Goal: Transaction & Acquisition: Purchase product/service

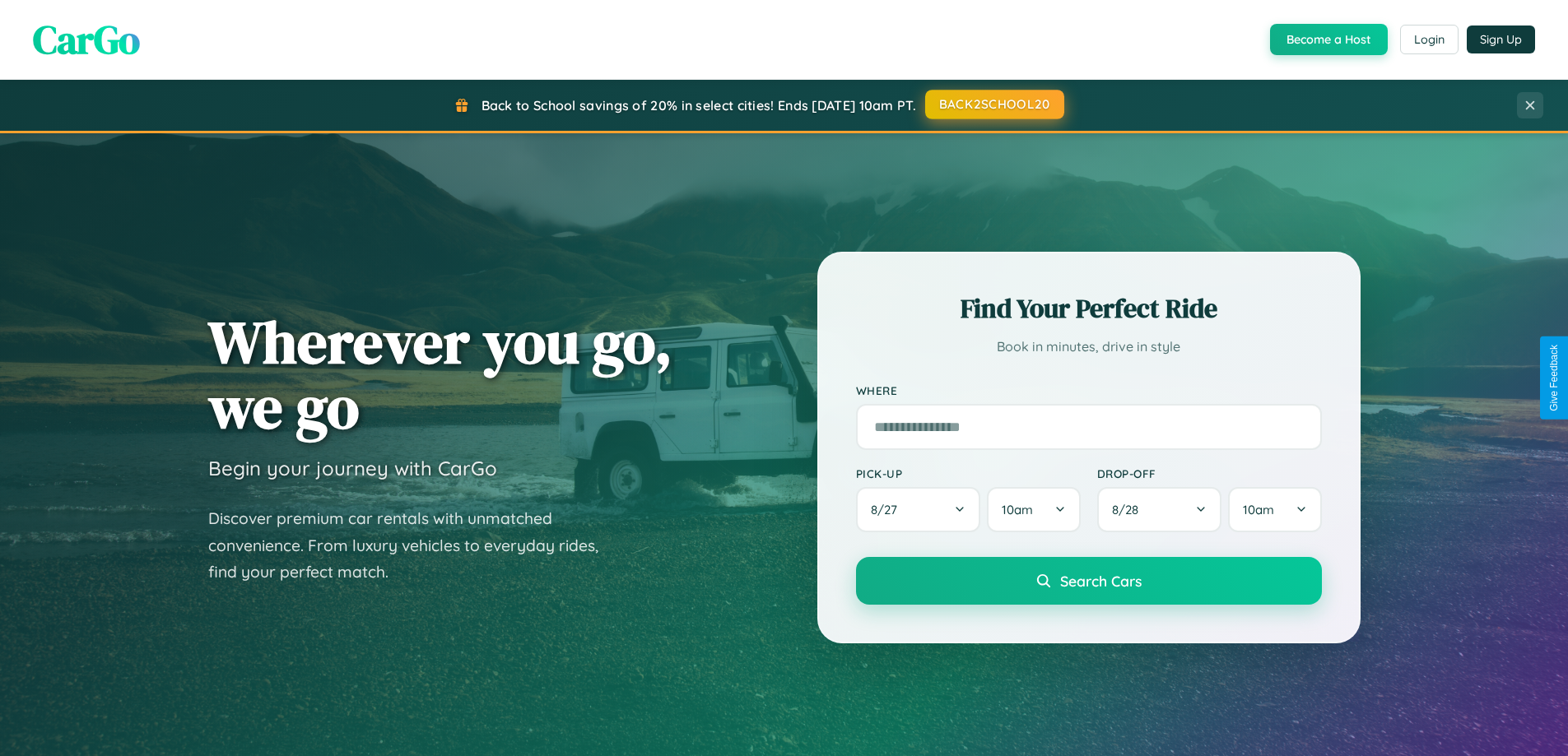
click at [994, 104] on button "BACK2SCHOOL20" at bounding box center [995, 105] width 139 height 30
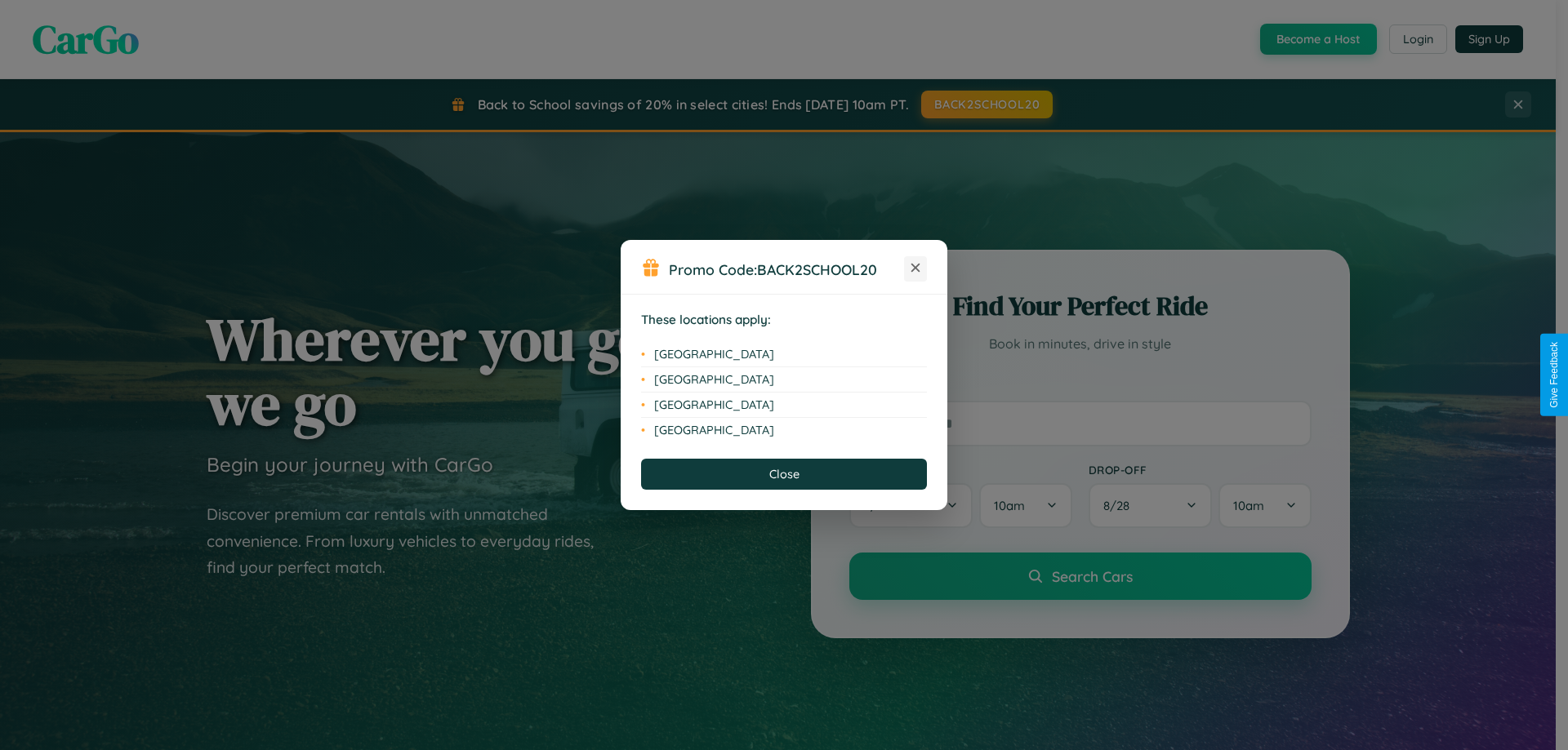
click at [916, 269] on icon at bounding box center [916, 268] width 9 height 9
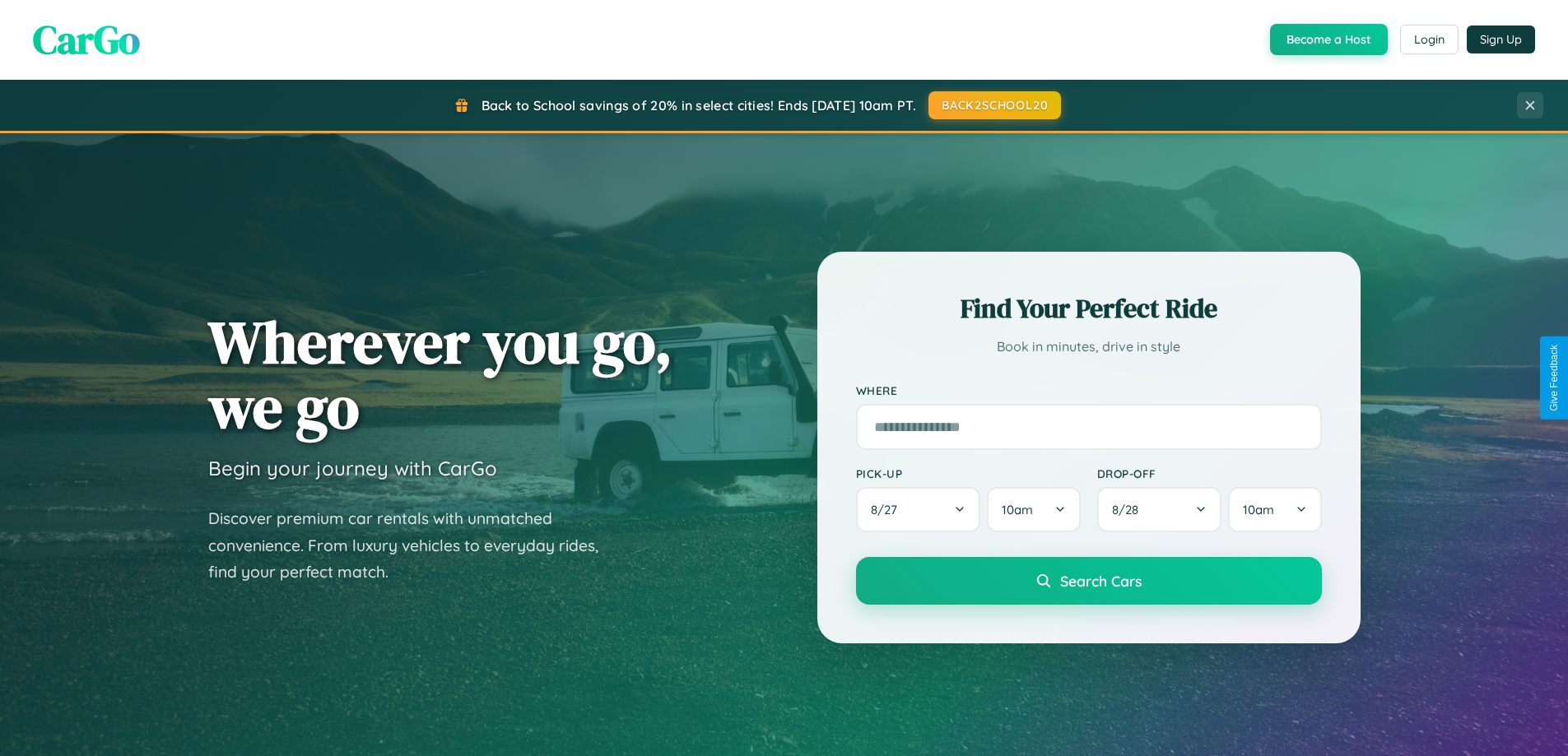
scroll to position [49, 0]
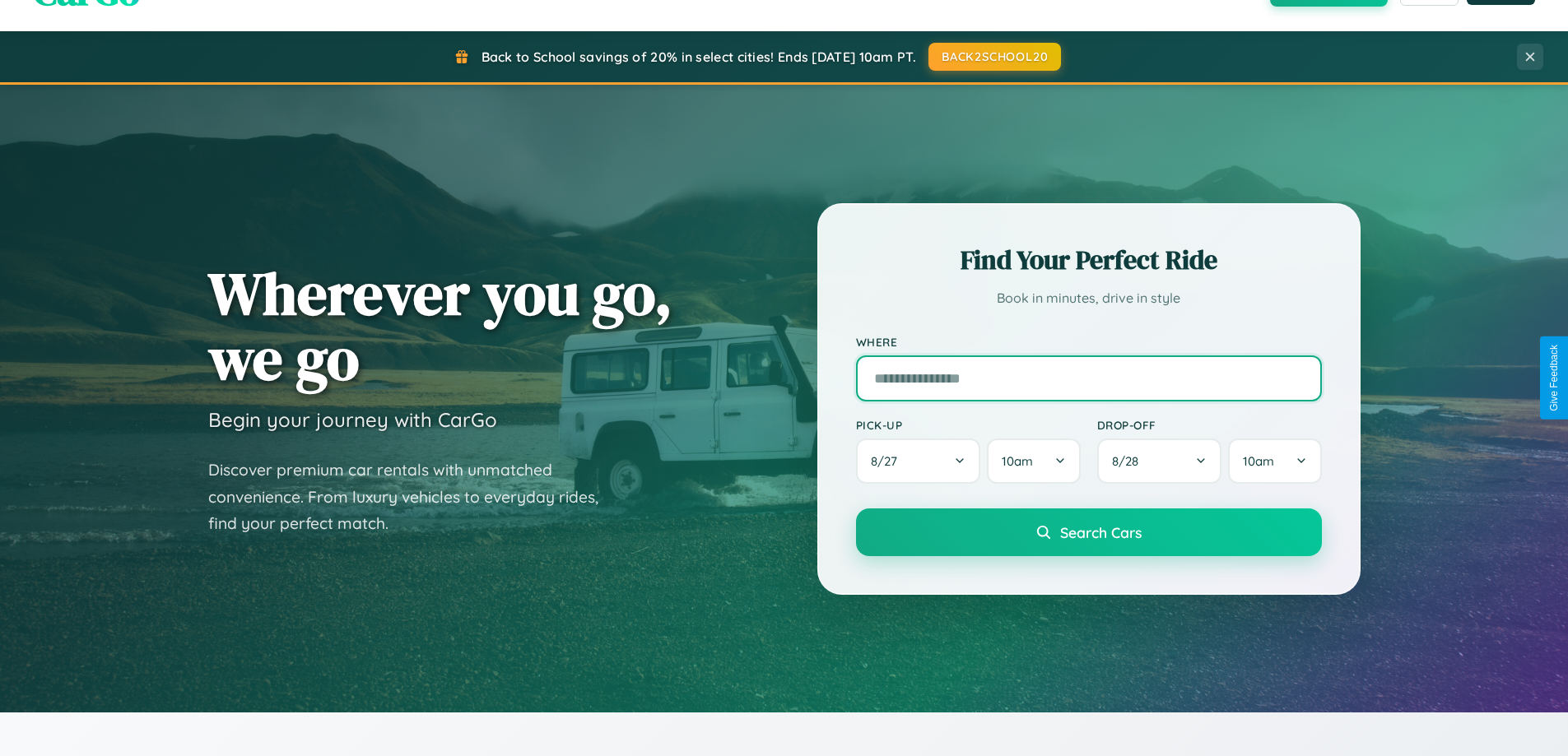
click at [1088, 378] on input "text" at bounding box center [1089, 378] width 466 height 46
type input "**********"
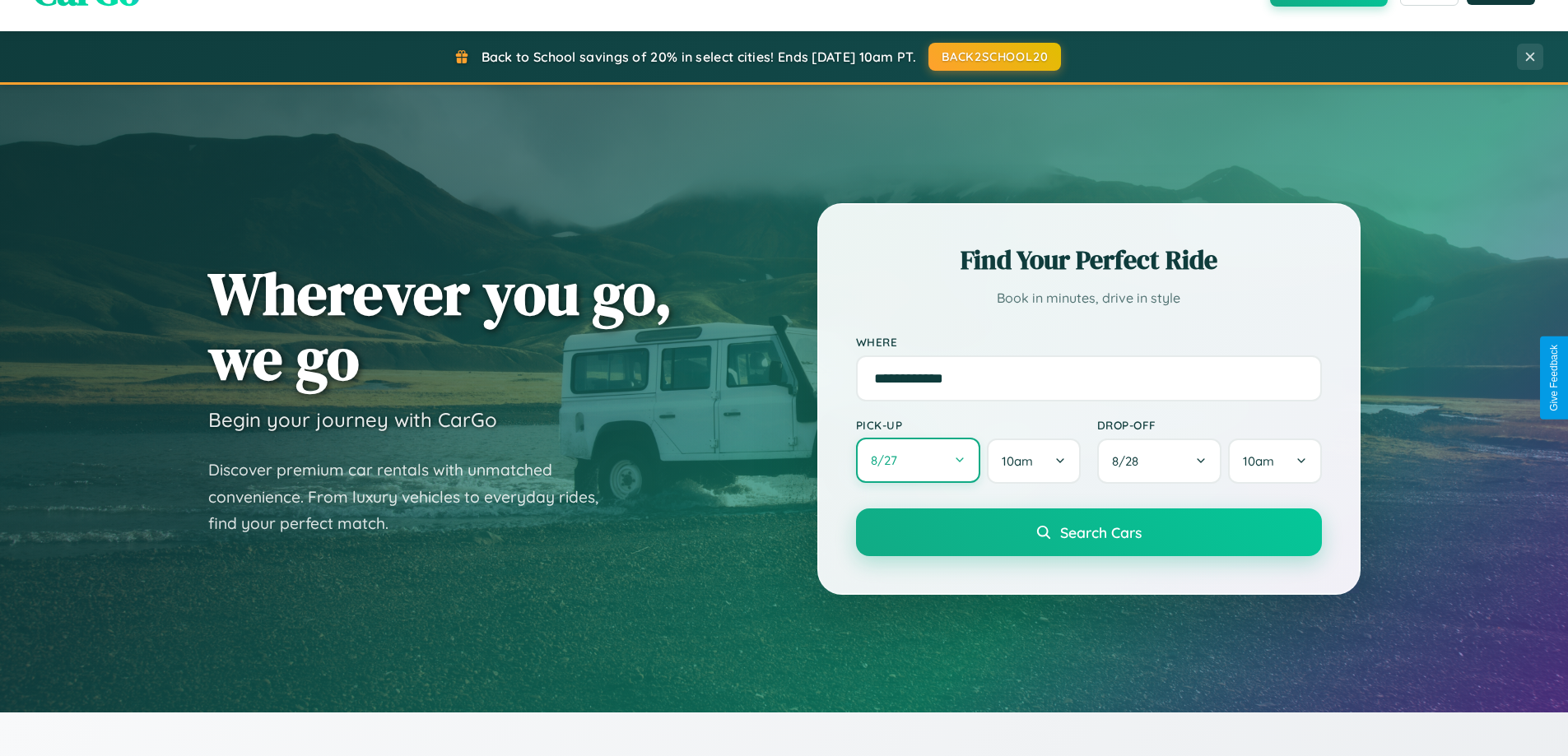
click at [918, 461] on button "8 / 27" at bounding box center [919, 460] width 125 height 45
select select "*"
select select "****"
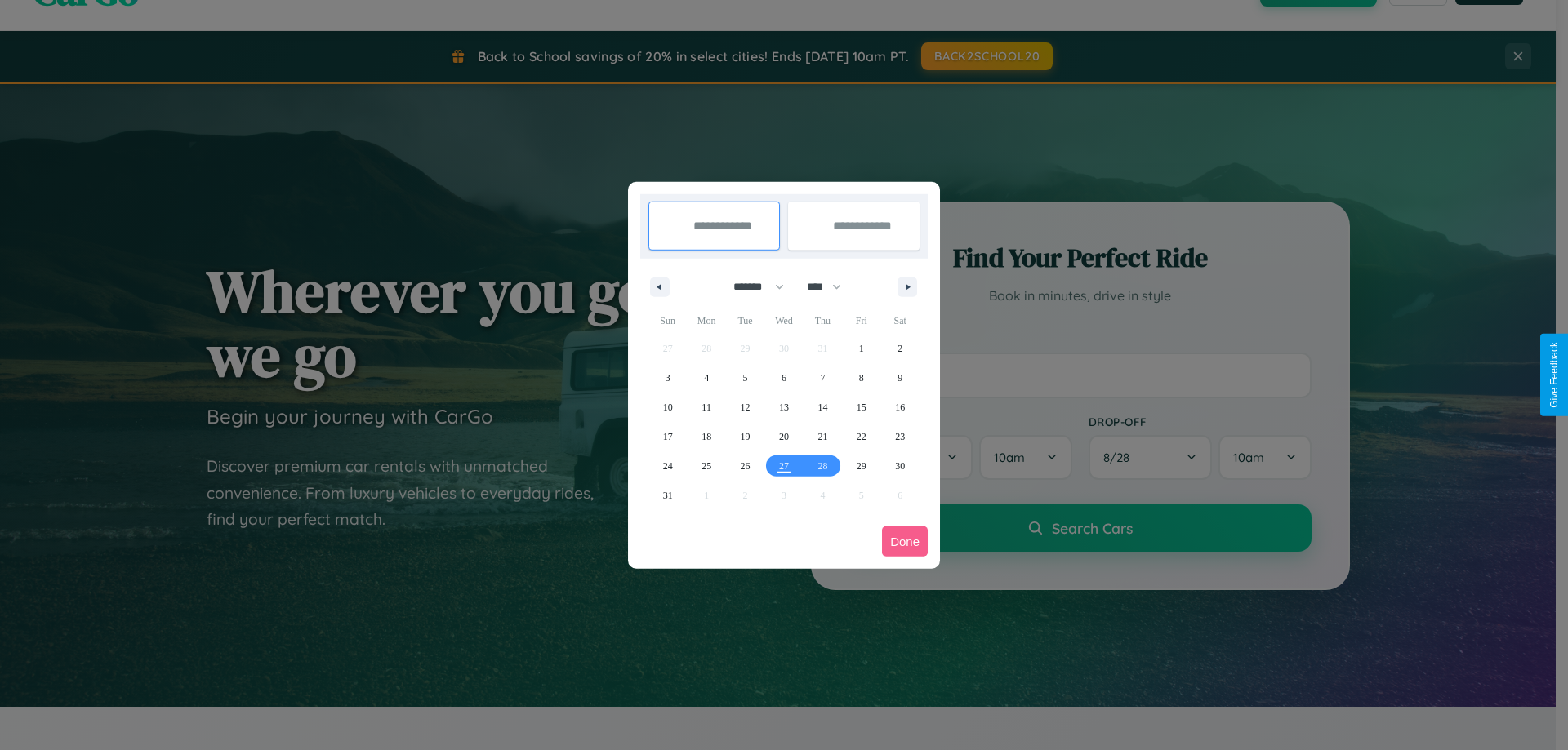
click at [751, 286] on select "******* ******** ***** ***** *** **** **** ****** ********* ******* ******** **…" at bounding box center [756, 287] width 69 height 27
select select "*"
click at [832, 286] on select "**** **** **** **** **** **** **** **** **** **** **** **** **** **** **** ****…" at bounding box center [823, 287] width 49 height 27
select select "****"
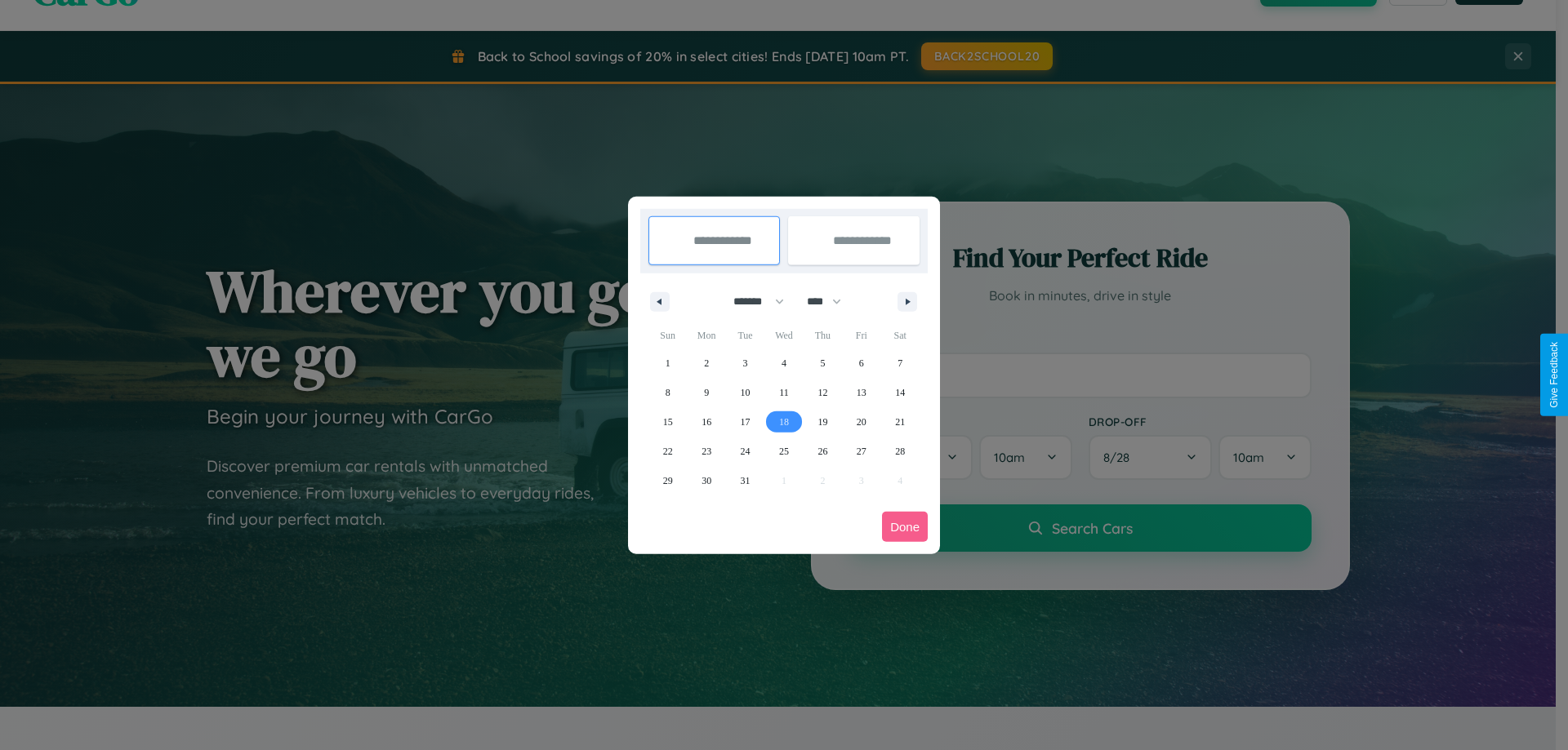
click at [784, 421] on span "18" at bounding box center [784, 423] width 10 height 30
type input "**********"
click at [667, 451] on span "22" at bounding box center [668, 452] width 10 height 30
type input "**********"
click at [905, 527] on button "Done" at bounding box center [905, 527] width 46 height 31
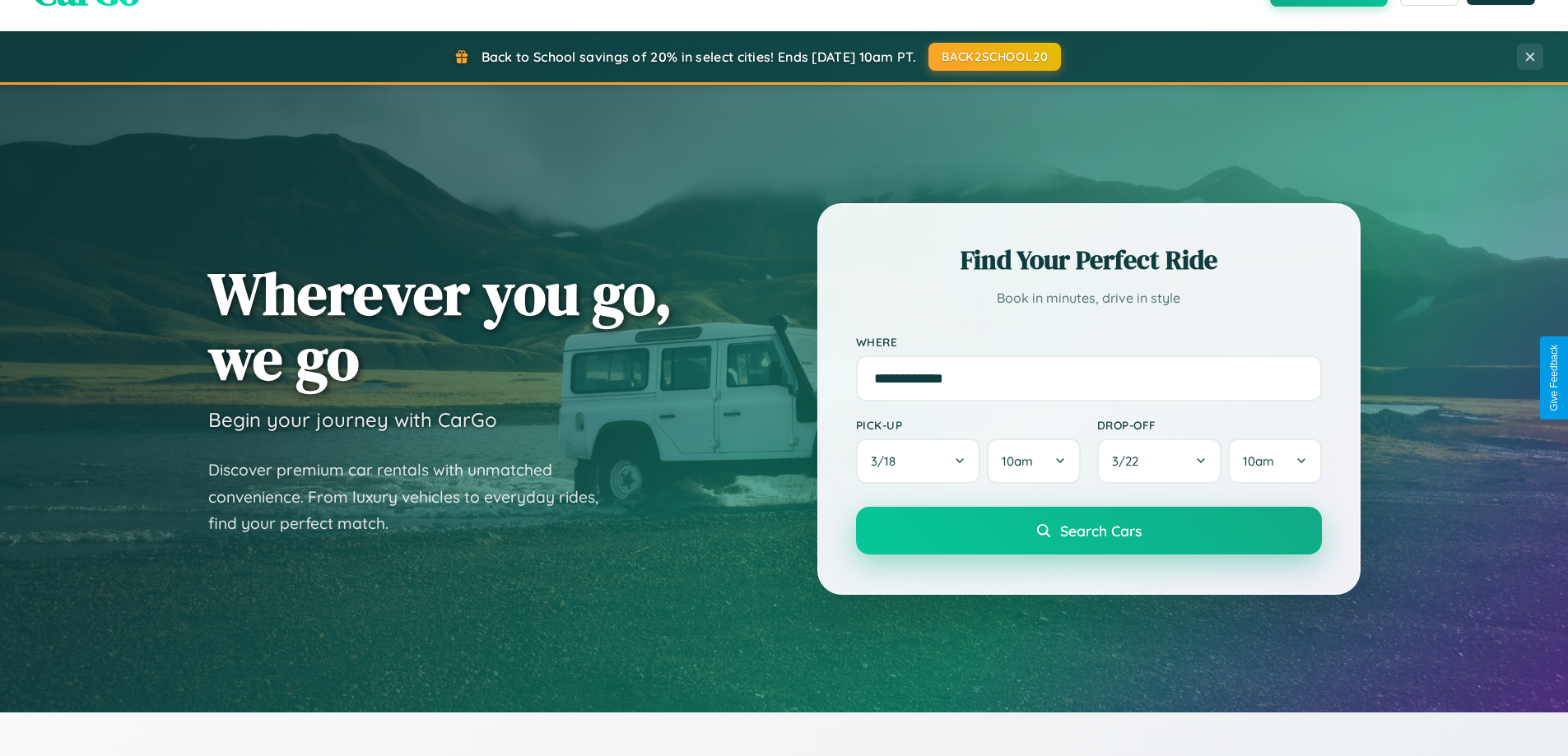
click at [1088, 531] on span "Search Cars" at bounding box center [1101, 531] width 81 height 19
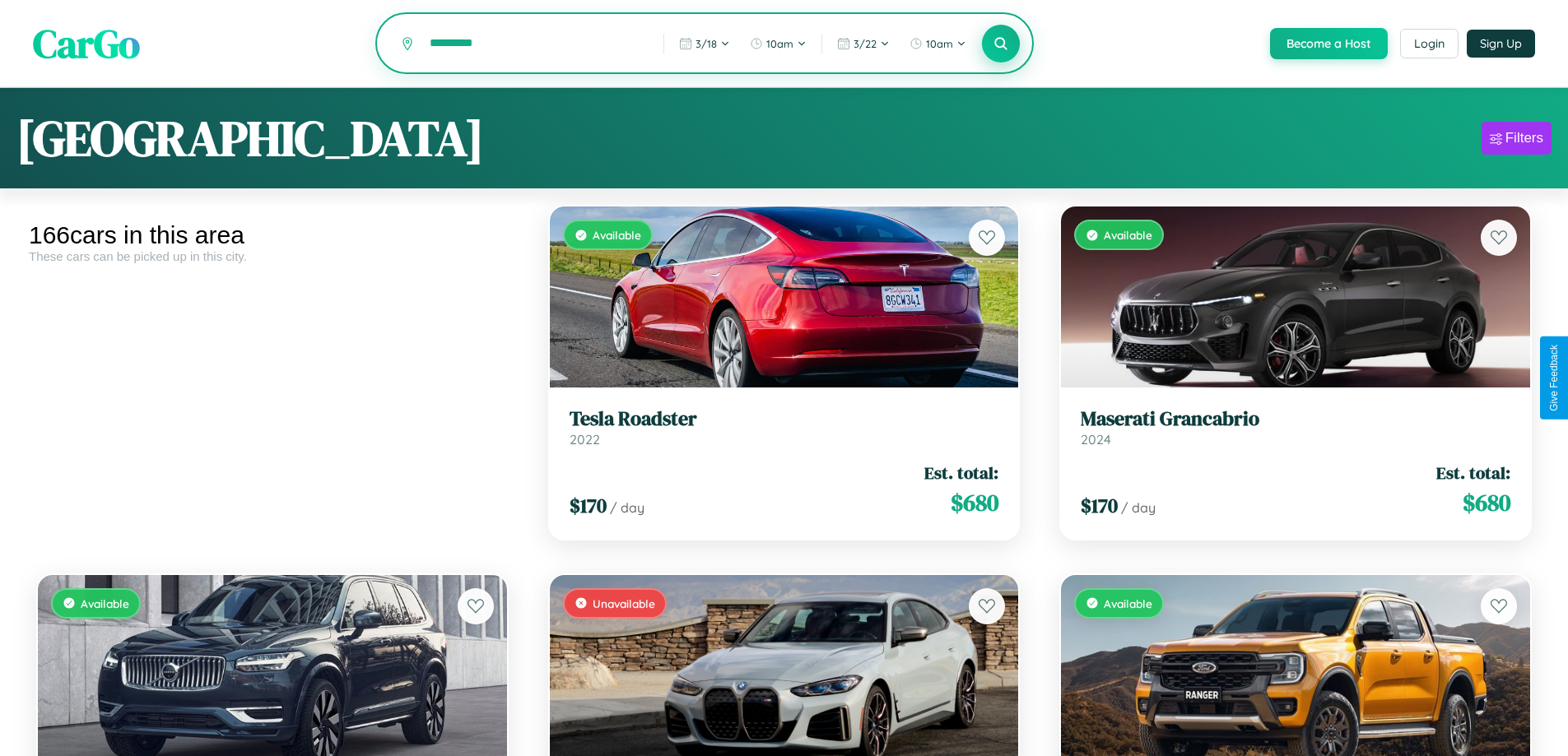
type input "*********"
click at [1001, 44] on icon at bounding box center [1002, 43] width 16 height 16
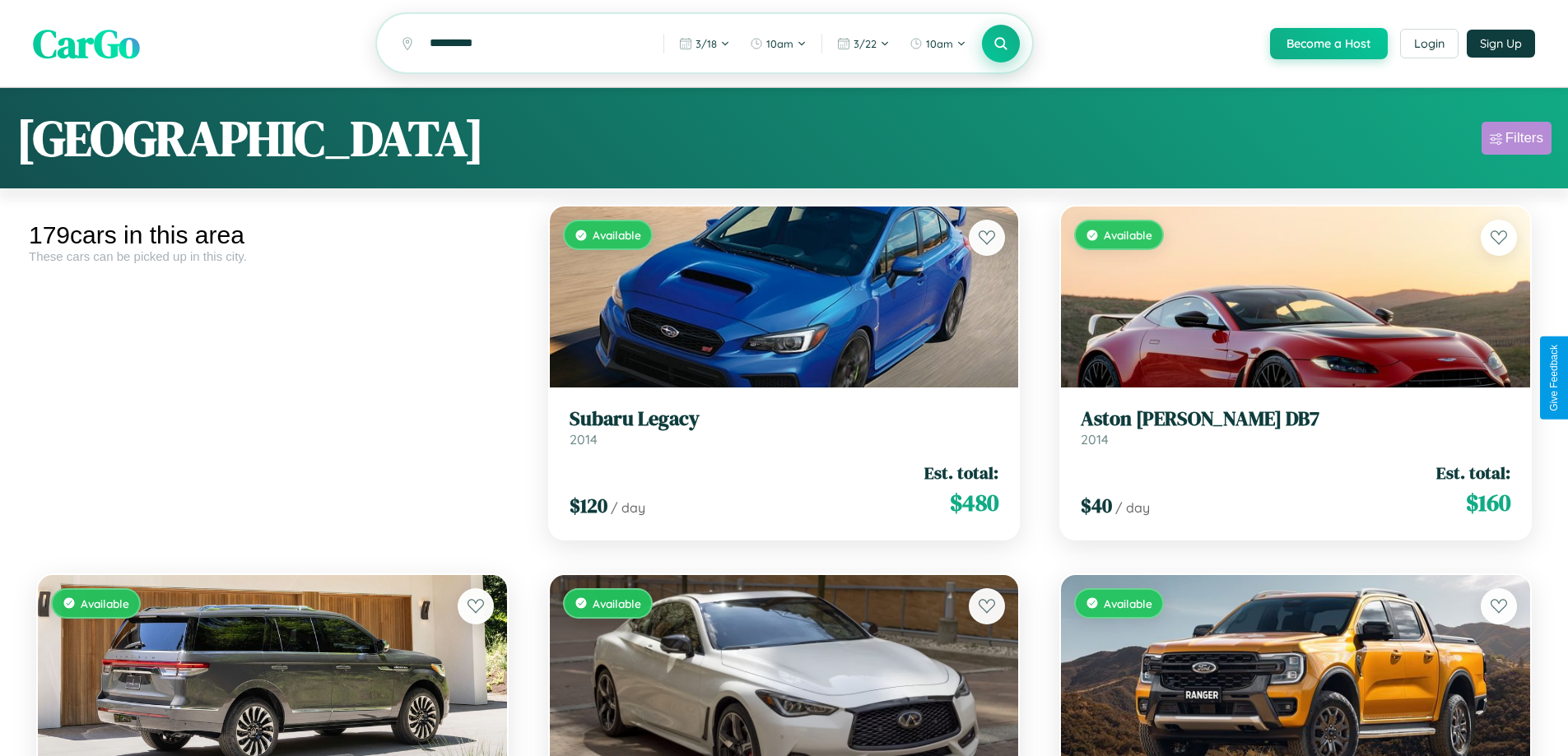
click at [1517, 141] on div "Filters" at bounding box center [1525, 138] width 38 height 17
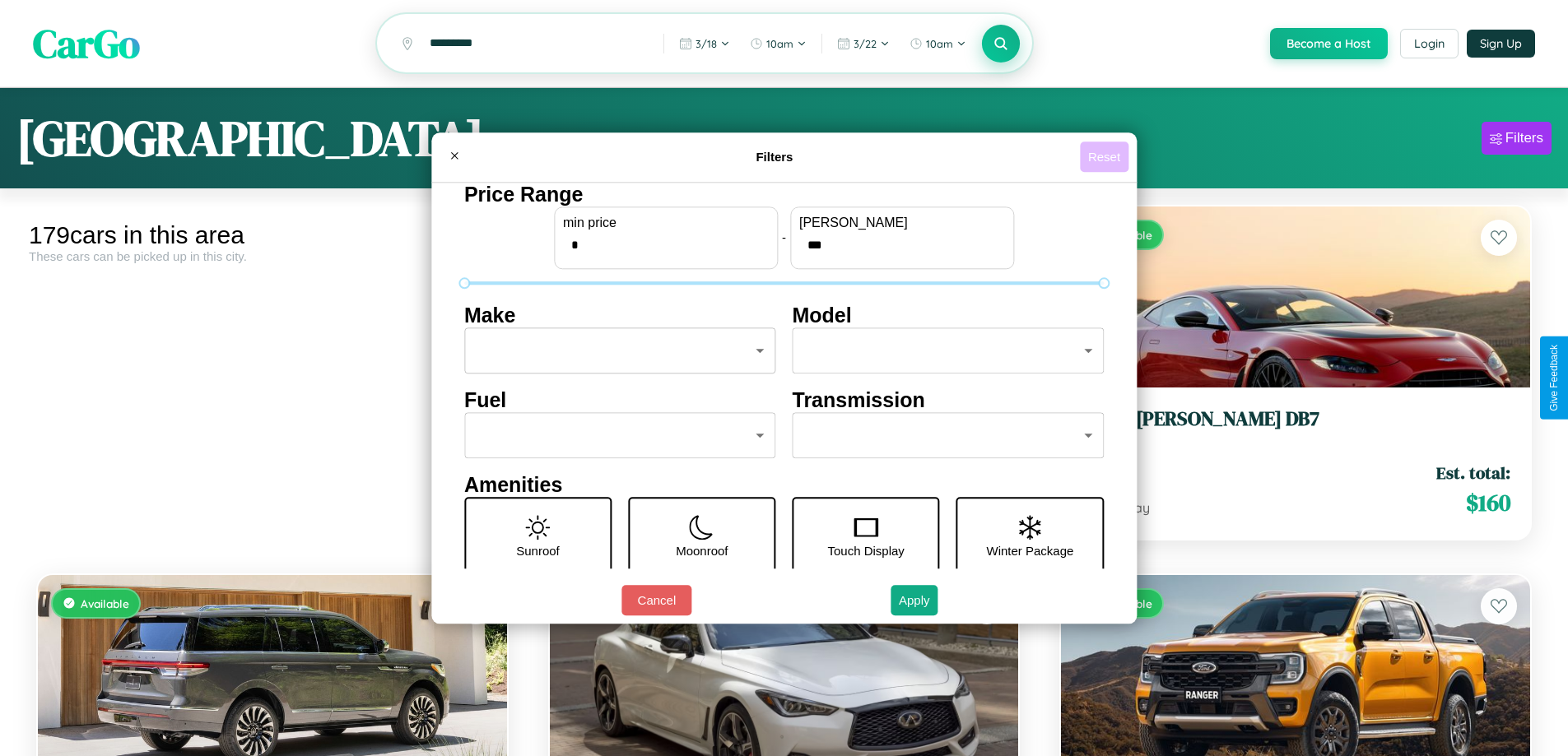
click at [1107, 156] on button "Reset" at bounding box center [1104, 156] width 49 height 31
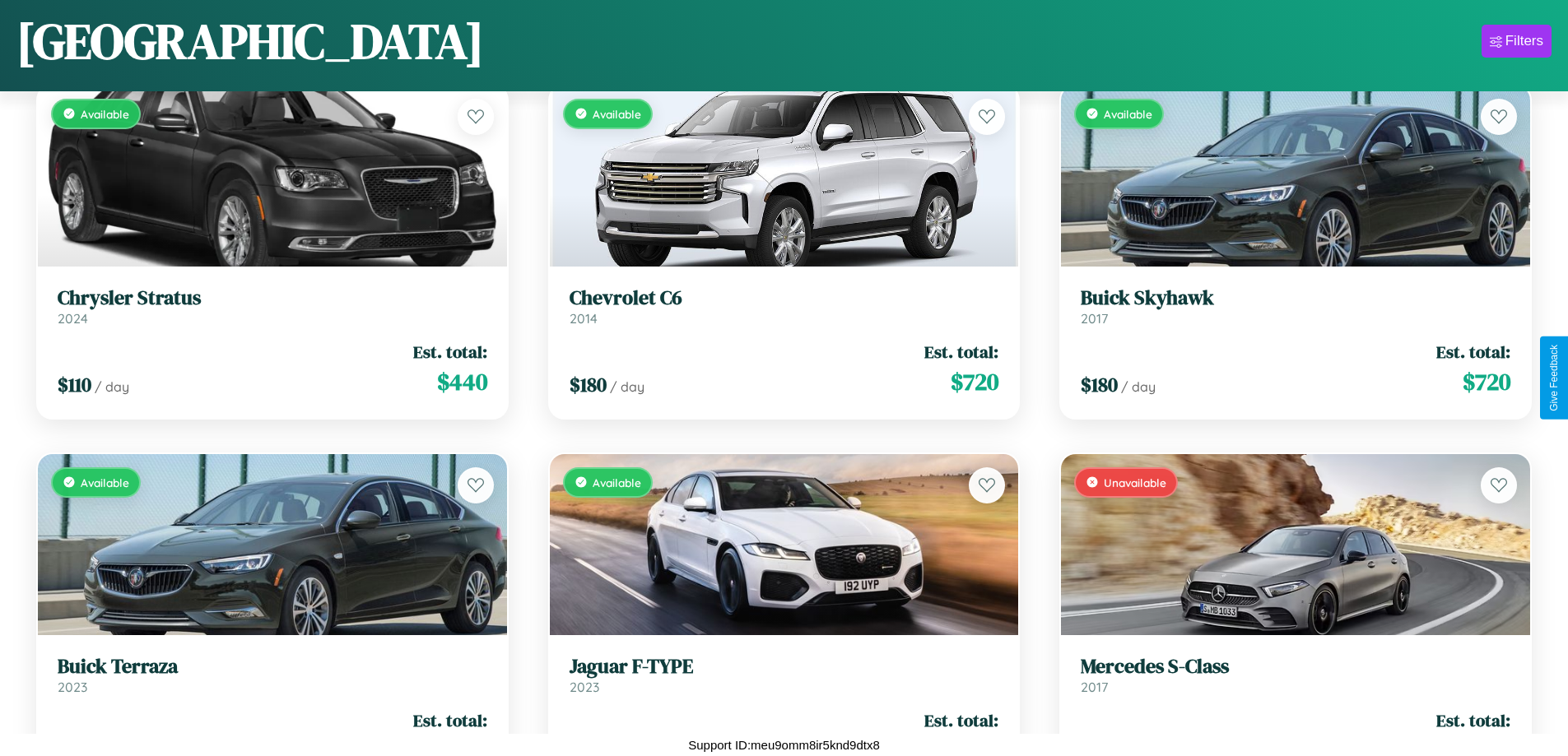
scroll to position [12025, 0]
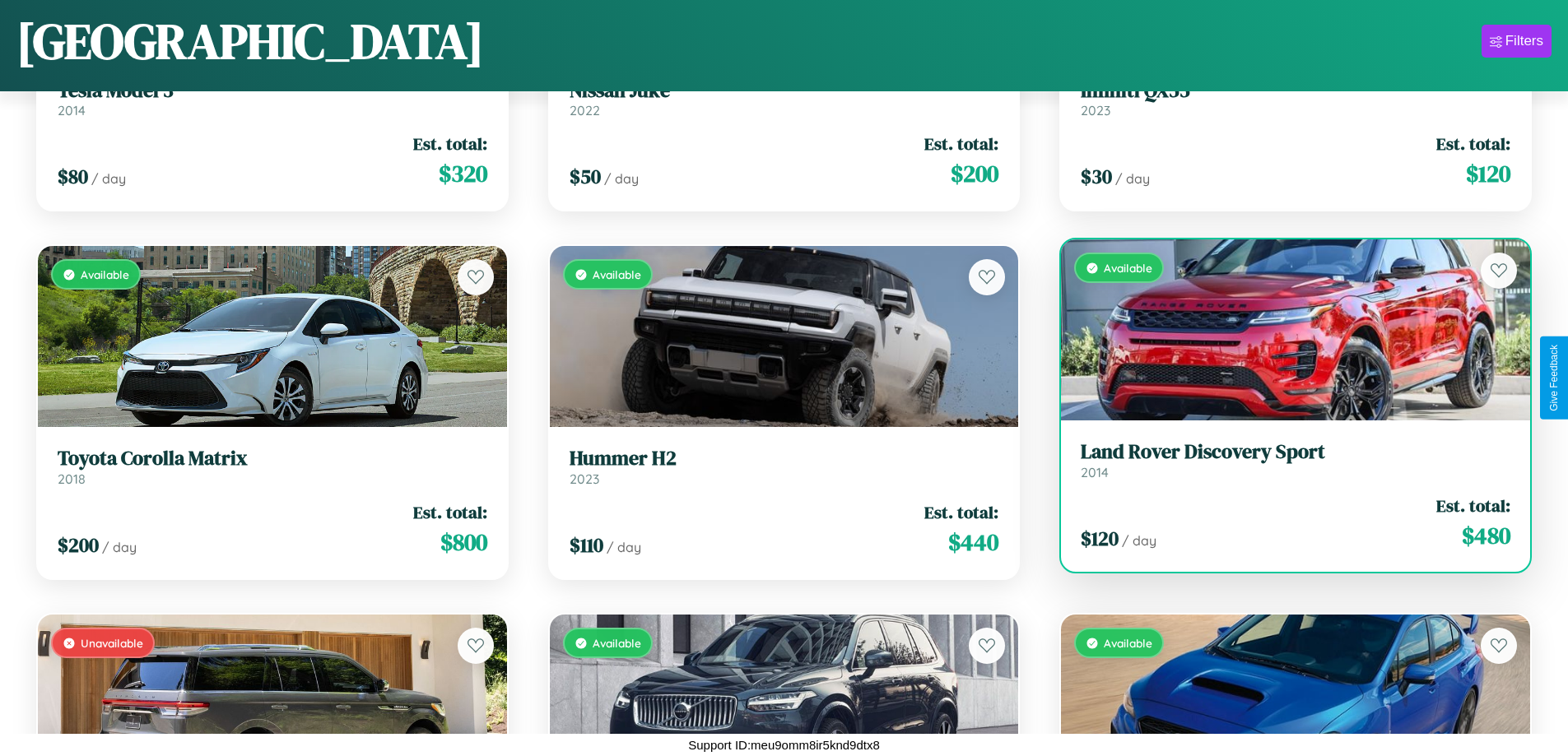
click at [1285, 522] on div "$ 120 / day Est. total: $ 480" at bounding box center [1295, 523] width 430 height 58
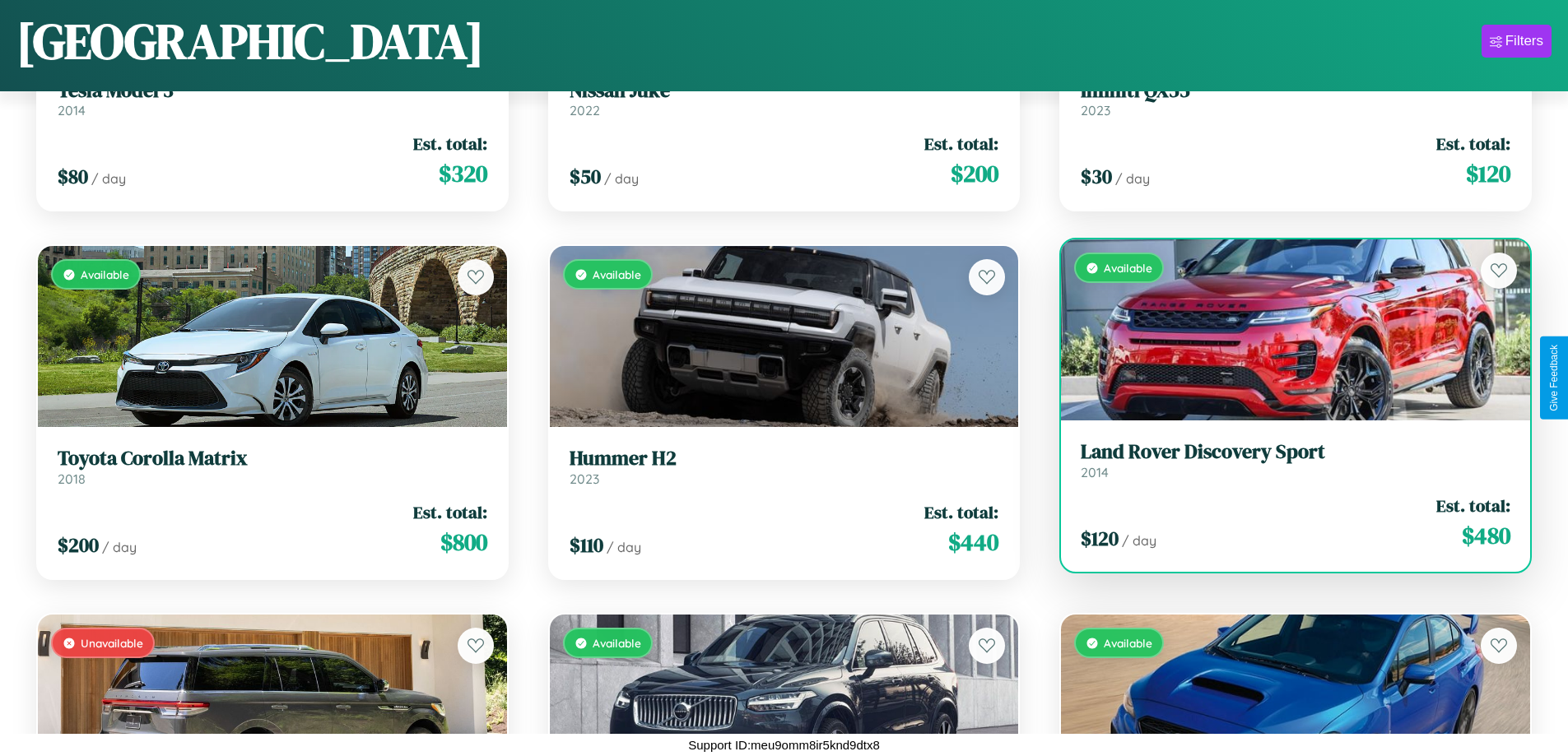
click at [1285, 522] on div "$ 120 / day Est. total: $ 480" at bounding box center [1295, 523] width 430 height 58
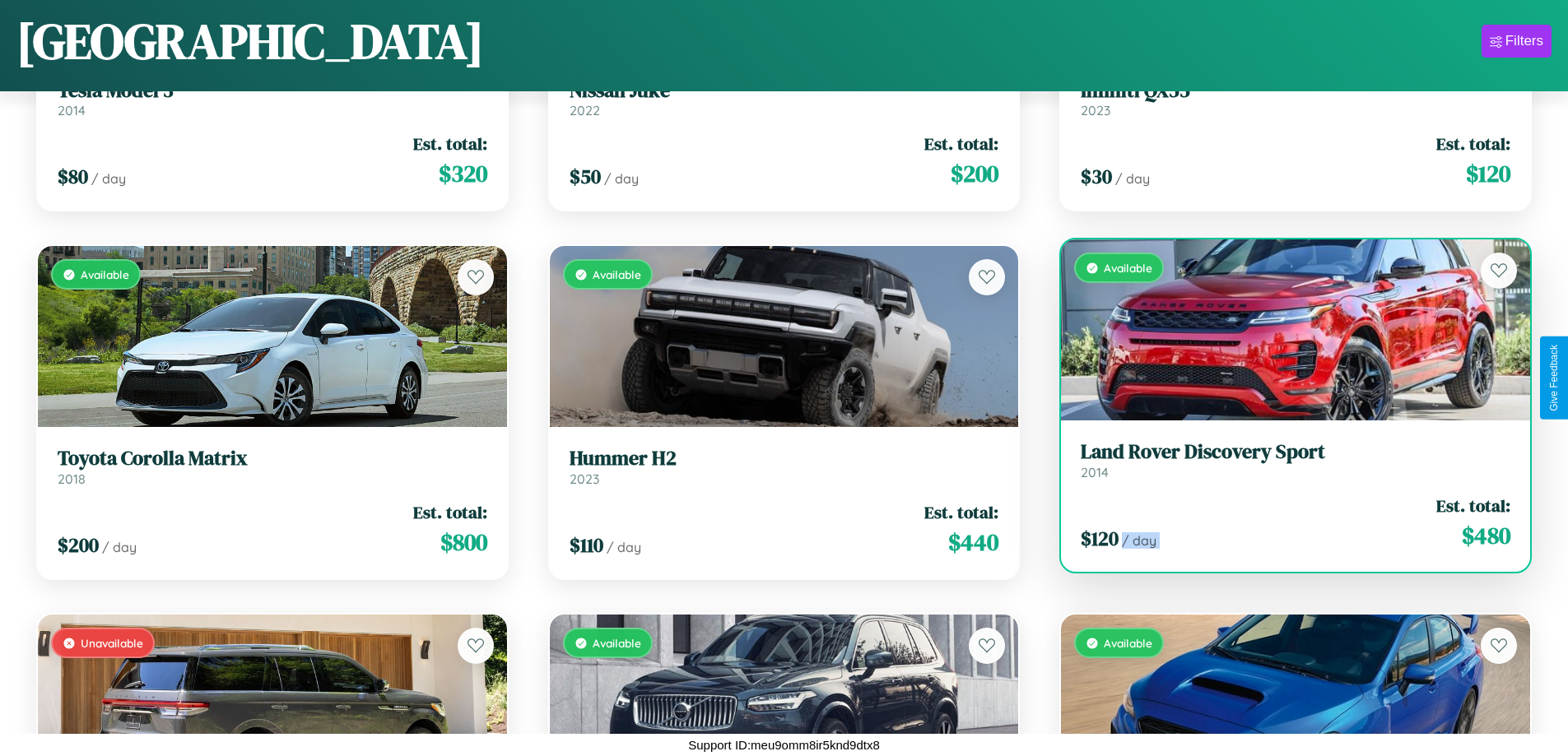
click at [1285, 522] on div "$ 120 / day Est. total: $ 480" at bounding box center [1295, 523] width 430 height 58
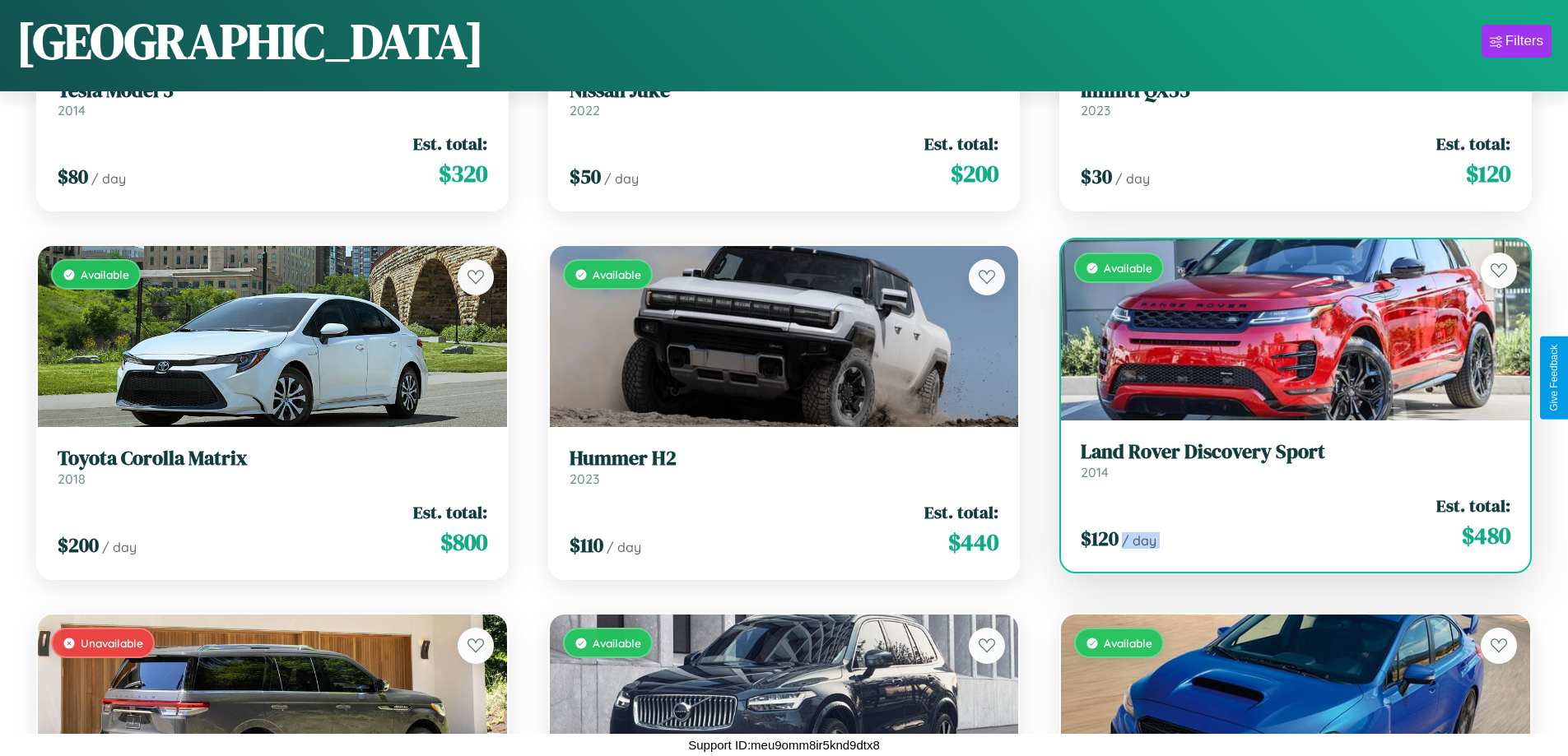
click at [1285, 522] on div "$ 120 / day Est. total: $ 480" at bounding box center [1295, 523] width 430 height 58
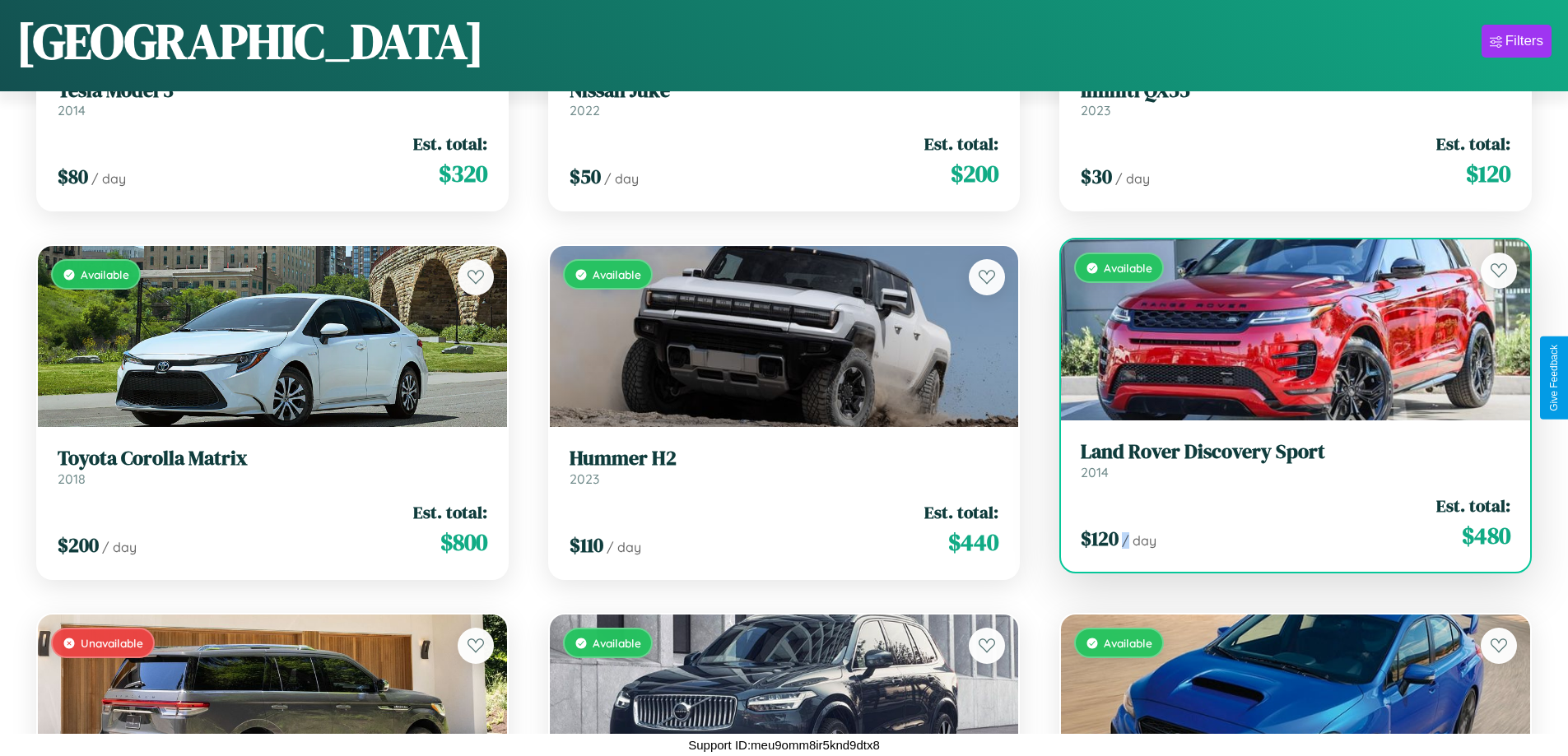
click at [1285, 522] on div "$ 120 / day Est. total: $ 480" at bounding box center [1295, 523] width 430 height 58
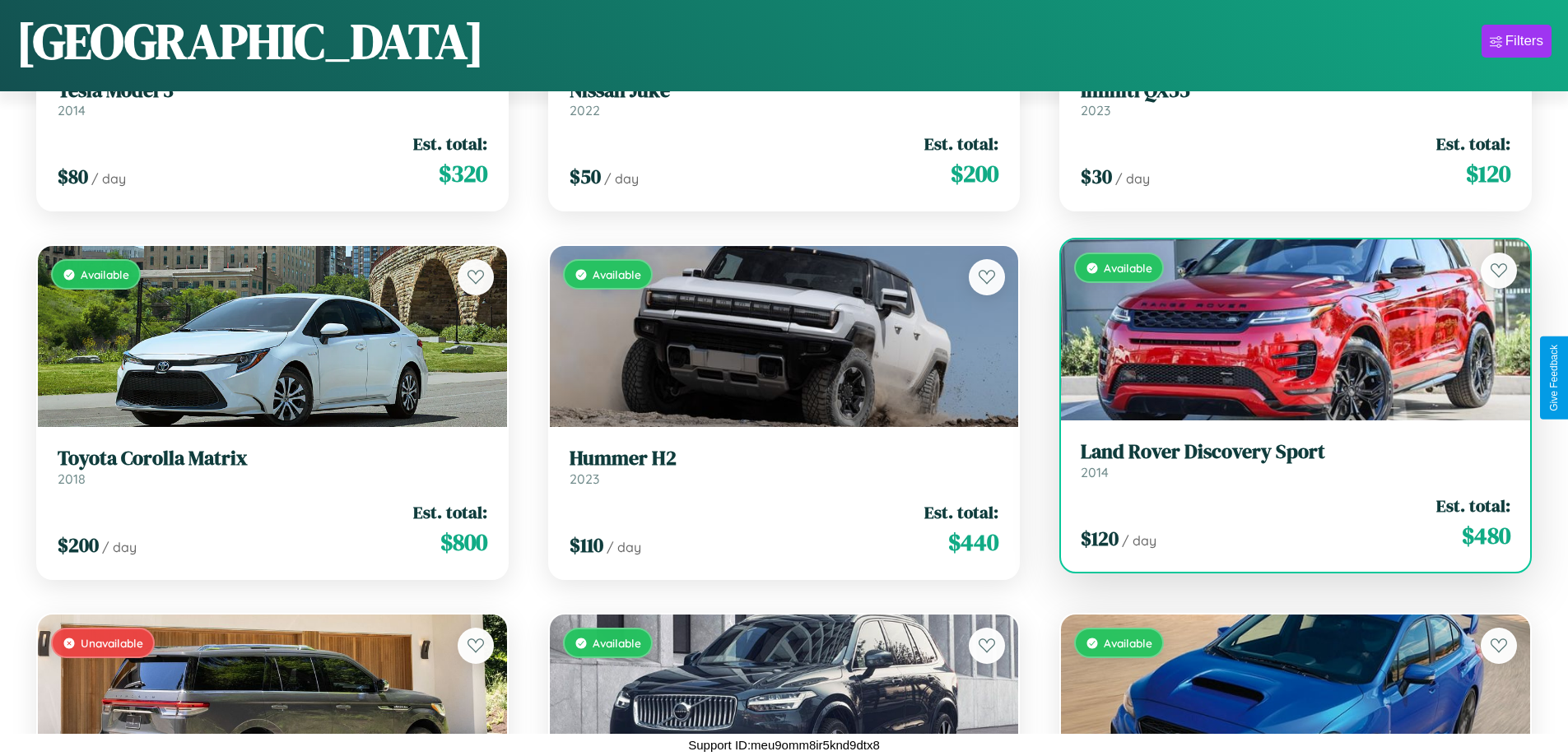
click at [1285, 460] on h3 "Land Rover Discovery Sport" at bounding box center [1295, 452] width 430 height 24
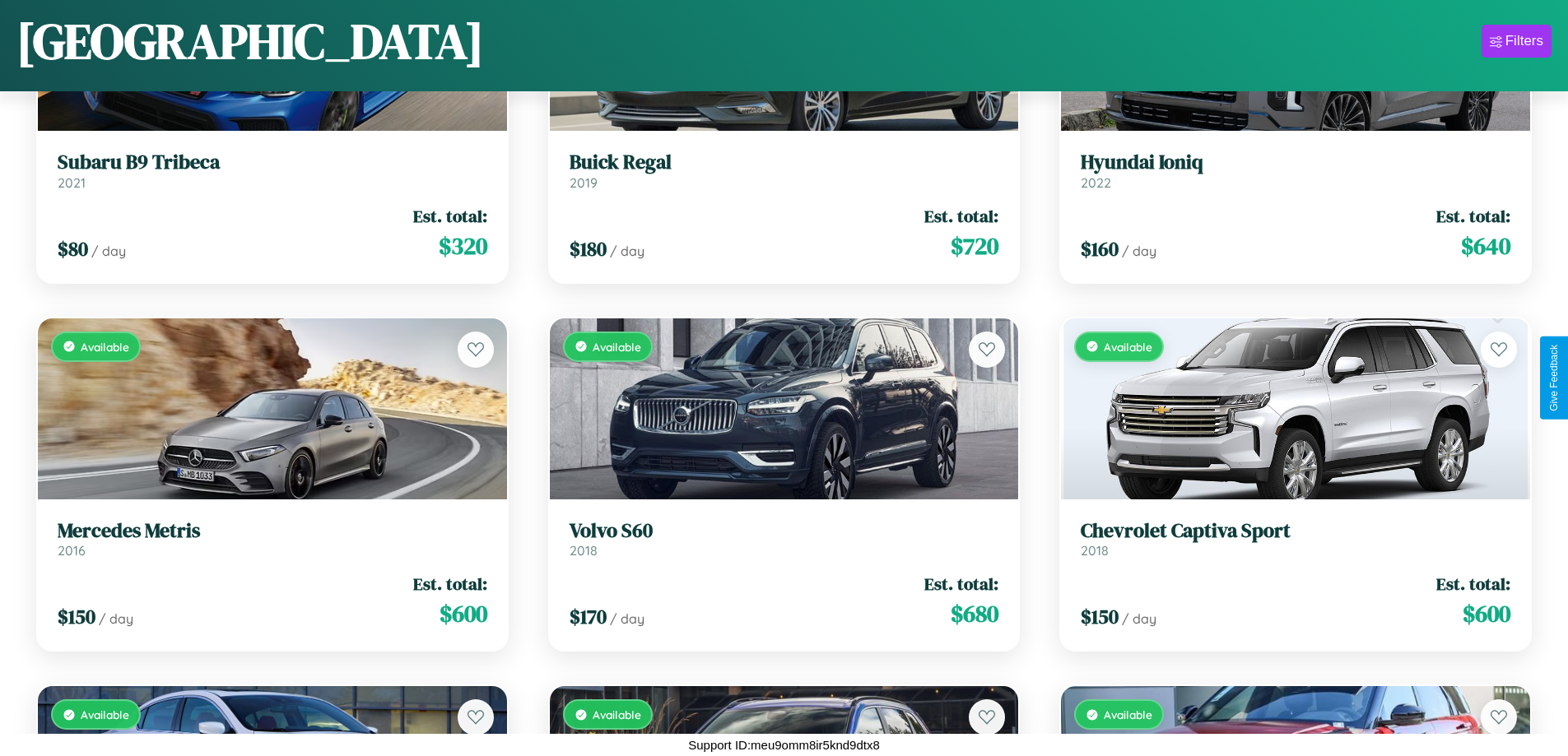
scroll to position [20872, 0]
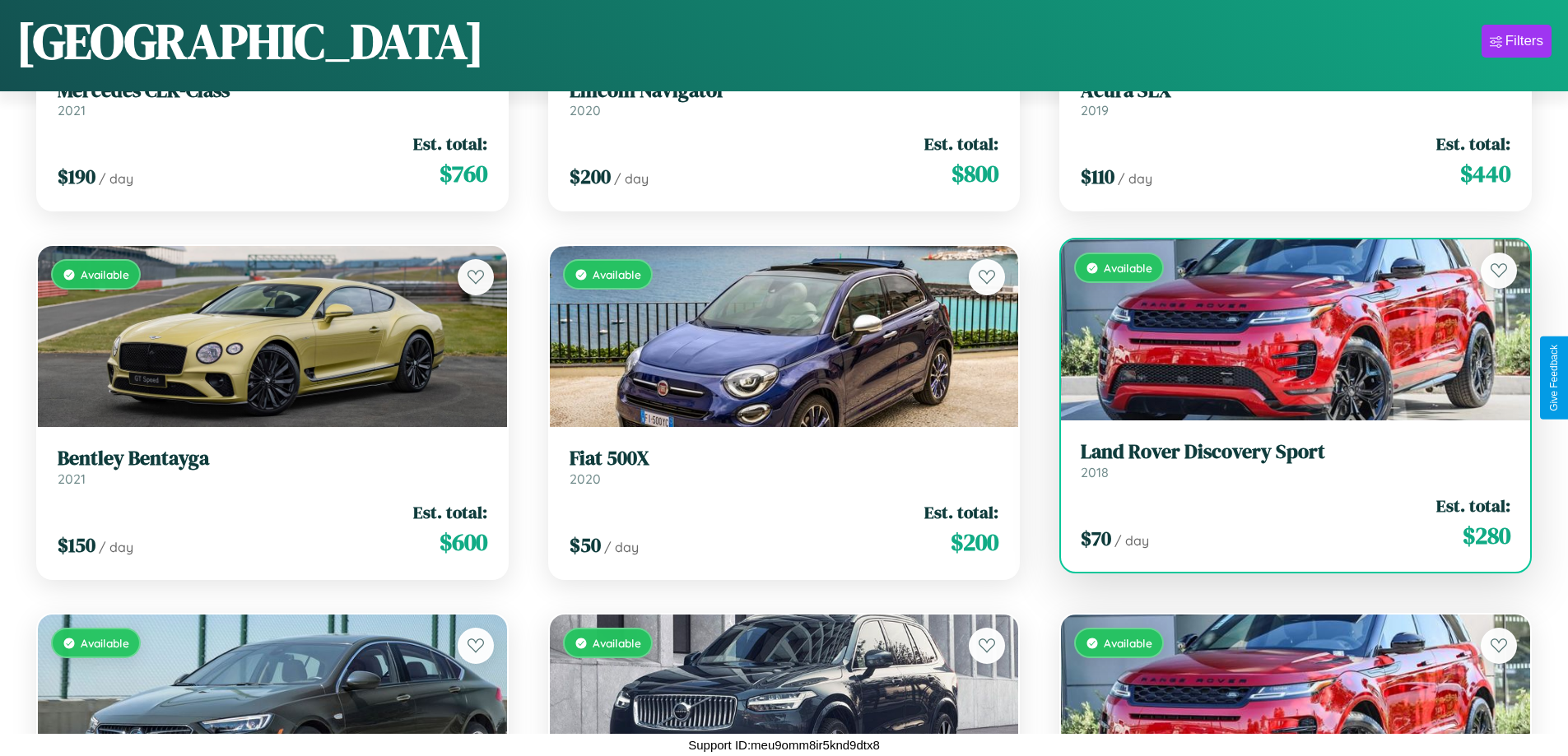
click at [1285, 467] on link "Land Rover Discovery Sport 2018" at bounding box center [1295, 460] width 430 height 41
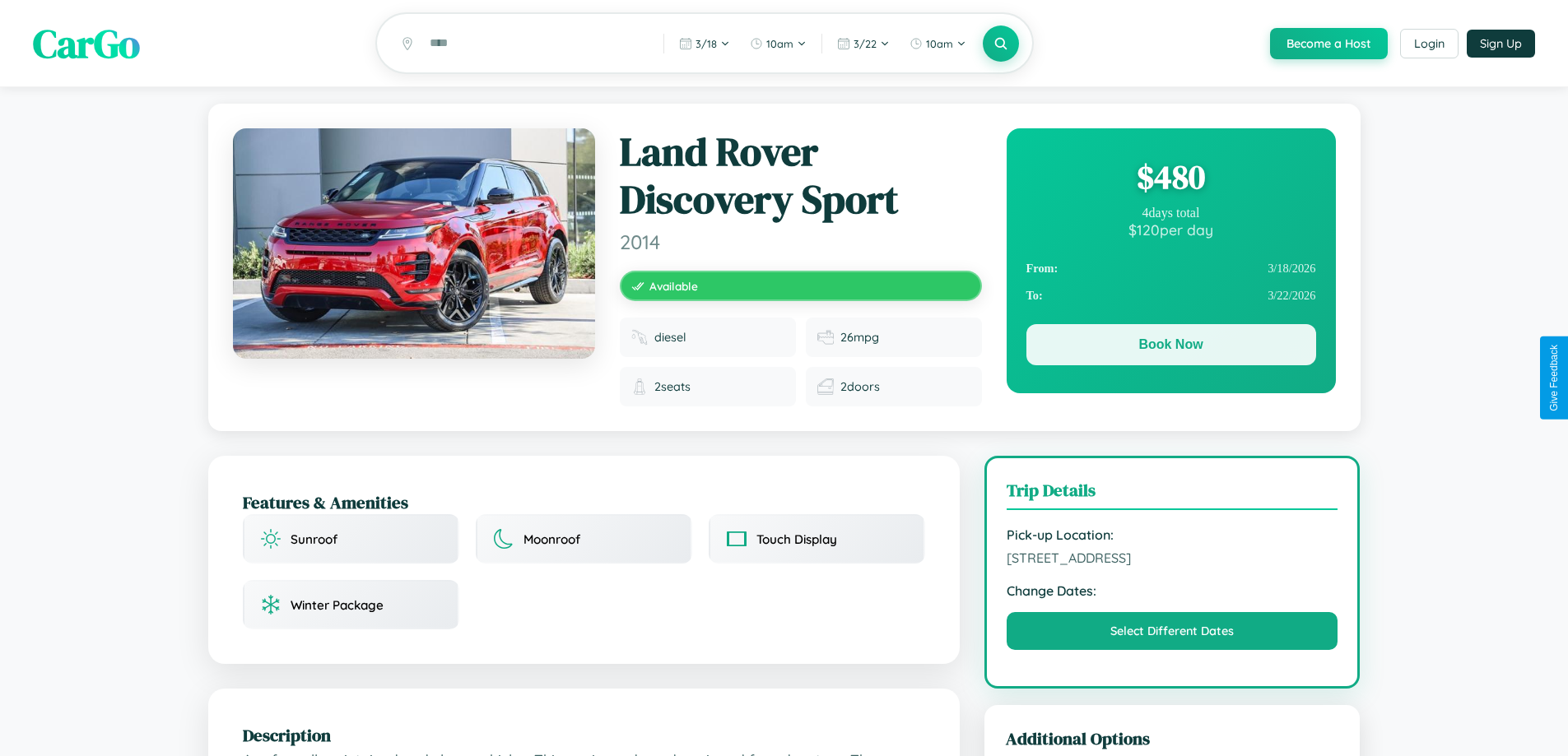
click at [1171, 349] on button "Book Now" at bounding box center [1171, 345] width 289 height 41
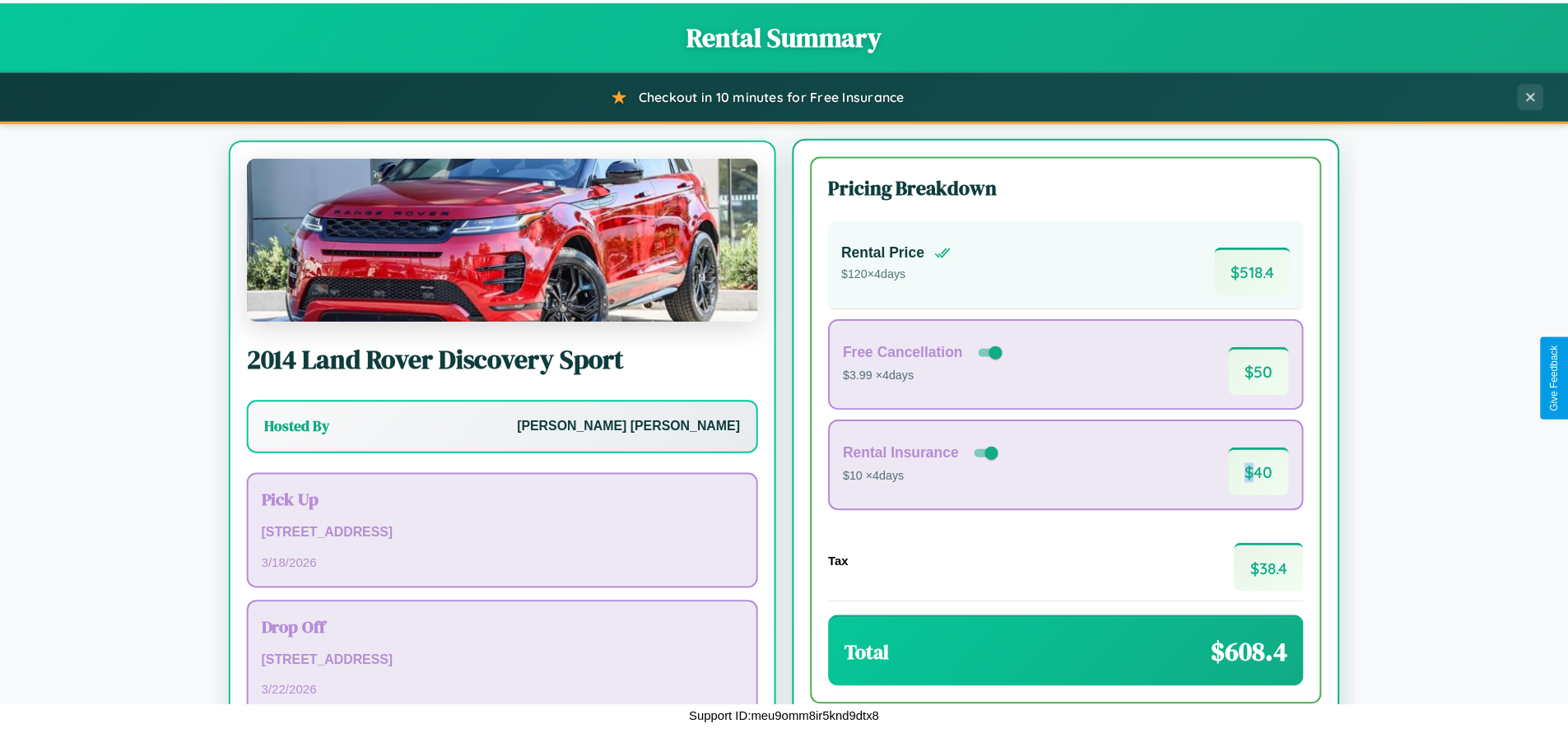
scroll to position [77, 0]
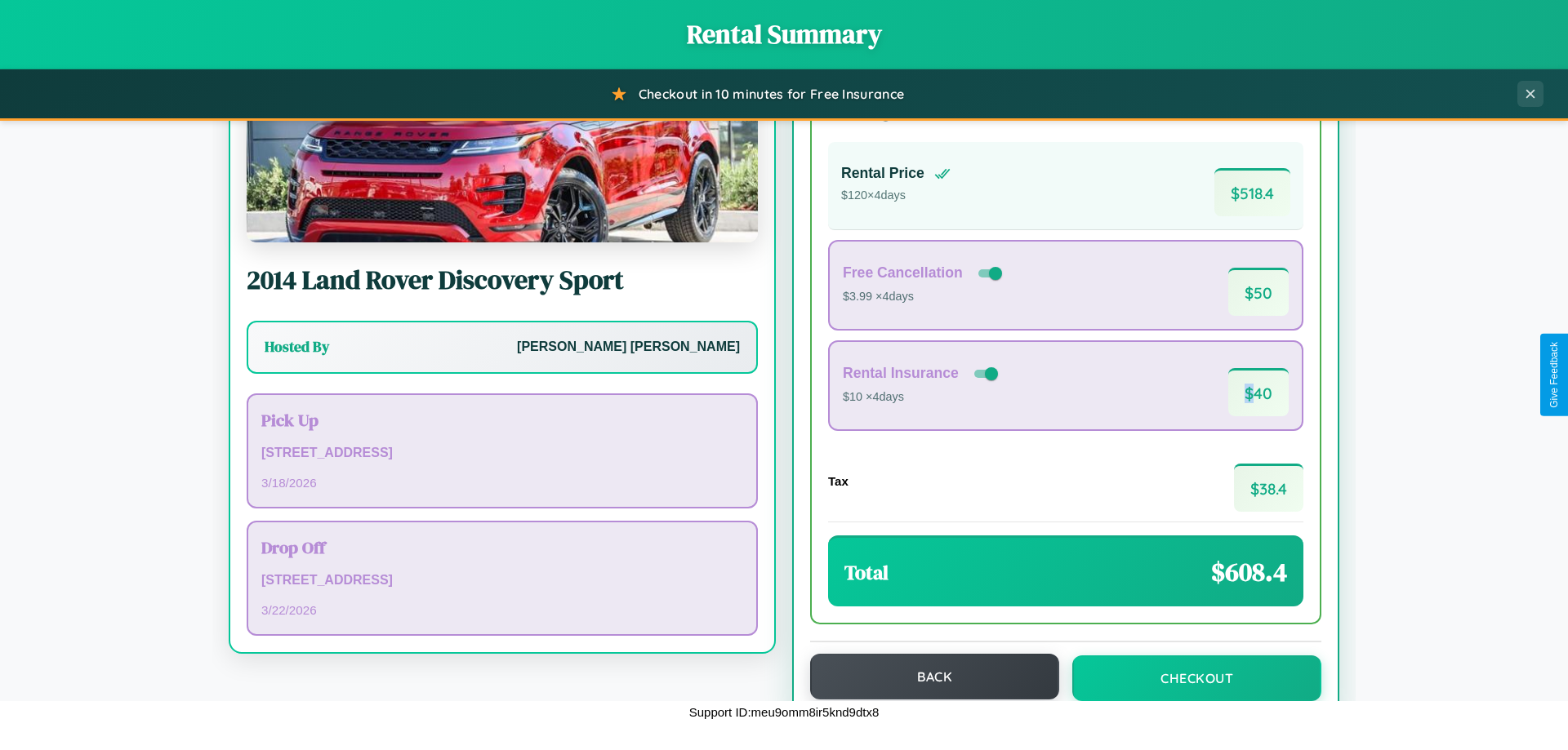
click at [927, 678] on button "Back" at bounding box center [935, 676] width 250 height 46
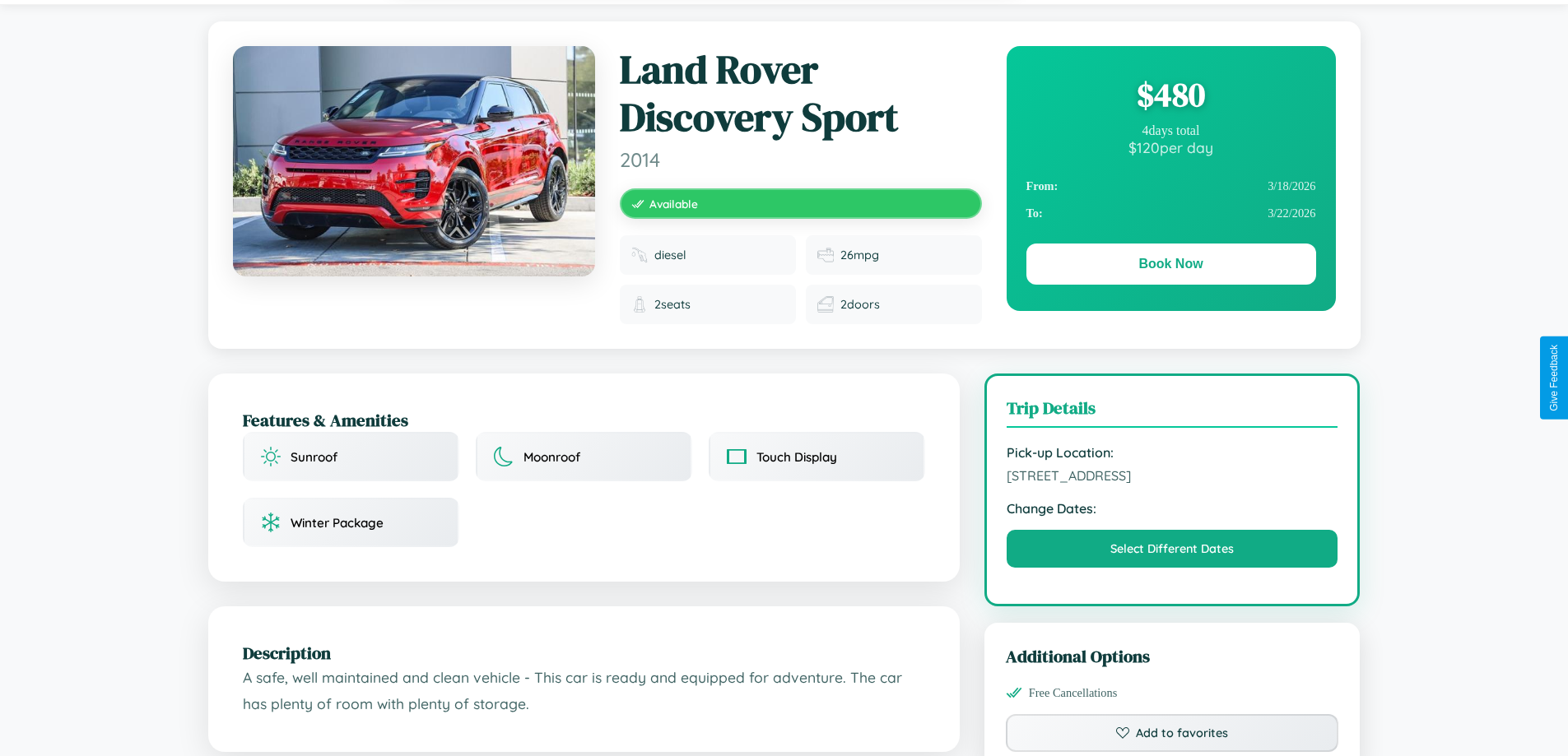
scroll to position [952, 0]
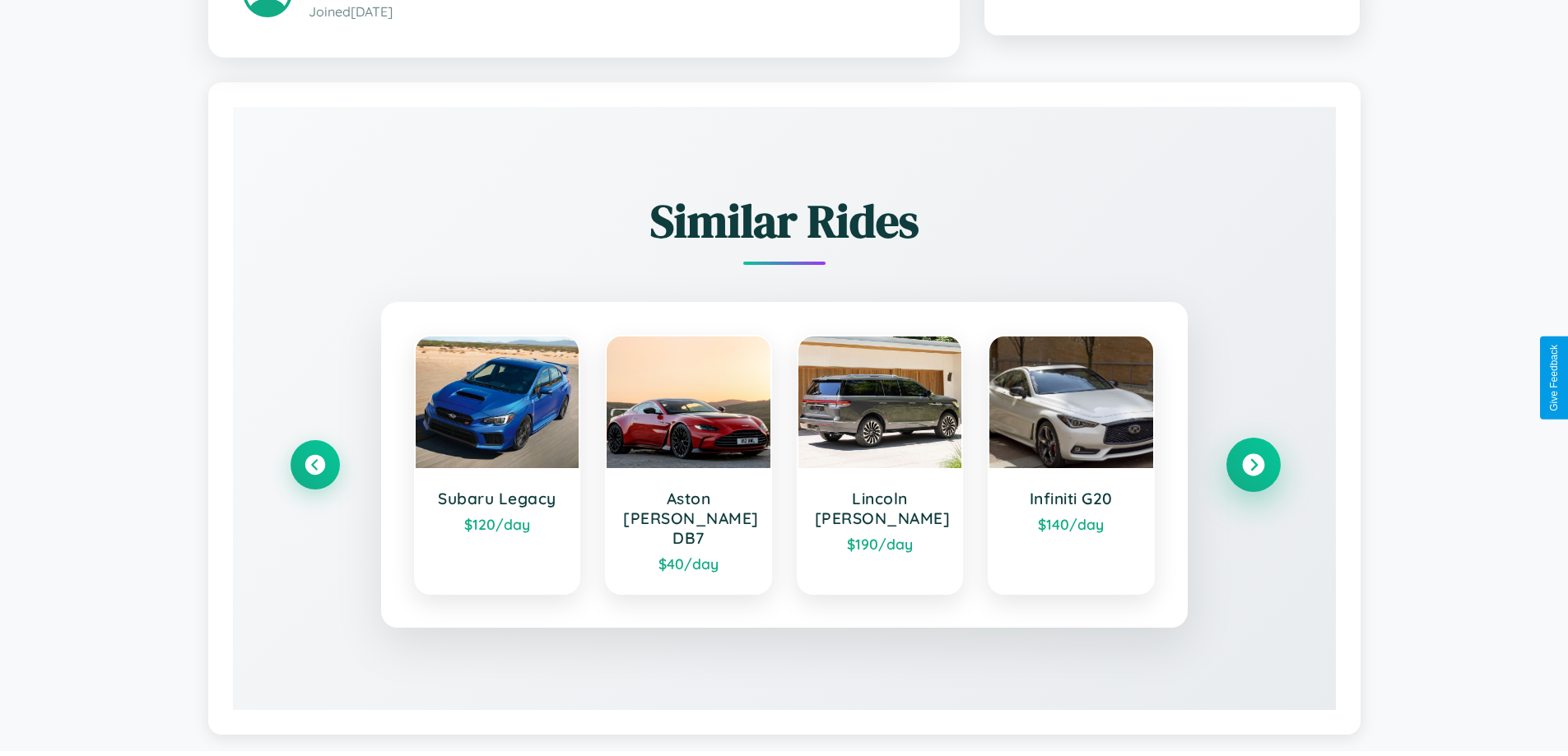
click at [1253, 458] on icon at bounding box center [1253, 465] width 22 height 22
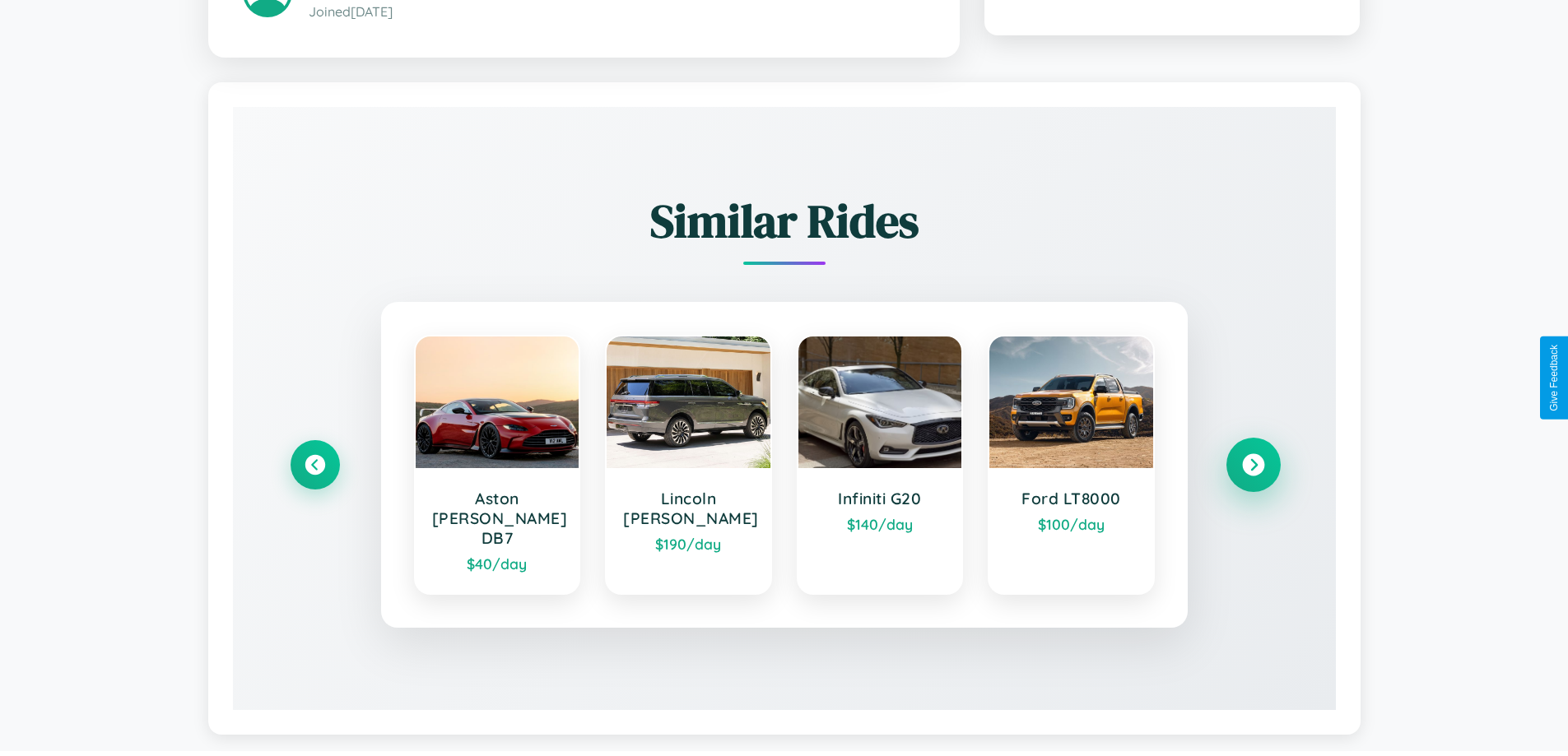
click at [1253, 458] on icon at bounding box center [1253, 465] width 22 height 22
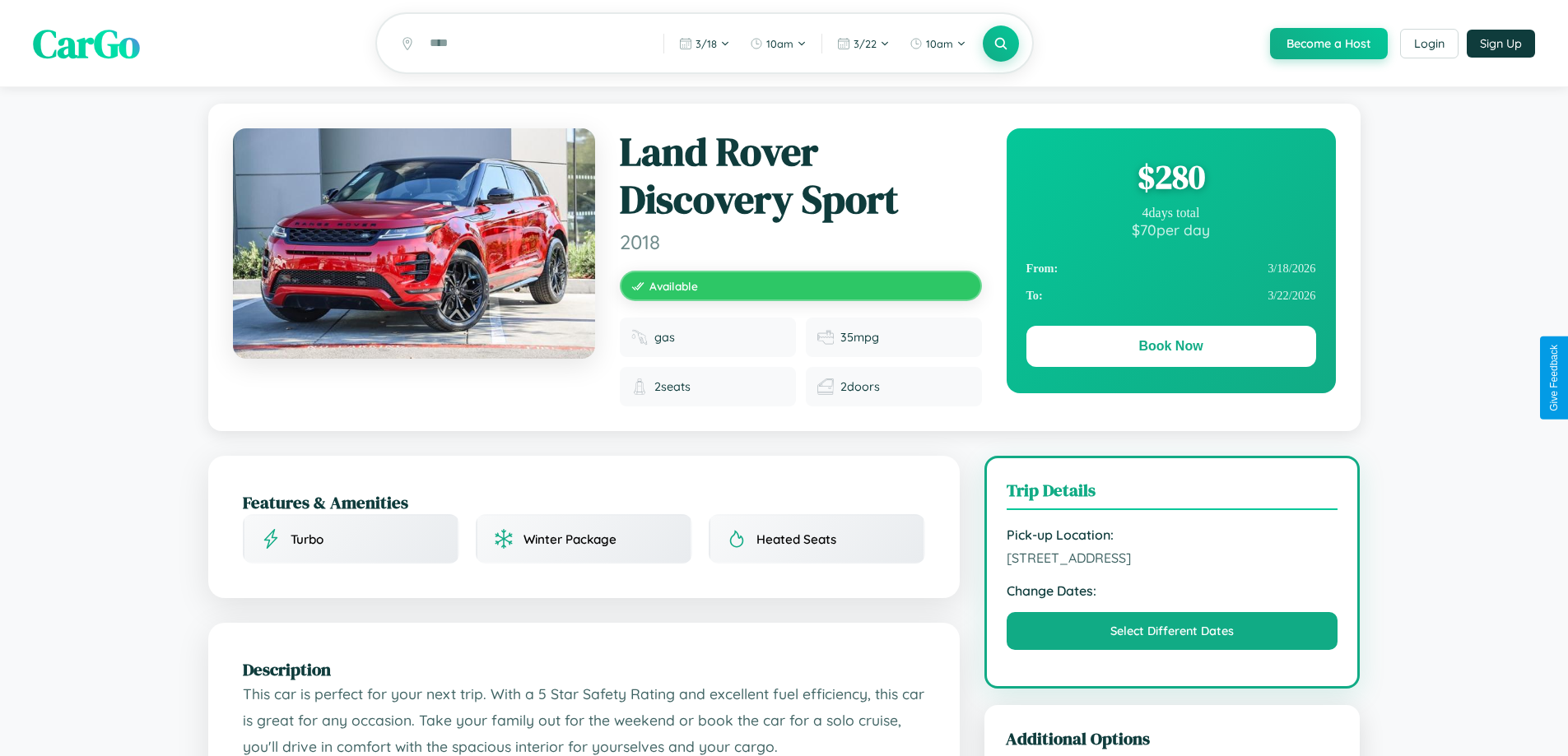
scroll to position [345, 0]
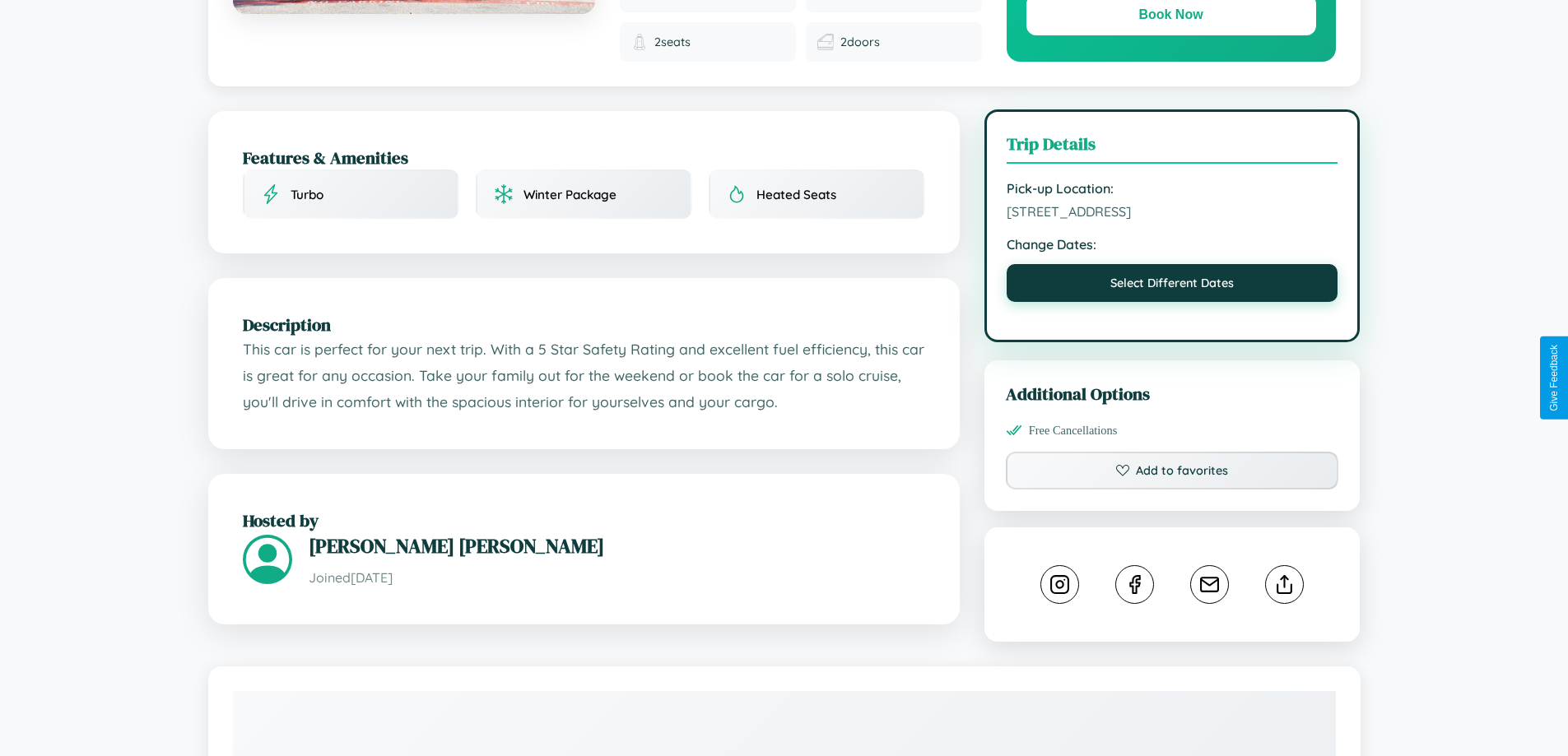
click at [1173, 302] on button "Select Different Dates" at bounding box center [1173, 283] width 332 height 38
select select "*"
select select "****"
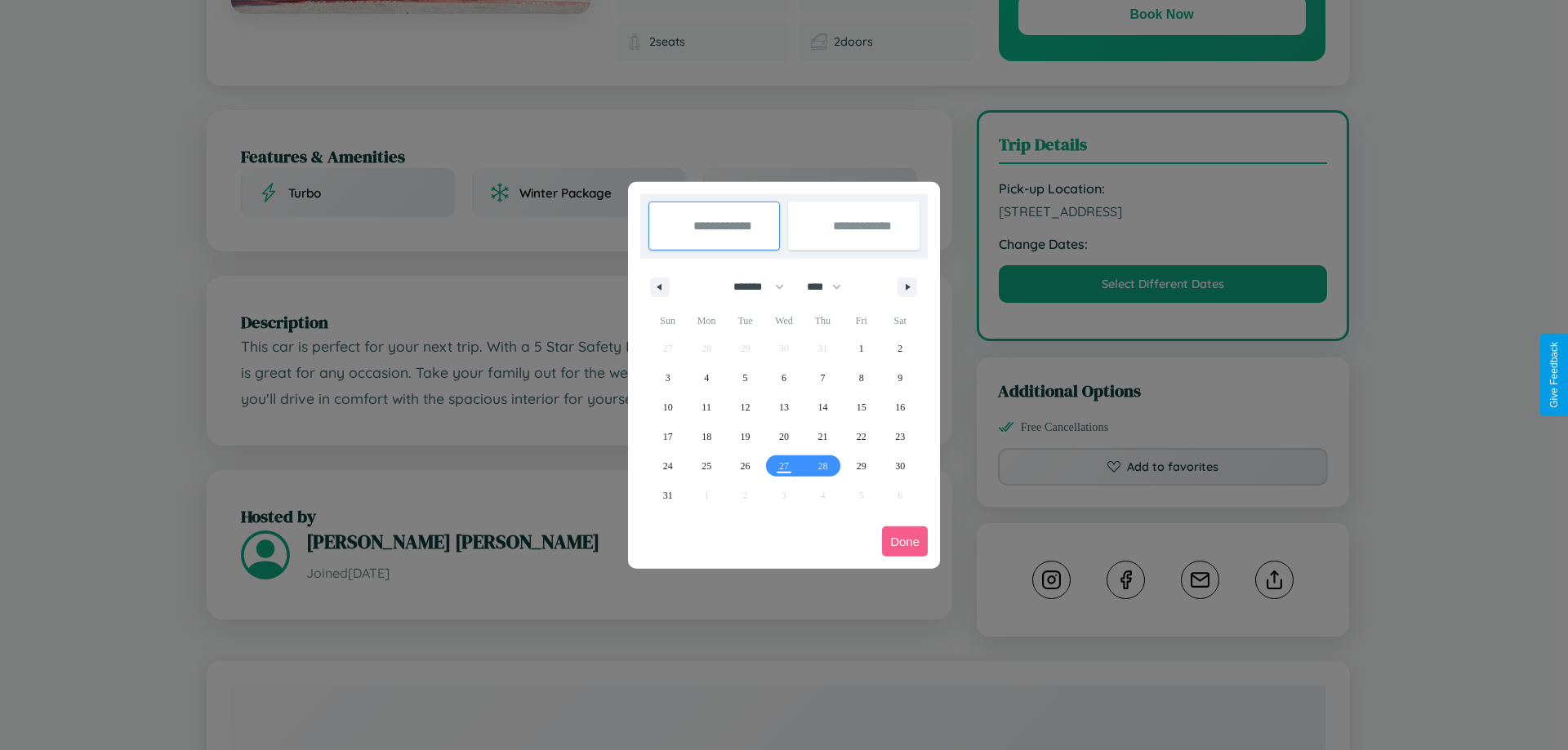
drag, startPoint x: 751, startPoint y: 286, endPoint x: 784, endPoint y: 327, distance: 52.6
click at [751, 286] on select "******* ******** ***** ***** *** **** **** ****** ********* ******* ******** **…" at bounding box center [756, 287] width 69 height 27
select select "*"
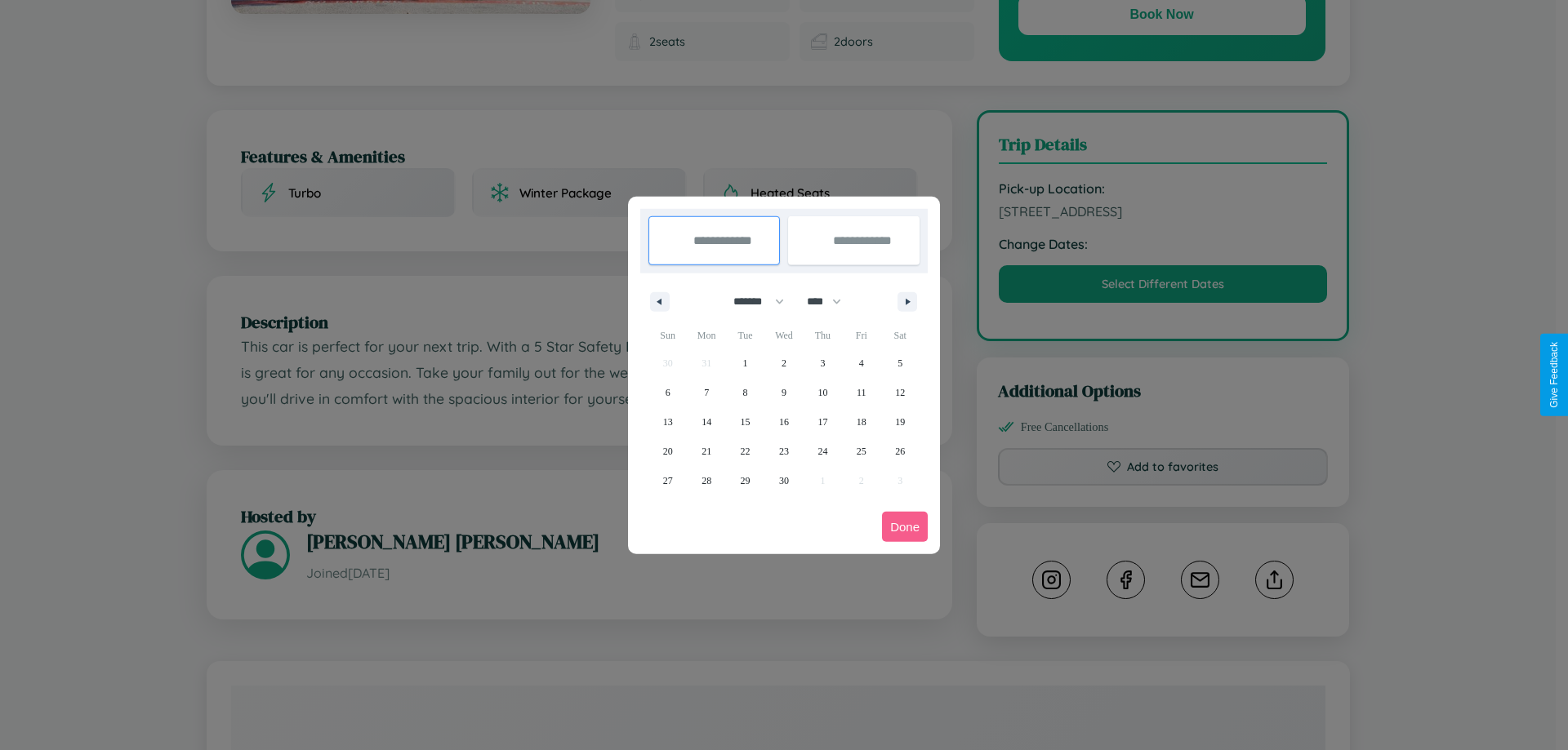
click at [832, 301] on select "**** **** **** **** **** **** **** **** **** **** **** **** **** **** **** ****…" at bounding box center [823, 301] width 49 height 27
select select "****"
click at [784, 451] on span "22" at bounding box center [784, 452] width 10 height 30
type input "**********"
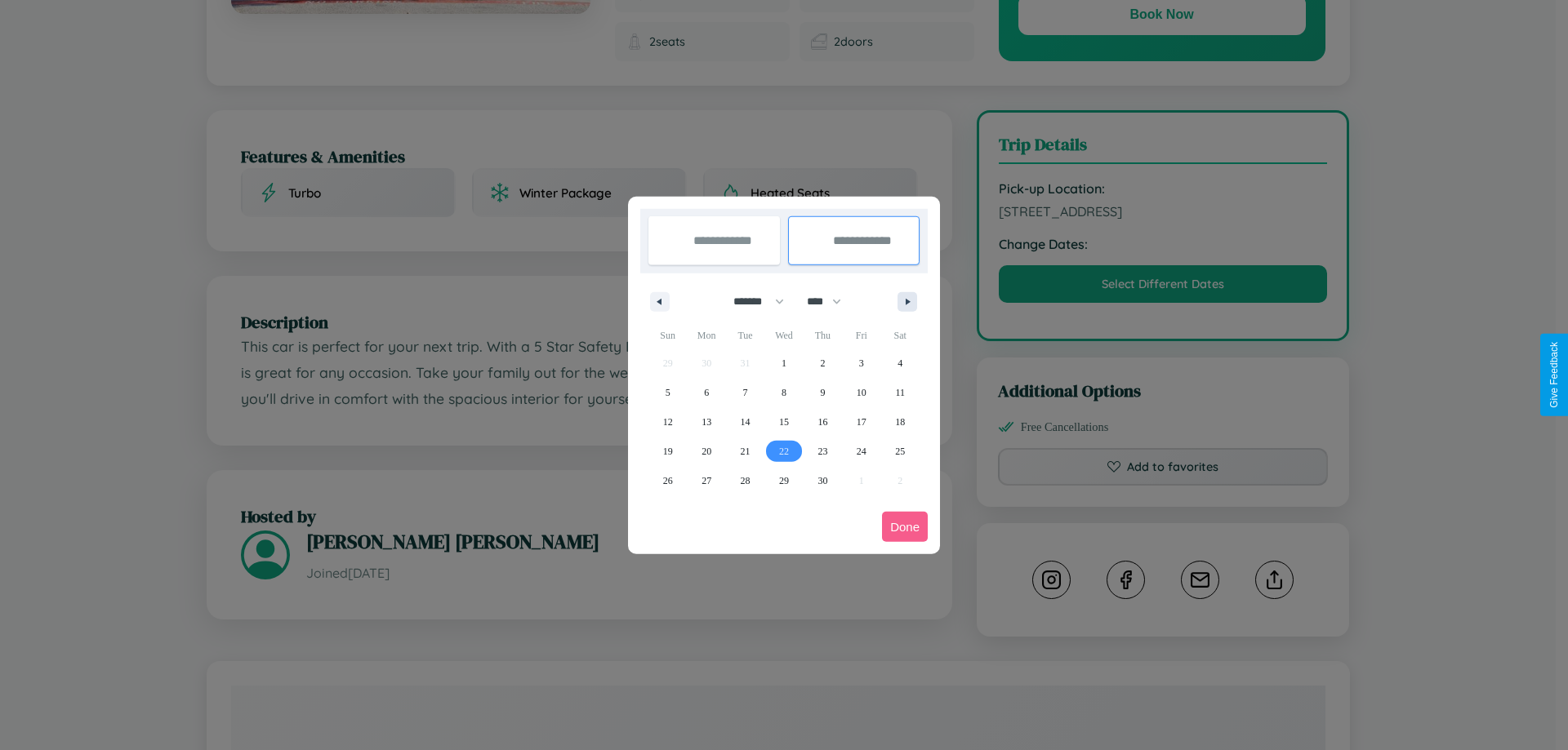
click at [908, 301] on icon "button" at bounding box center [911, 301] width 8 height 6
select select "*"
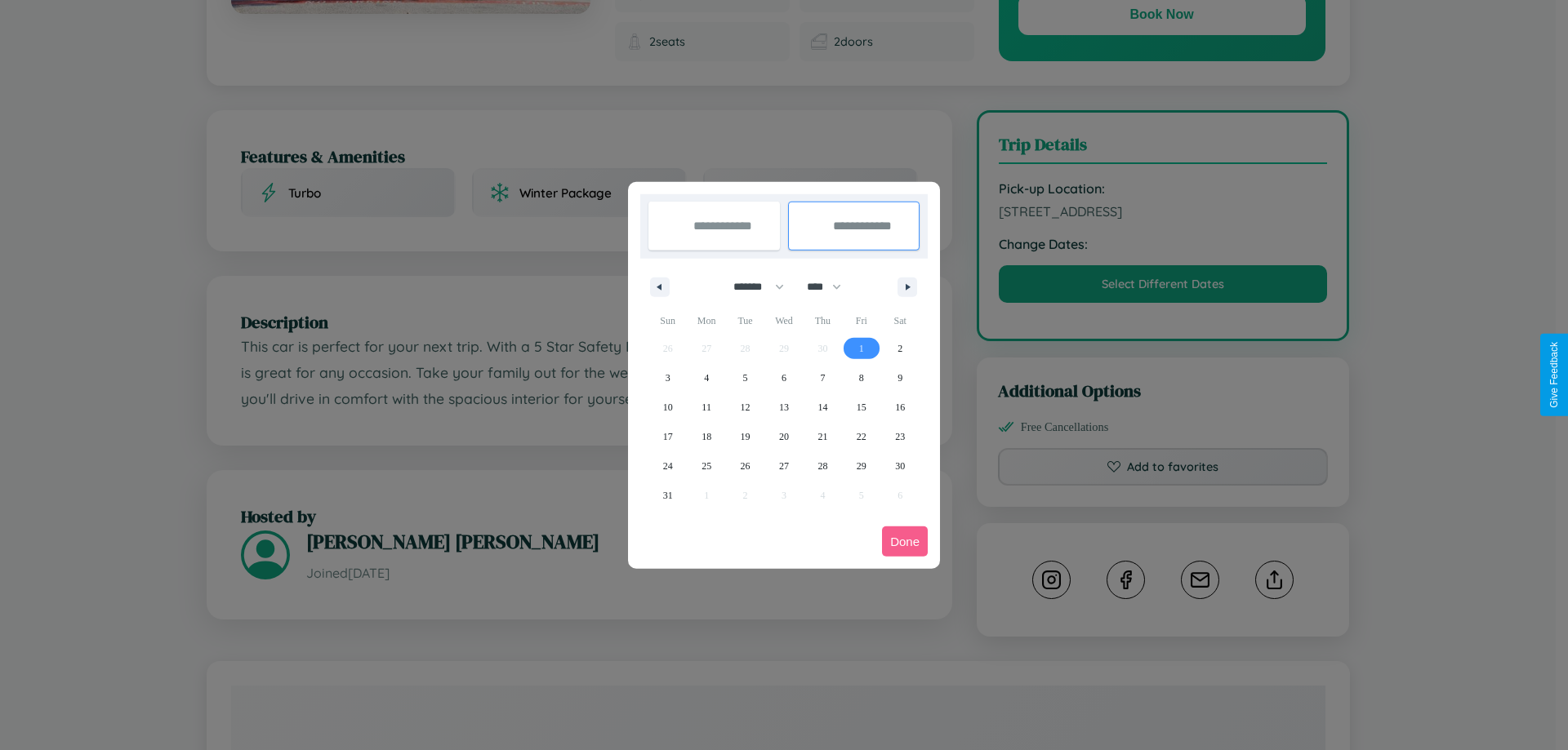
click at [861, 347] on span "1" at bounding box center [862, 349] width 5 height 30
type input "**********"
select select "*"
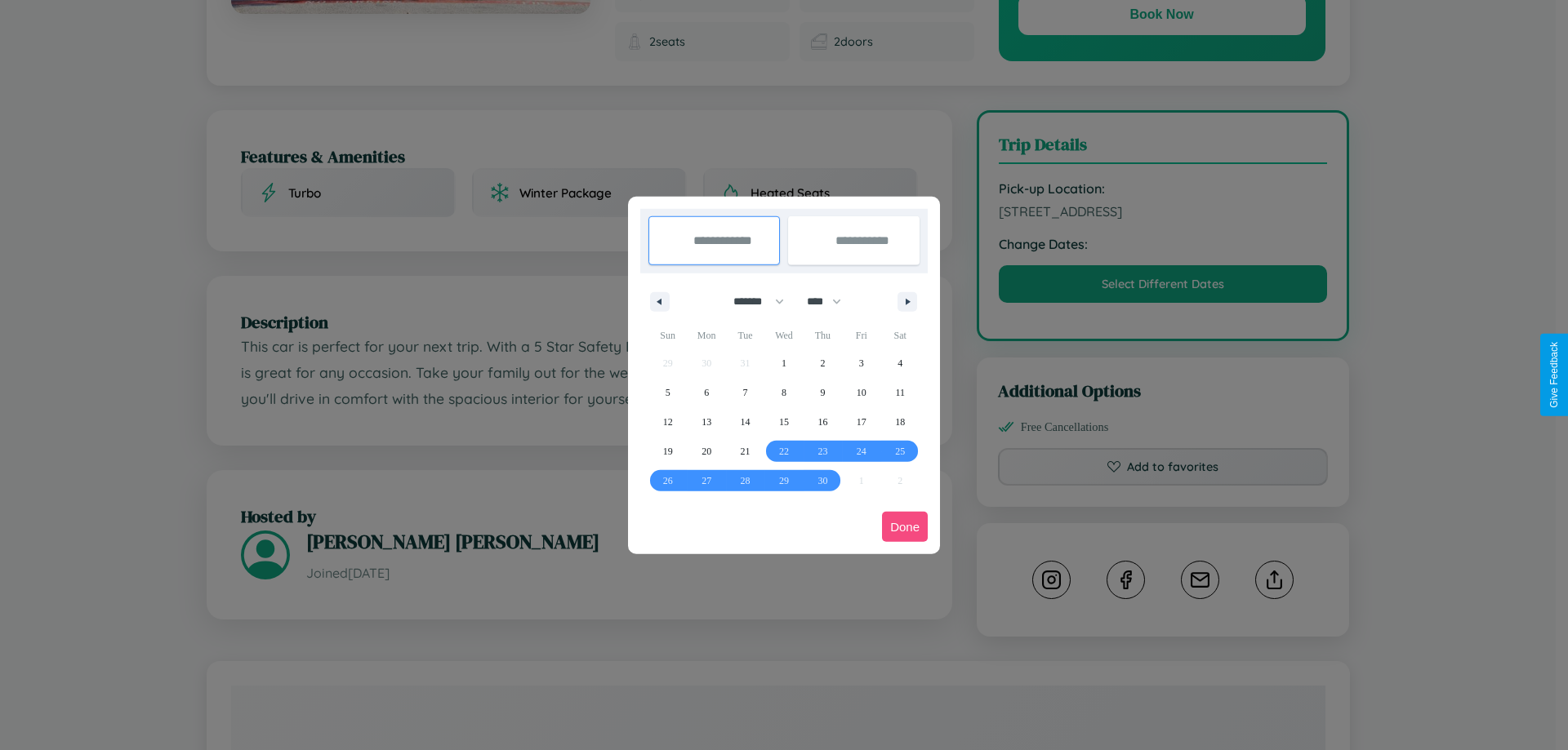
click at [905, 527] on button "Done" at bounding box center [905, 527] width 46 height 31
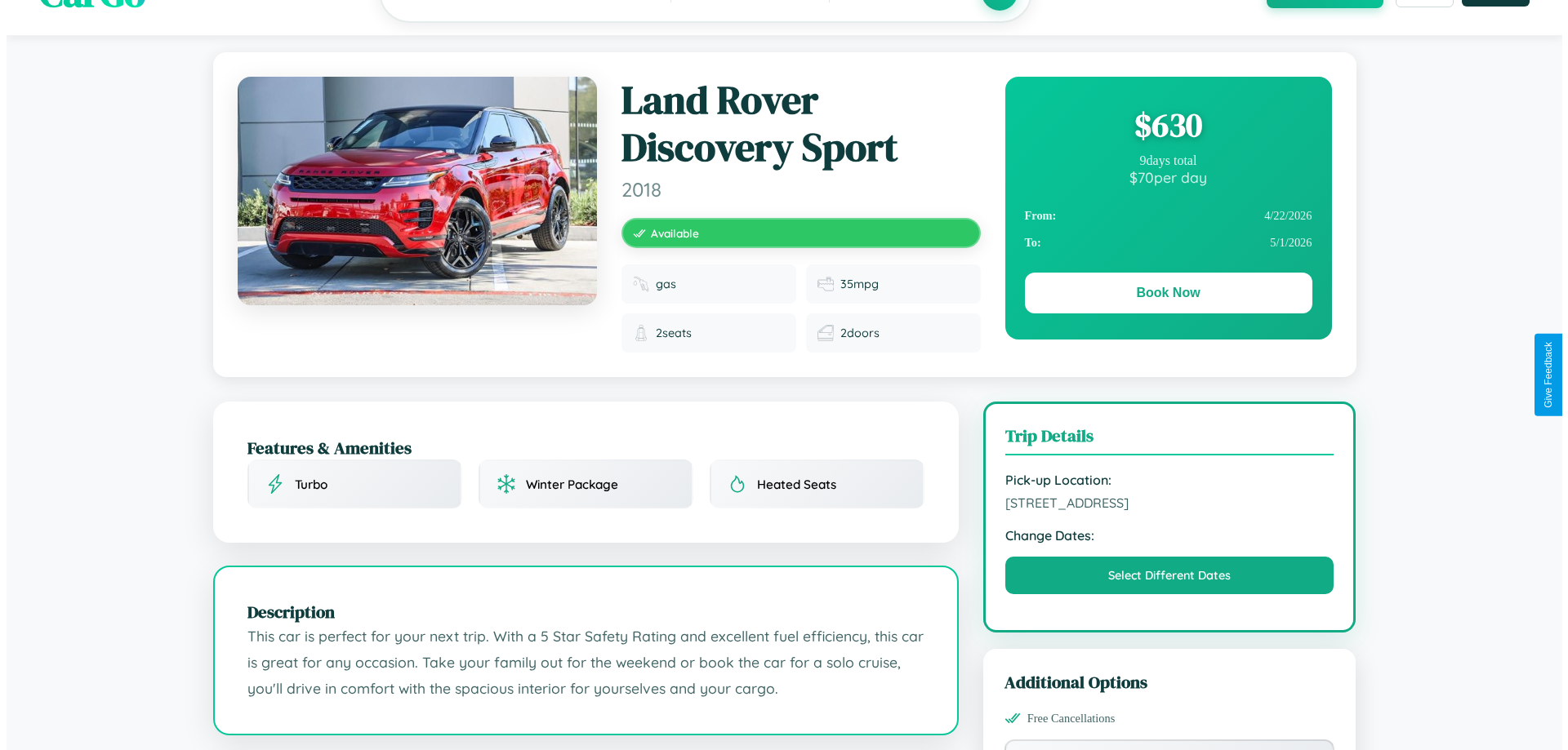
scroll to position [0, 0]
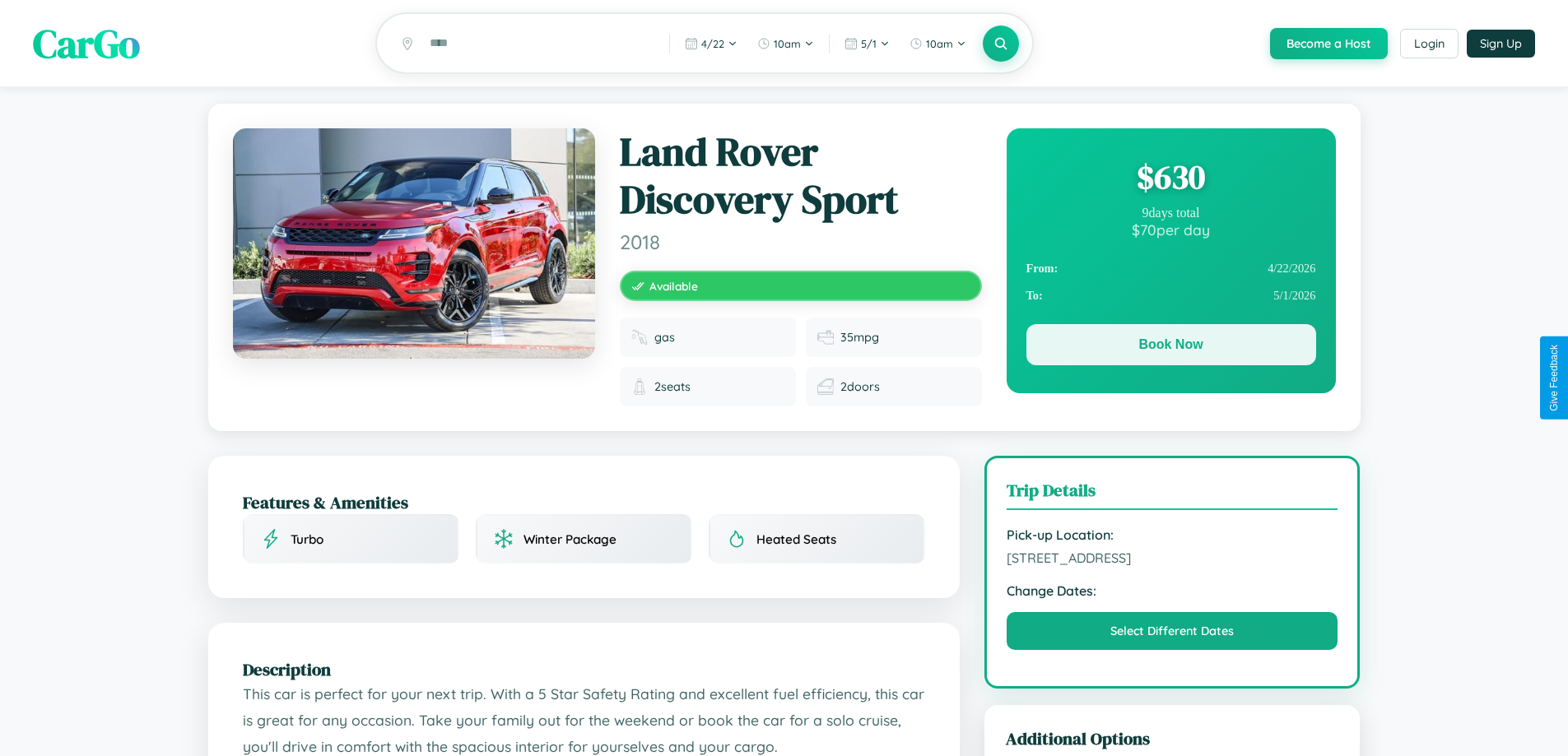
click at [1171, 348] on button "Book Now" at bounding box center [1171, 345] width 289 height 41
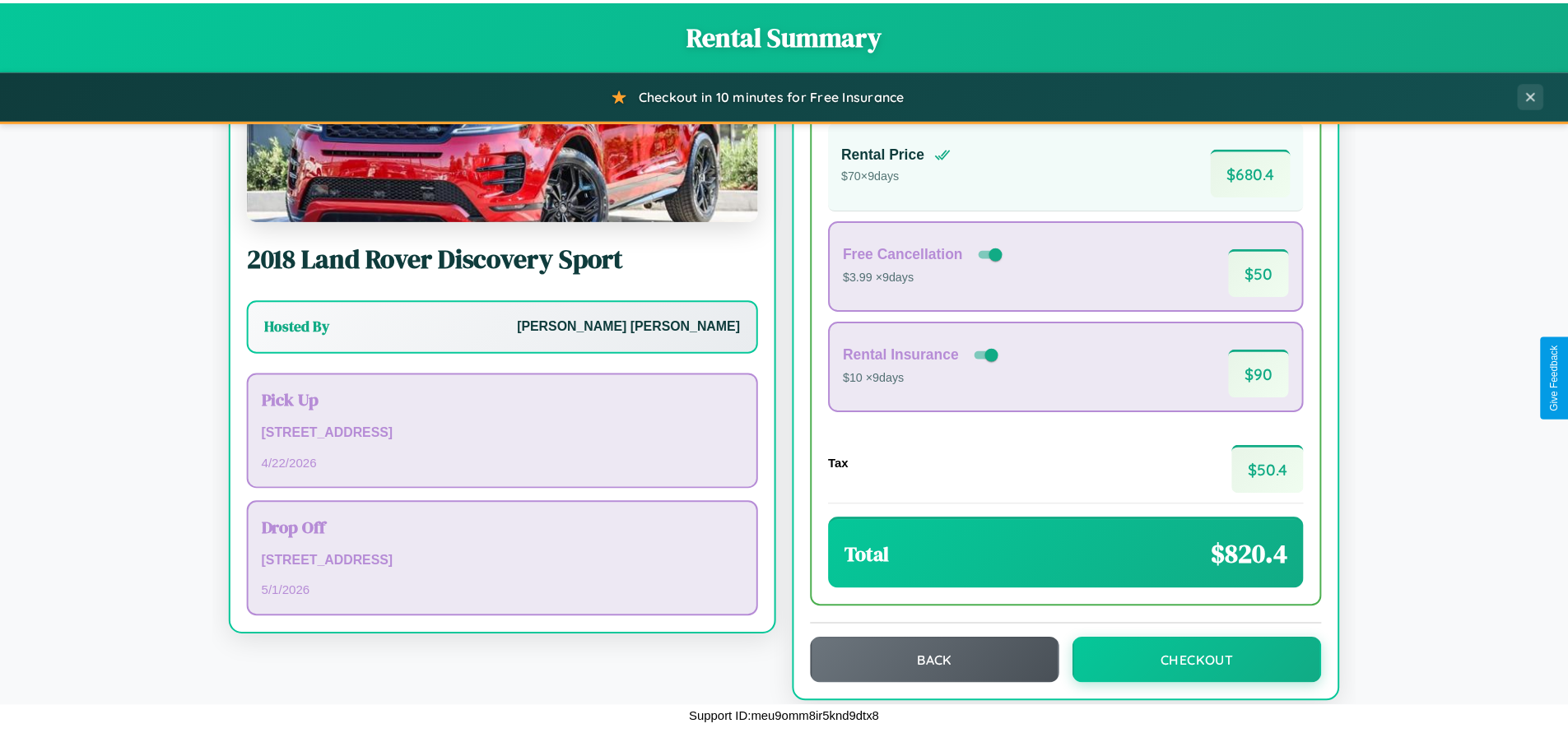
scroll to position [113, 0]
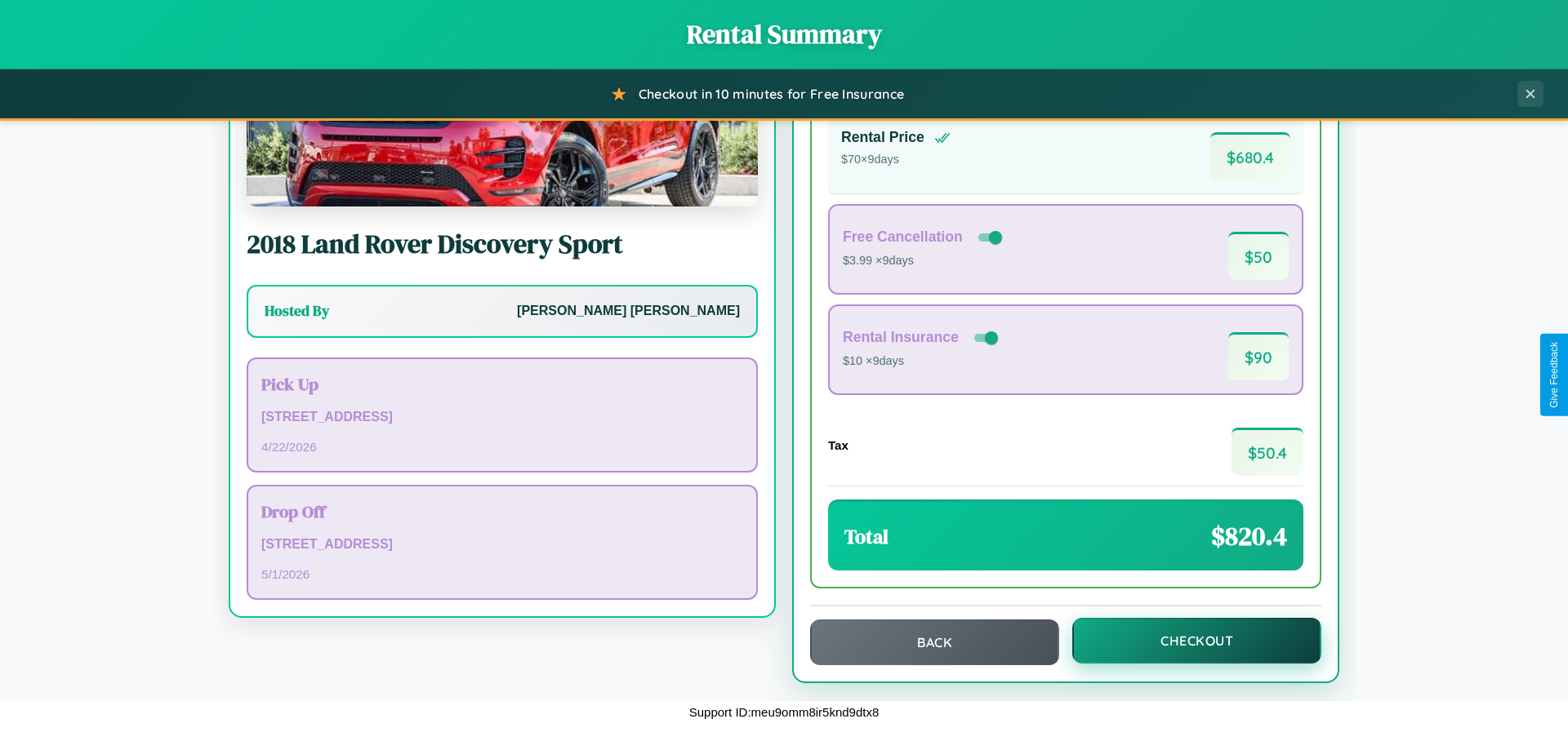
click at [1186, 641] on button "Checkout" at bounding box center [1197, 641] width 250 height 46
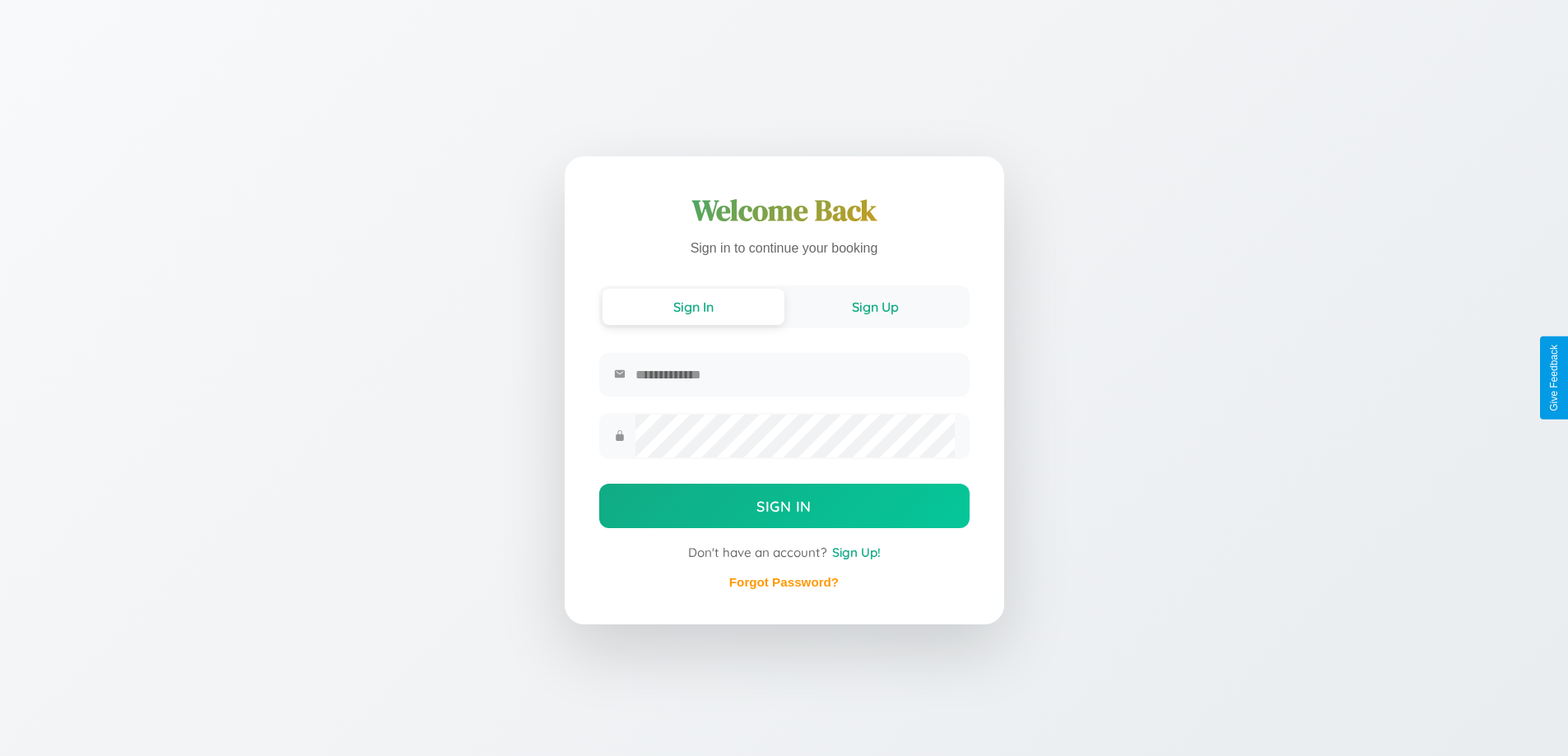
click at [875, 305] on button "Sign Up" at bounding box center [875, 306] width 182 height 36
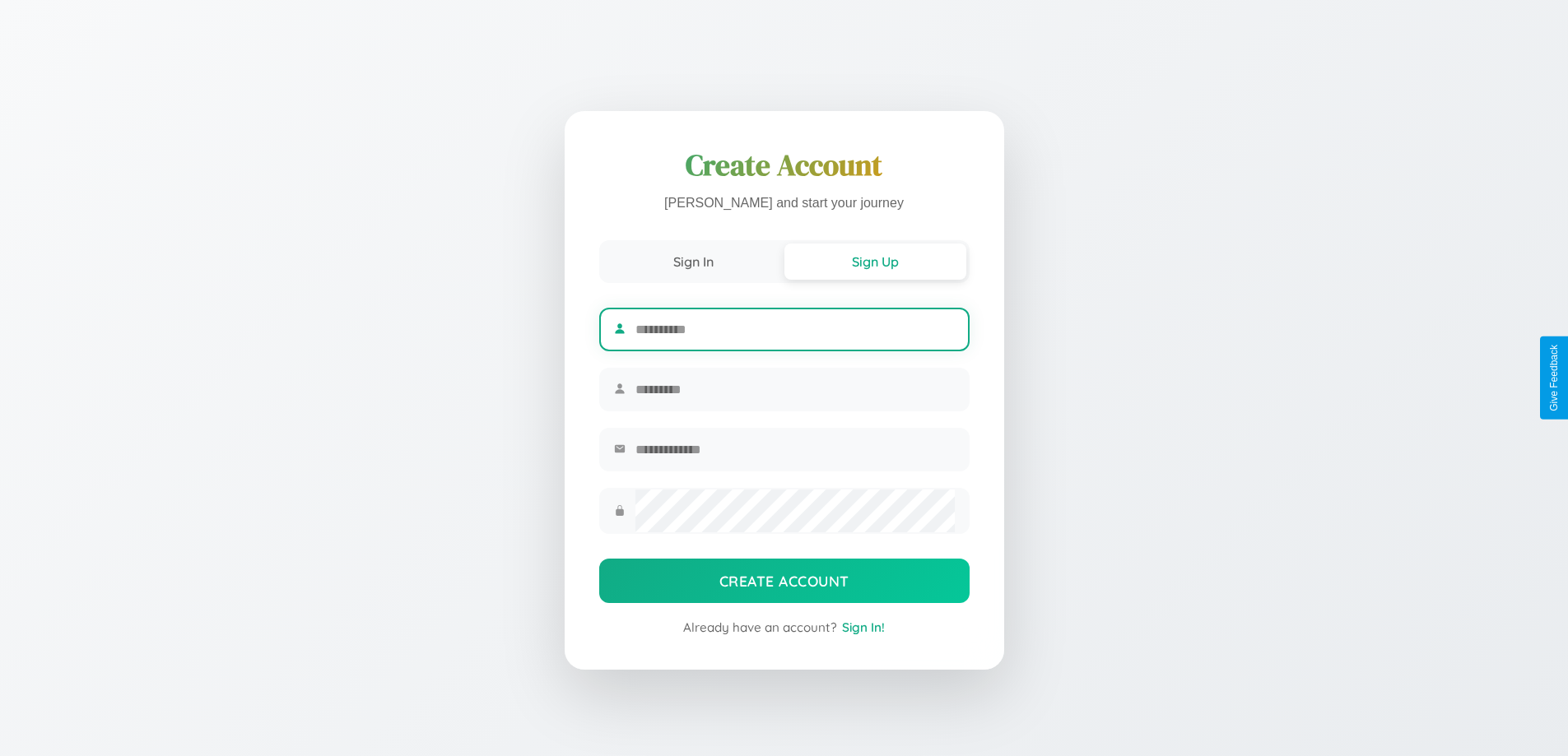
click at [794, 326] on input "text" at bounding box center [794, 330] width 319 height 41
type input "********"
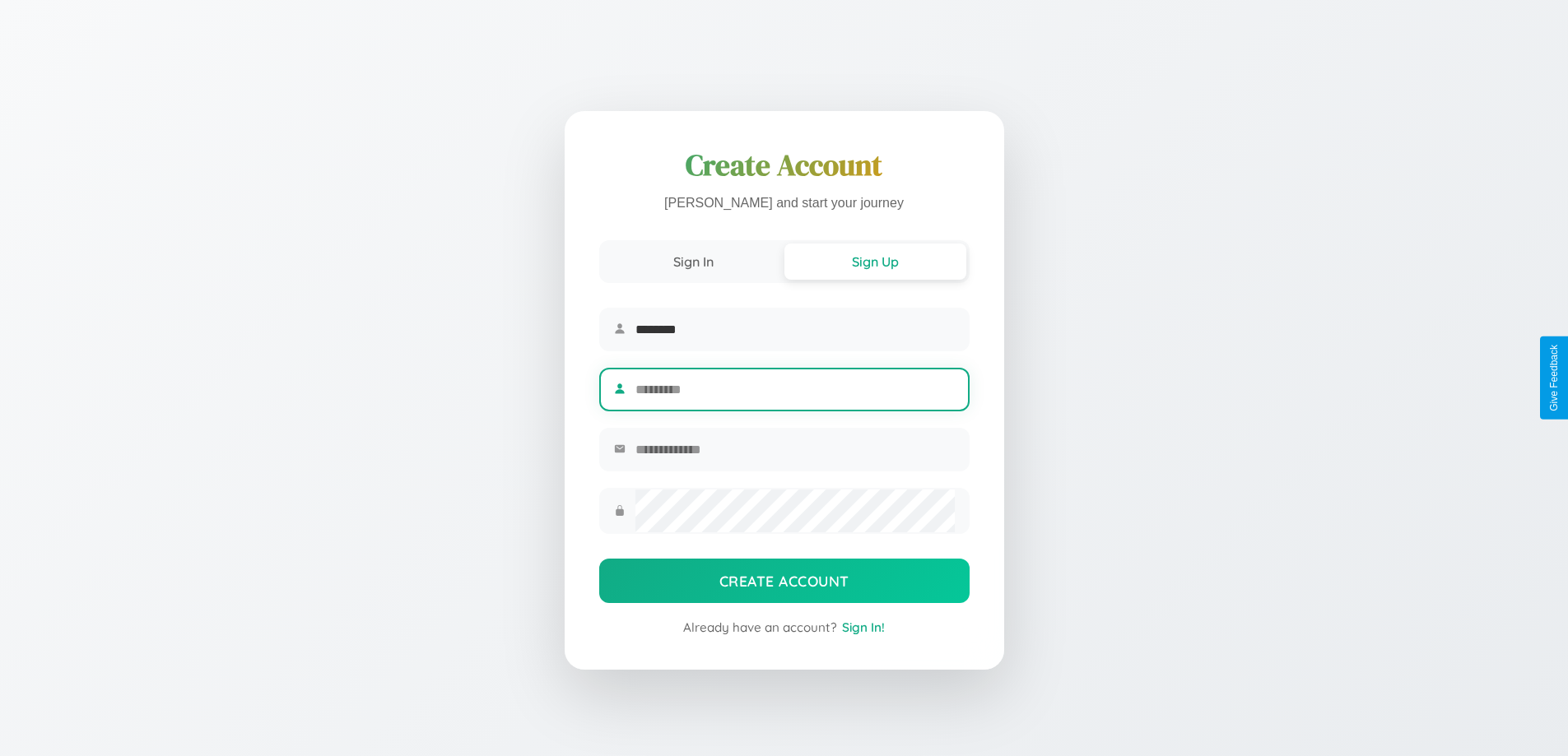
click at [794, 389] on input "text" at bounding box center [794, 390] width 319 height 41
type input "*****"
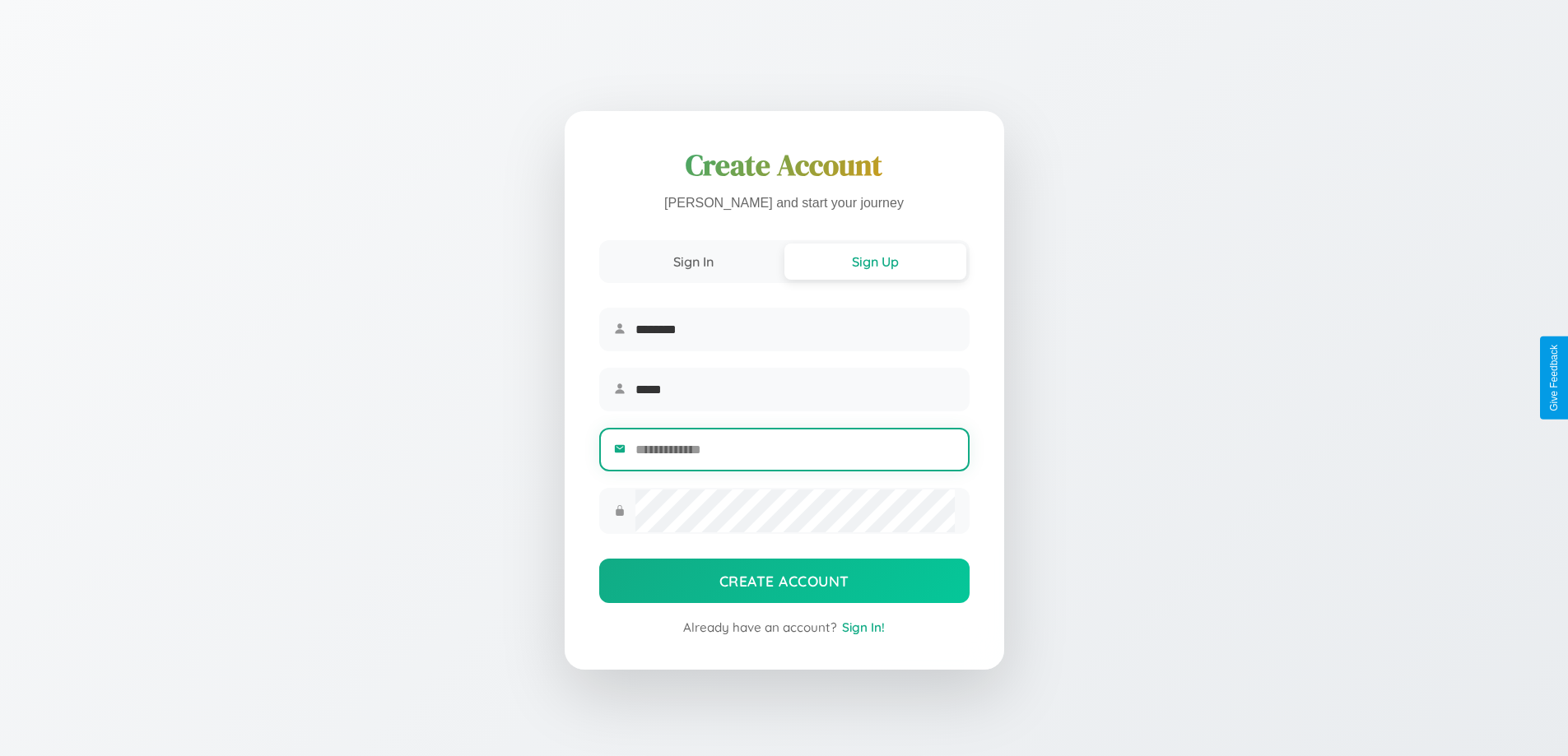
click at [794, 452] on input "email" at bounding box center [794, 450] width 319 height 41
type input "**********"
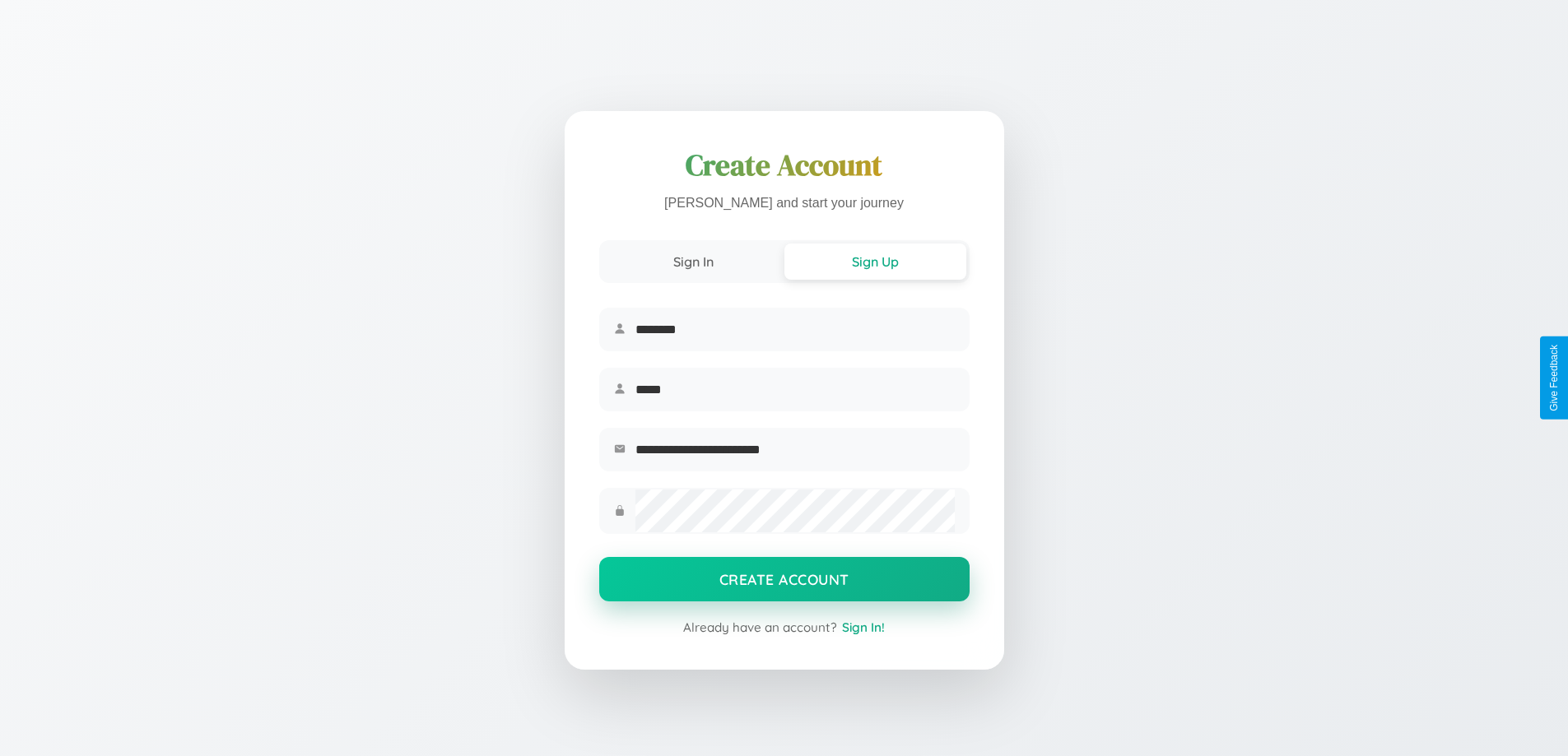
click at [784, 584] on button "Create Account" at bounding box center [784, 580] width 371 height 44
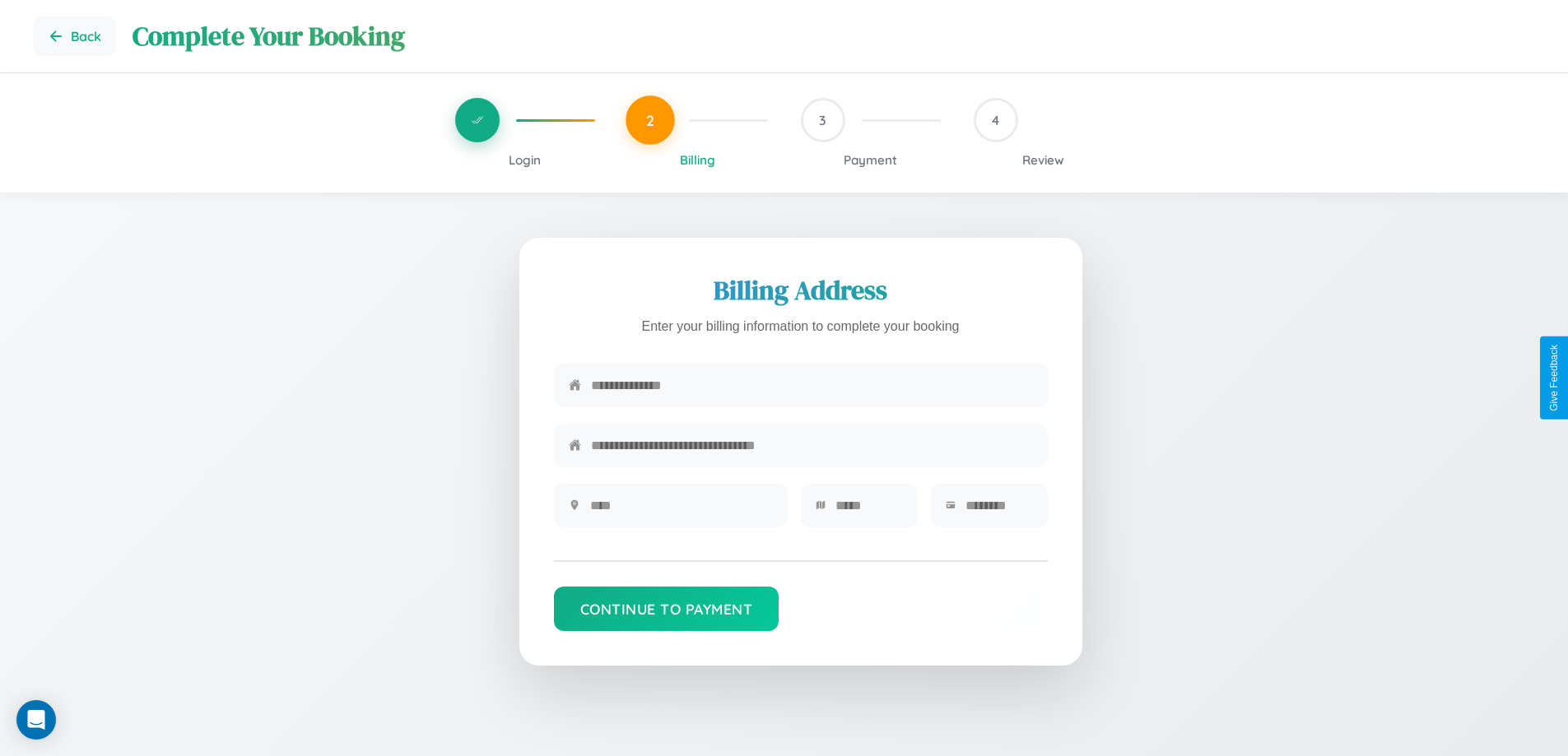
click at [812, 386] on input "text" at bounding box center [812, 385] width 442 height 41
type input "**********"
click at [681, 511] on input "text" at bounding box center [681, 505] width 183 height 41
type input "********"
click at [868, 511] on input "text" at bounding box center [869, 505] width 68 height 41
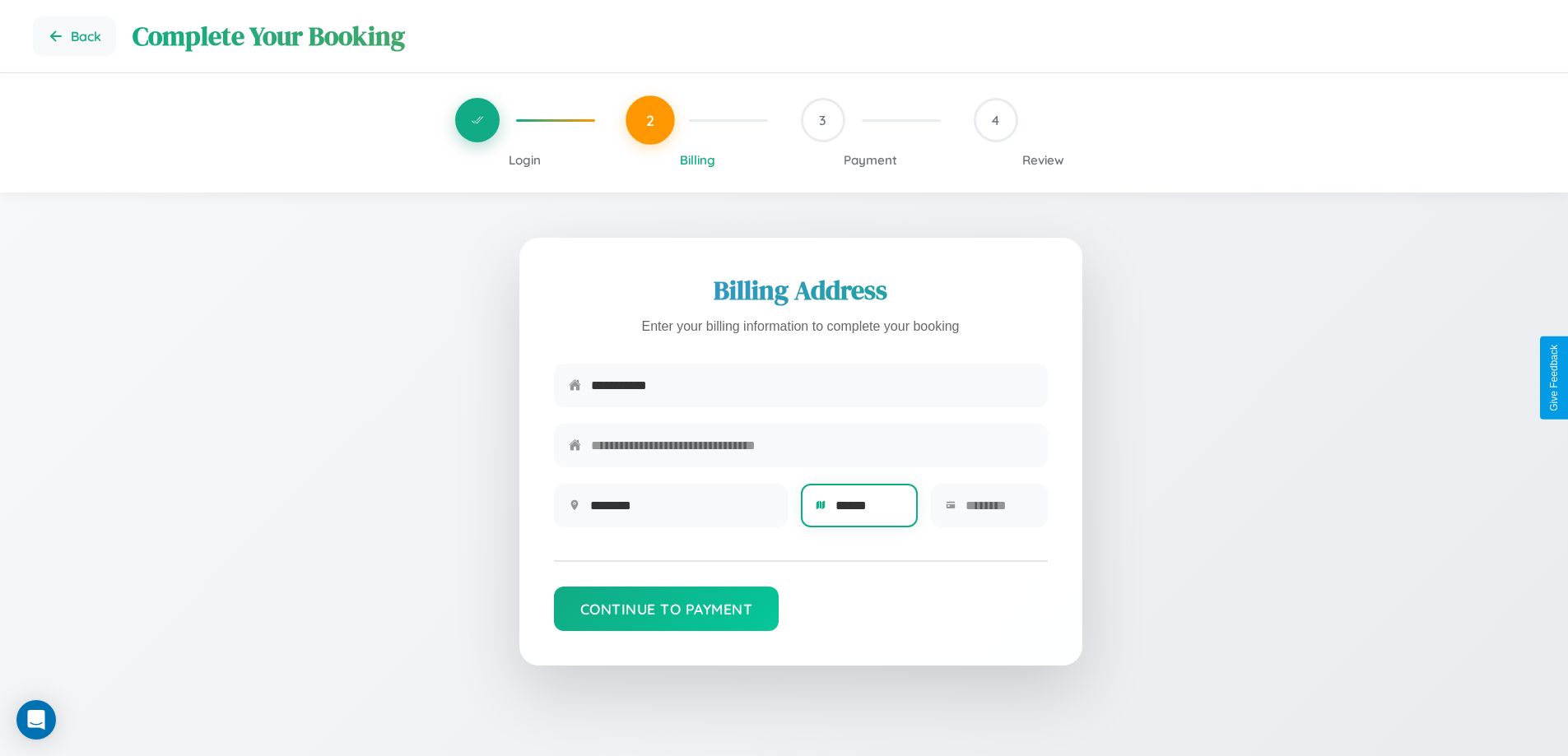
type input "******"
click at [999, 511] on input "text" at bounding box center [999, 505] width 68 height 41
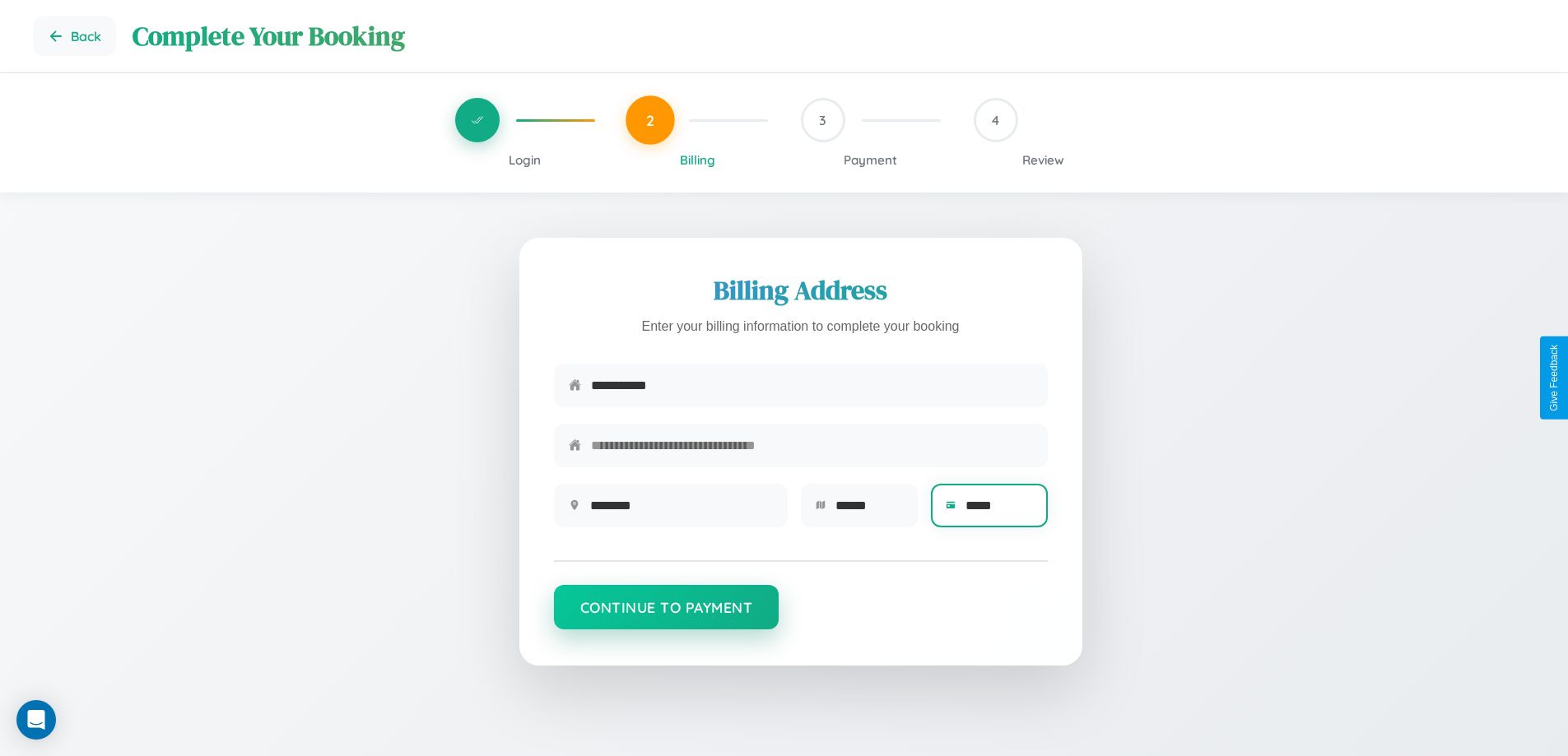
type input "*****"
click at [666, 616] on button "Continue to Payment" at bounding box center [667, 607] width 226 height 44
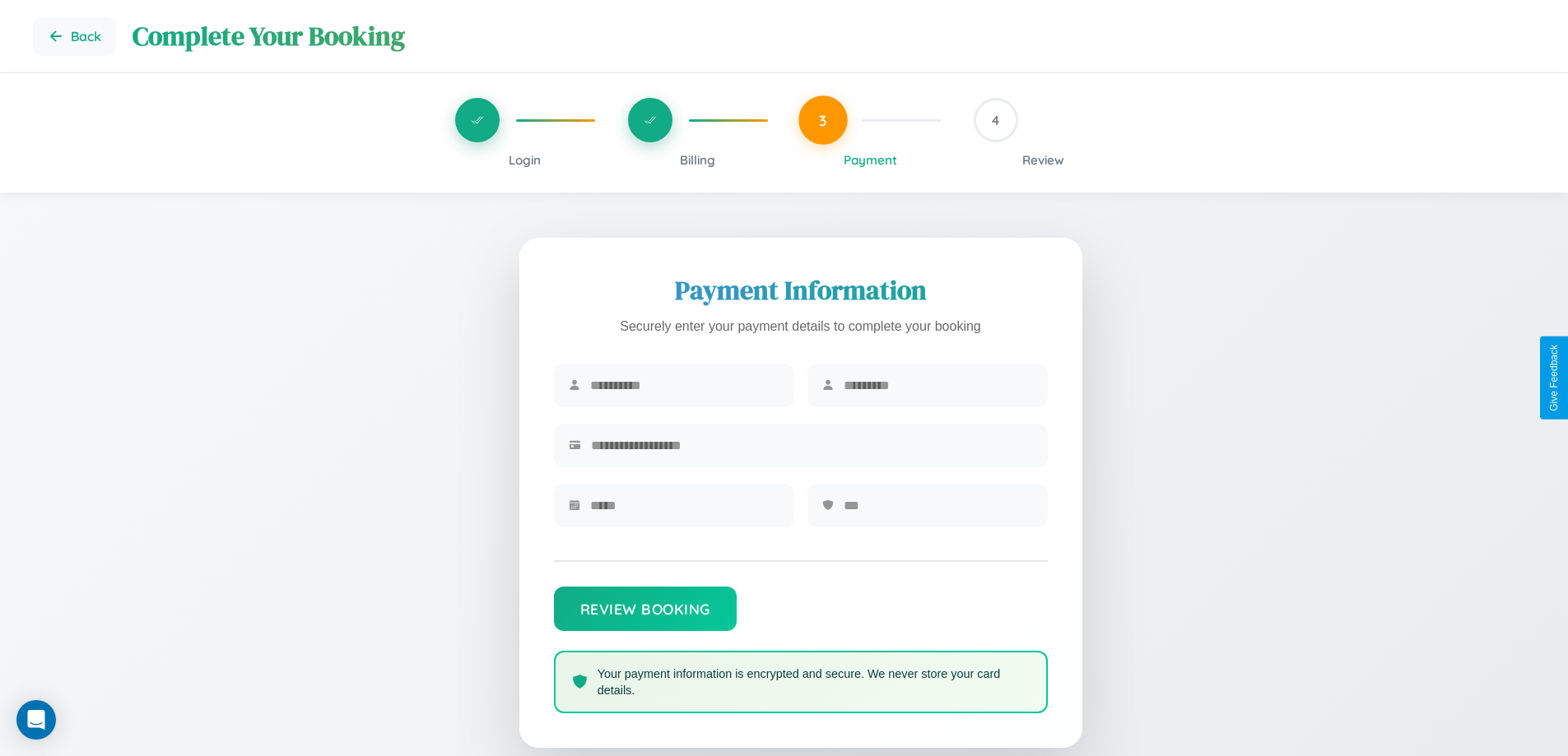
click at [684, 386] on input "text" at bounding box center [685, 385] width 190 height 41
type input "****"
click at [938, 386] on input "text" at bounding box center [938, 385] width 190 height 41
type input "******"
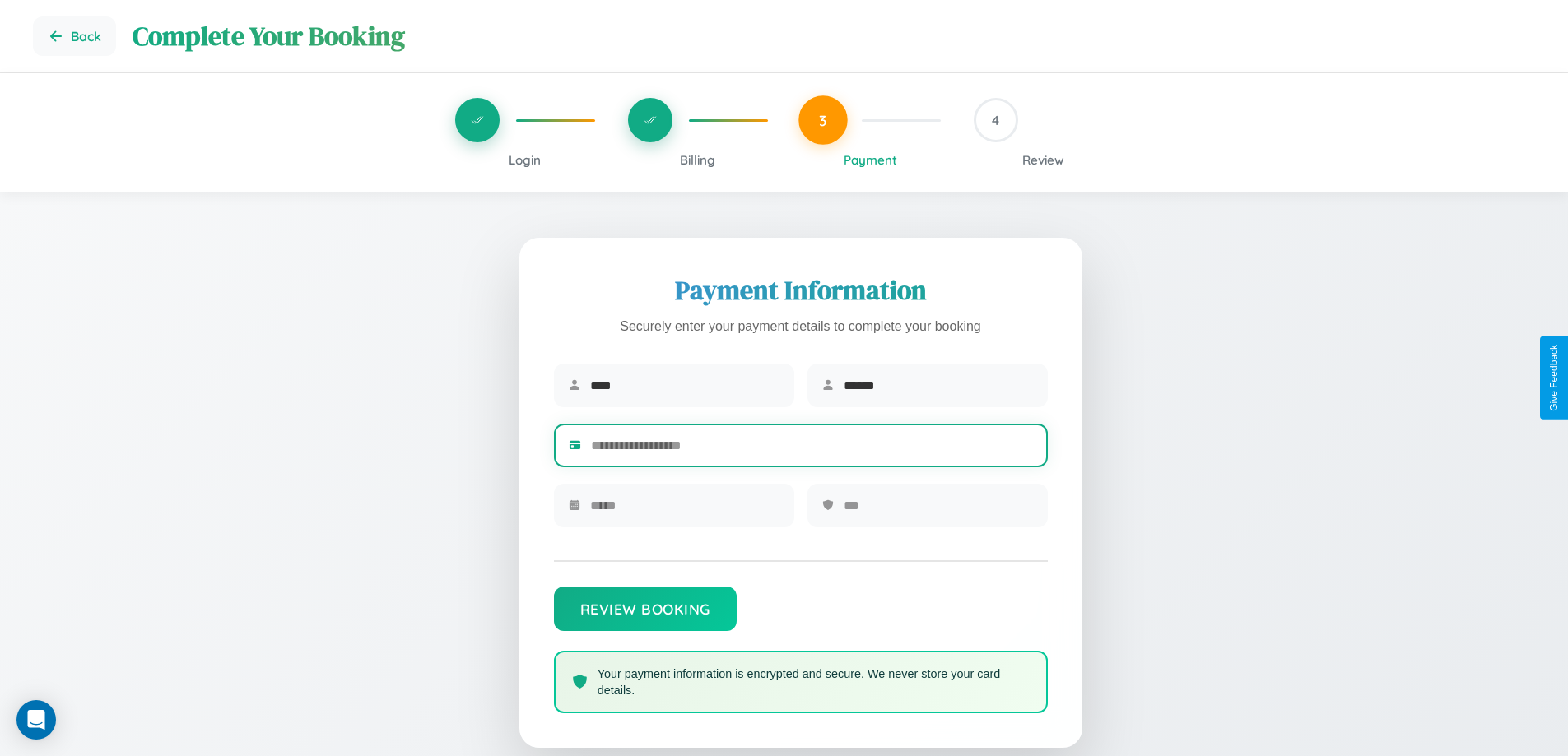
click at [812, 448] on input "text" at bounding box center [812, 445] width 442 height 41
type input "**********"
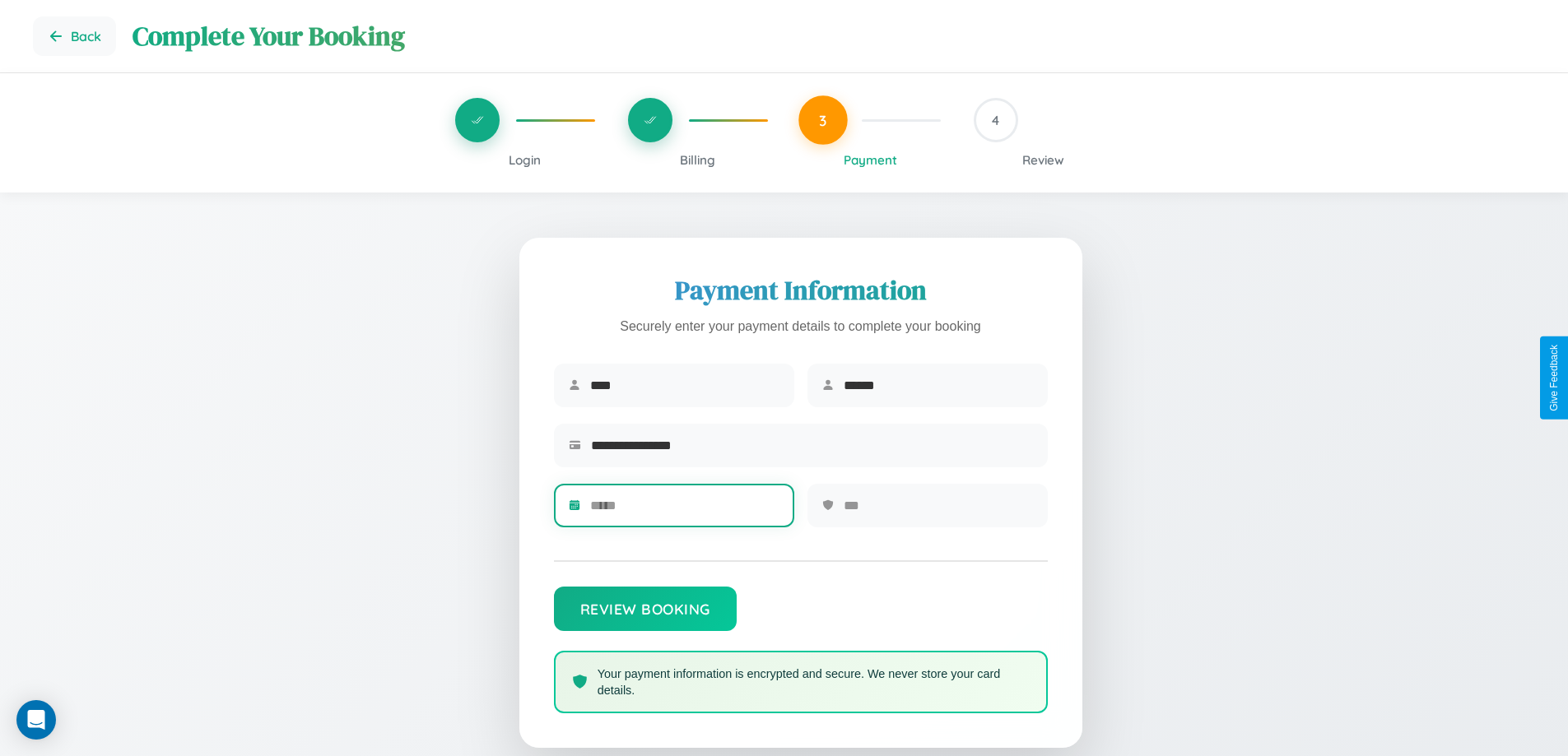
click at [684, 511] on input "text" at bounding box center [685, 505] width 190 height 41
type input "*****"
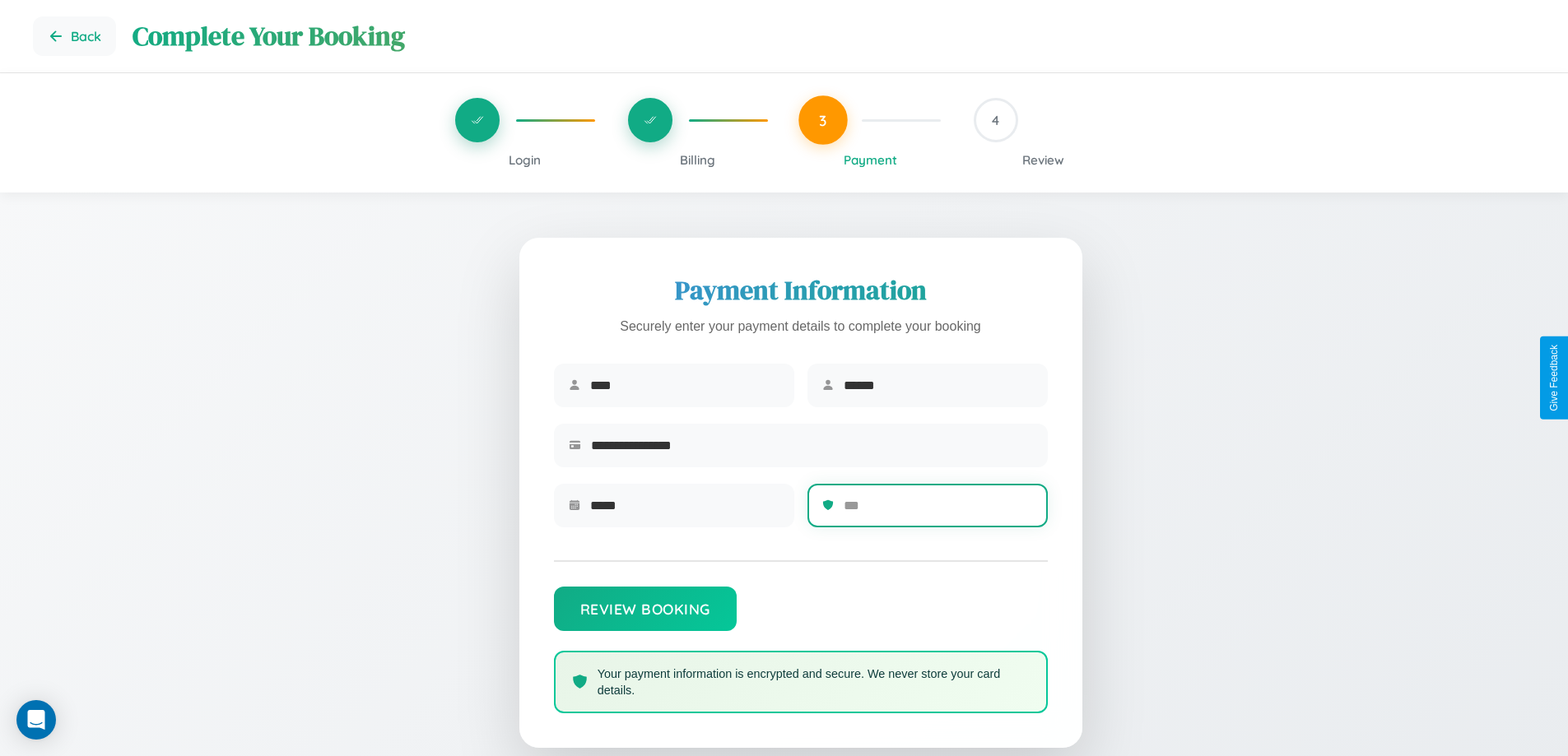
click at [938, 511] on input "text" at bounding box center [938, 505] width 190 height 41
type input "***"
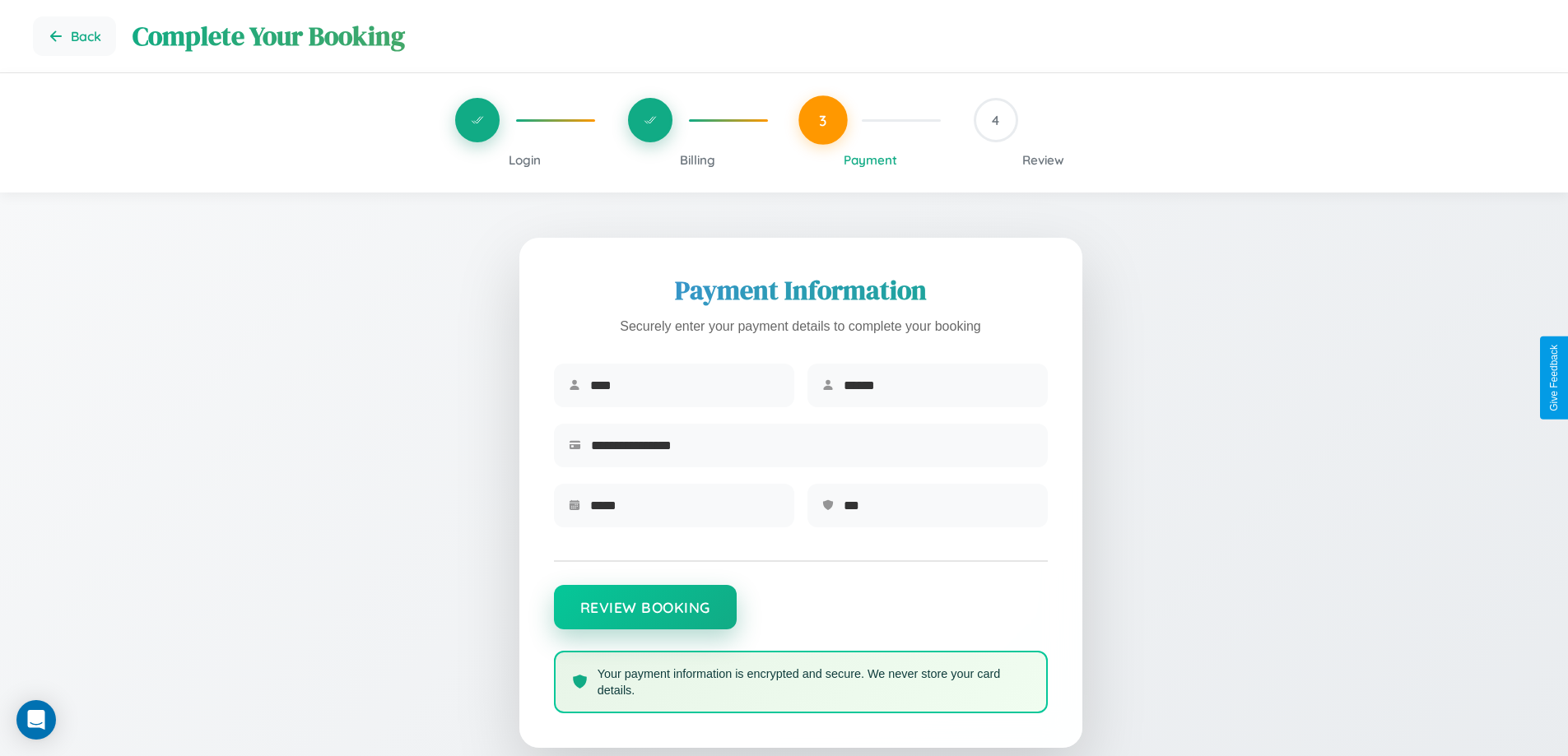
click at [645, 616] on button "Review Booking" at bounding box center [645, 607] width 183 height 44
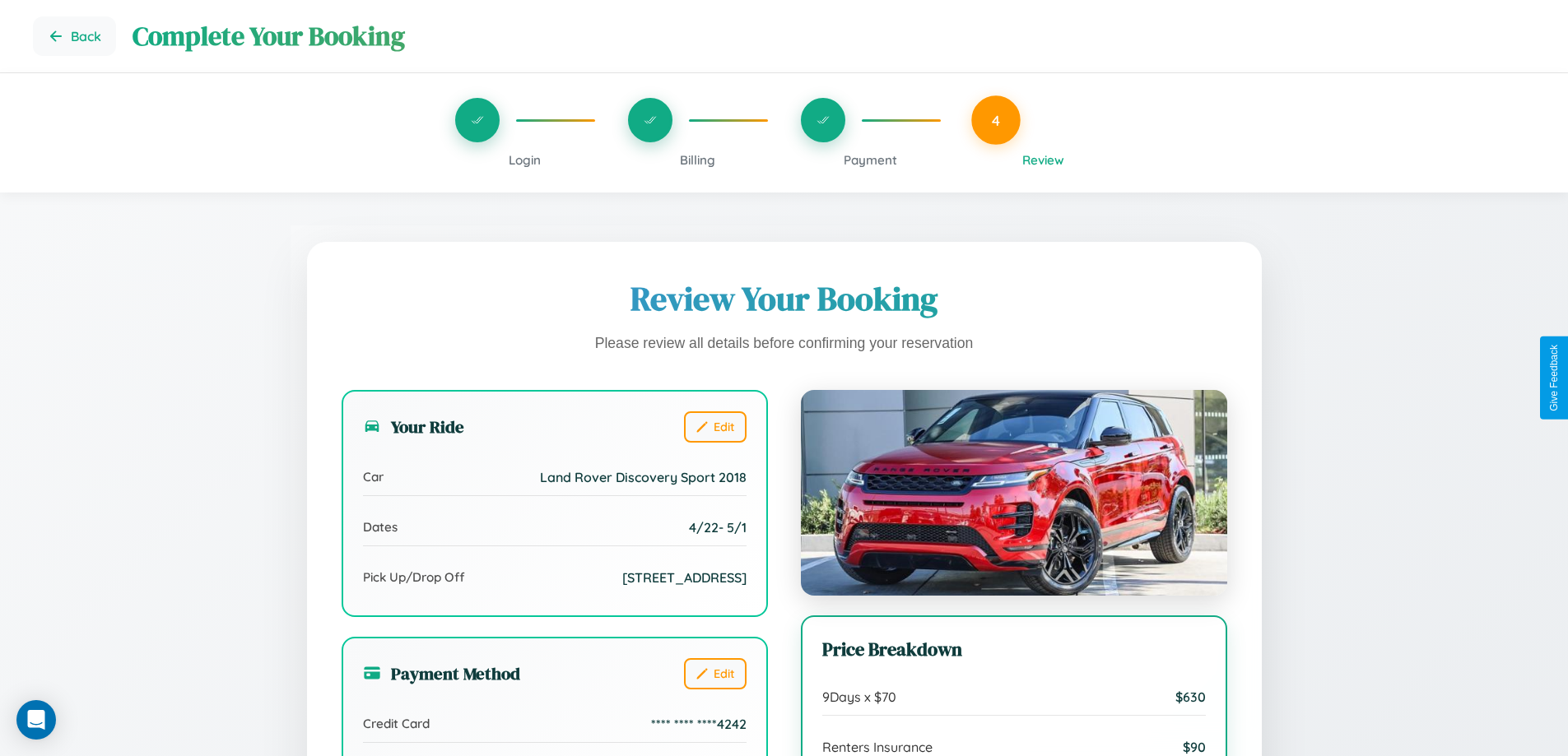
scroll to position [183, 0]
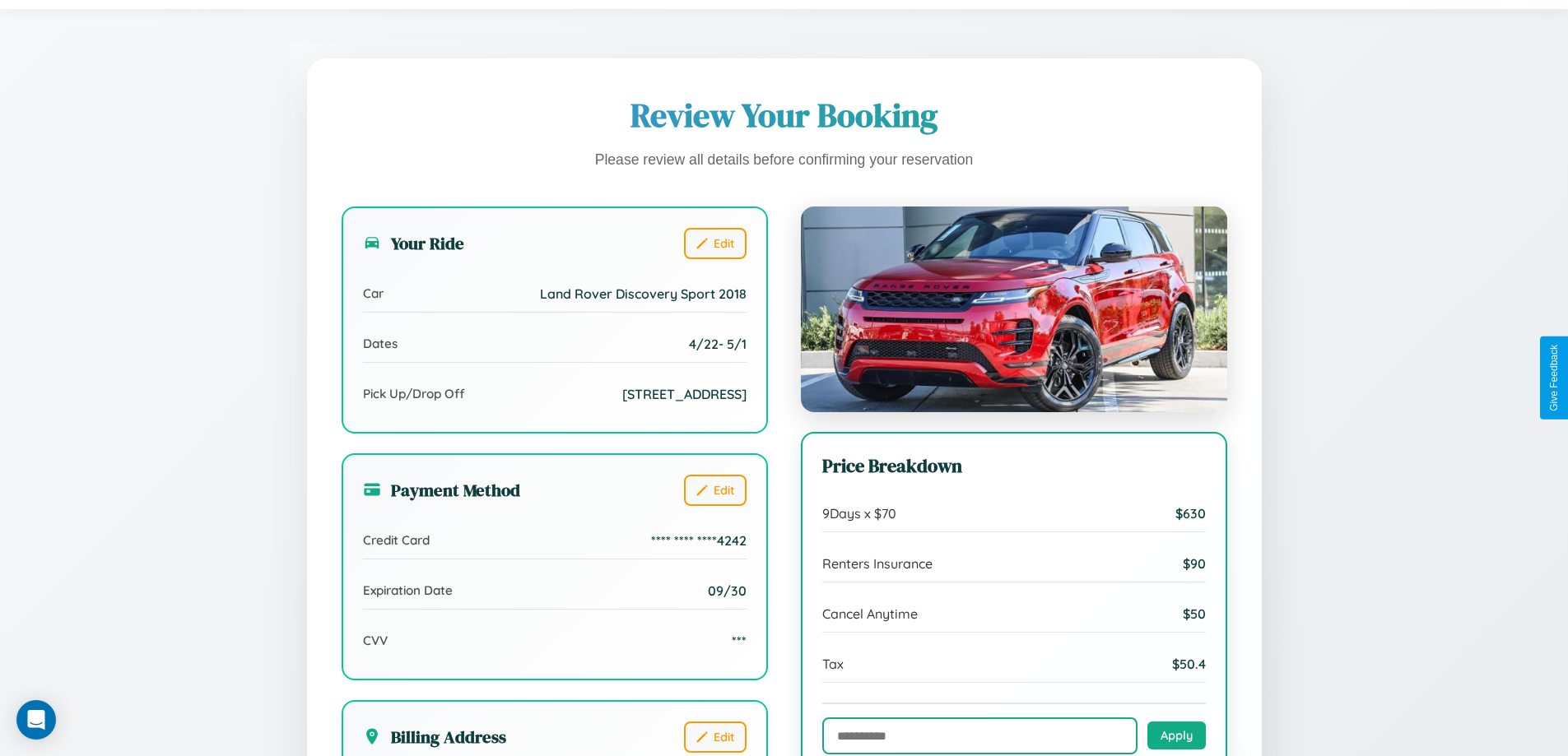
click at [979, 737] on input "text" at bounding box center [979, 737] width 315 height 37
type input "**********"
click at [1176, 736] on button "Apply" at bounding box center [1177, 735] width 58 height 28
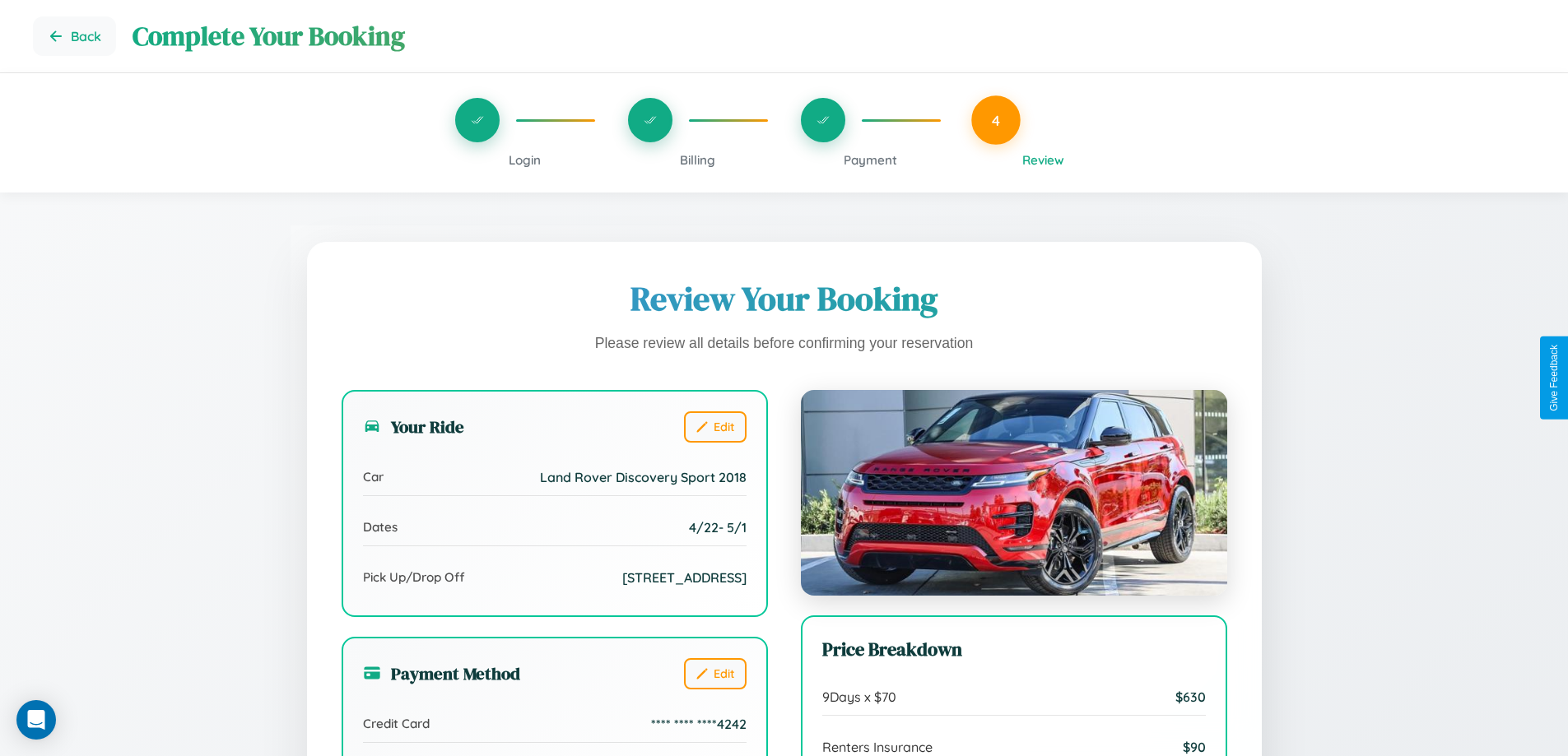
click at [870, 160] on span "Payment" at bounding box center [870, 161] width 54 height 16
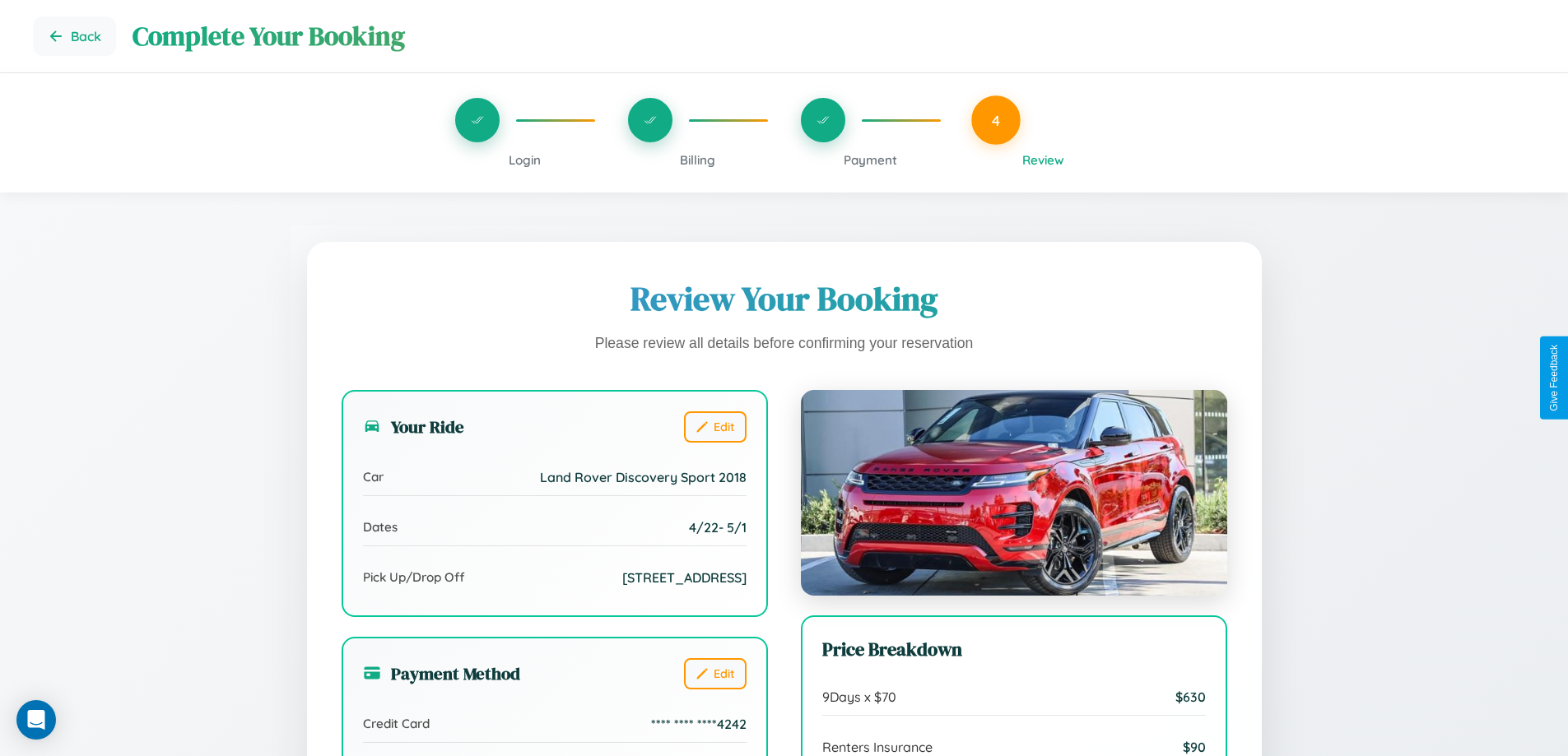
click at [870, 160] on span "Payment" at bounding box center [870, 161] width 54 height 16
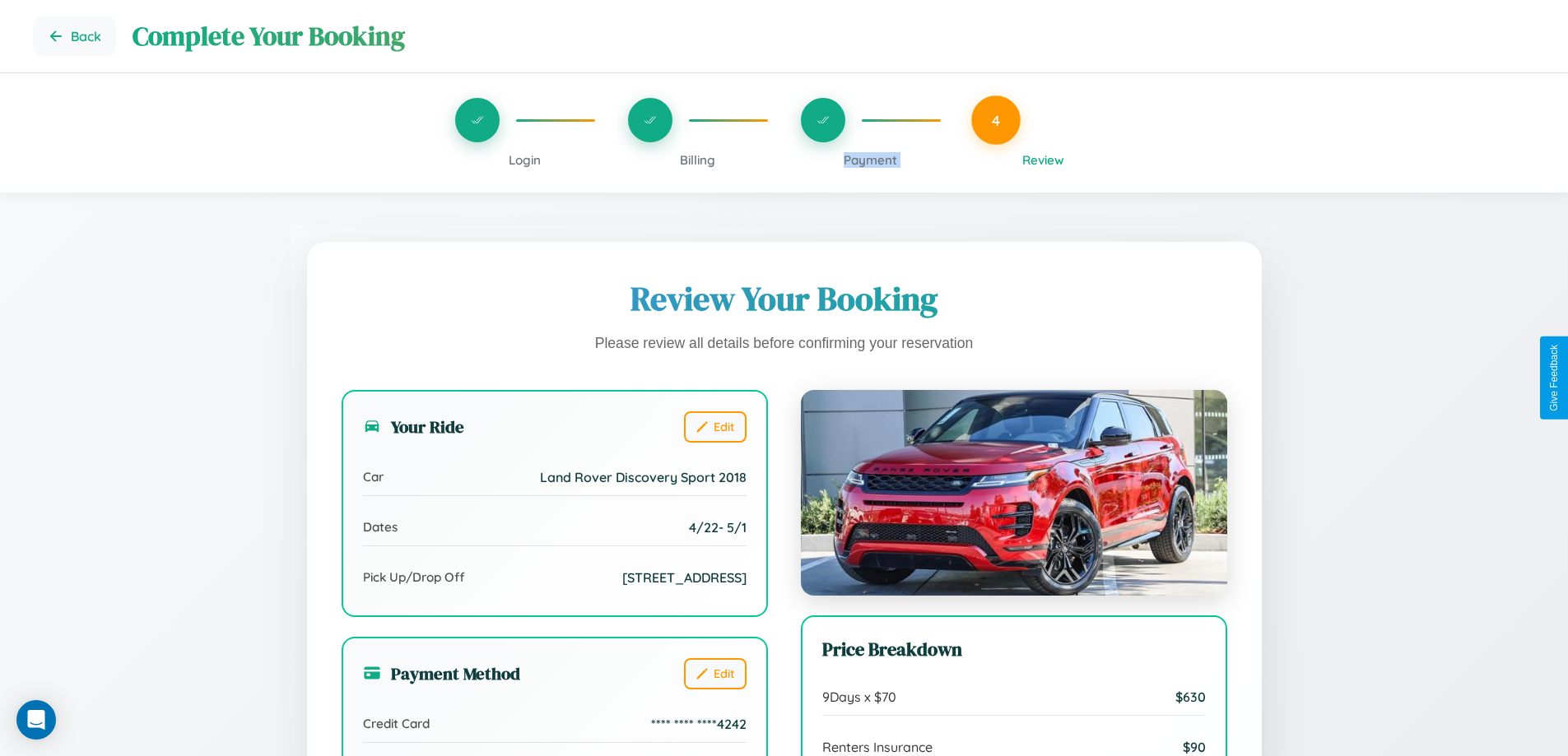
click at [870, 160] on span "Payment" at bounding box center [870, 161] width 54 height 16
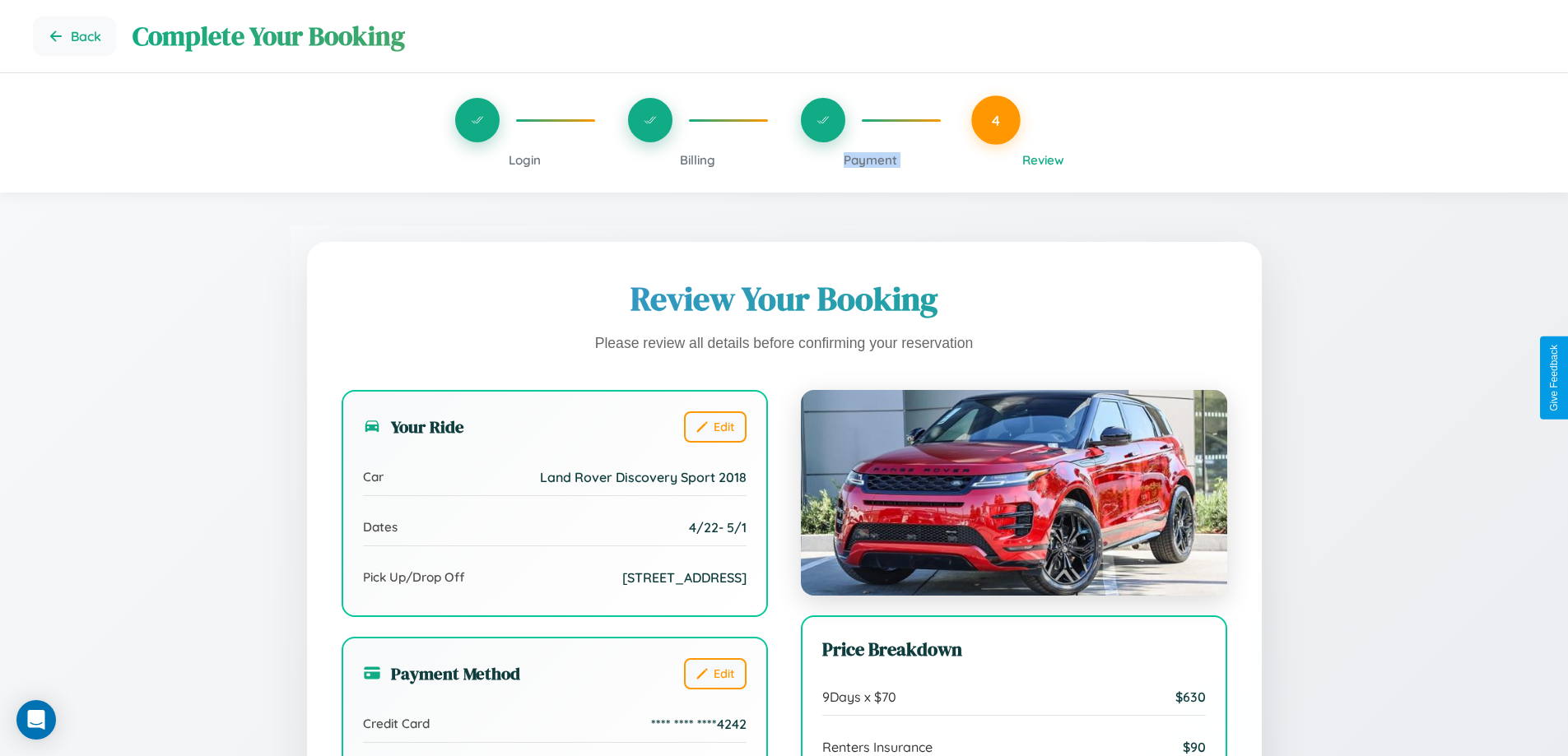
click at [870, 160] on span "Payment" at bounding box center [870, 161] width 54 height 16
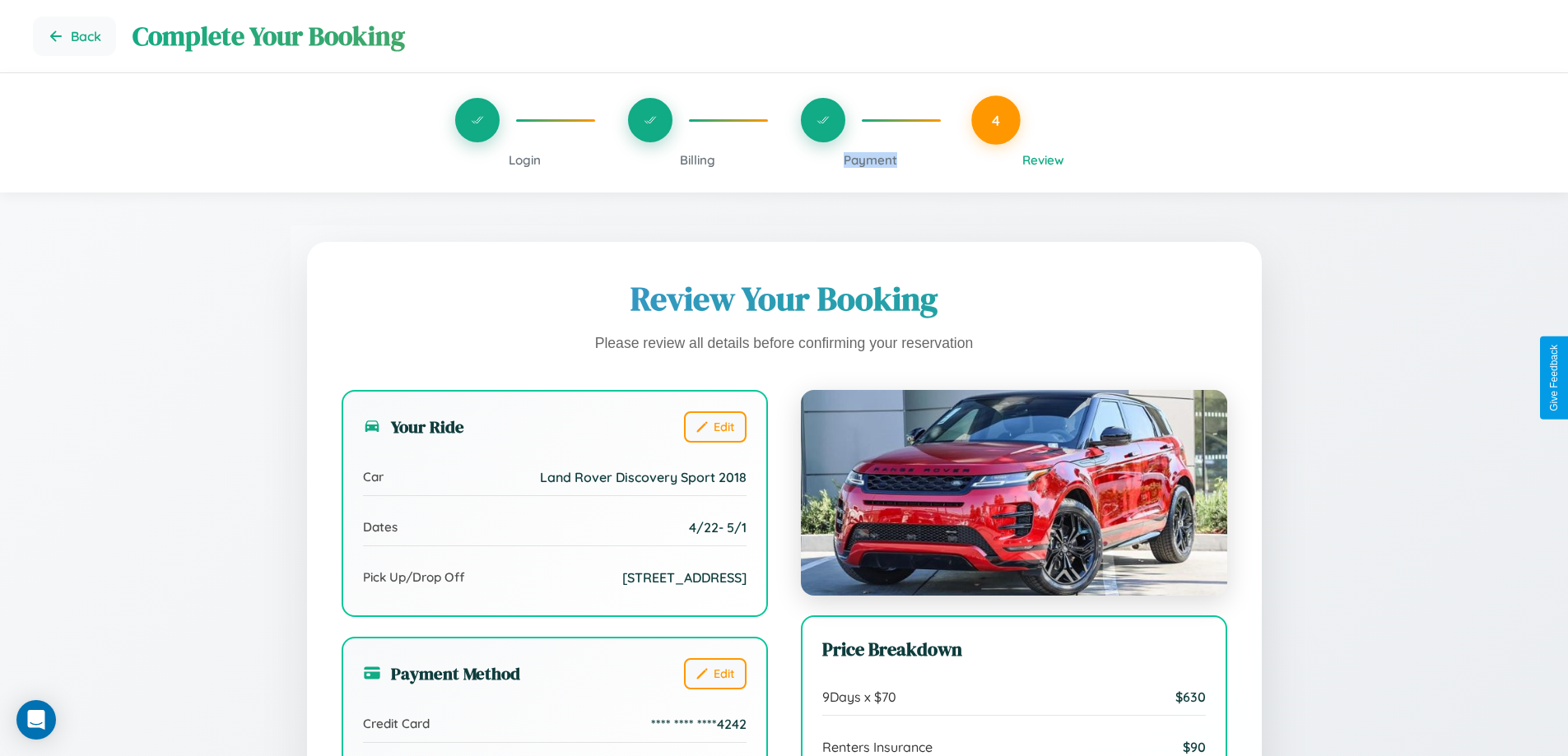
click at [870, 160] on span "Payment" at bounding box center [870, 161] width 54 height 16
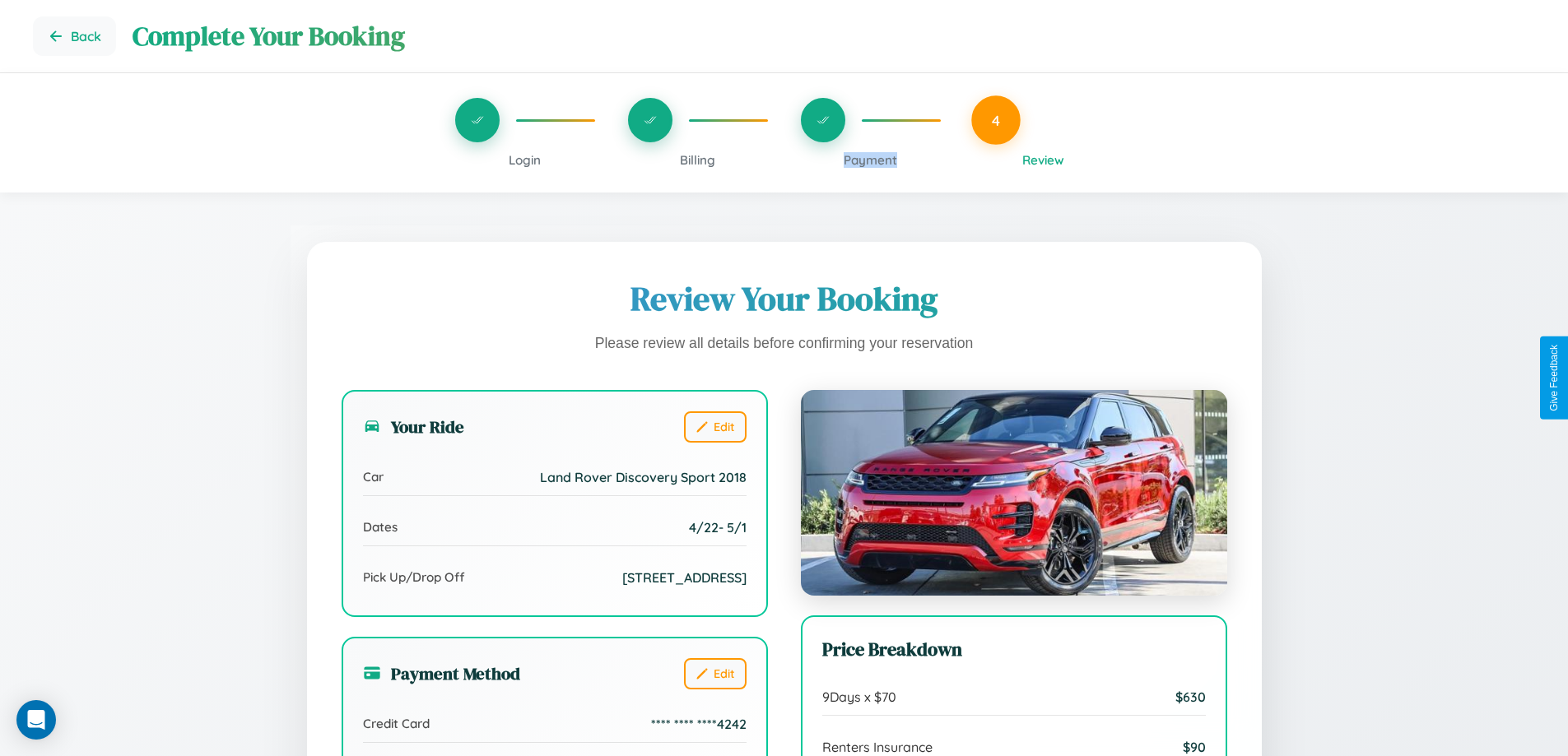
scroll to position [197, 0]
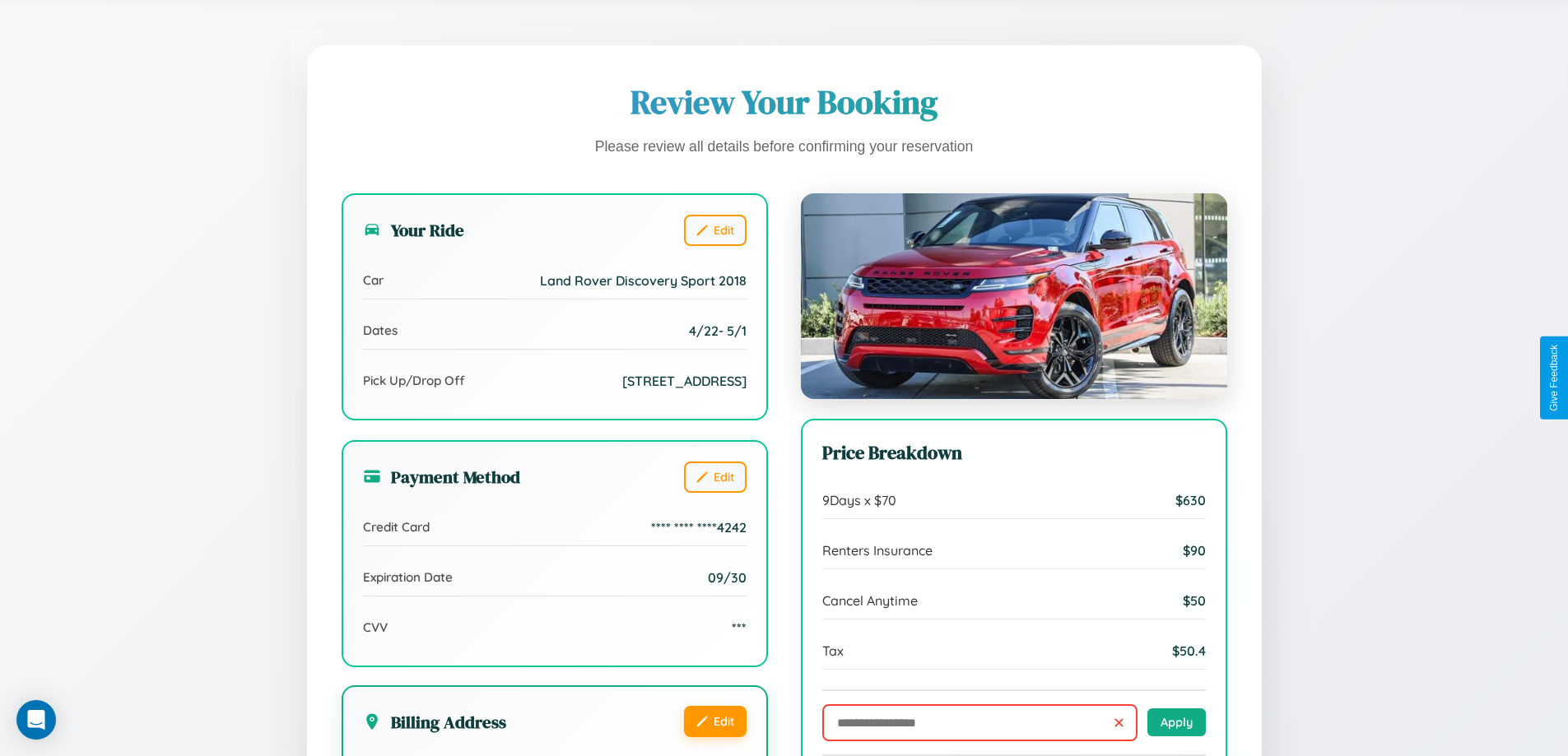
click at [715, 737] on button "Edit" at bounding box center [715, 722] width 63 height 31
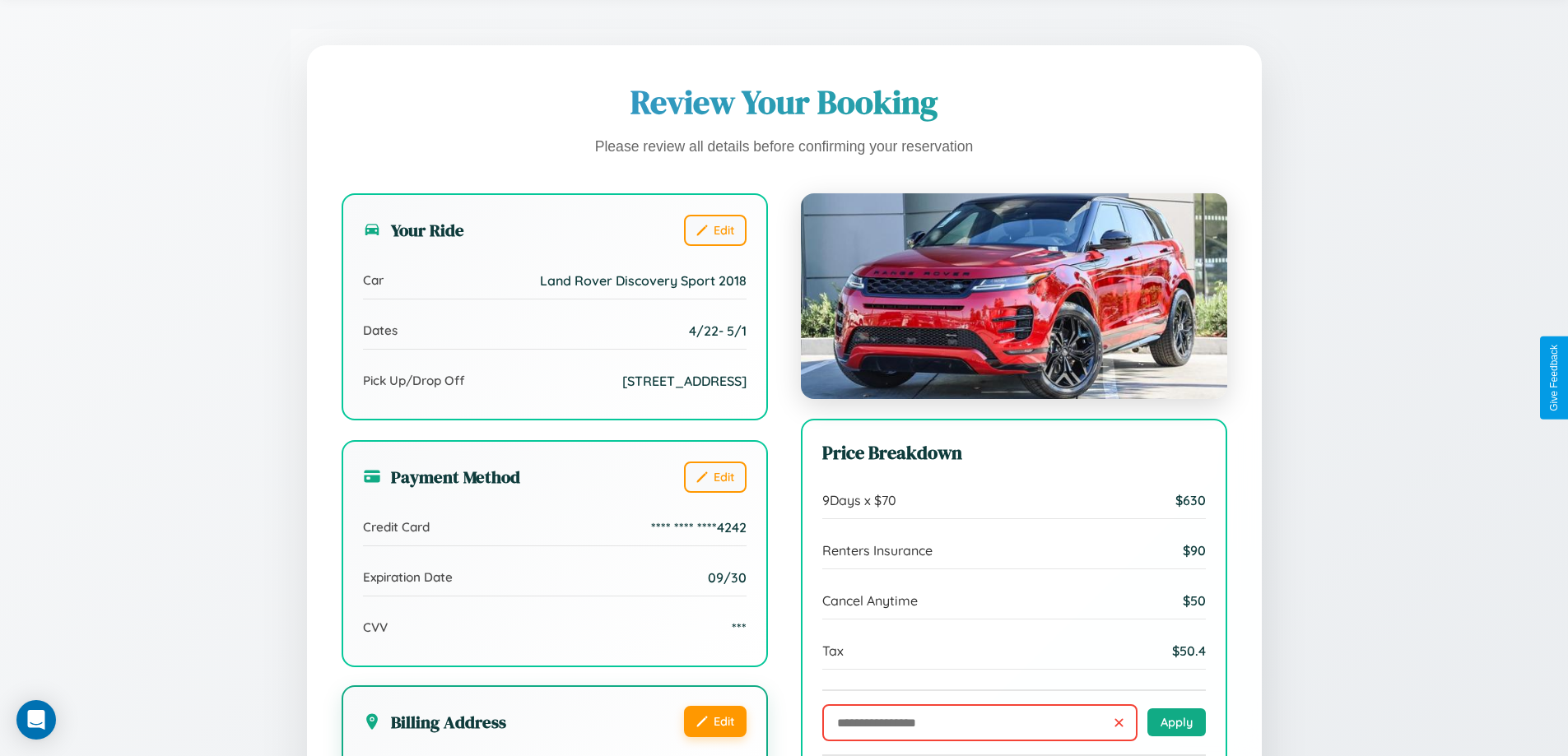
click at [715, 737] on button "Edit" at bounding box center [715, 722] width 63 height 31
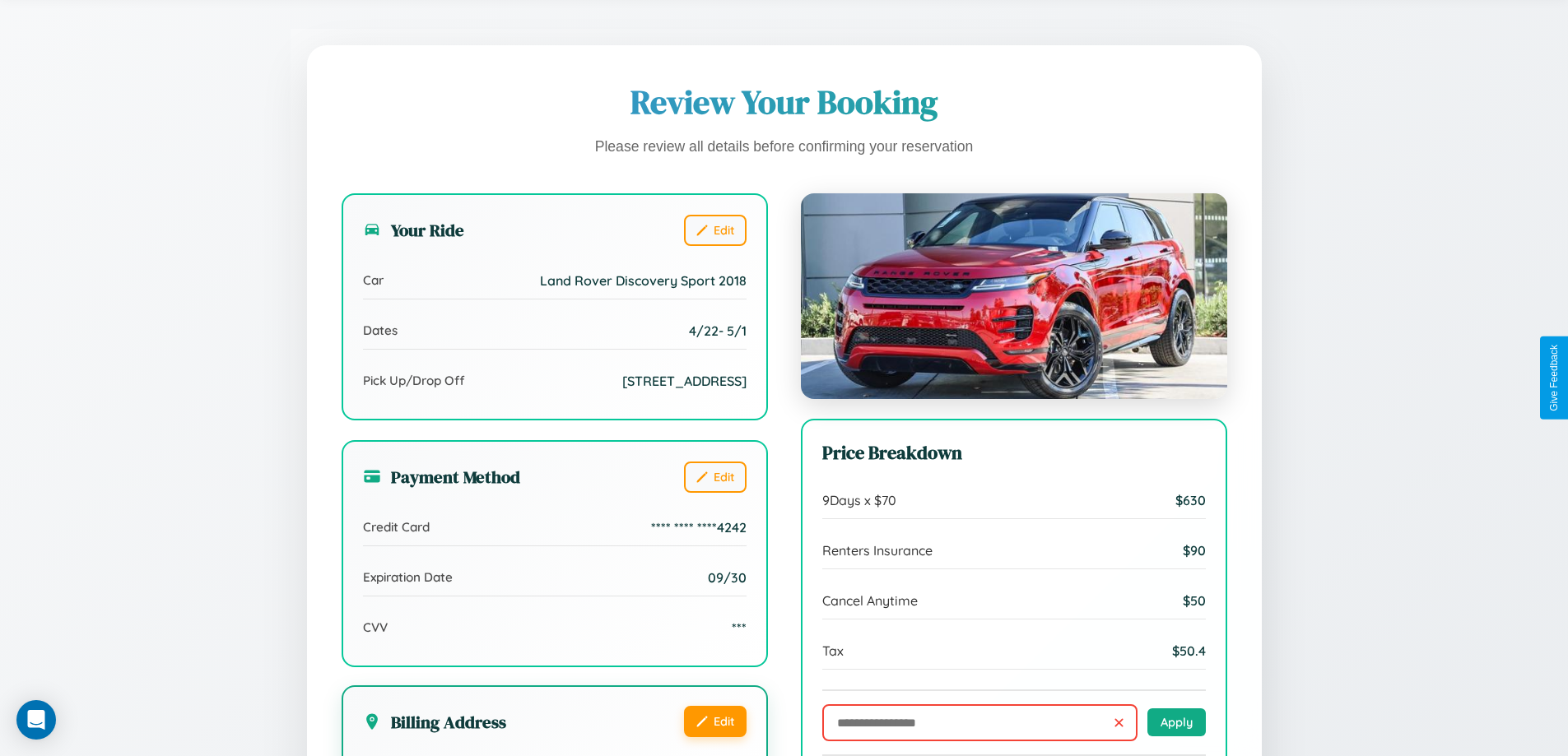
click at [715, 737] on button "Edit" at bounding box center [715, 722] width 63 height 31
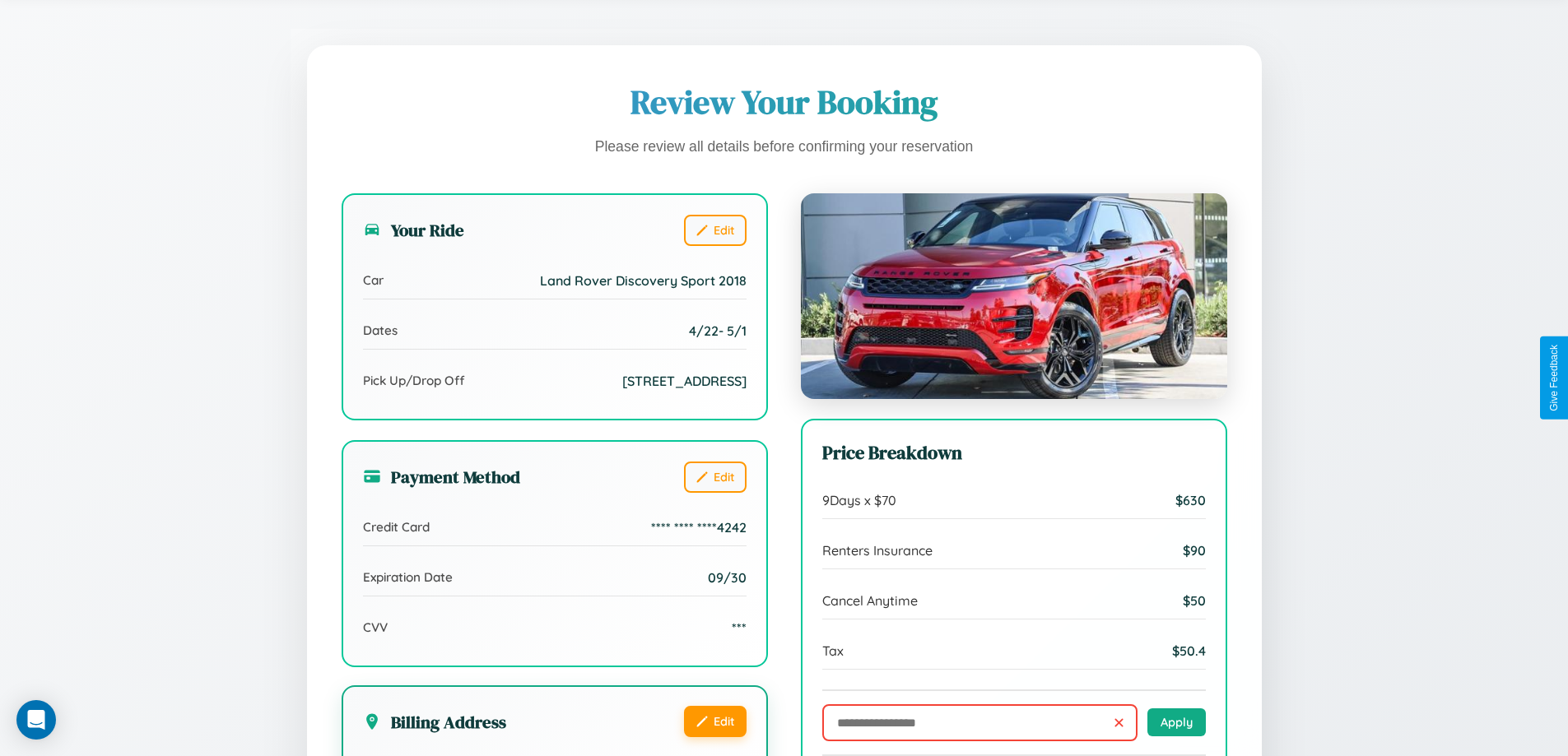
click at [715, 737] on button "Edit" at bounding box center [715, 722] width 63 height 31
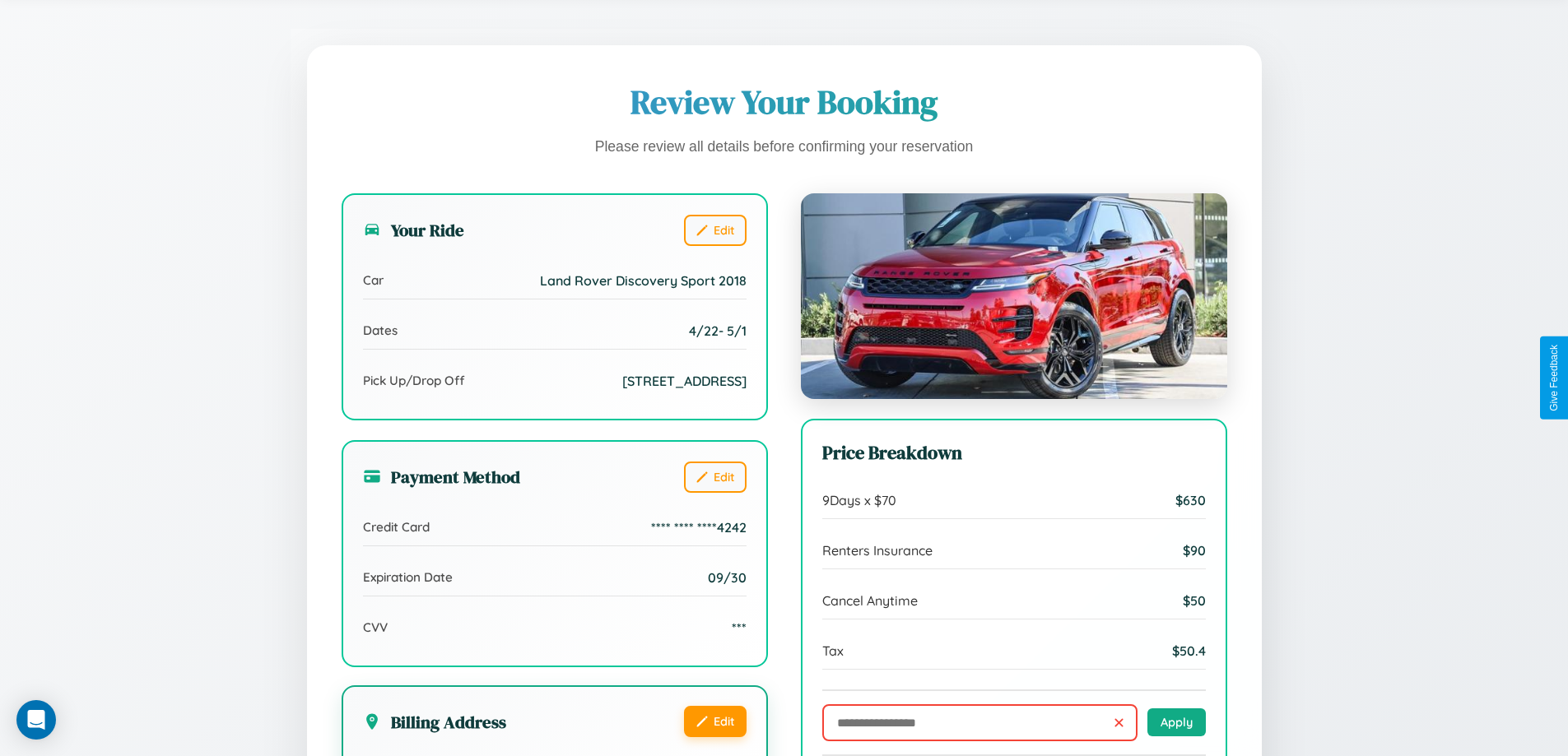
click at [715, 737] on button "Edit" at bounding box center [715, 722] width 63 height 31
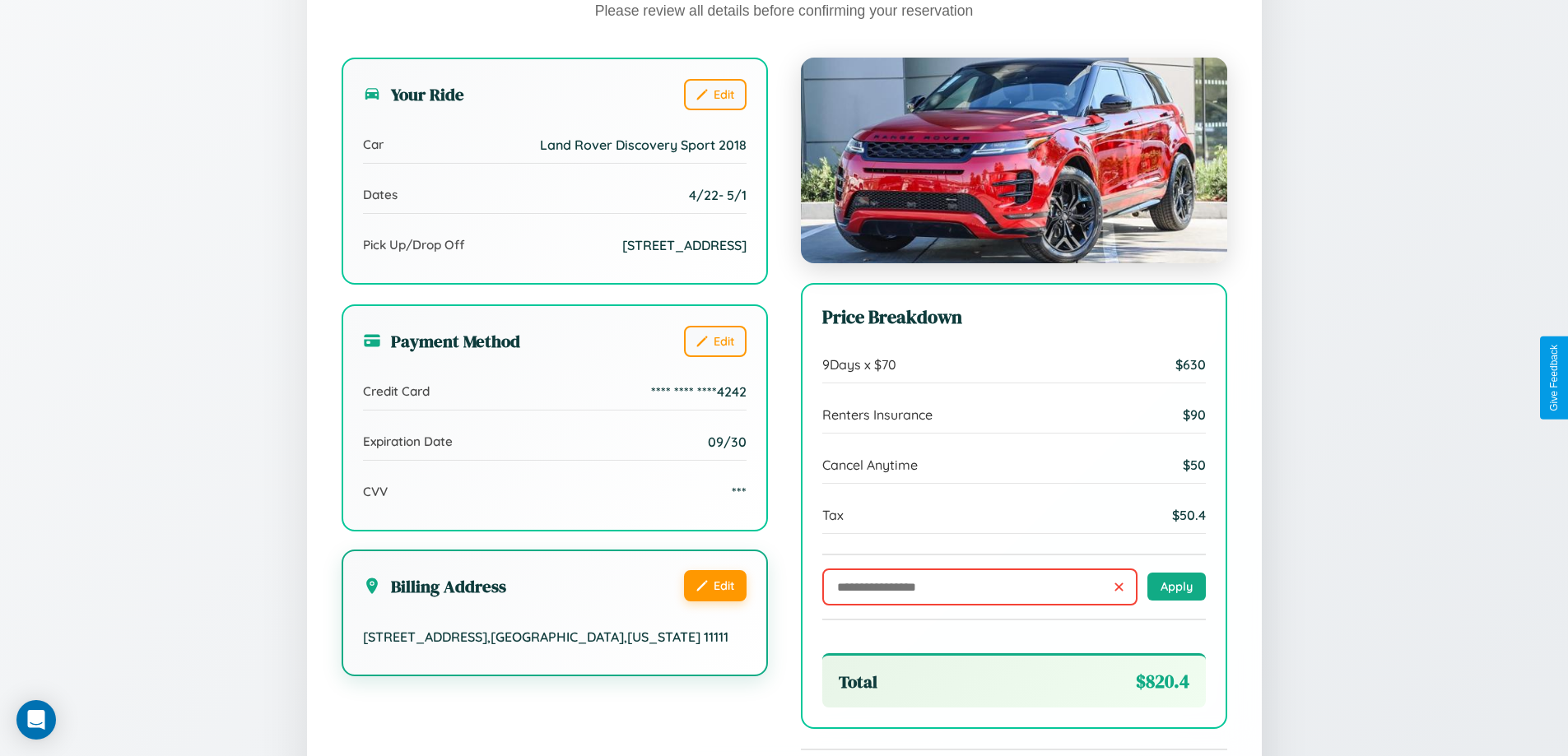
scroll to position [504, 0]
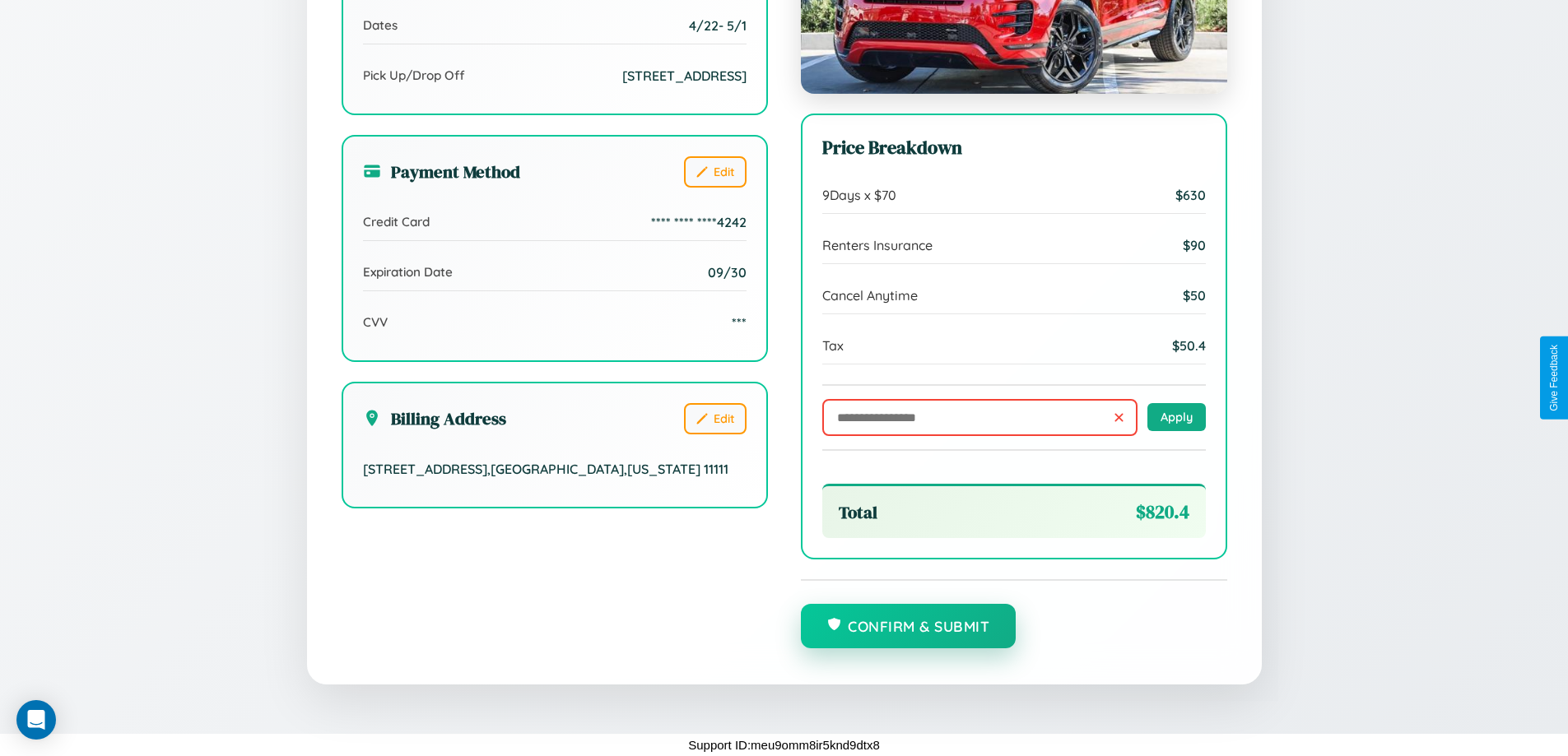
click at [908, 627] on button "Confirm & Submit" at bounding box center [909, 626] width 215 height 44
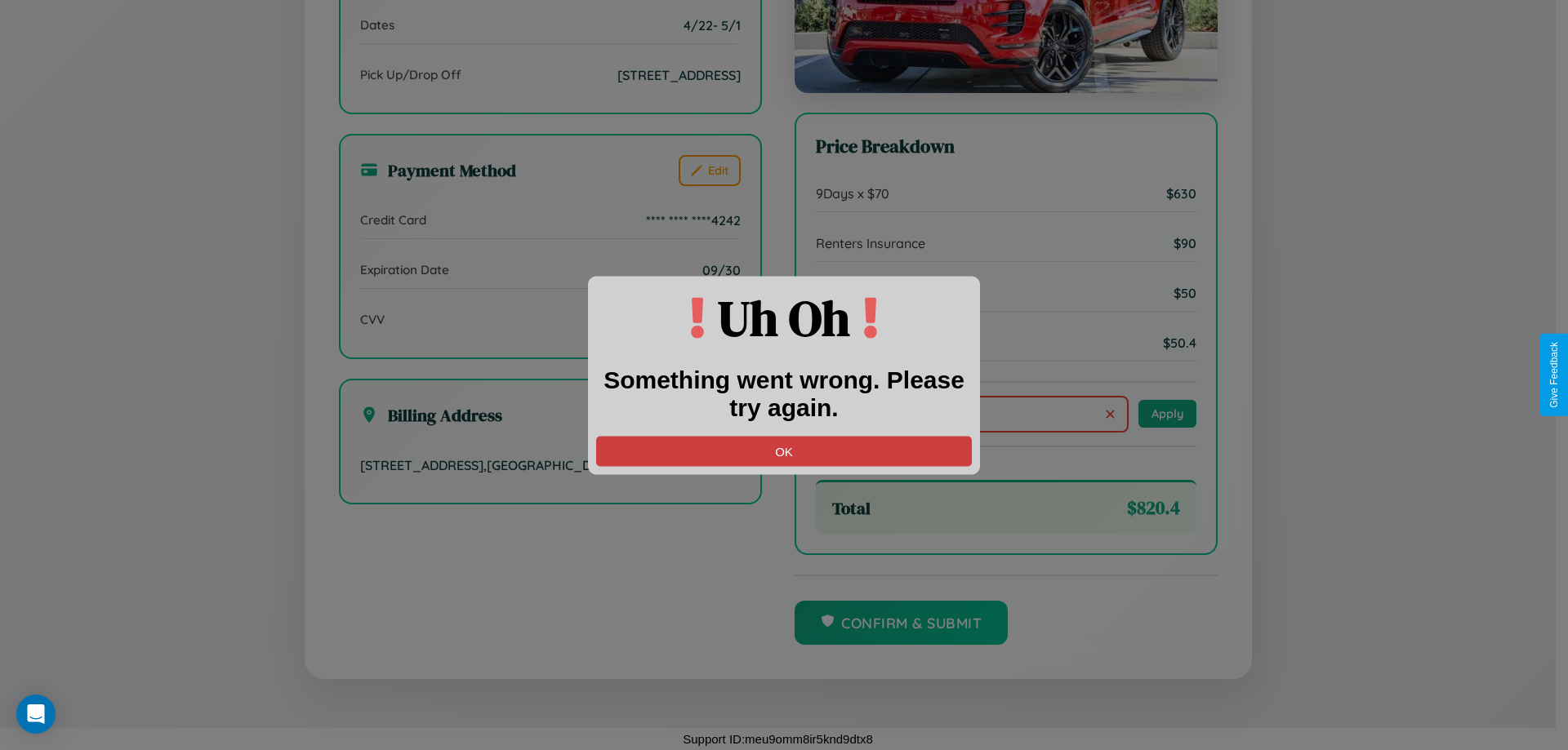
click at [784, 451] on button "OK" at bounding box center [784, 451] width 376 height 31
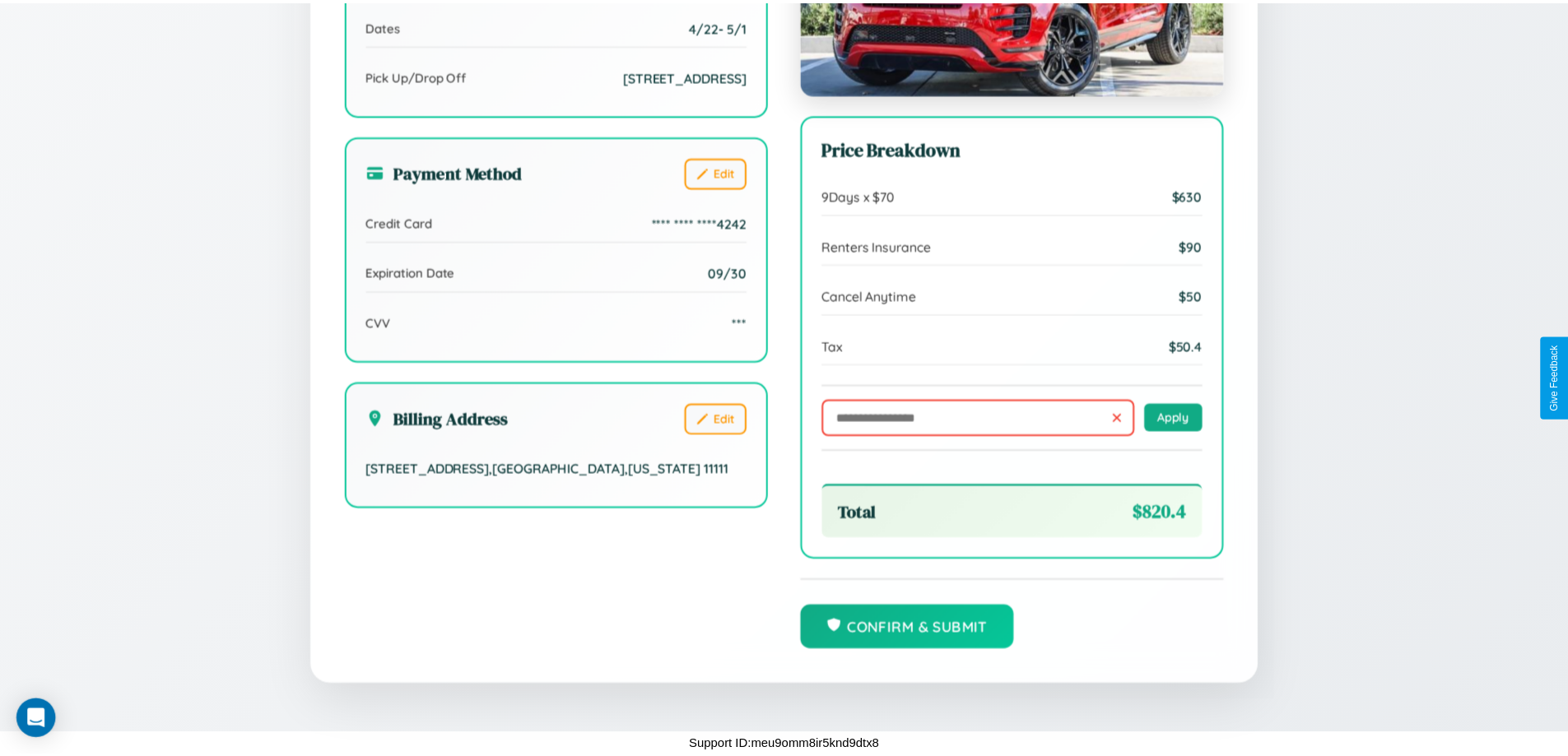
scroll to position [0, 0]
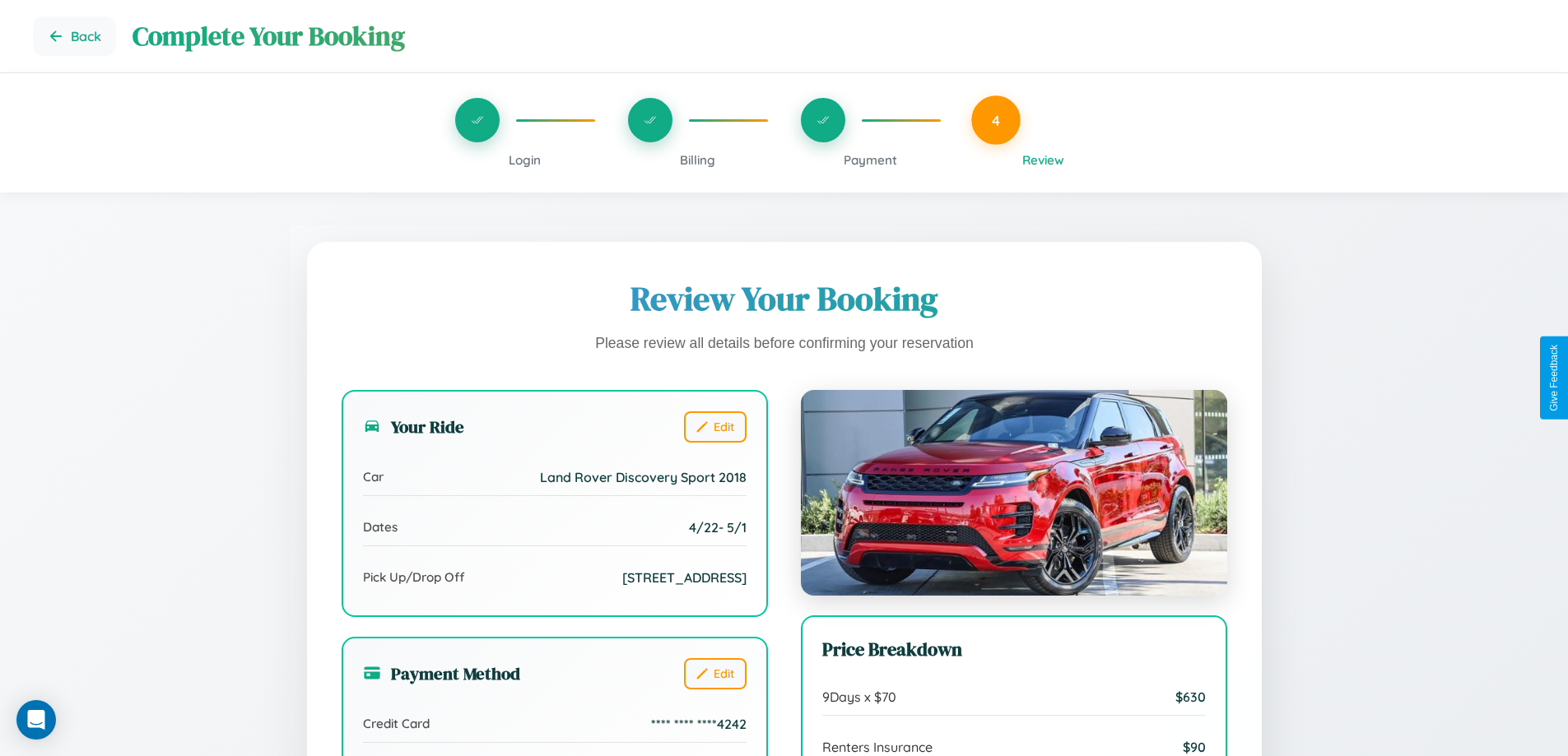
click at [697, 160] on span "Billing" at bounding box center [698, 161] width 35 height 16
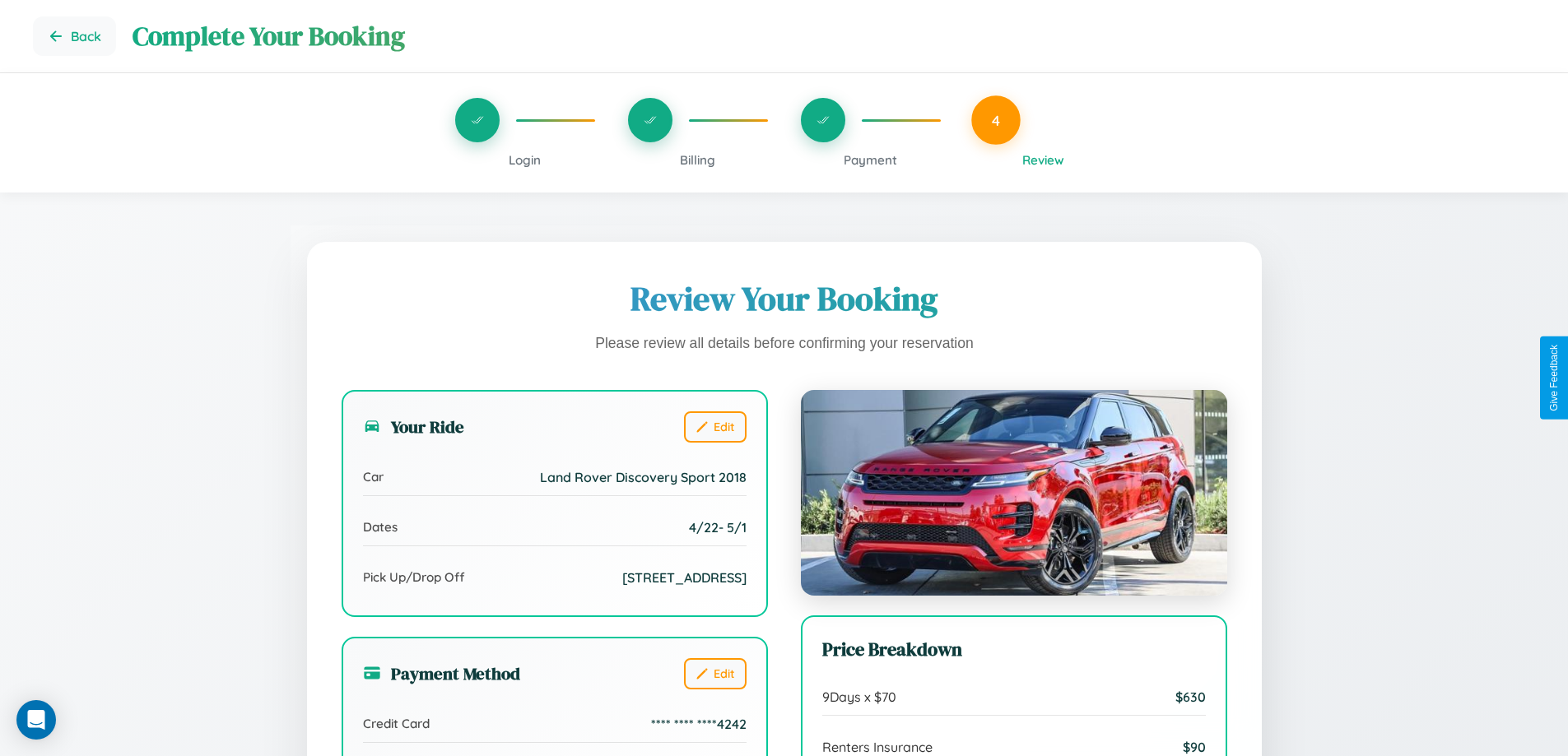
click at [697, 160] on span "Billing" at bounding box center [698, 161] width 35 height 16
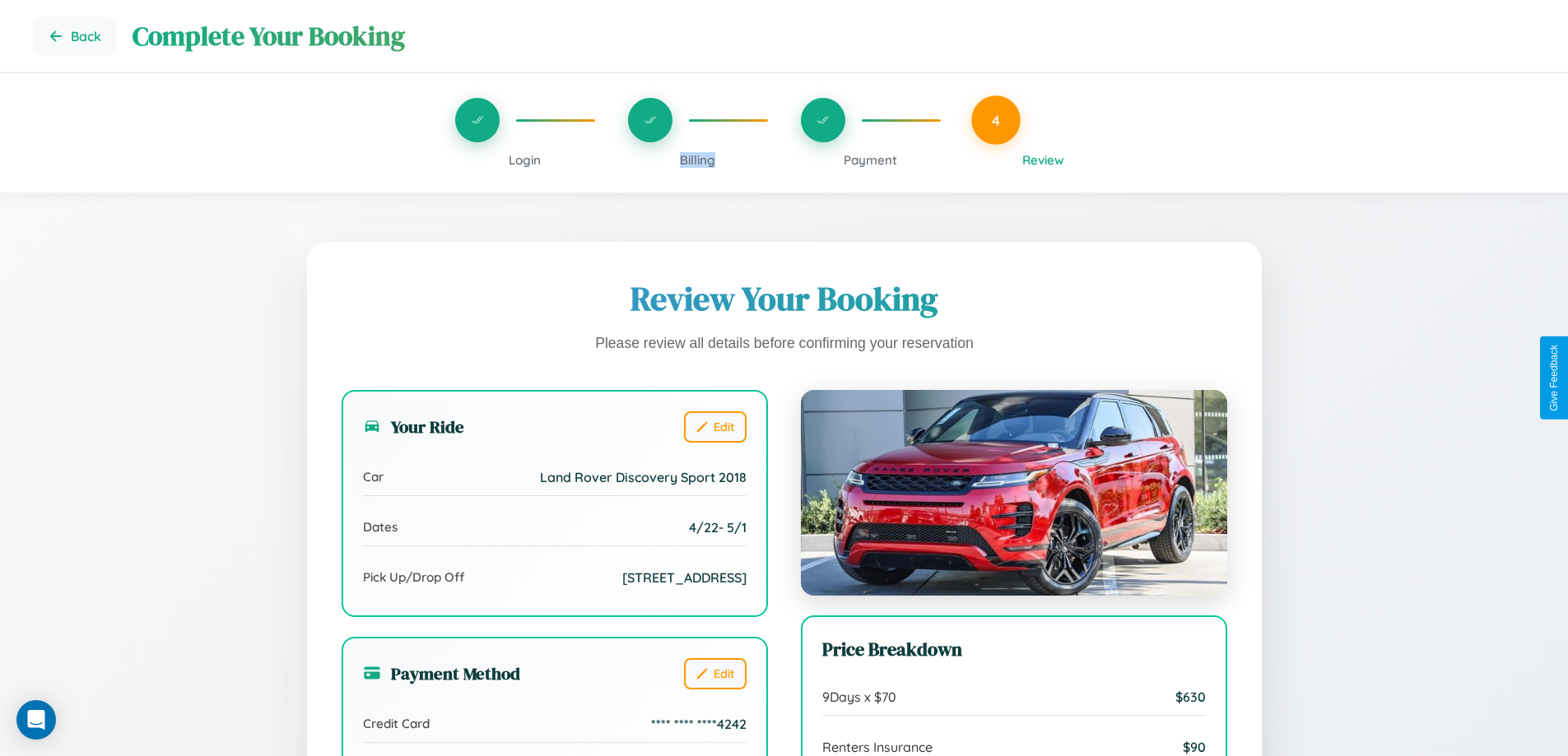
click at [697, 160] on span "Billing" at bounding box center [698, 161] width 35 height 16
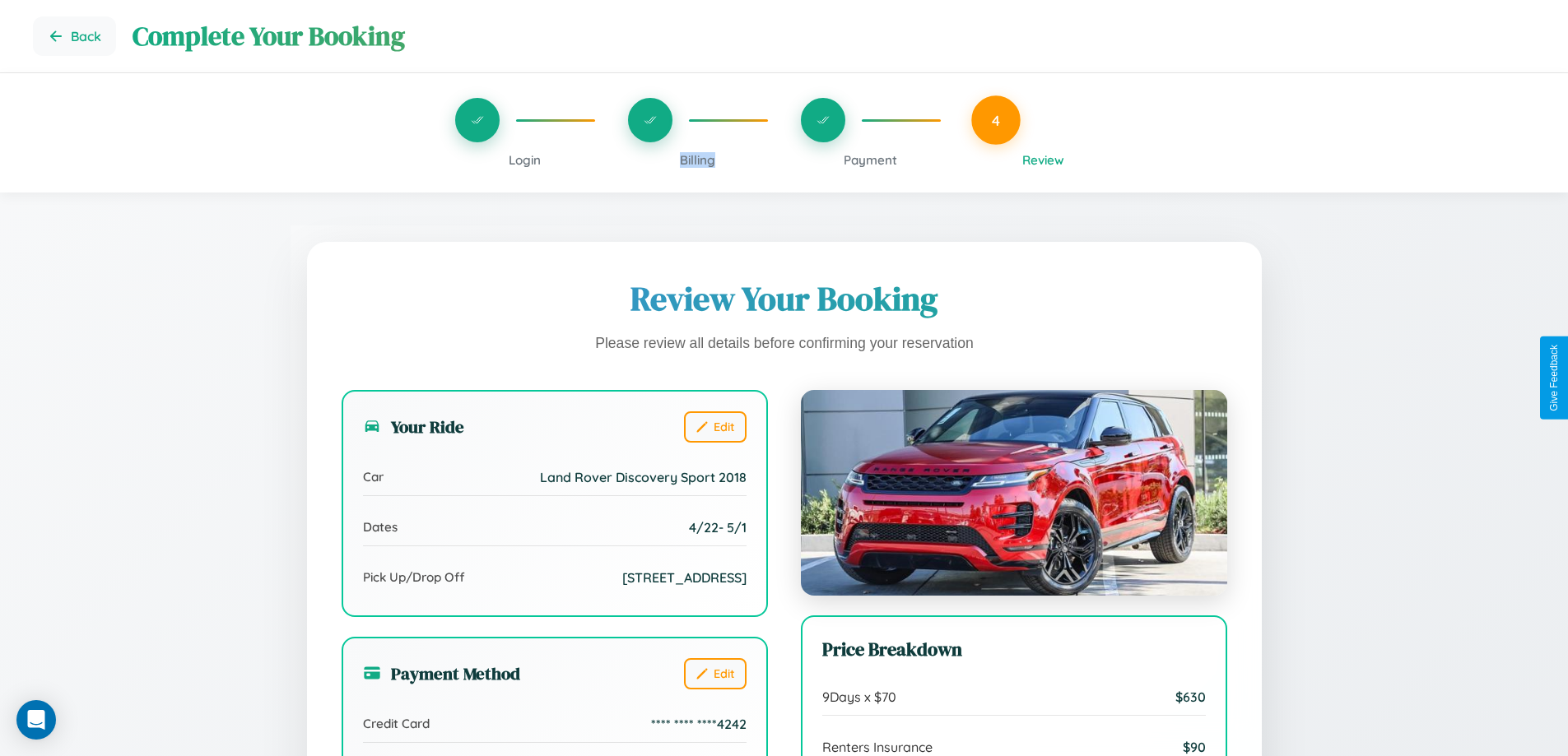
click at [697, 160] on span "Billing" at bounding box center [698, 161] width 35 height 16
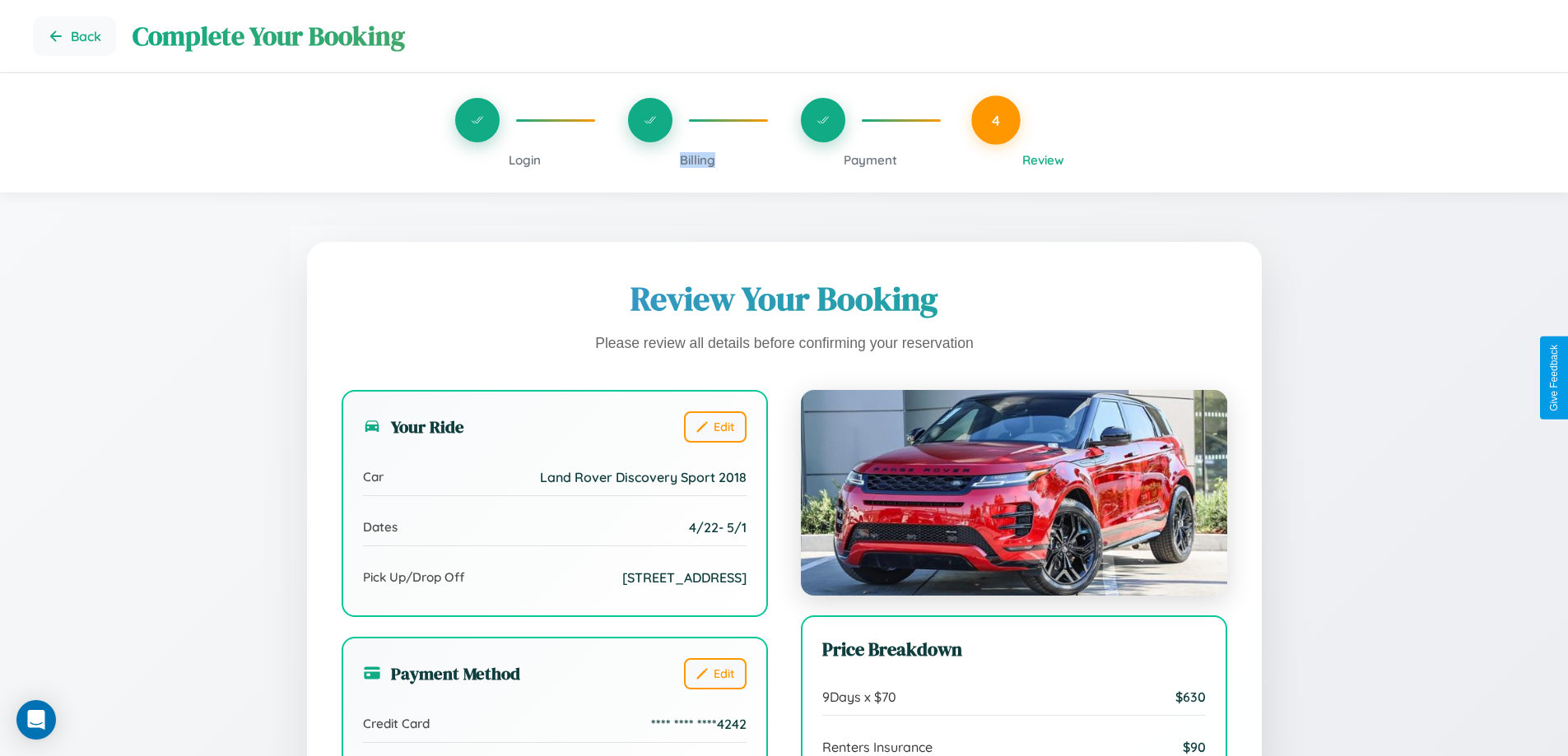
click at [697, 160] on span "Billing" at bounding box center [698, 161] width 35 height 16
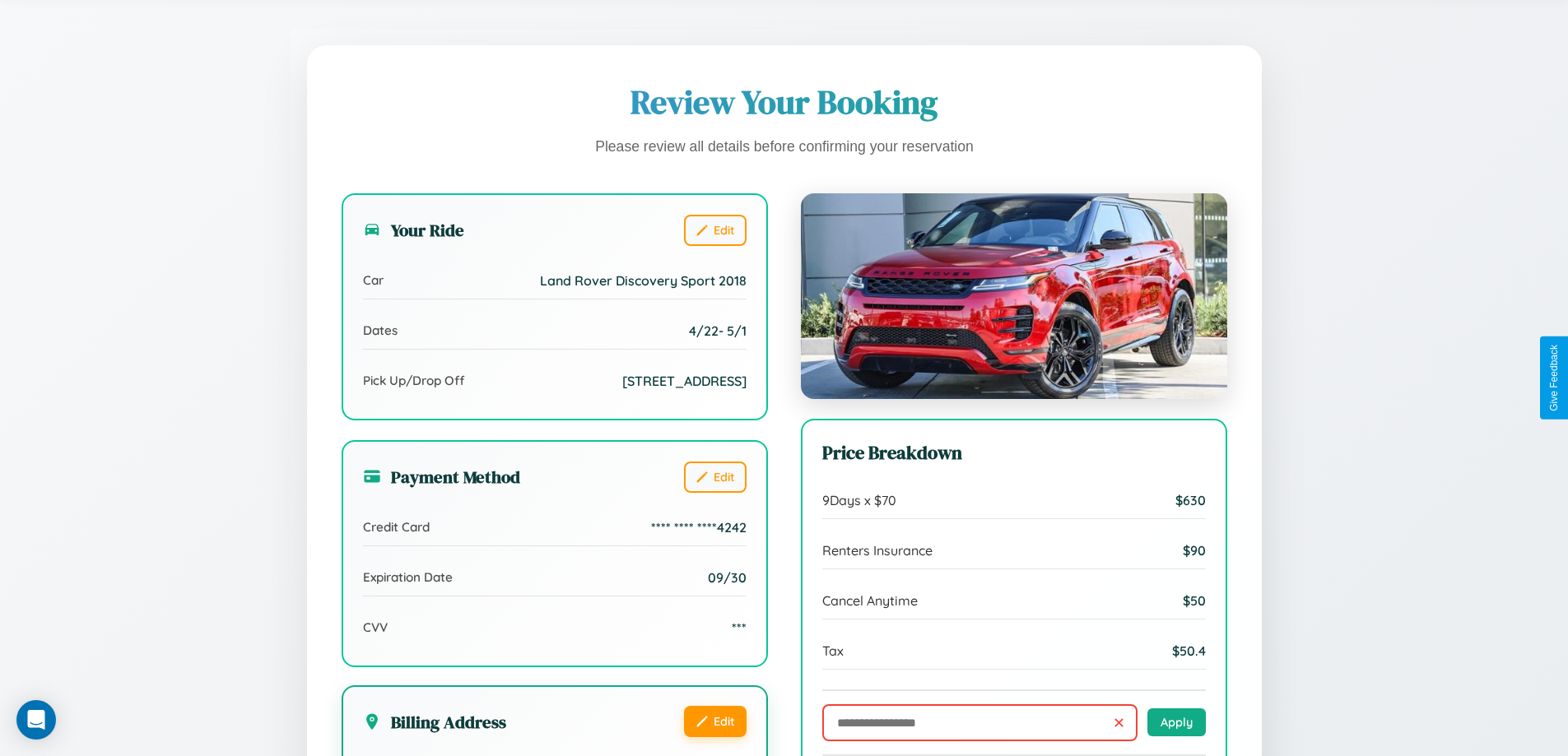
click at [715, 737] on button "Edit" at bounding box center [715, 722] width 63 height 31
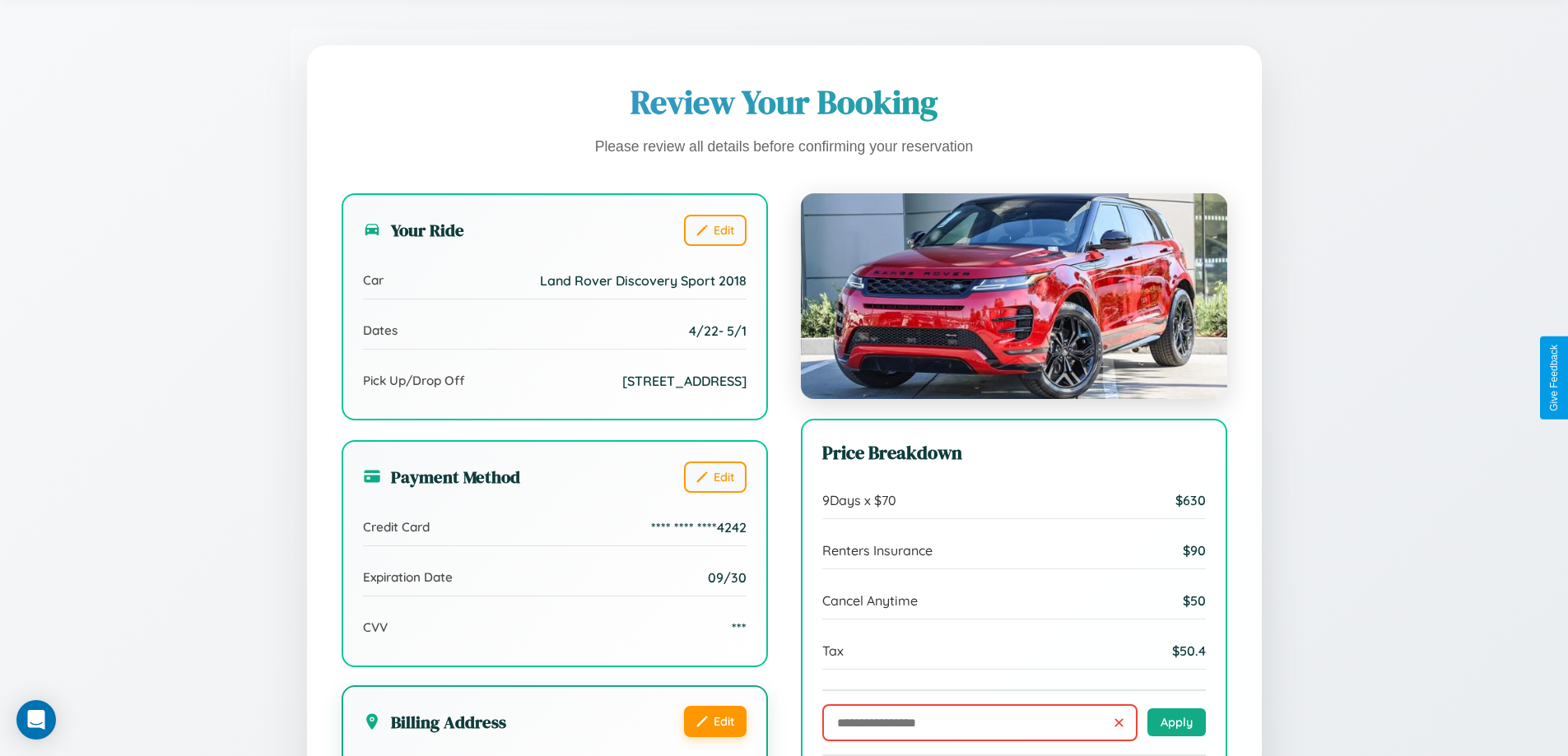
click at [715, 737] on button "Edit" at bounding box center [715, 722] width 63 height 31
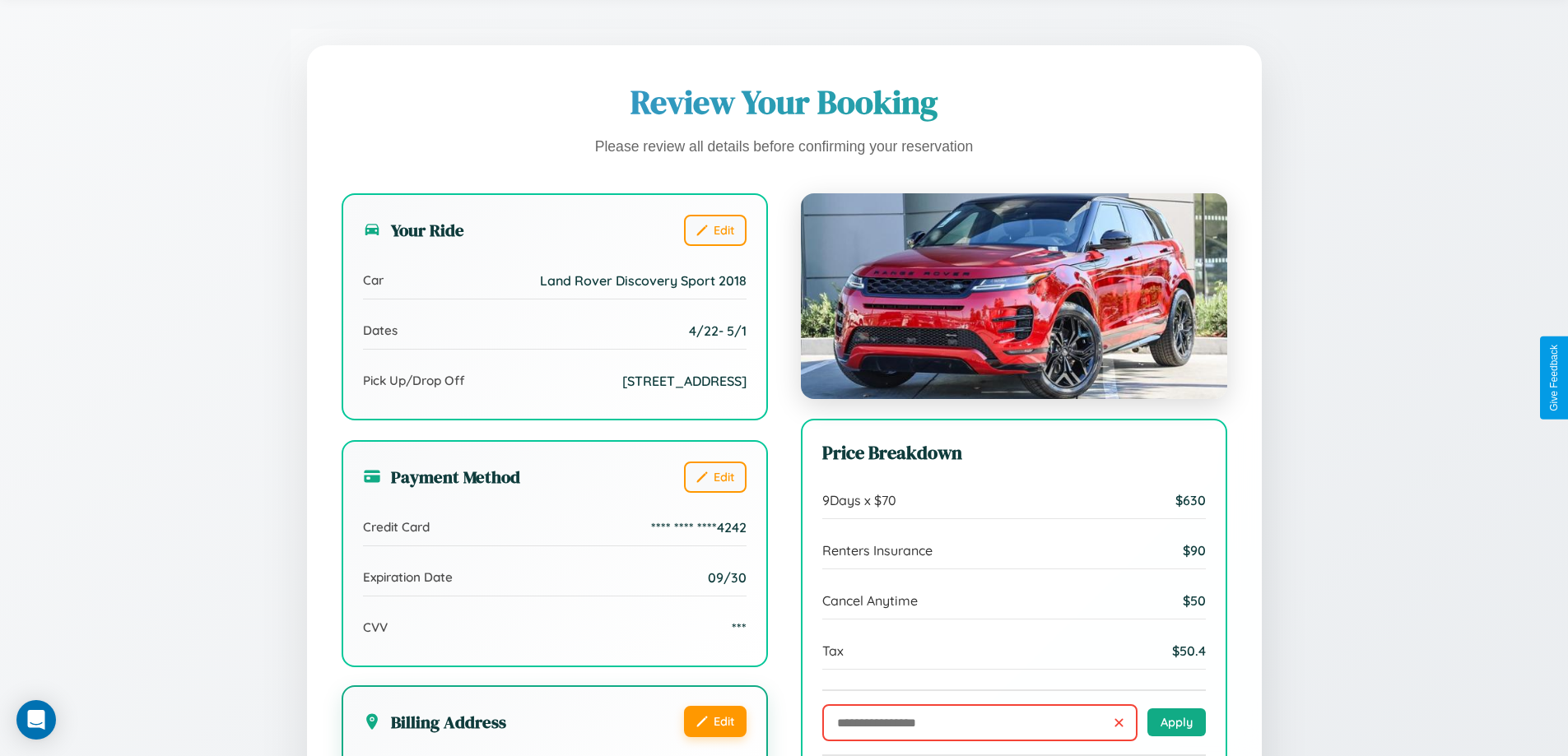
click at [715, 737] on button "Edit" at bounding box center [715, 722] width 63 height 31
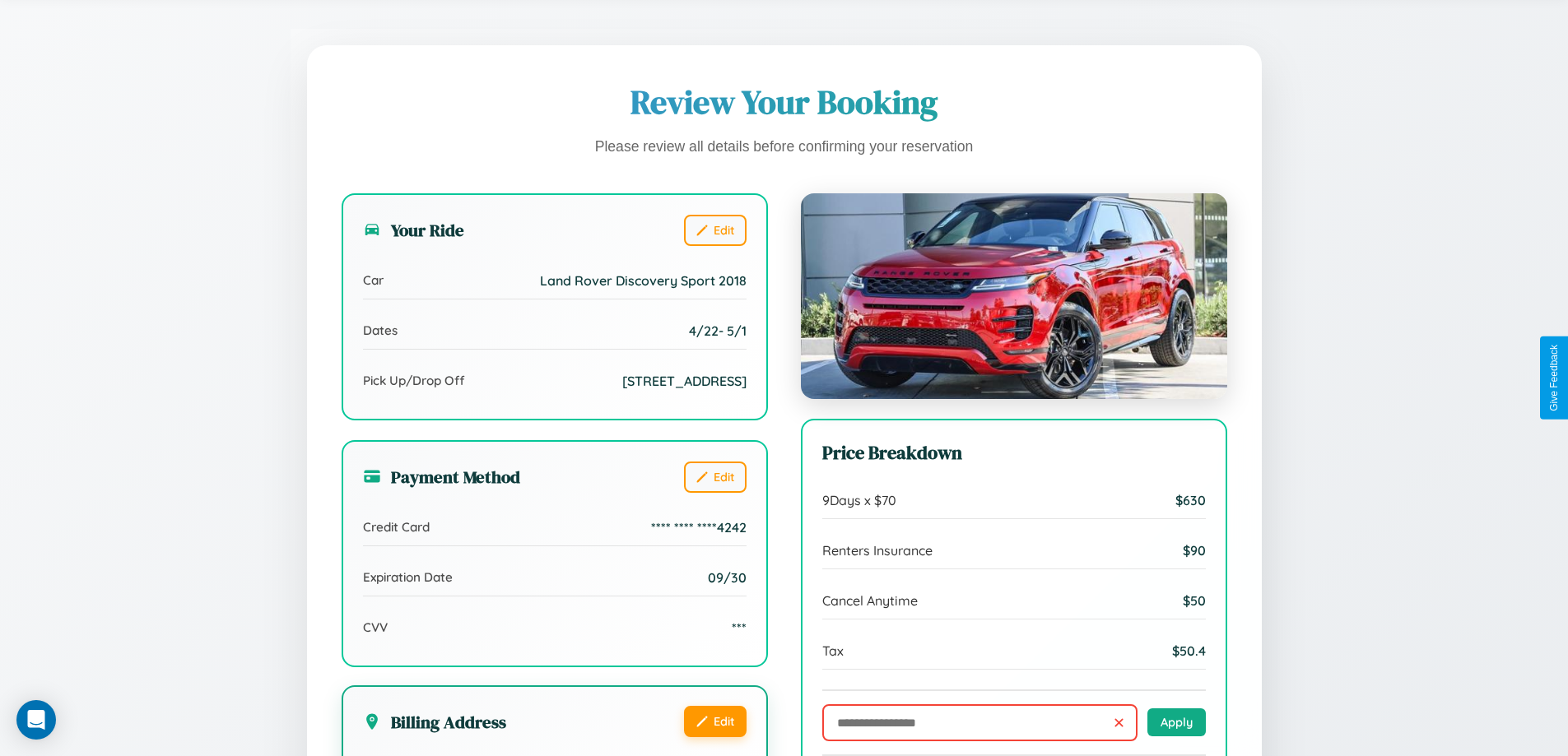
click at [715, 737] on button "Edit" at bounding box center [715, 722] width 63 height 31
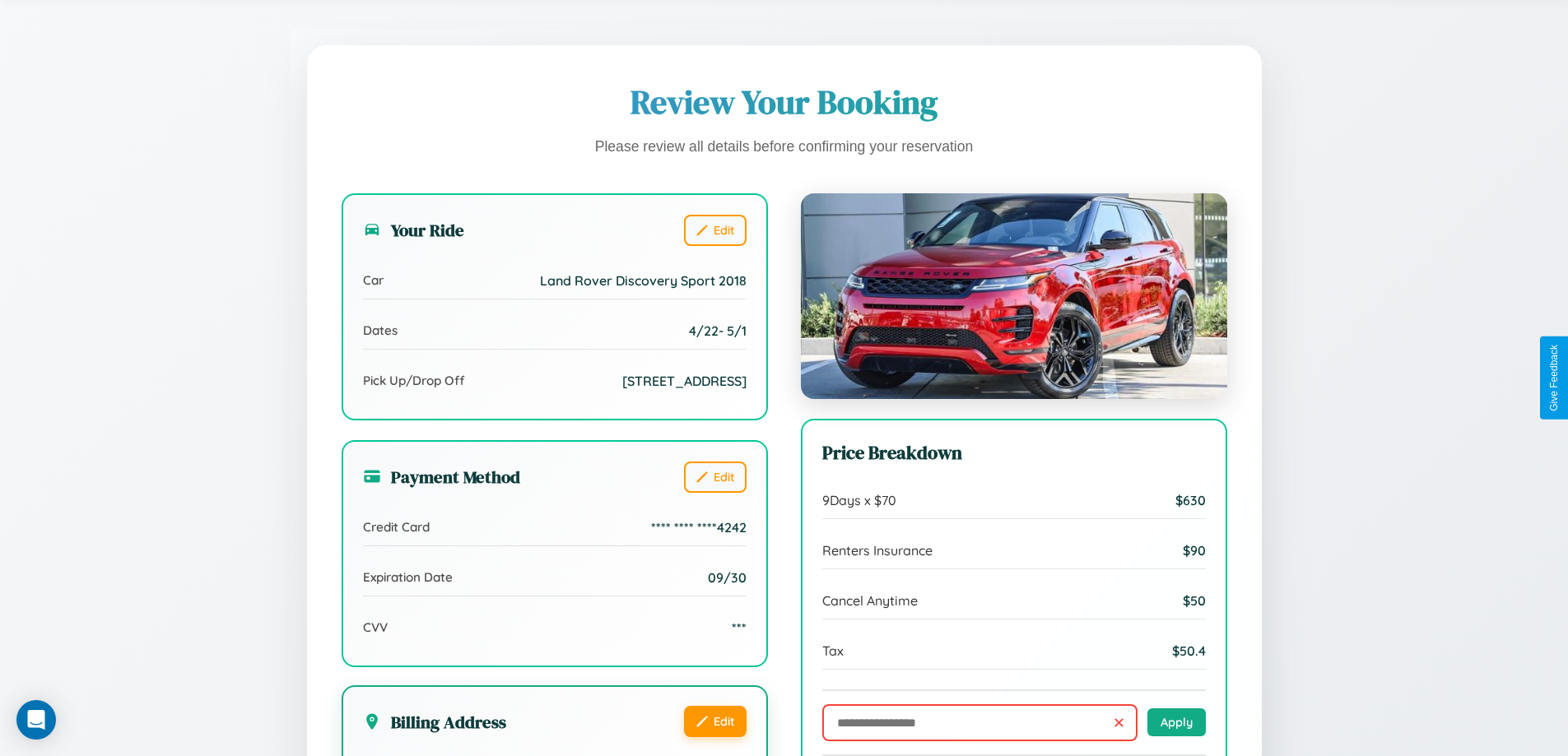
click at [715, 737] on button "Edit" at bounding box center [715, 722] width 63 height 31
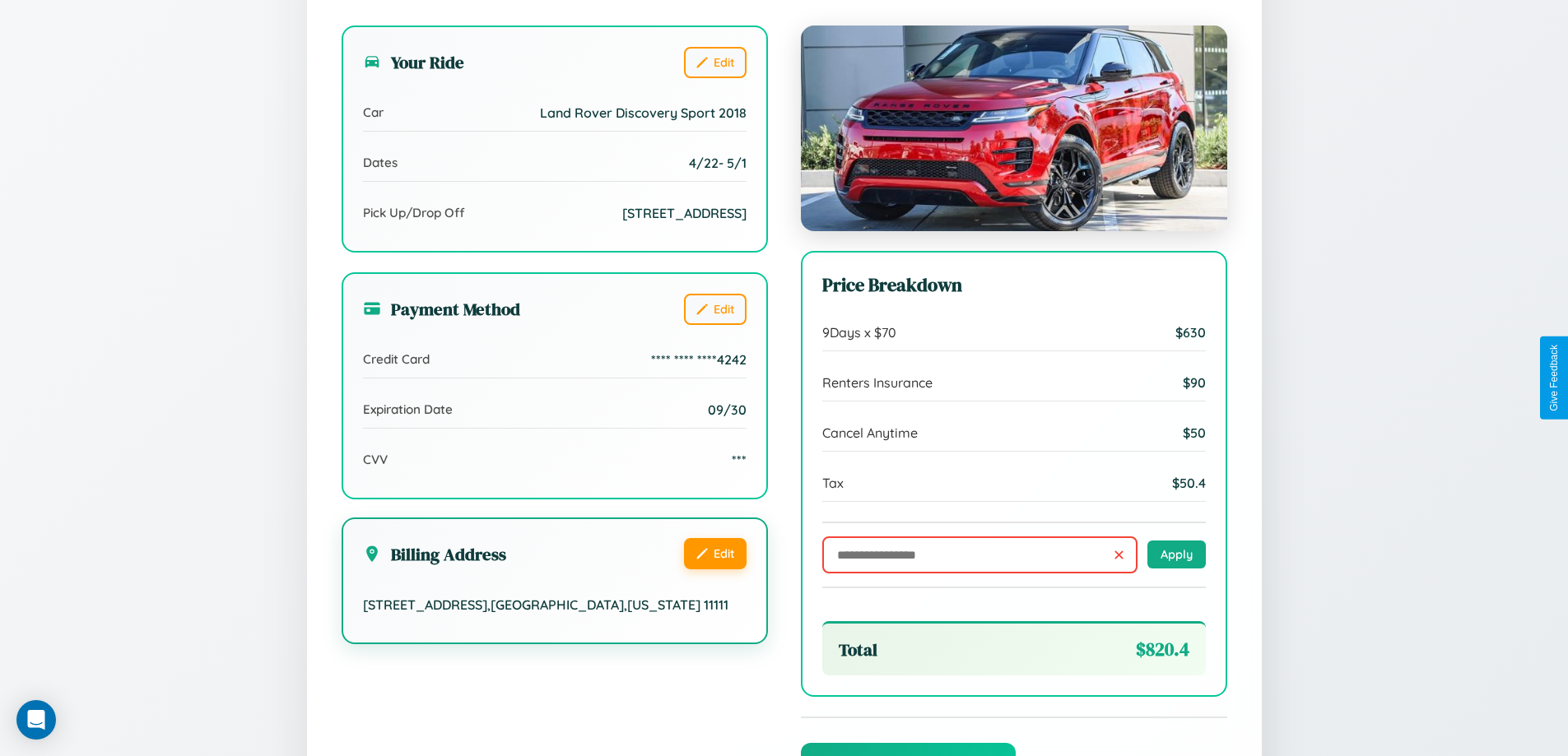
scroll to position [0, 0]
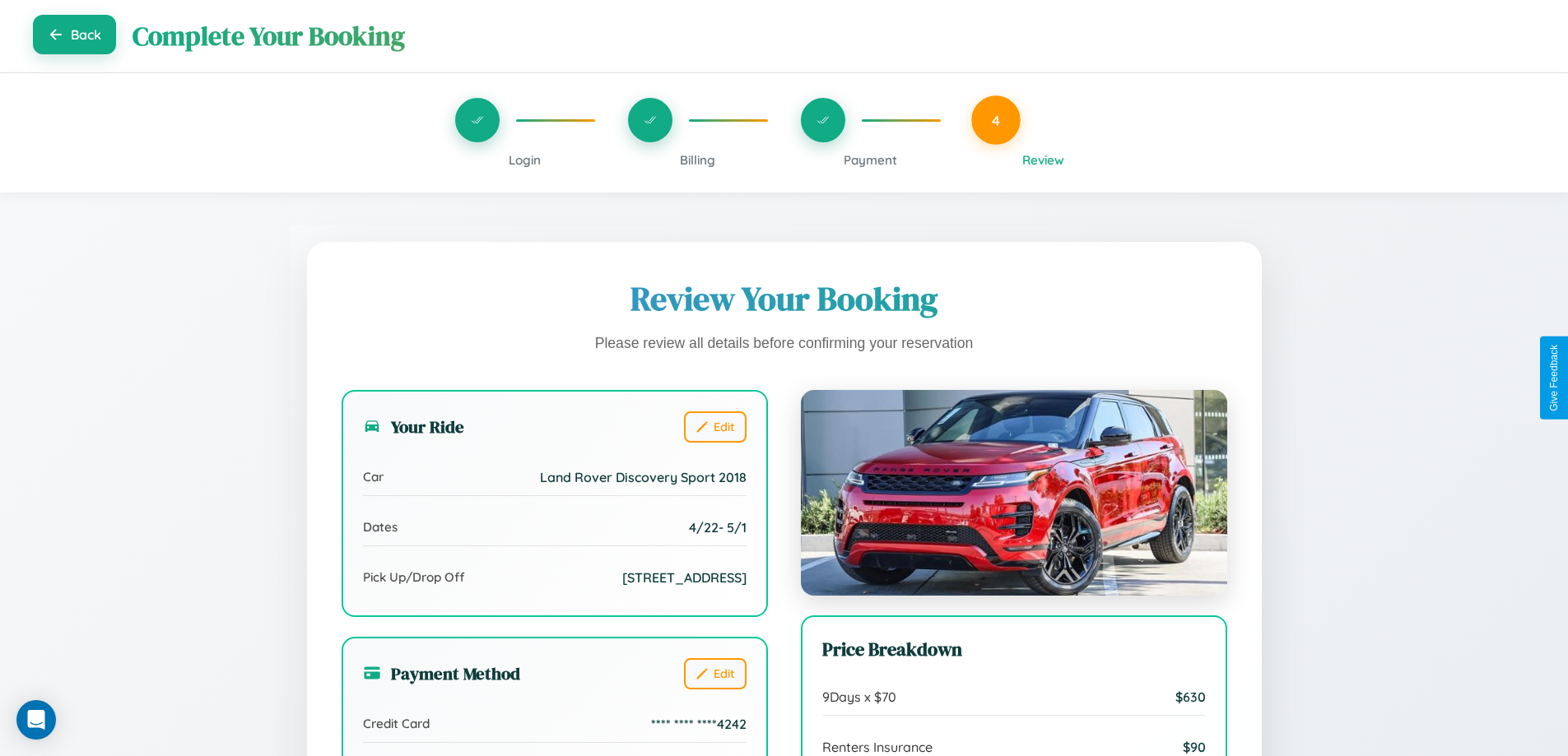
click at [74, 36] on button "Back" at bounding box center [74, 34] width 83 height 40
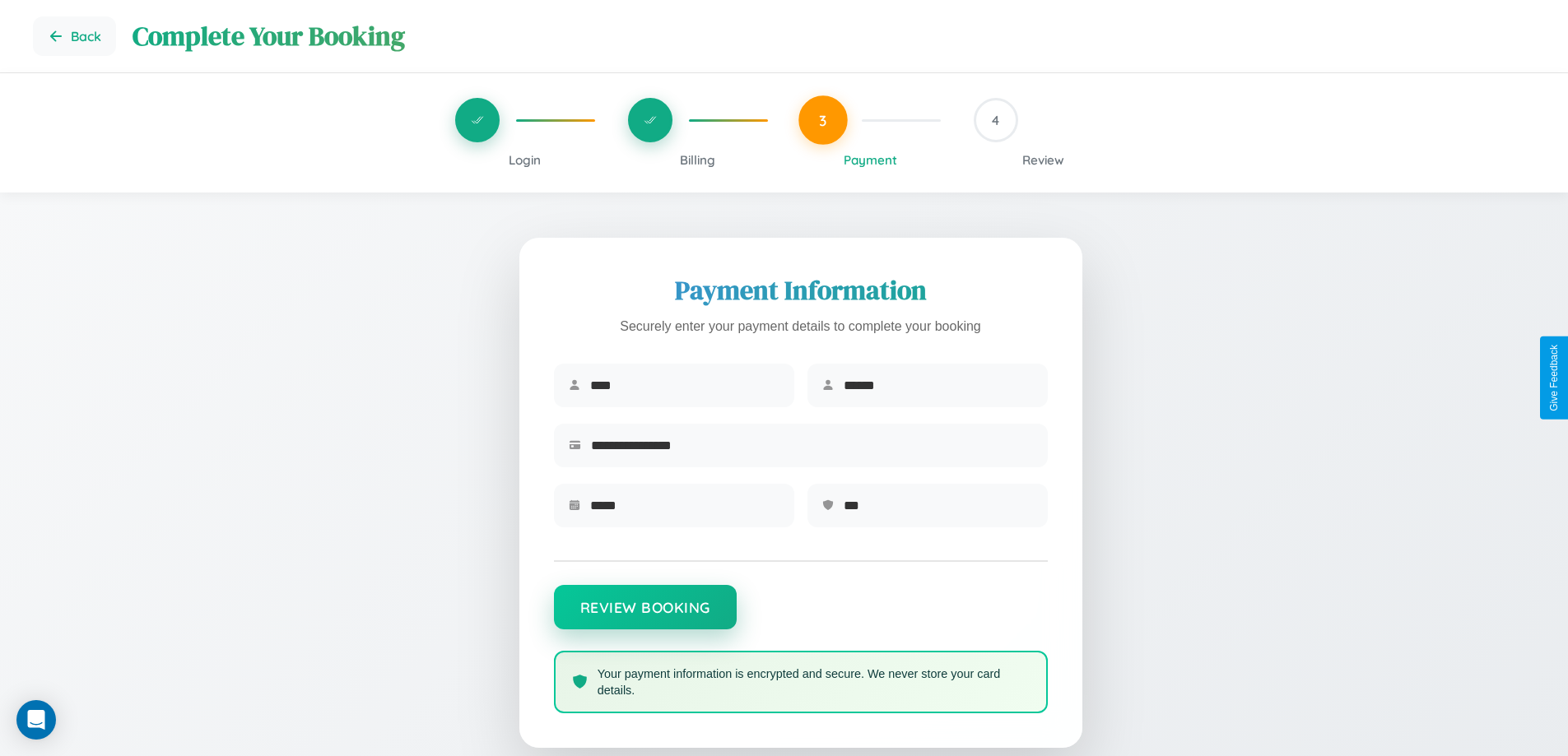
click at [645, 618] on button "Review Booking" at bounding box center [645, 607] width 183 height 44
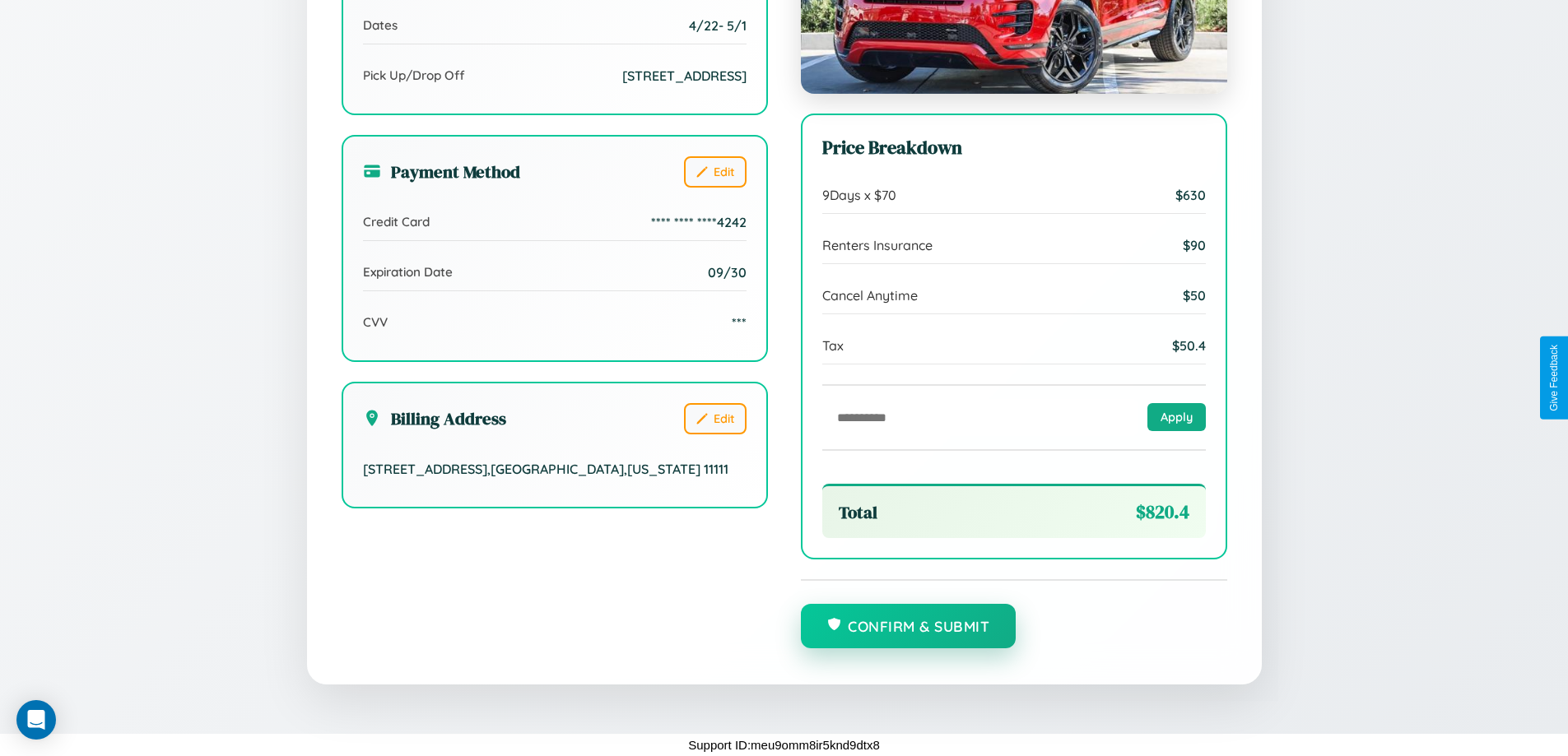
click at [908, 627] on button "Confirm & Submit" at bounding box center [909, 626] width 215 height 44
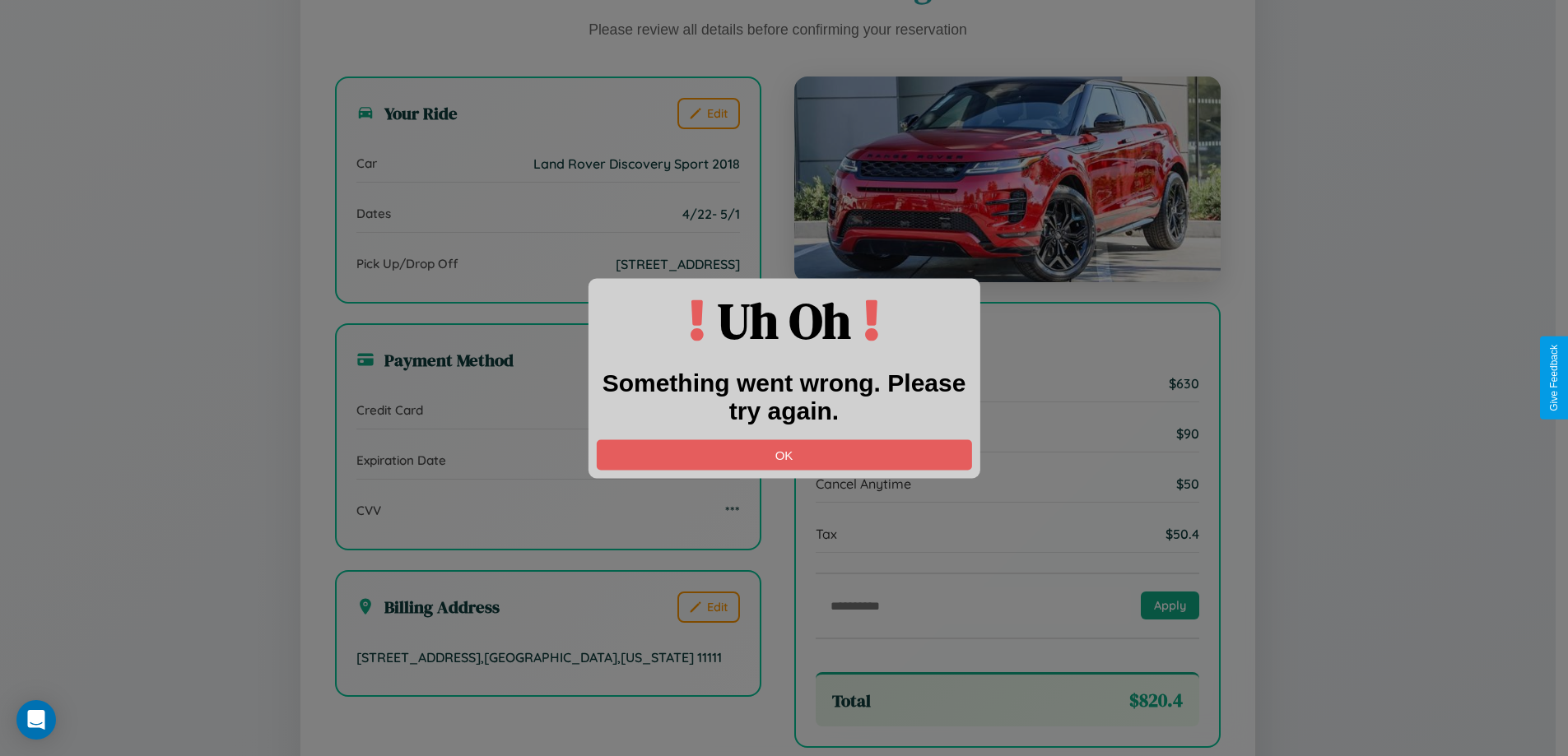
scroll to position [504, 0]
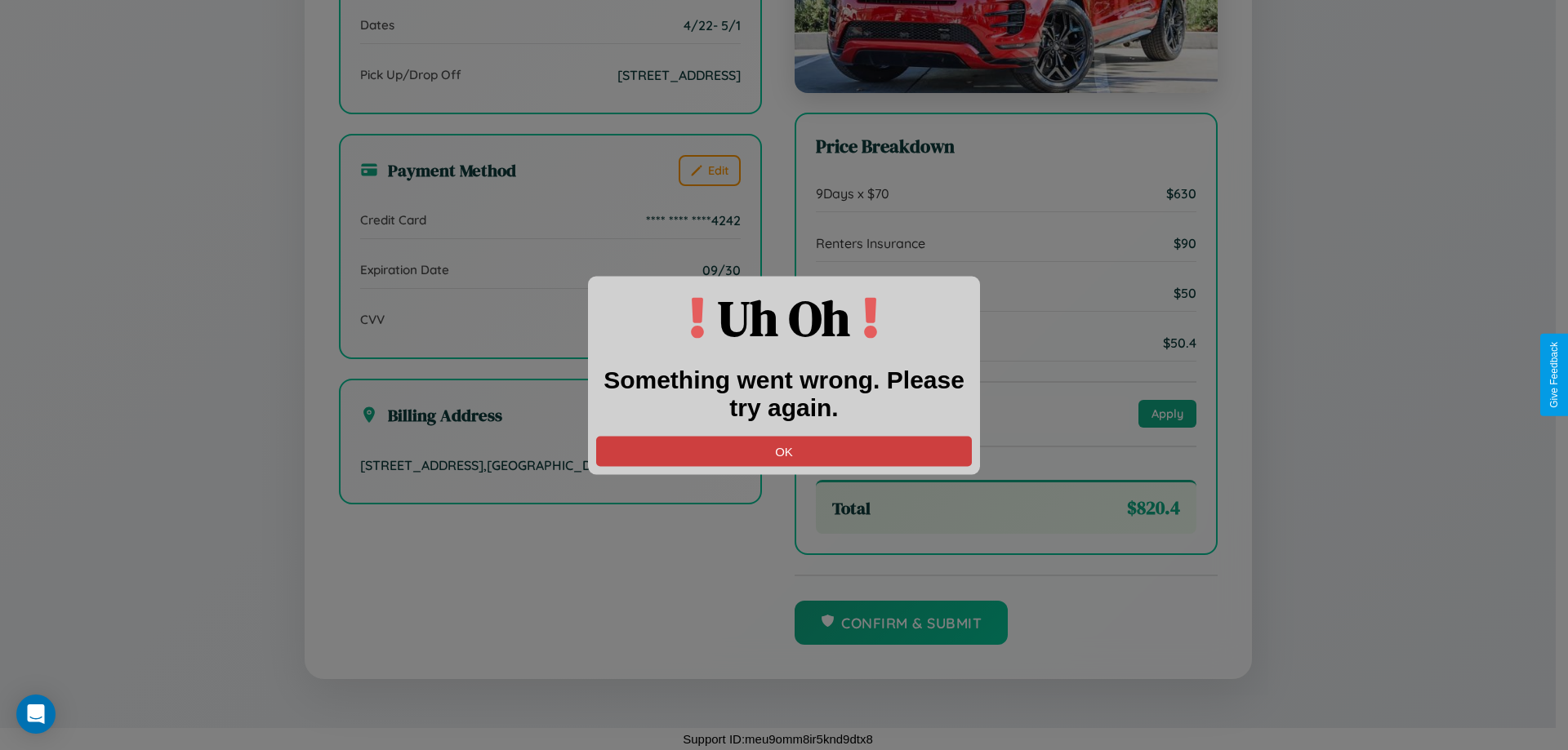
click at [784, 451] on button "OK" at bounding box center [784, 451] width 376 height 31
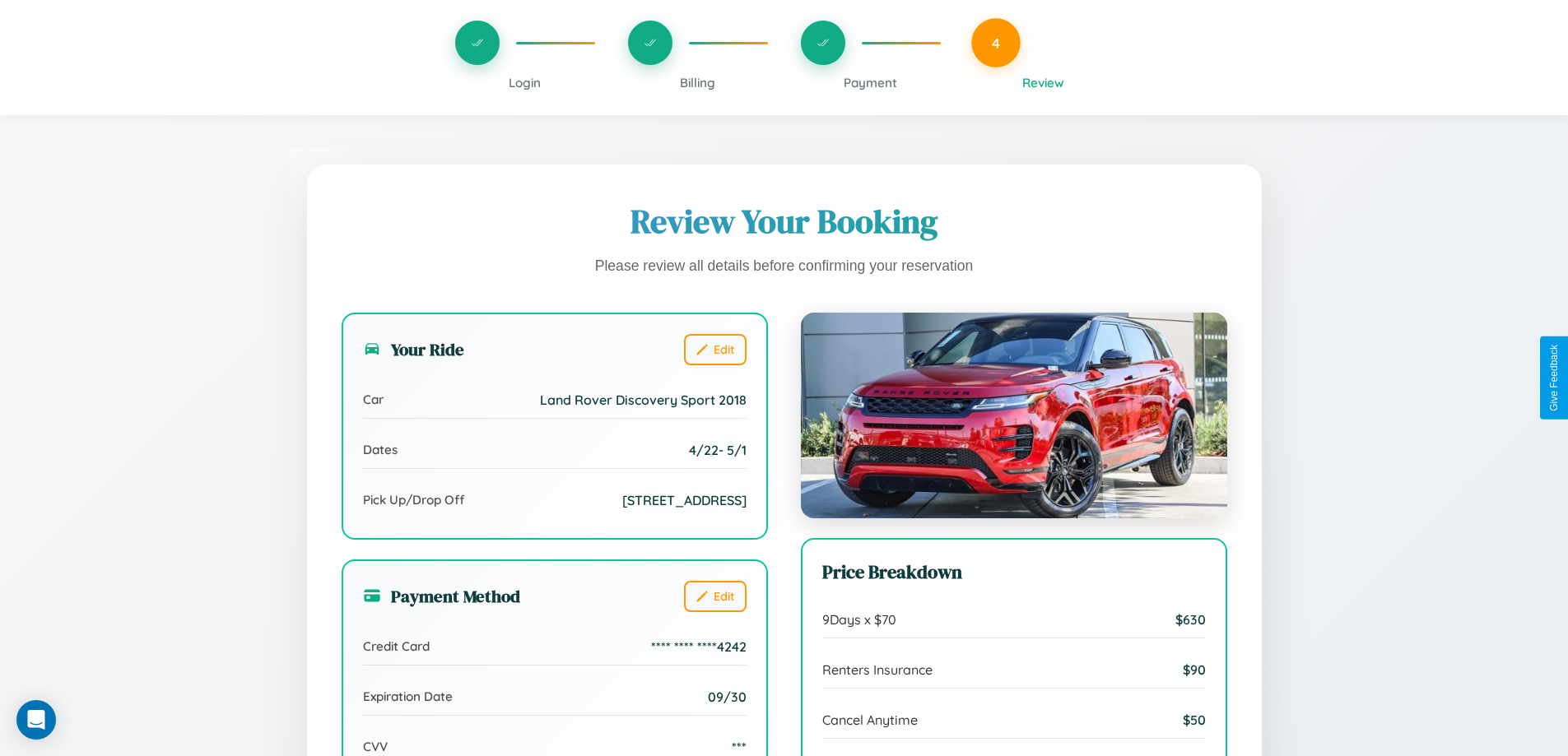
scroll to position [0, 0]
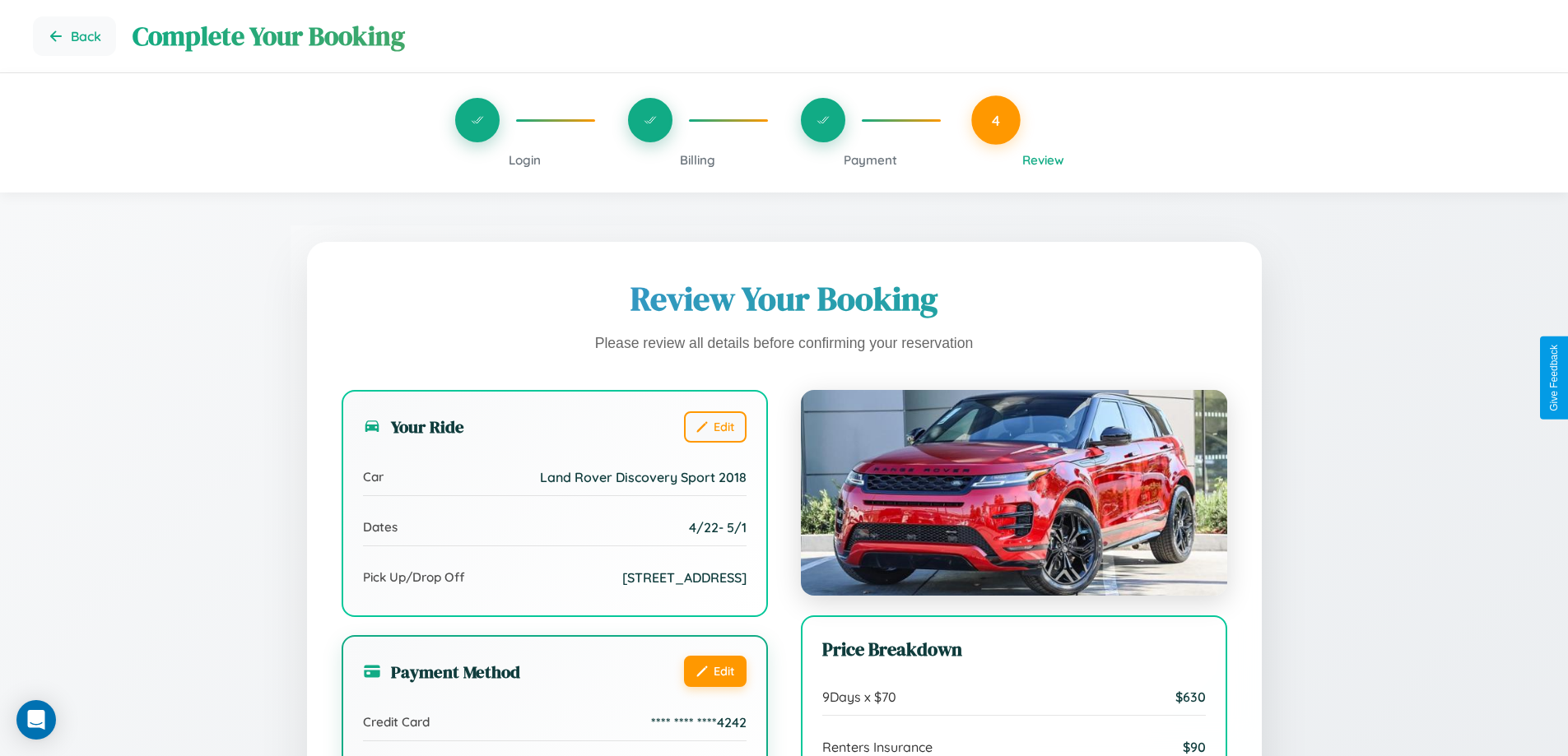
click at [715, 687] on button "Edit" at bounding box center [715, 671] width 63 height 31
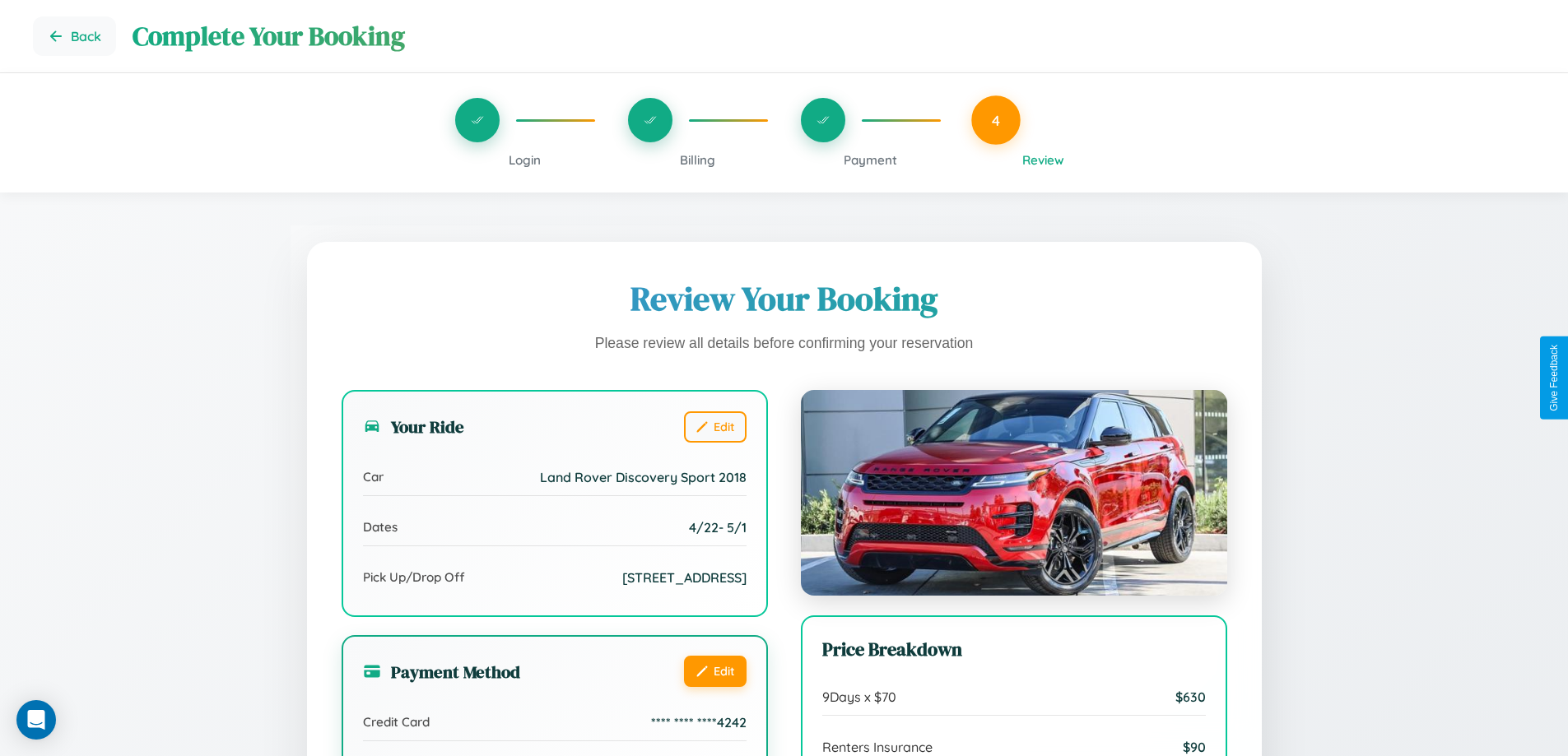
click at [715, 687] on button "Edit" at bounding box center [715, 671] width 63 height 31
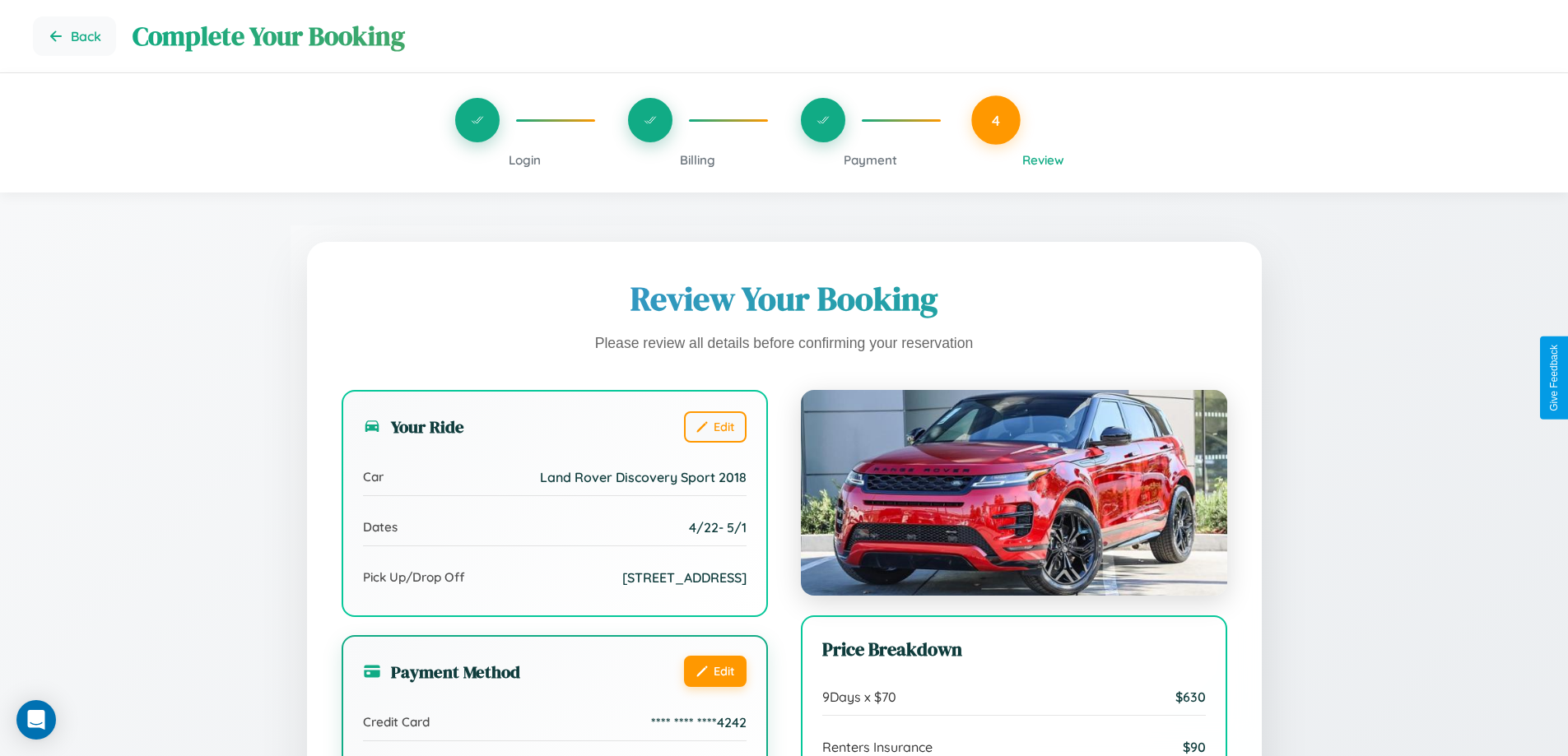
click at [715, 687] on button "Edit" at bounding box center [715, 671] width 63 height 31
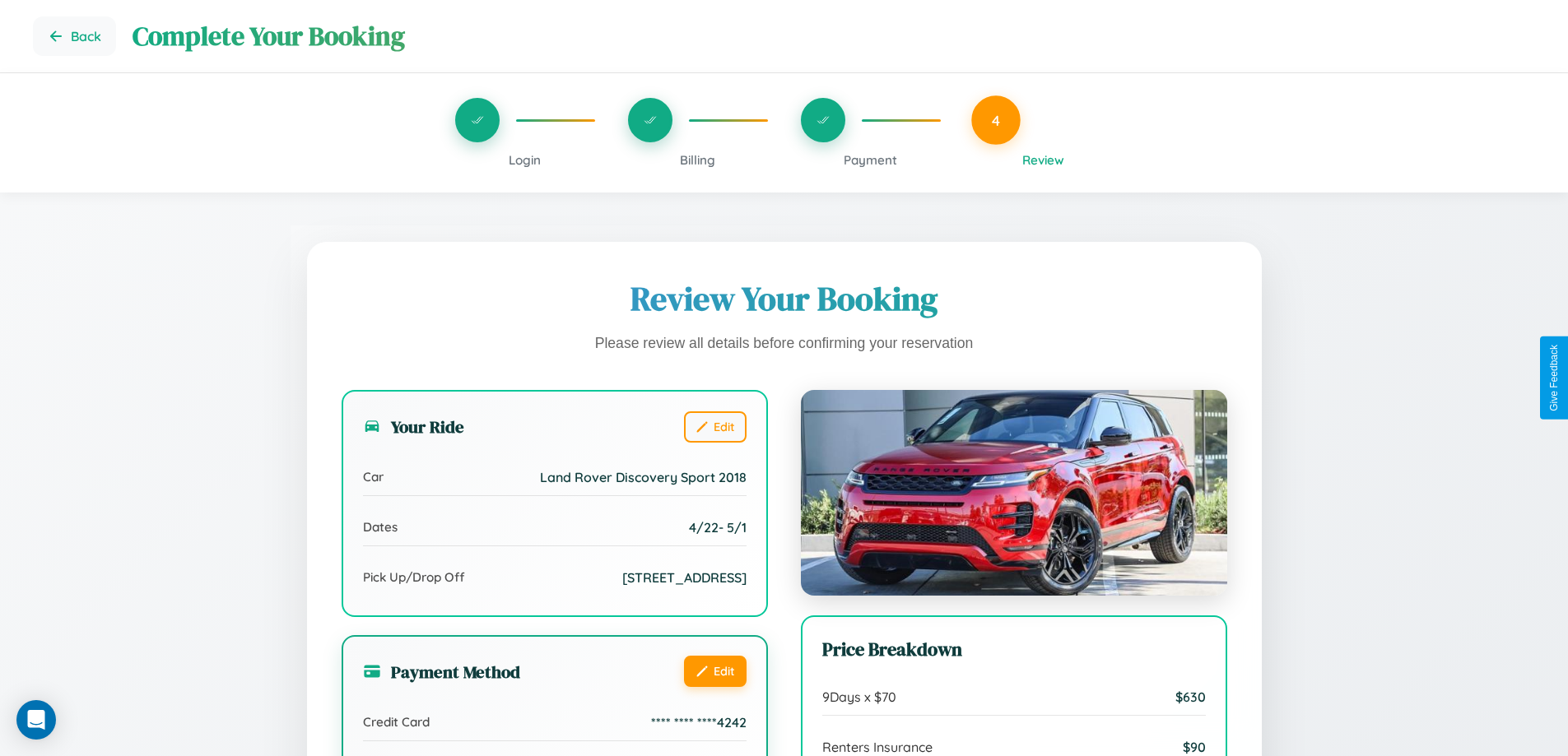
click at [715, 687] on button "Edit" at bounding box center [715, 671] width 63 height 31
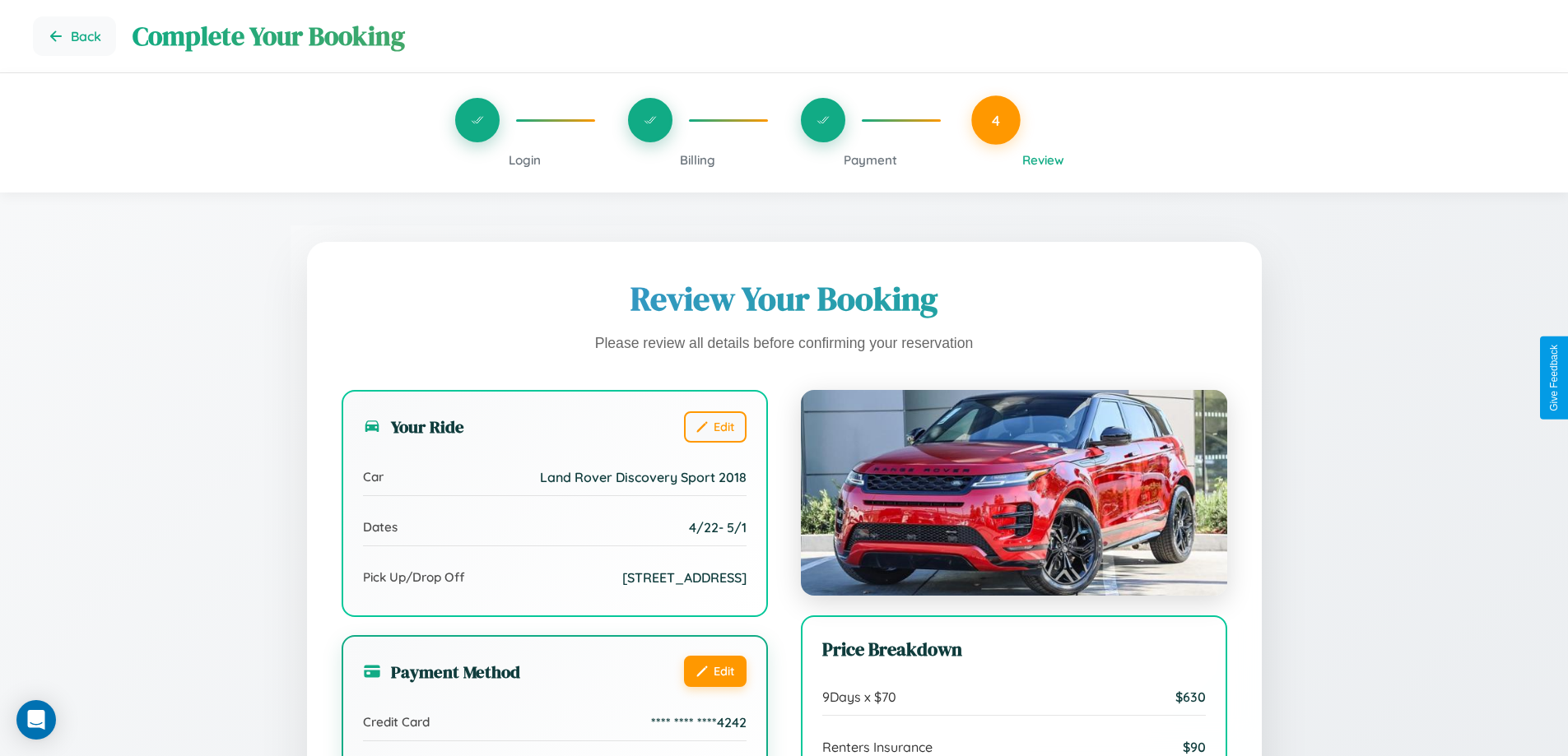
click at [715, 687] on button "Edit" at bounding box center [715, 671] width 63 height 31
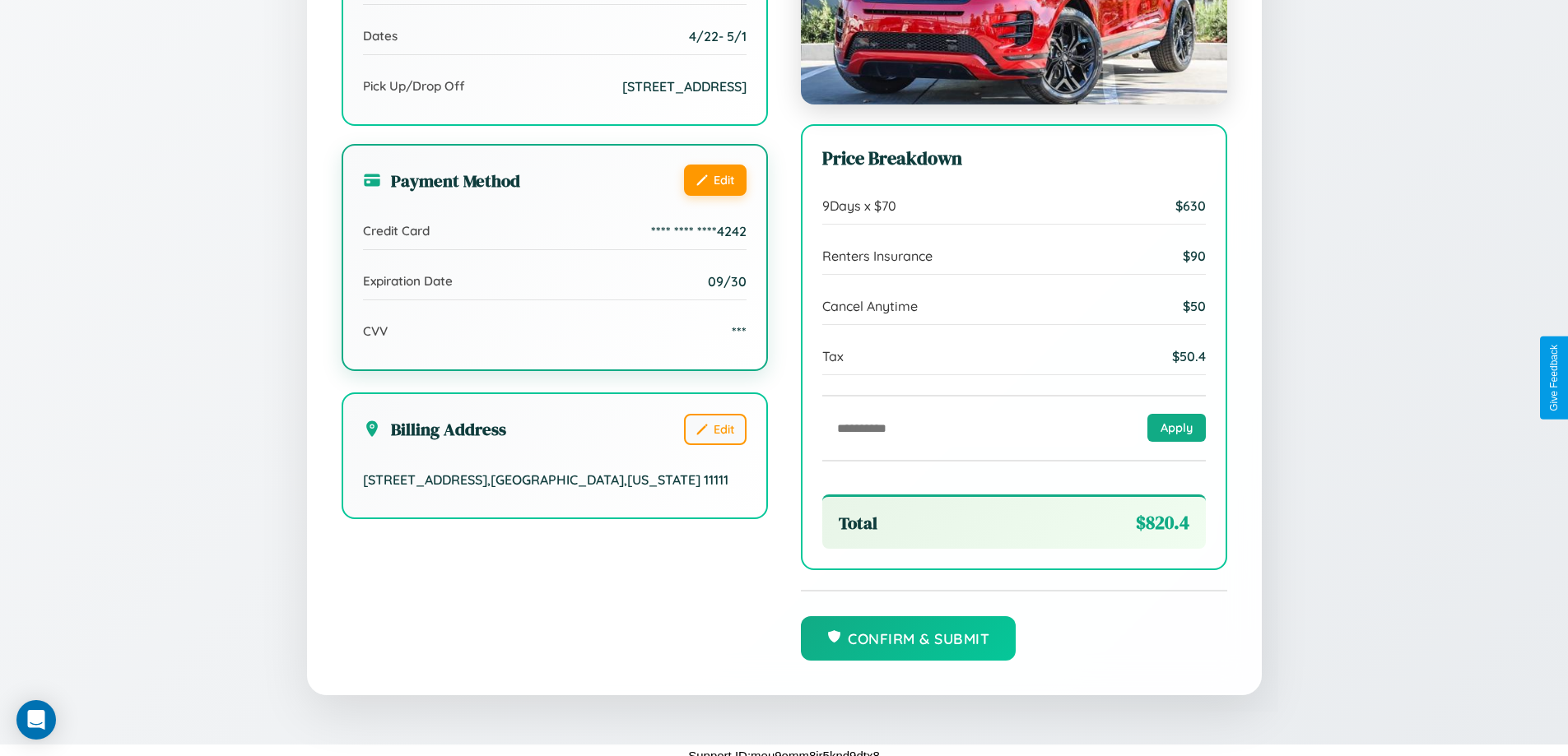
scroll to position [504, 0]
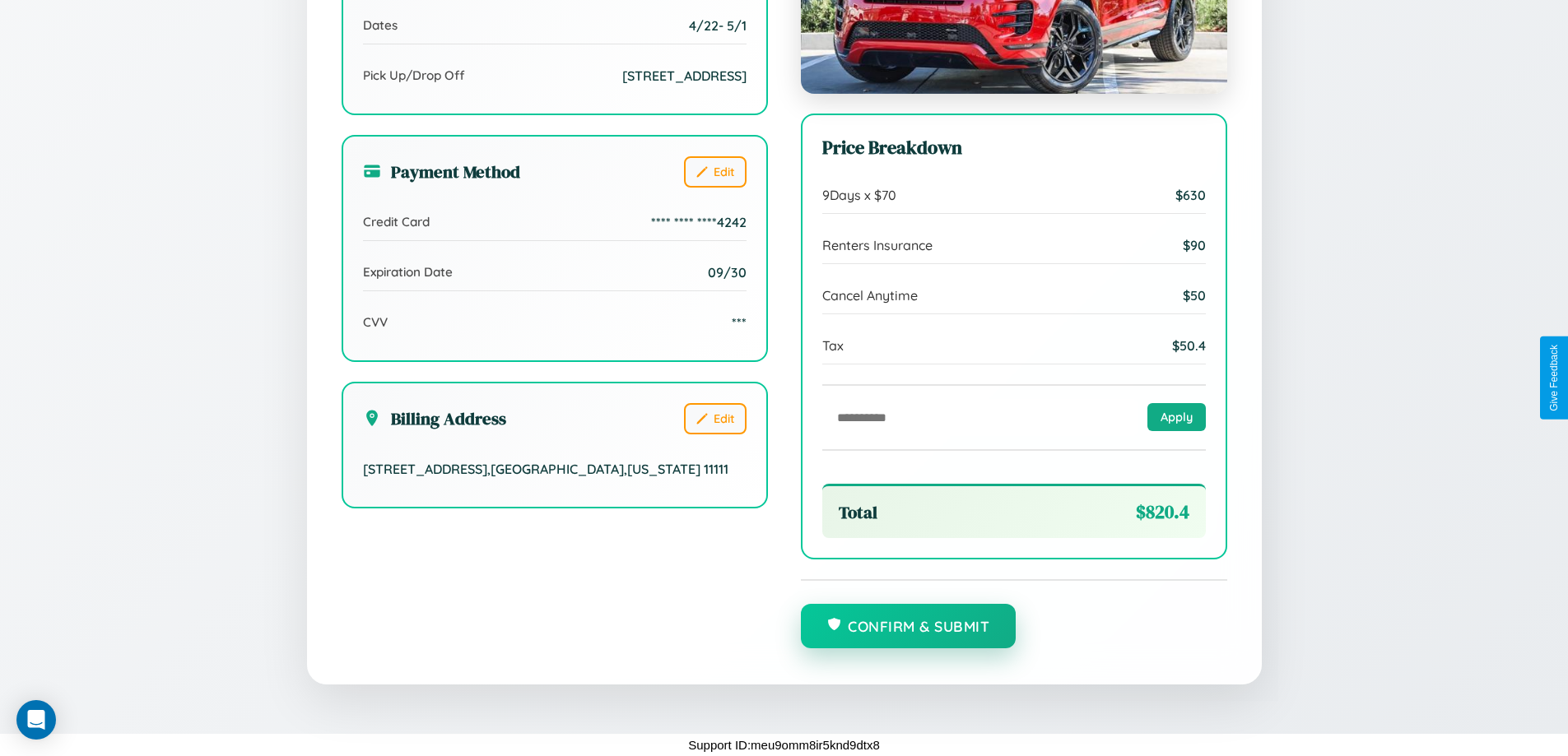
click at [908, 626] on button "Confirm & Submit" at bounding box center [909, 626] width 215 height 44
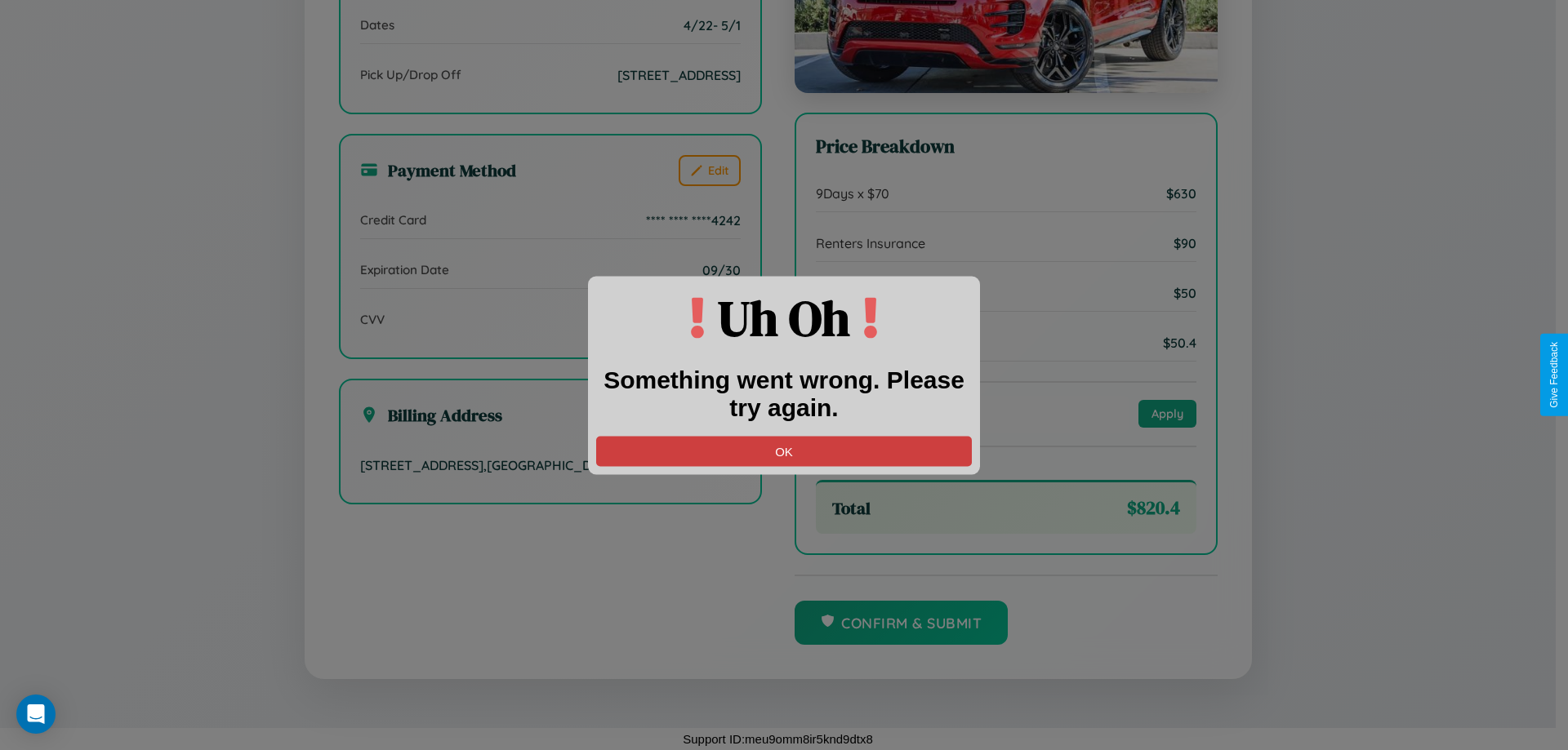
click at [784, 451] on button "OK" at bounding box center [784, 451] width 376 height 31
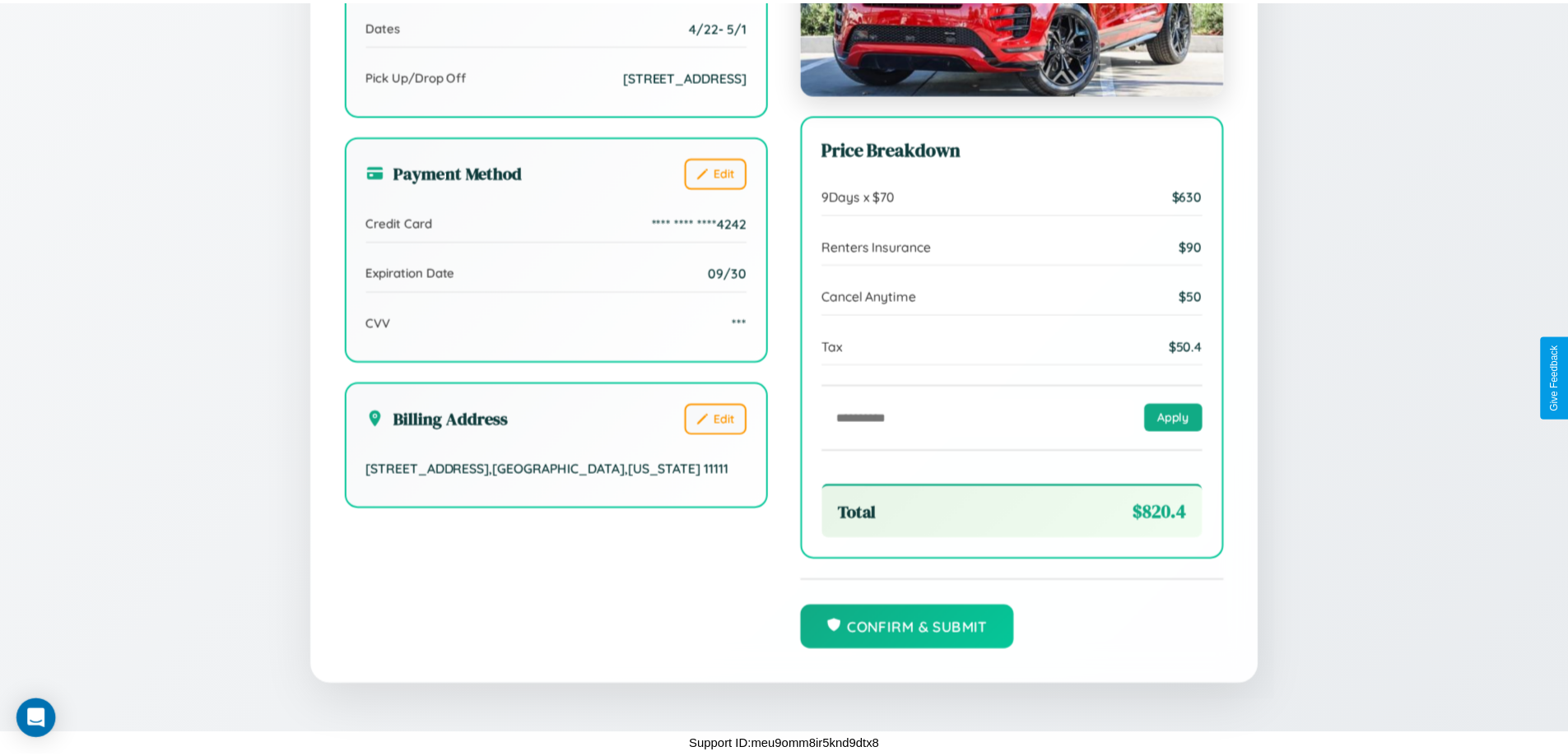
scroll to position [0, 0]
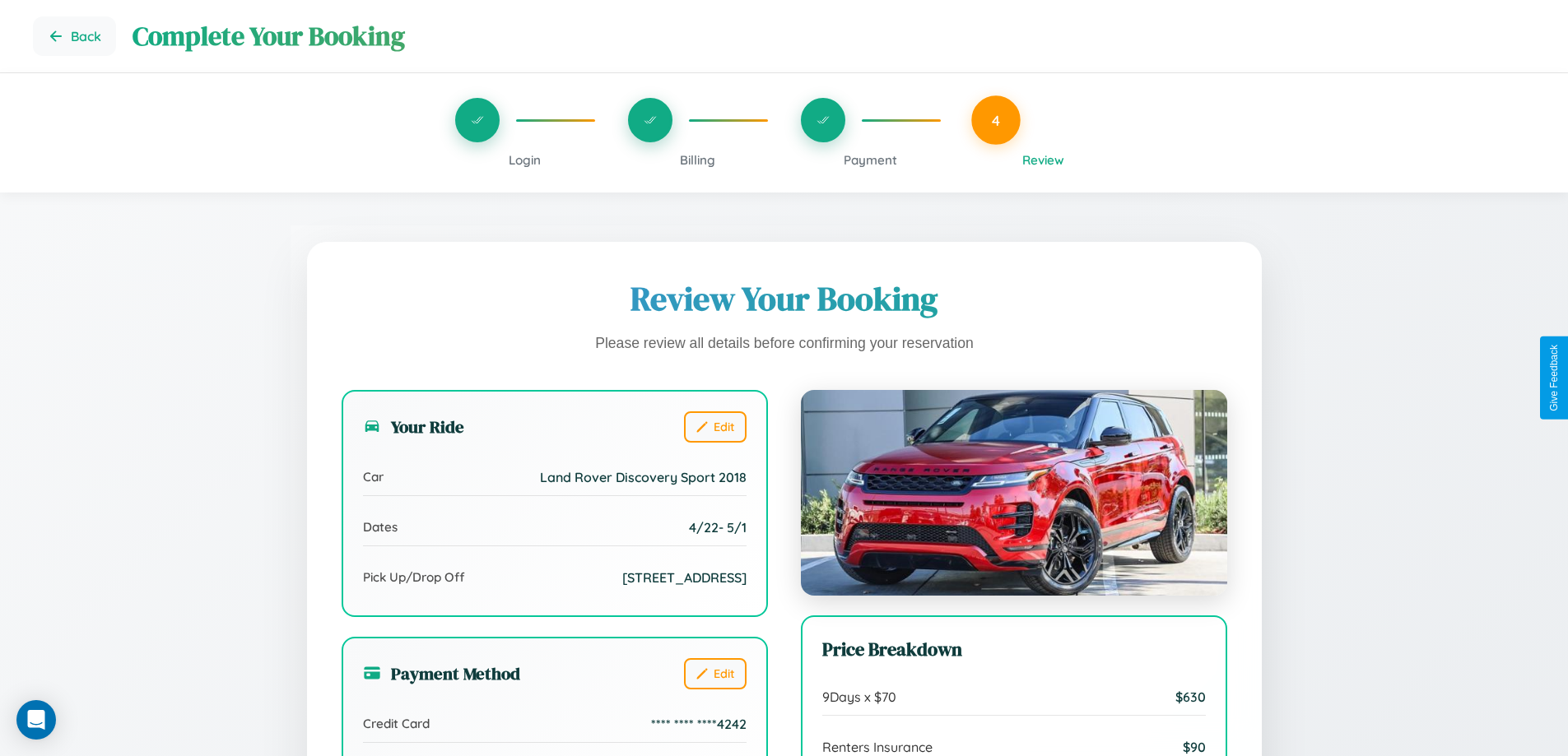
click at [870, 160] on span "Payment" at bounding box center [870, 161] width 54 height 16
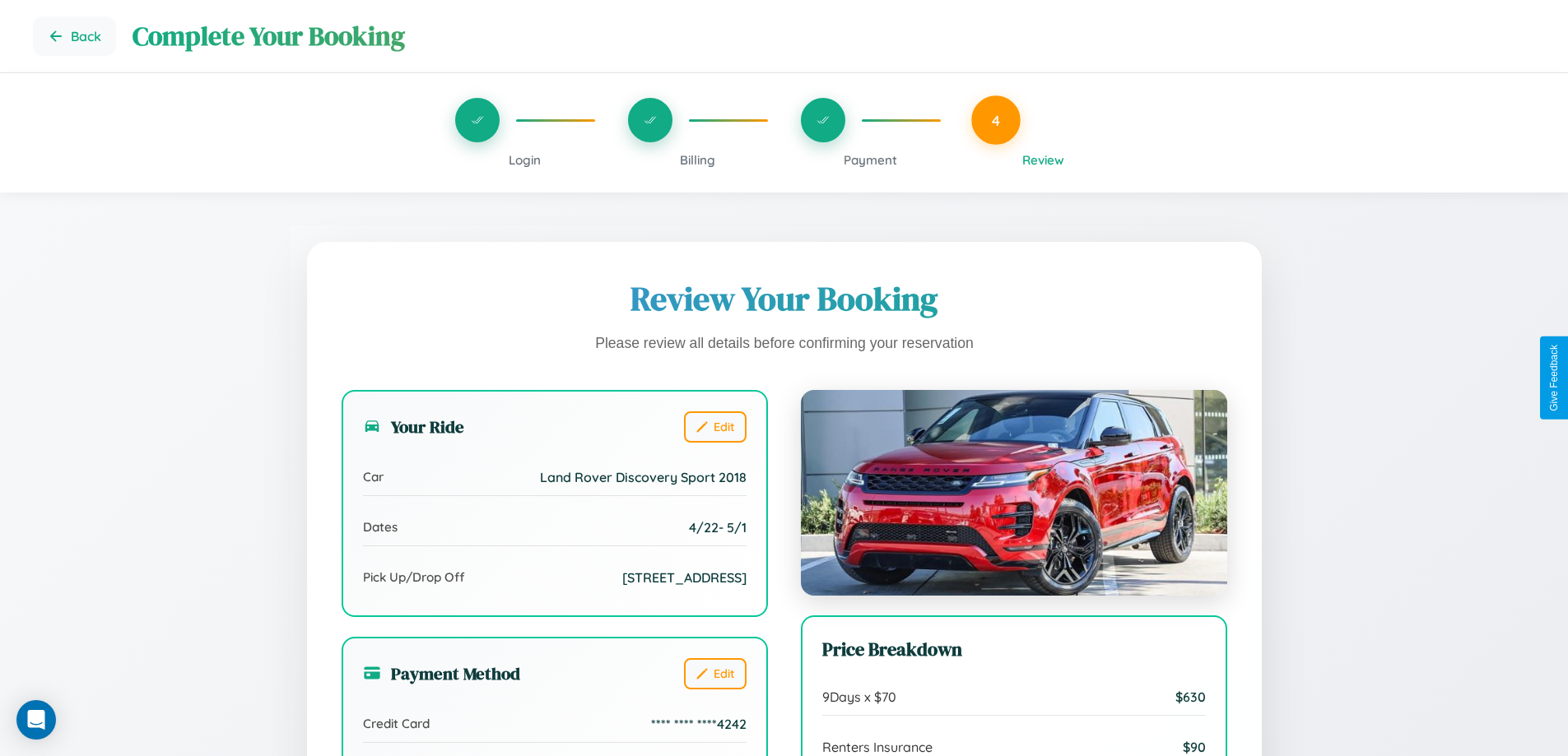
click at [870, 160] on span "Payment" at bounding box center [870, 161] width 54 height 16
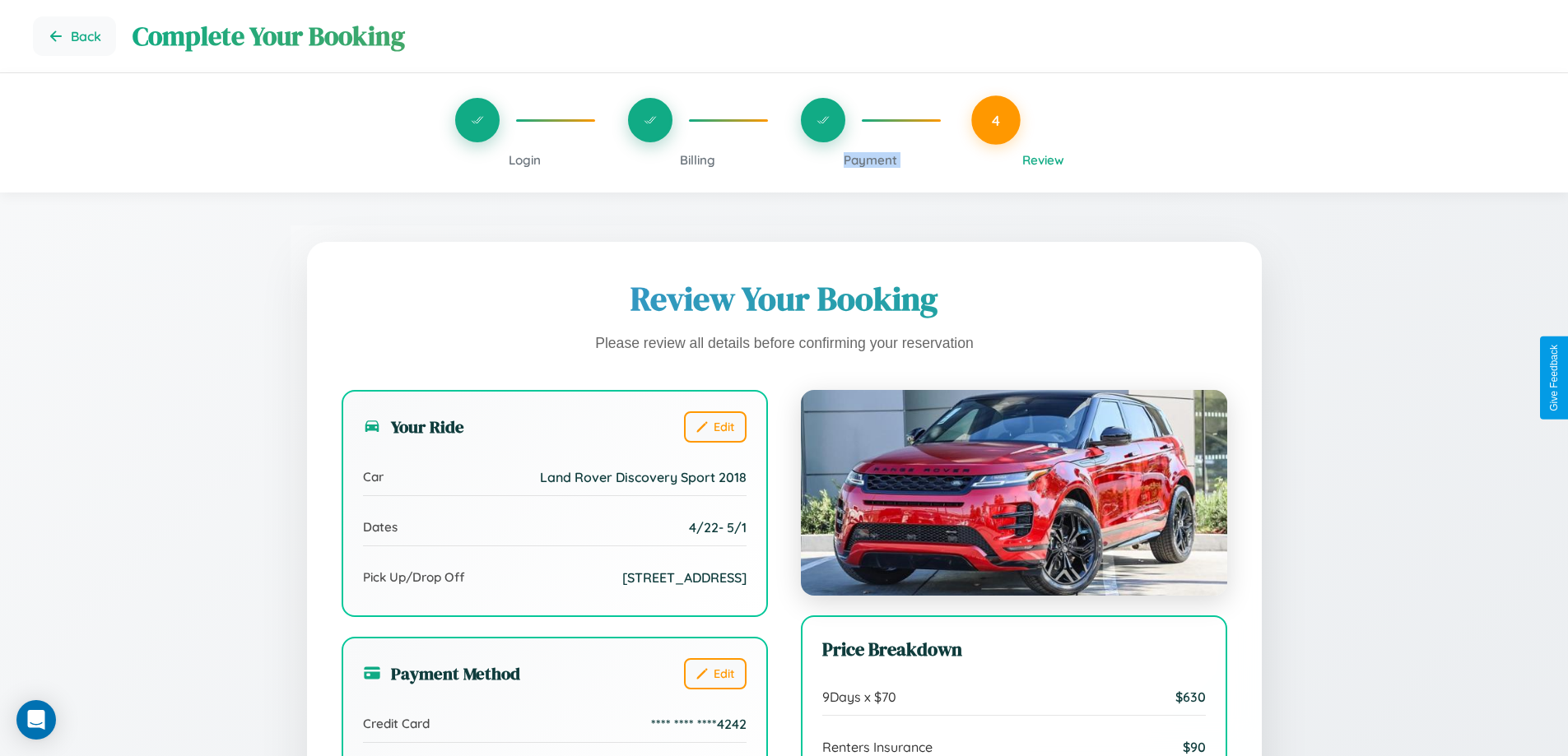
click at [870, 160] on span "Payment" at bounding box center [870, 161] width 54 height 16
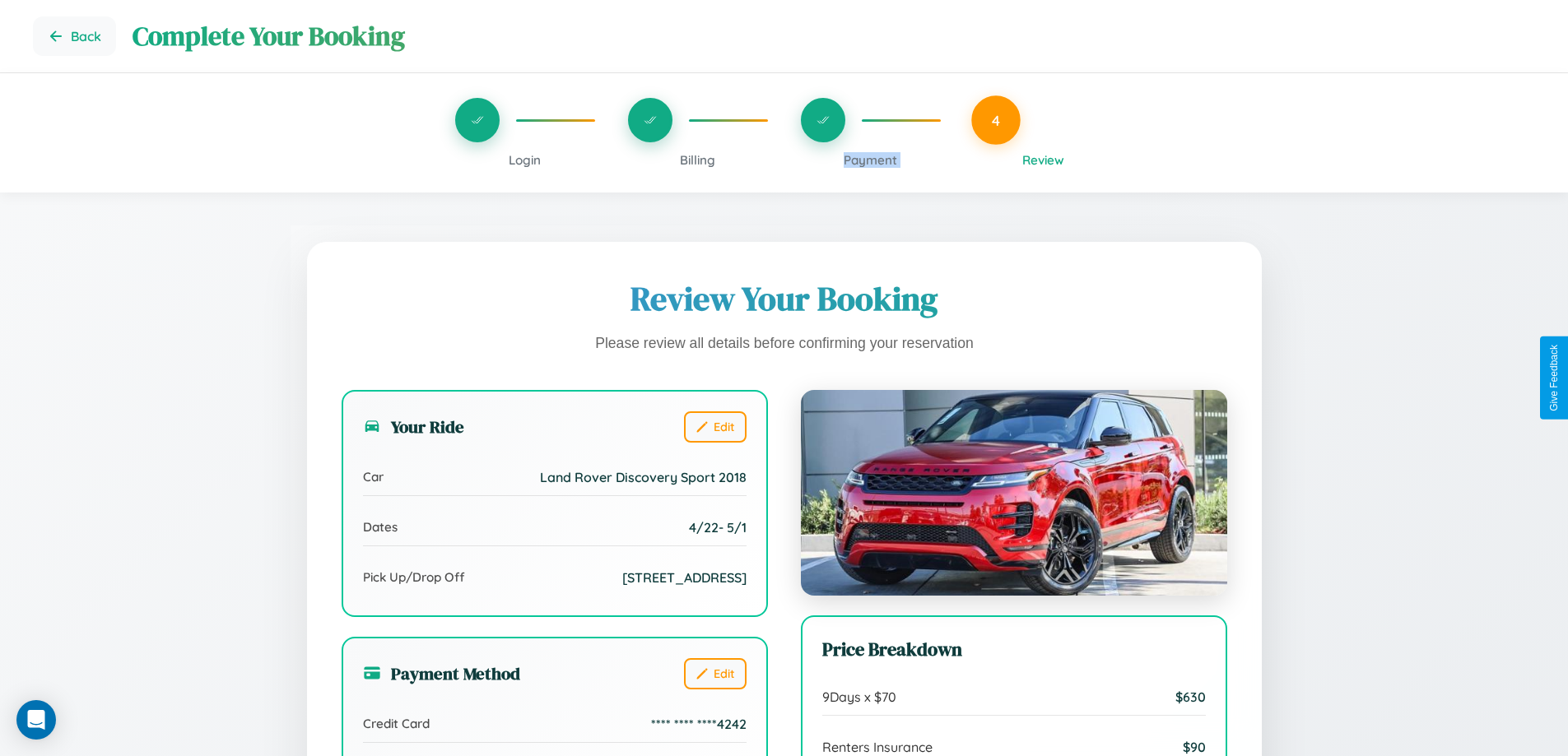
click at [870, 160] on span "Payment" at bounding box center [870, 161] width 54 height 16
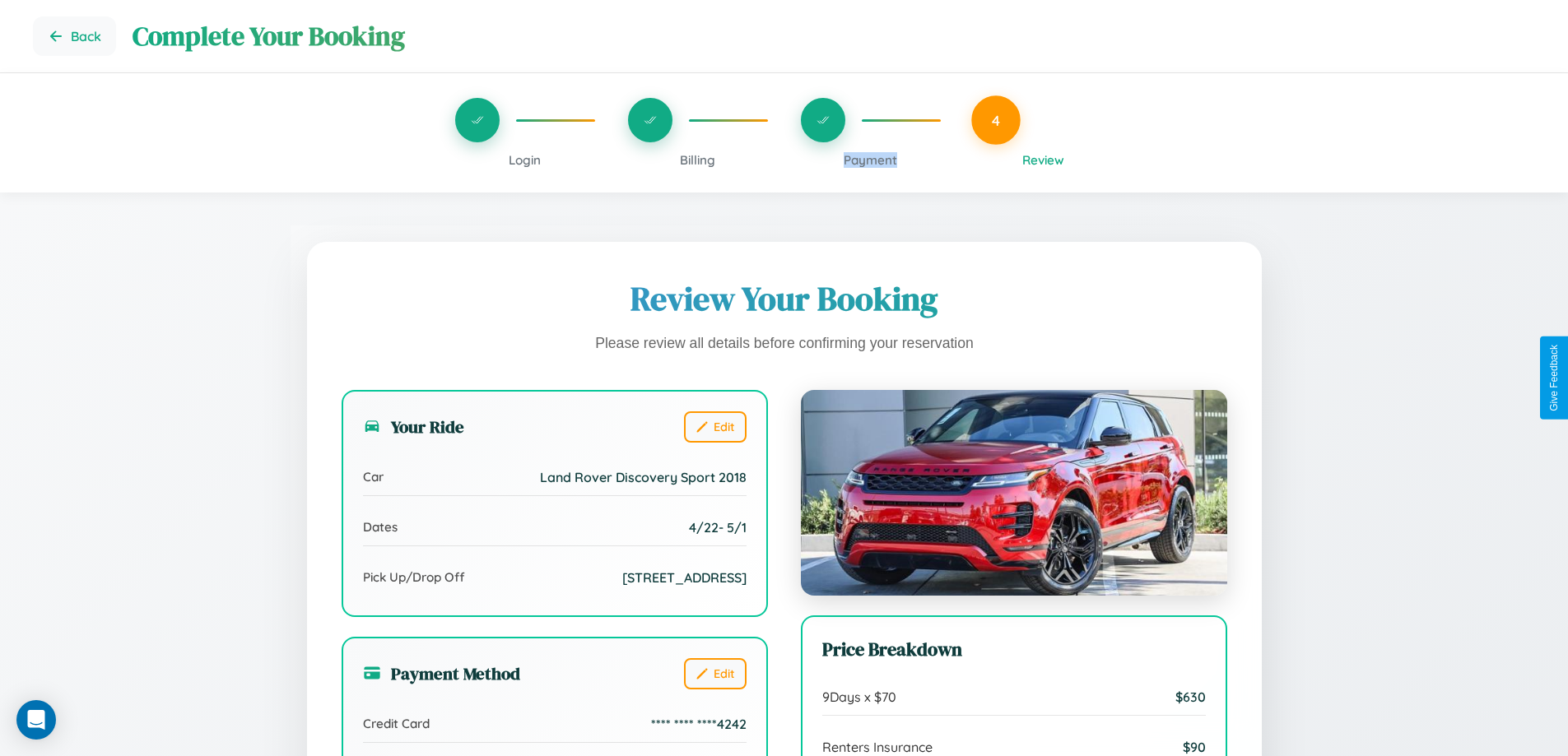
click at [870, 160] on span "Payment" at bounding box center [870, 161] width 54 height 16
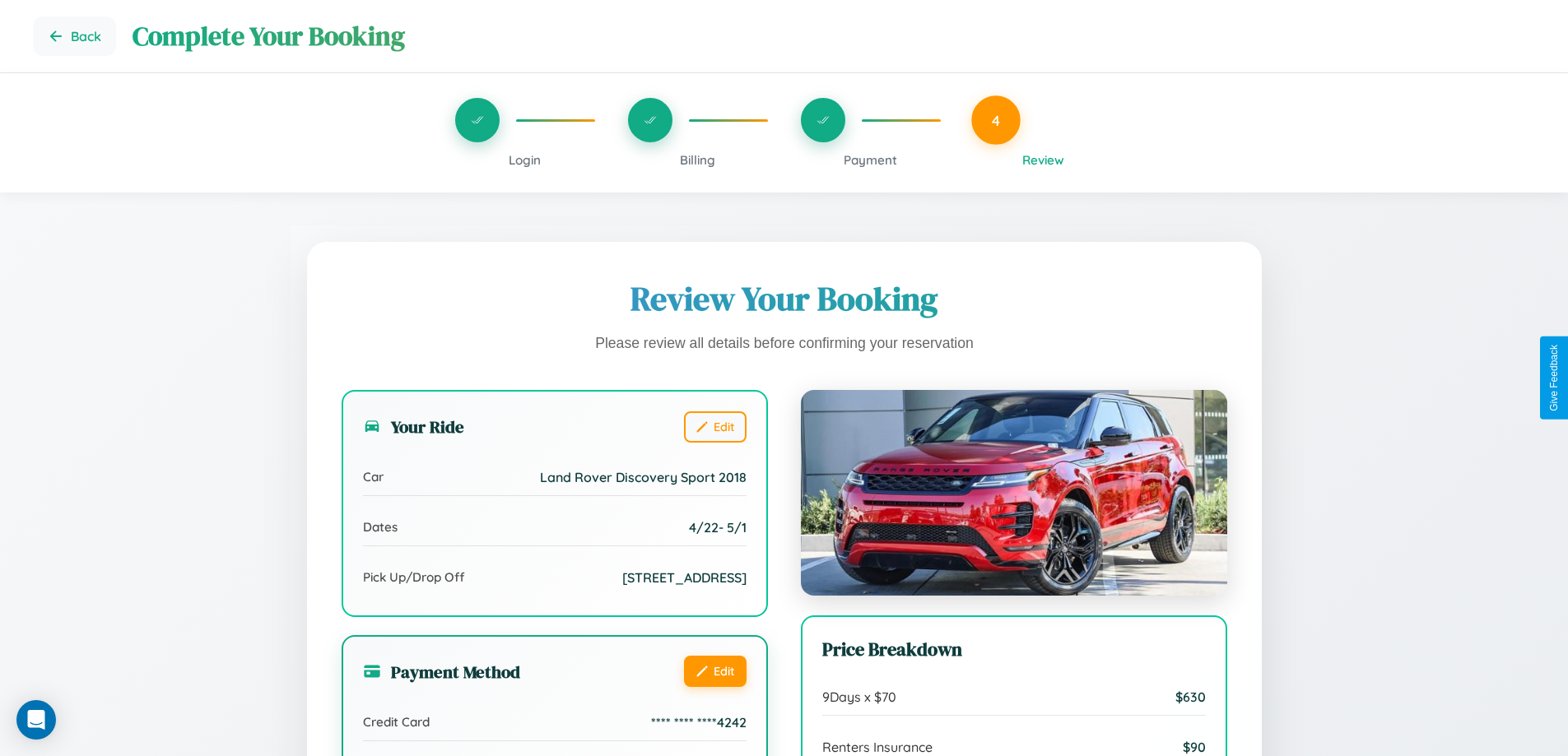
click at [715, 687] on button "Edit" at bounding box center [715, 671] width 63 height 31
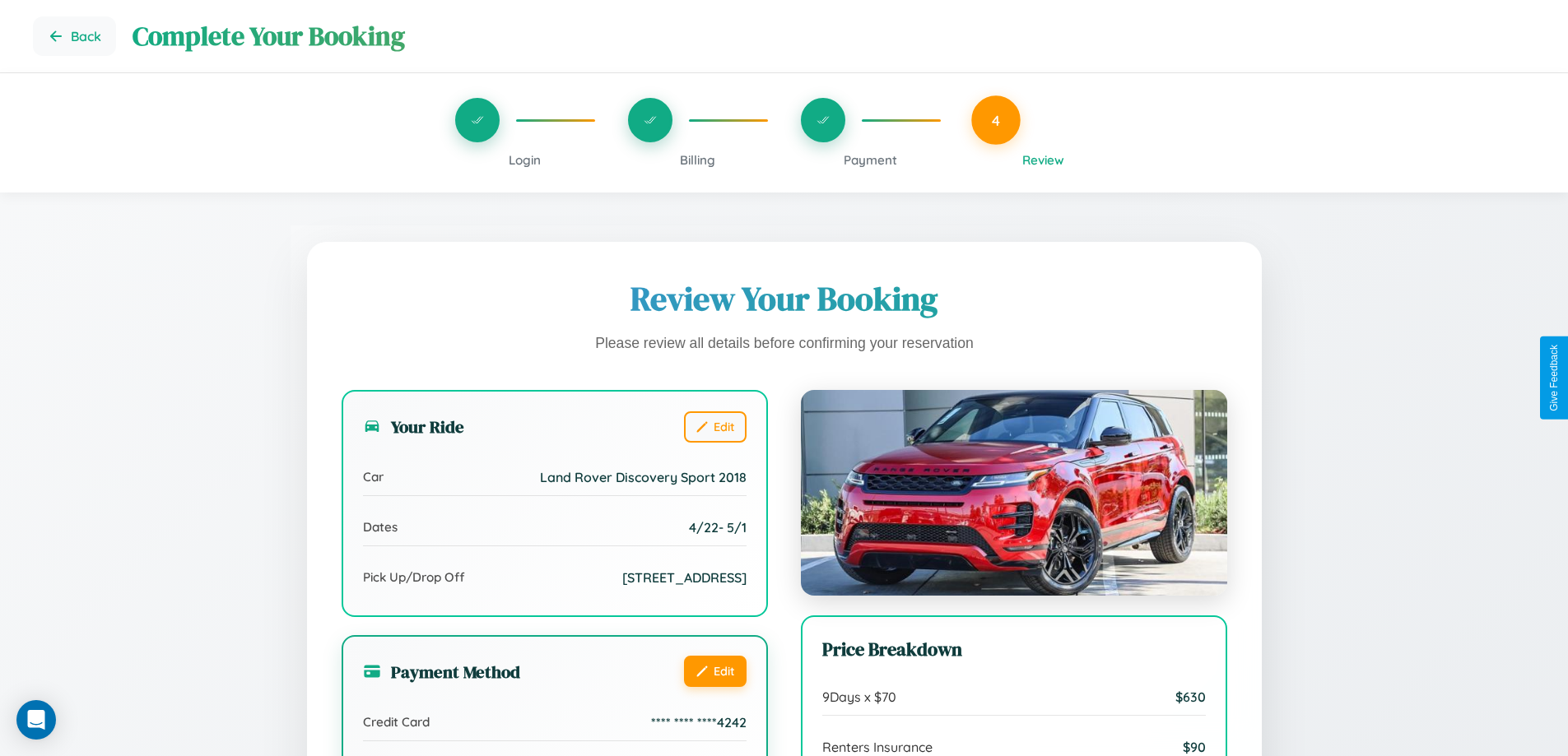
click at [715, 687] on button "Edit" at bounding box center [715, 671] width 63 height 31
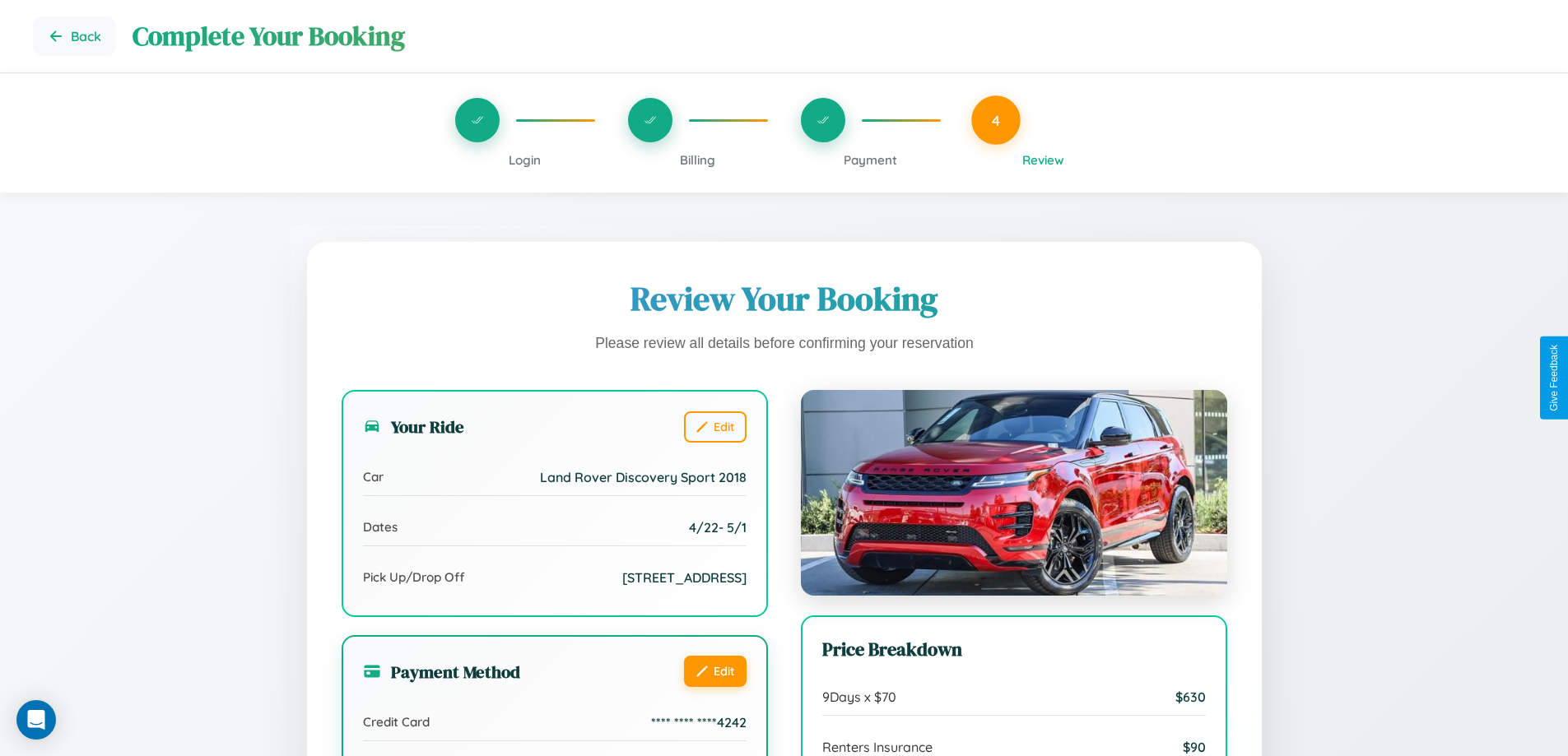
click at [715, 687] on button "Edit" at bounding box center [715, 671] width 63 height 31
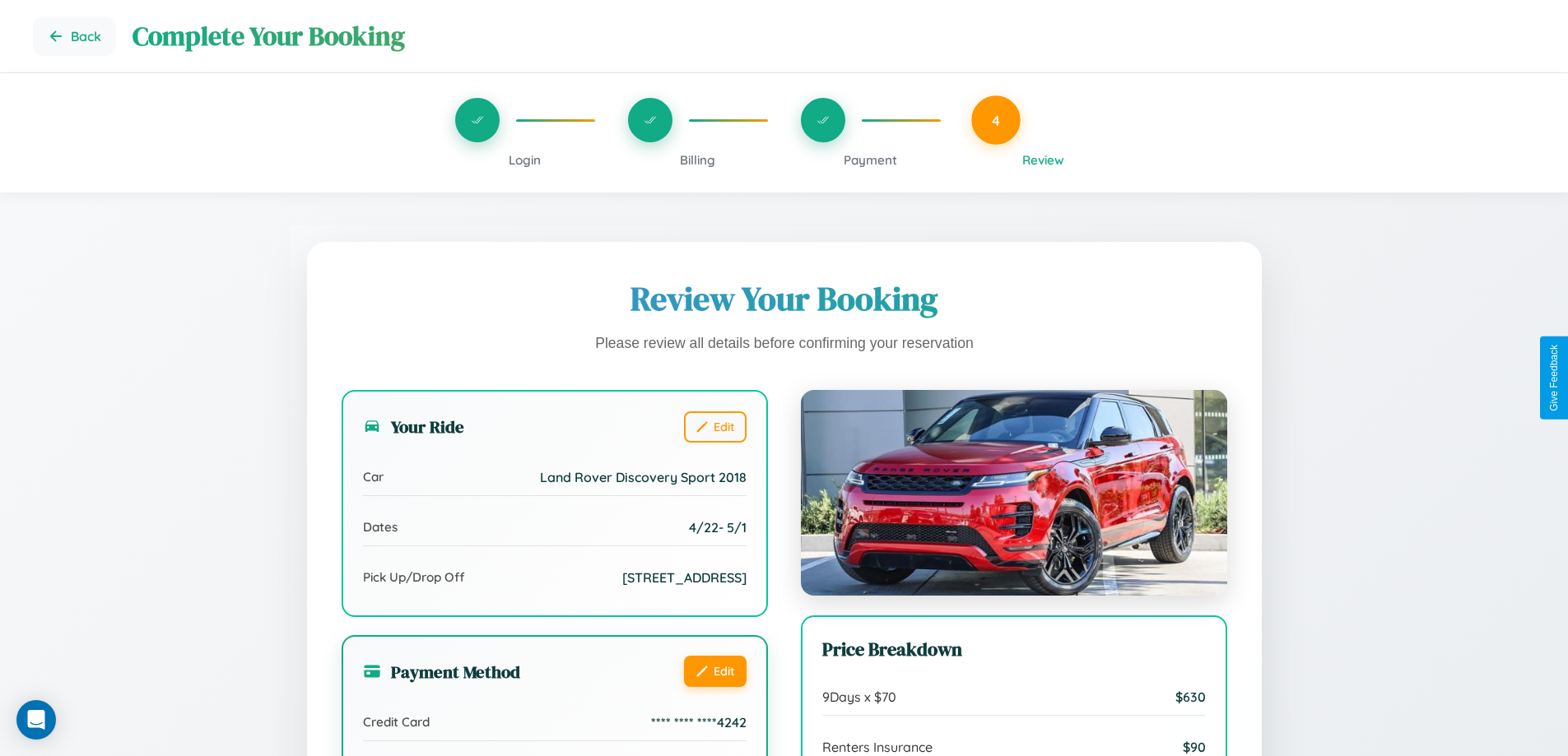
click at [715, 687] on button "Edit" at bounding box center [715, 671] width 63 height 31
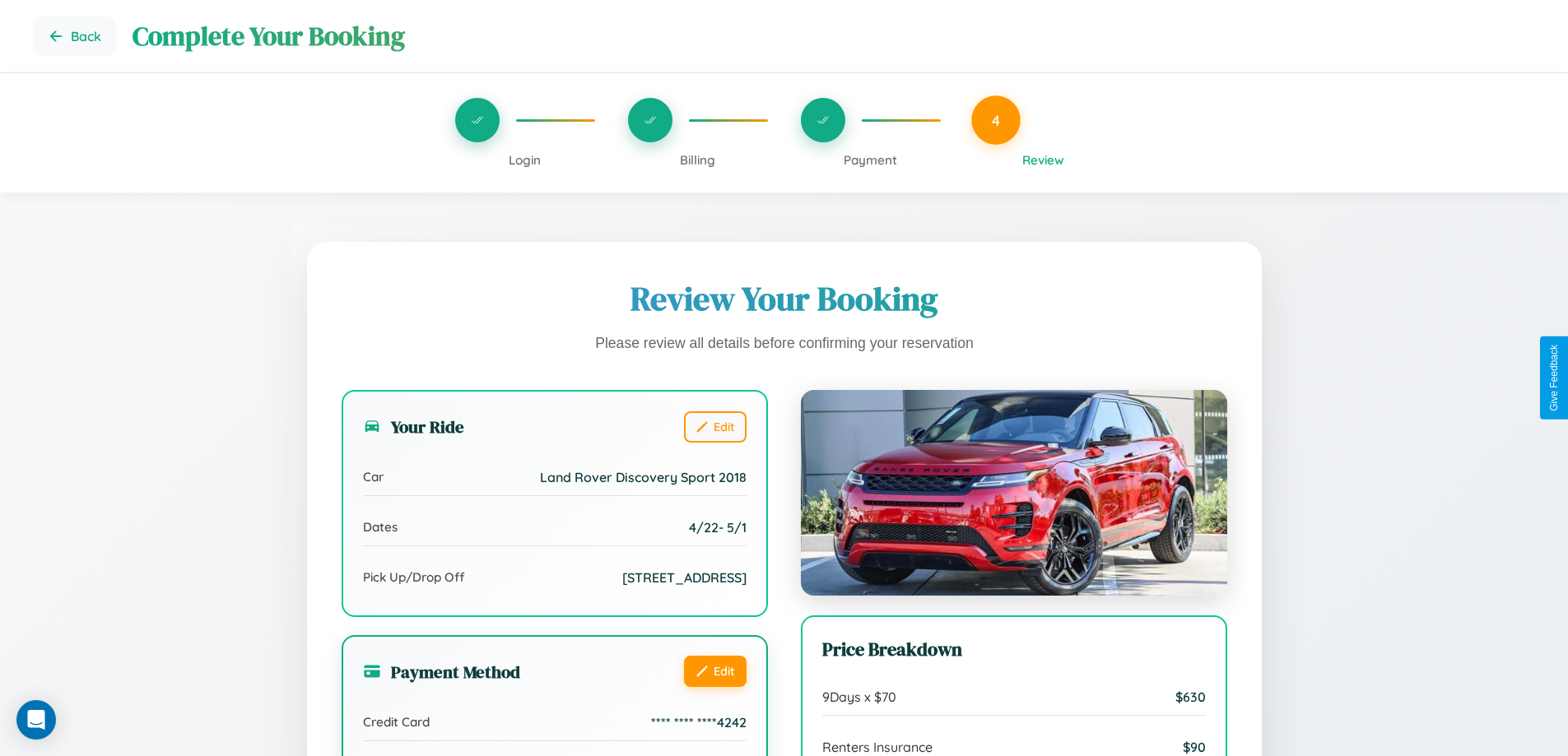
click at [715, 687] on button "Edit" at bounding box center [715, 671] width 63 height 31
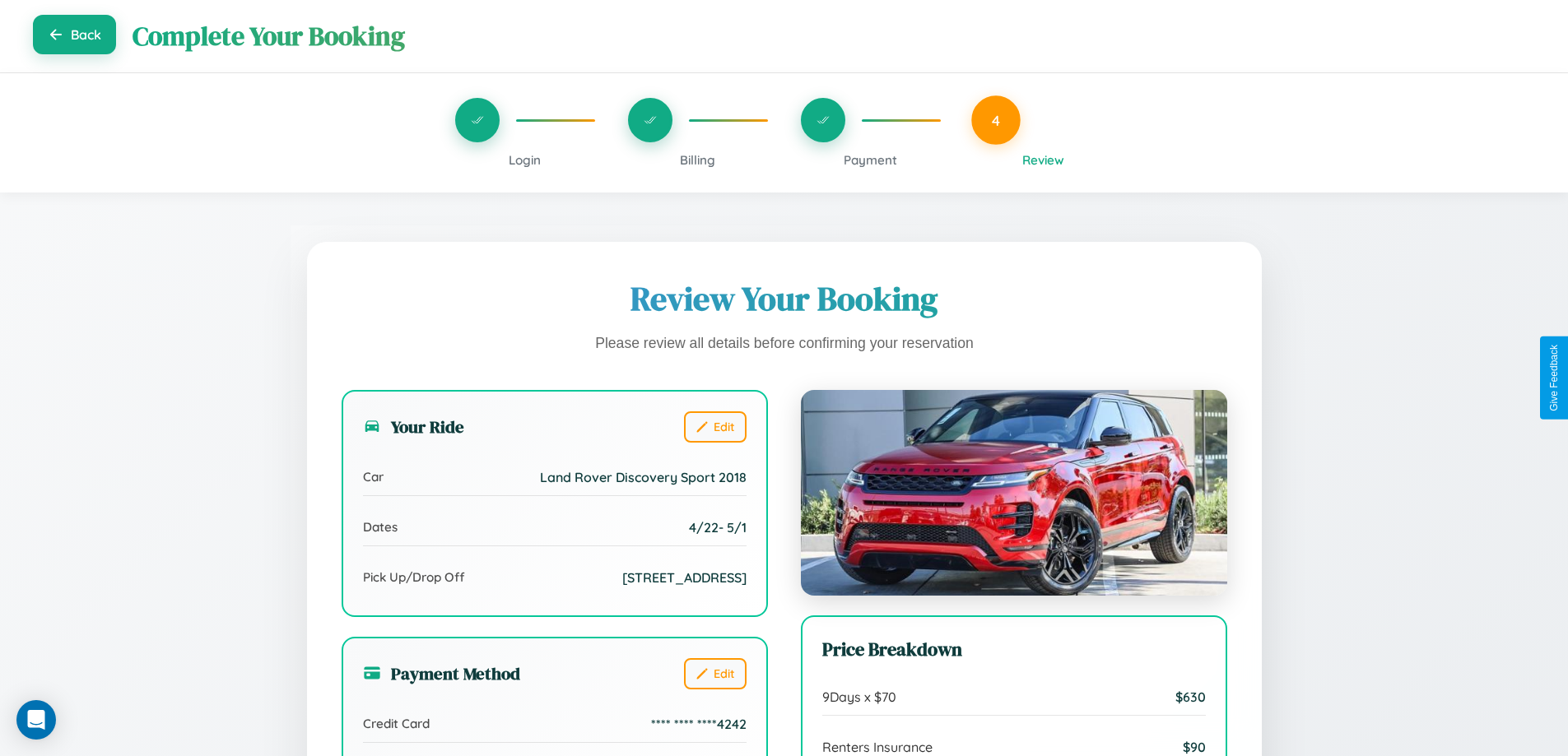
click at [74, 36] on button "Back" at bounding box center [74, 34] width 83 height 40
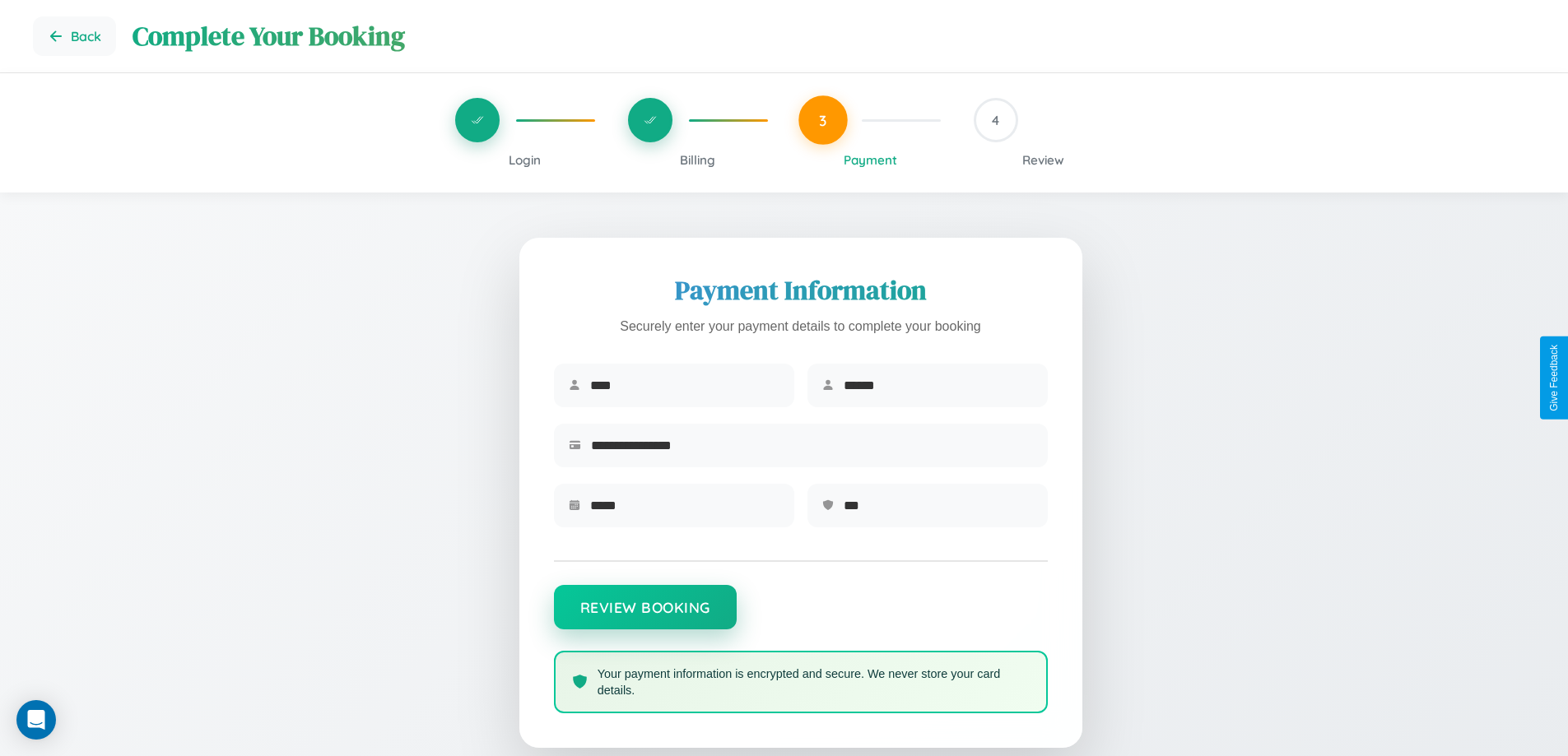
click at [645, 618] on button "Review Booking" at bounding box center [645, 607] width 183 height 44
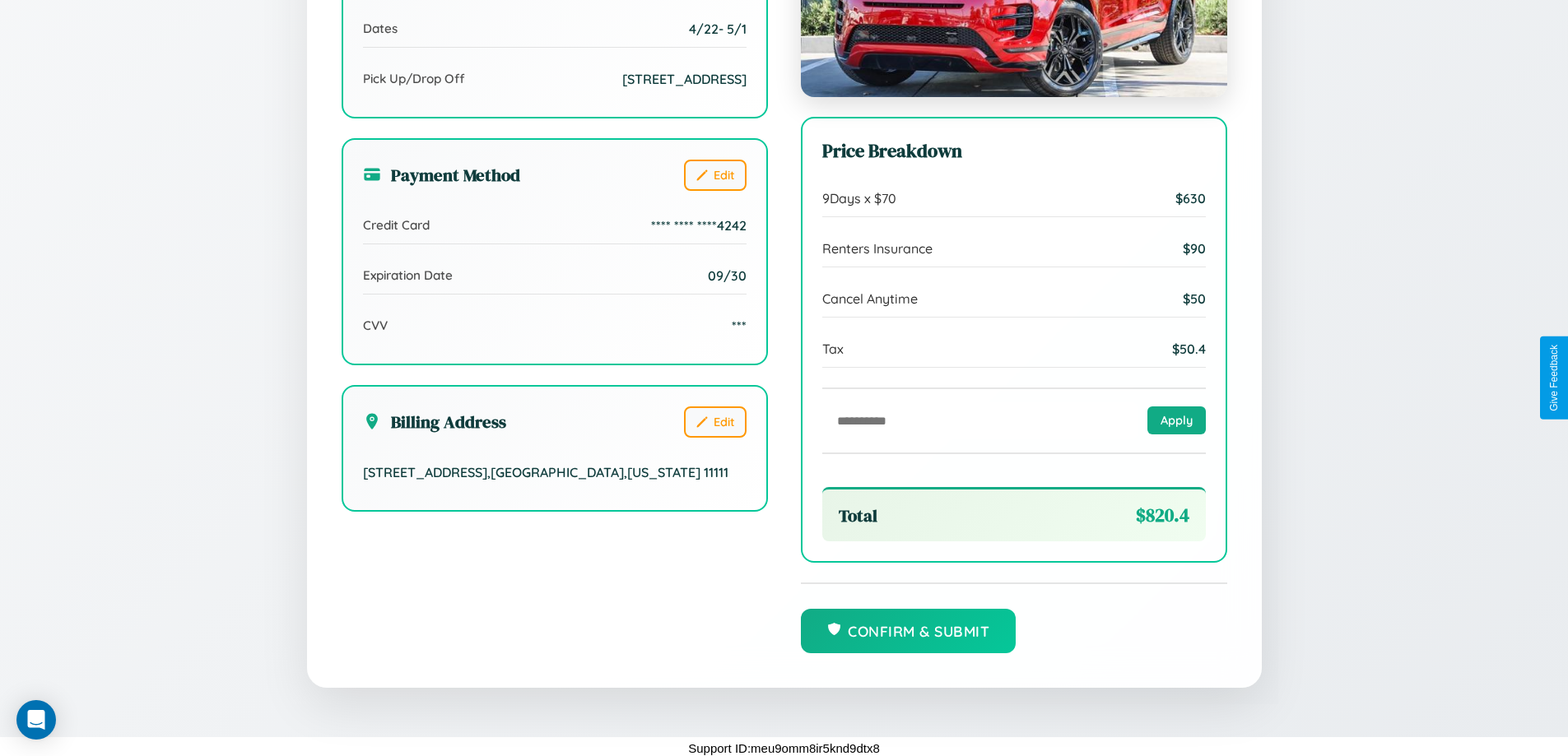
scroll to position [504, 0]
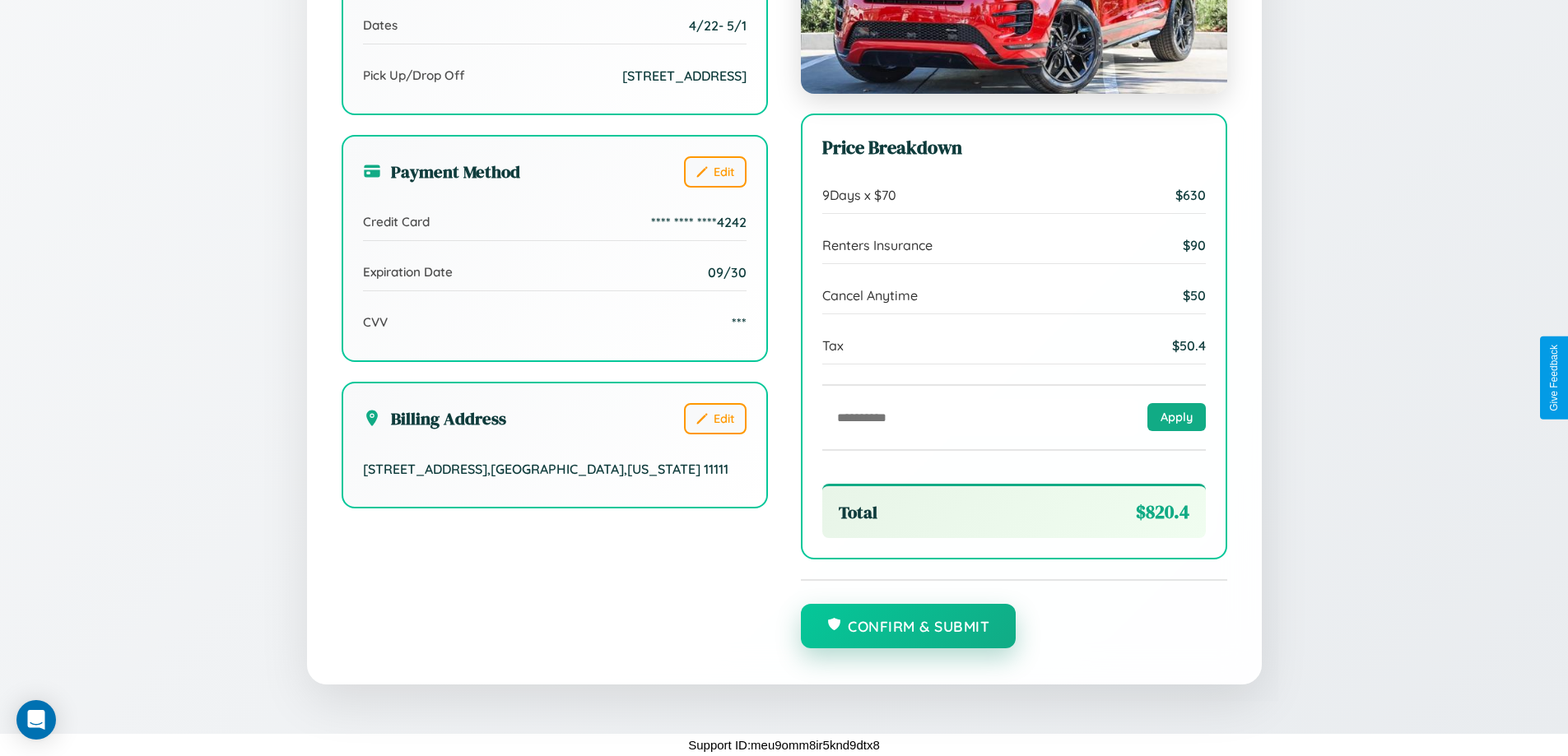
click at [908, 626] on button "Confirm & Submit" at bounding box center [909, 626] width 215 height 44
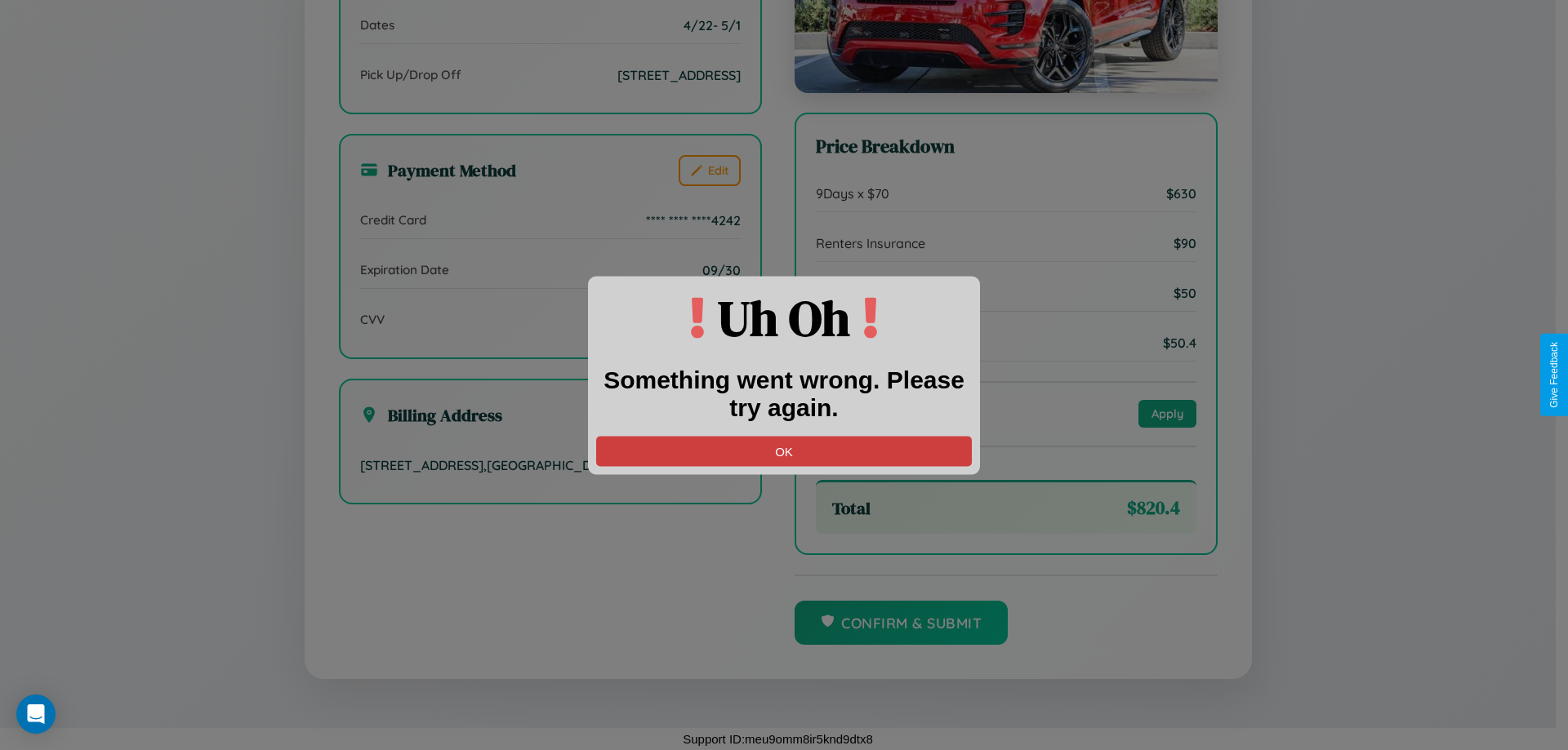
click at [784, 451] on button "OK" at bounding box center [784, 451] width 376 height 31
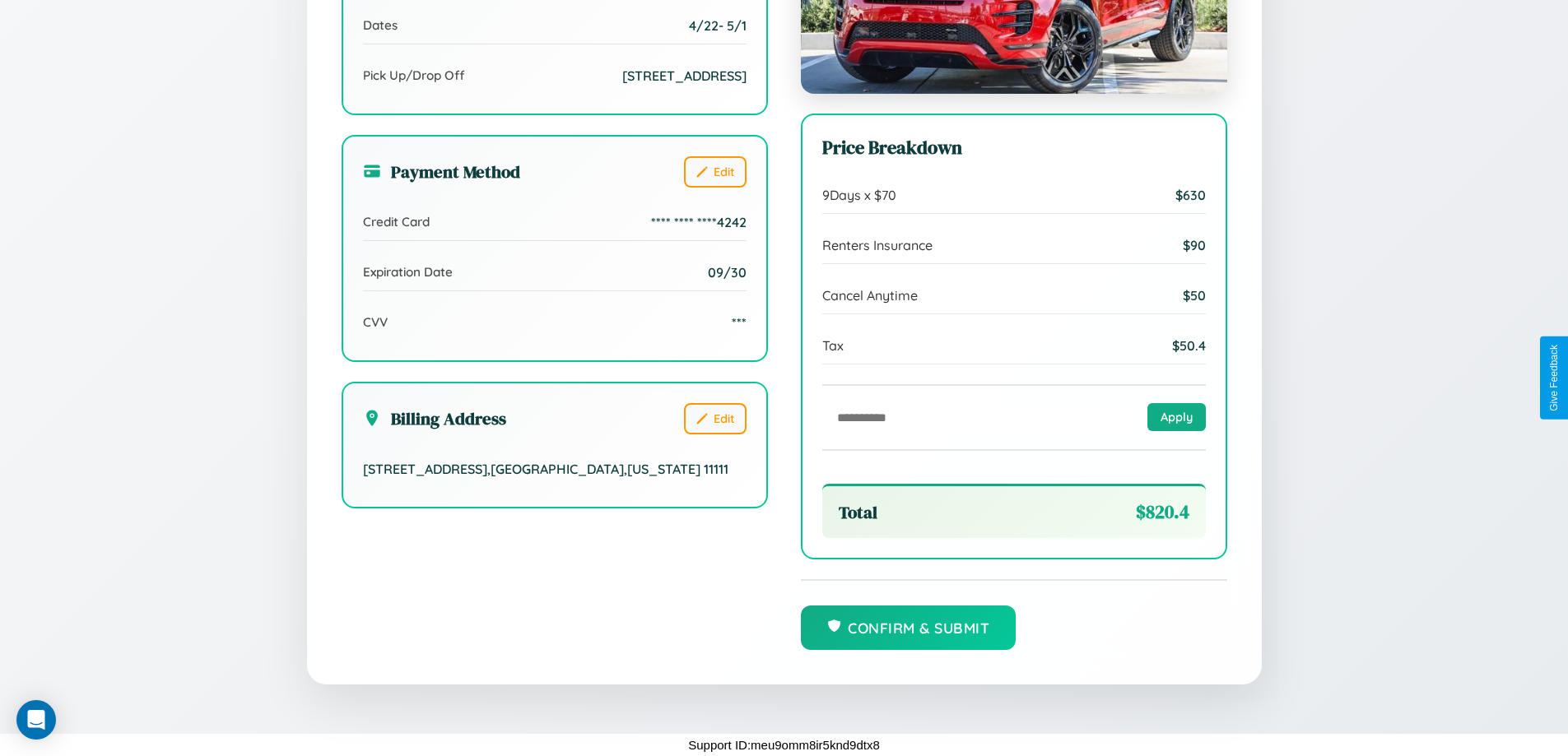
scroll to position [0, 0]
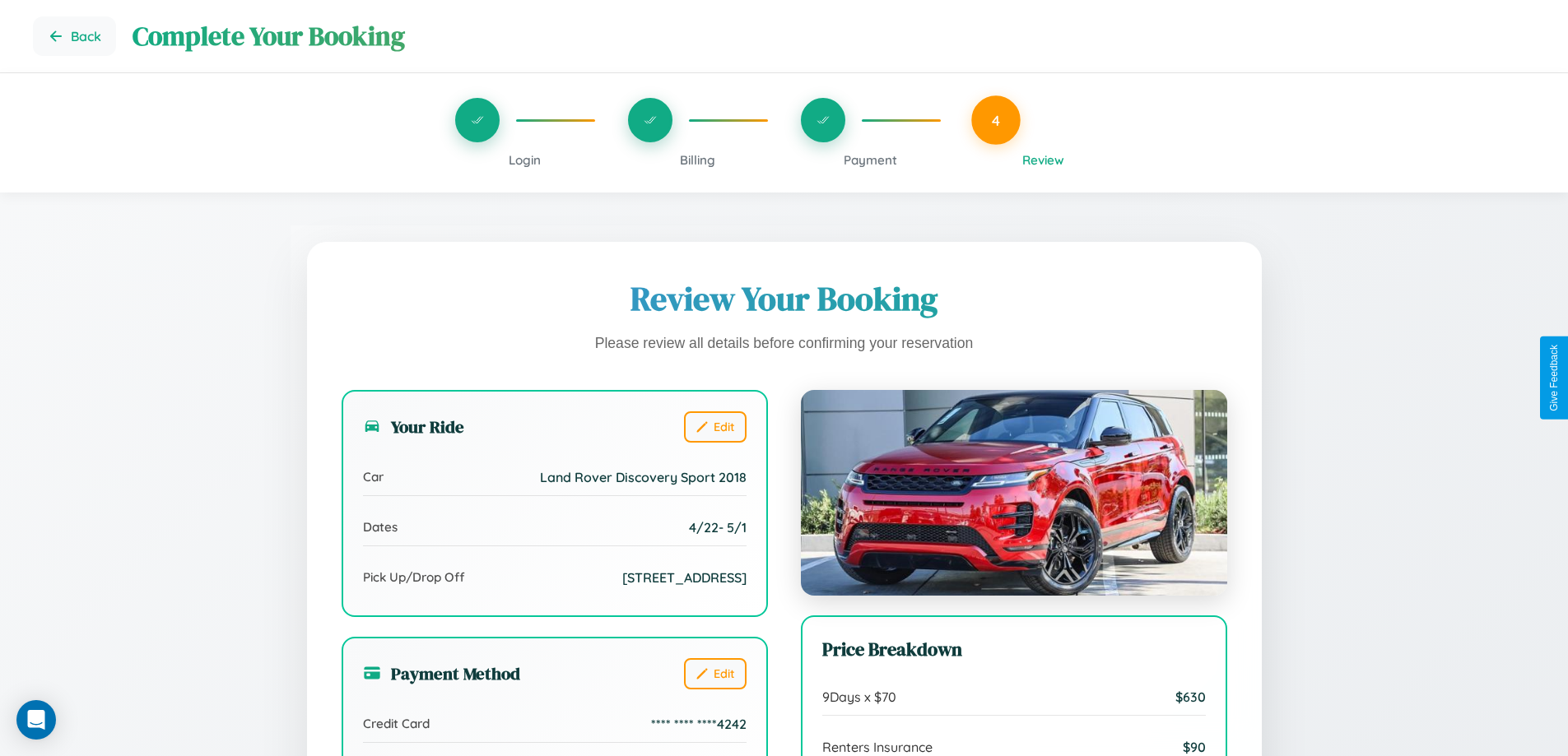
click at [870, 160] on span "Payment" at bounding box center [870, 161] width 54 height 16
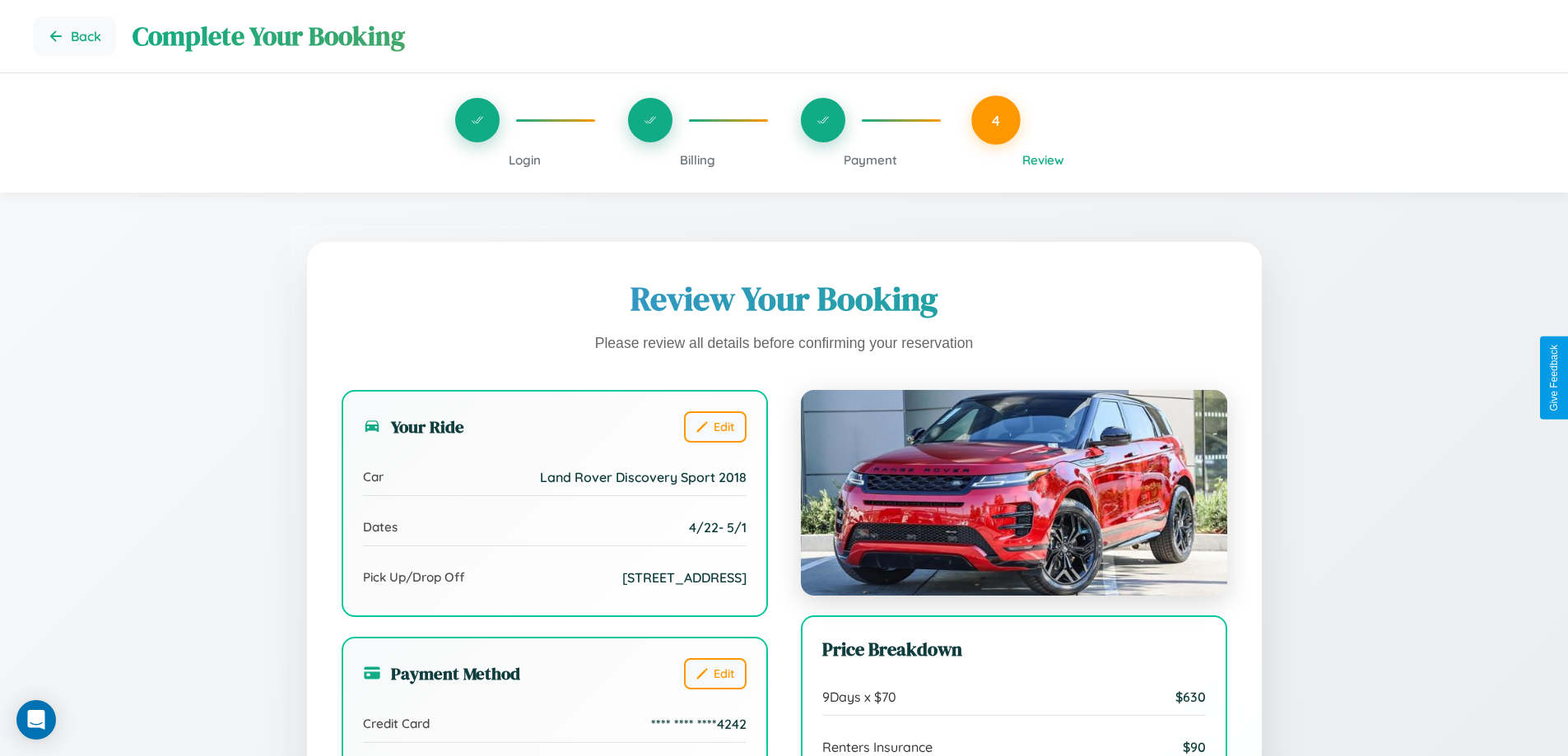
click at [870, 160] on span "Payment" at bounding box center [870, 161] width 54 height 16
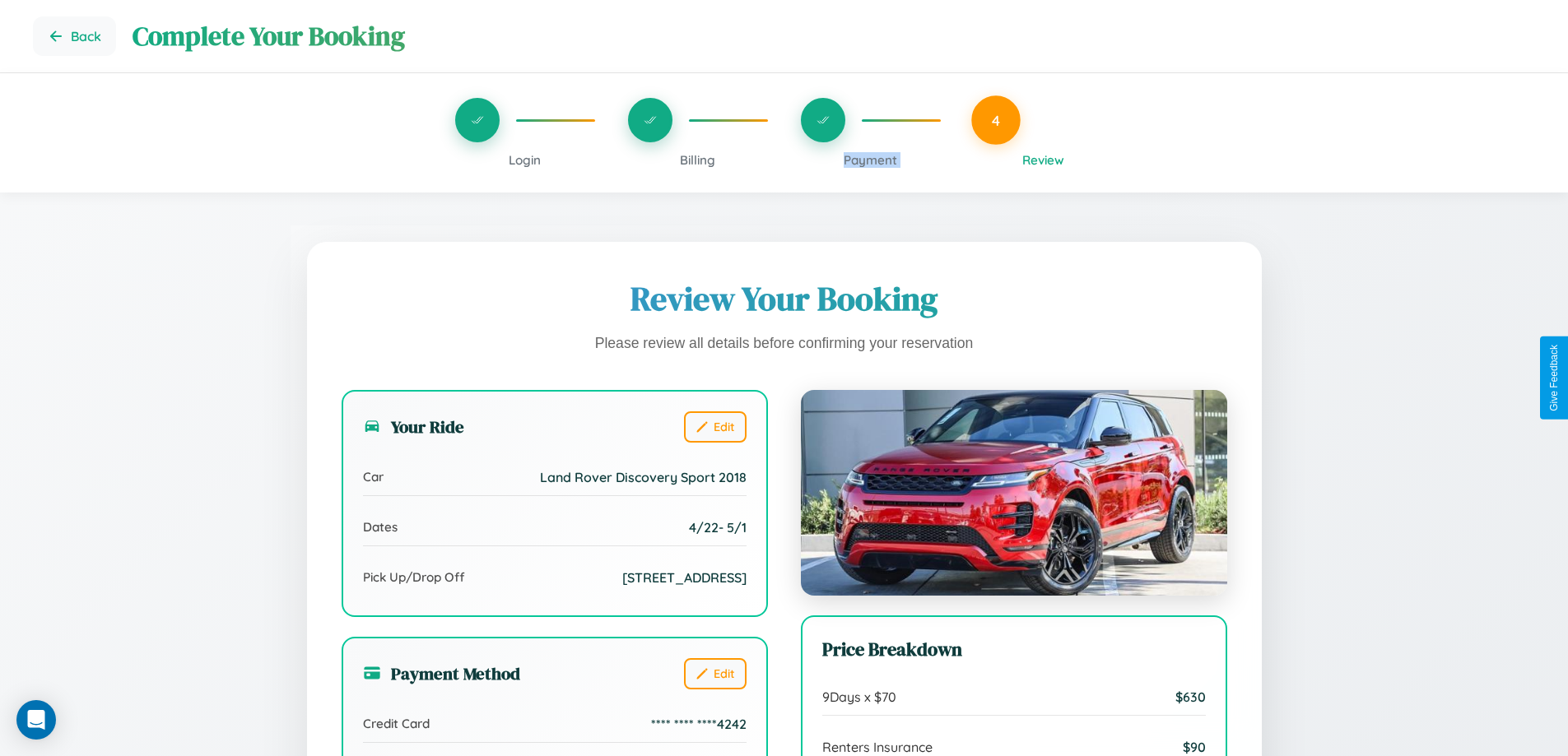
click at [870, 160] on span "Payment" at bounding box center [870, 161] width 54 height 16
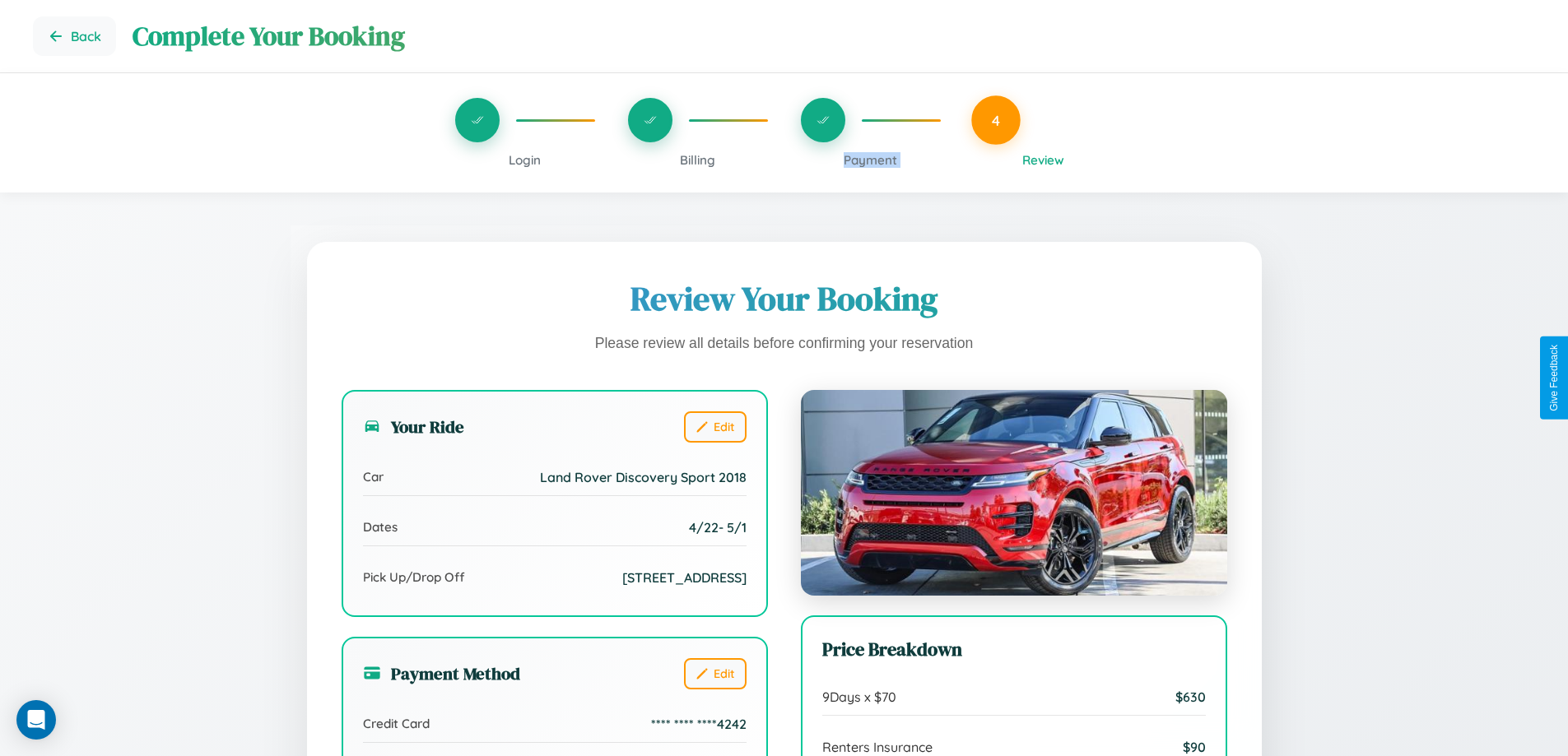
click at [870, 160] on span "Payment" at bounding box center [870, 161] width 54 height 16
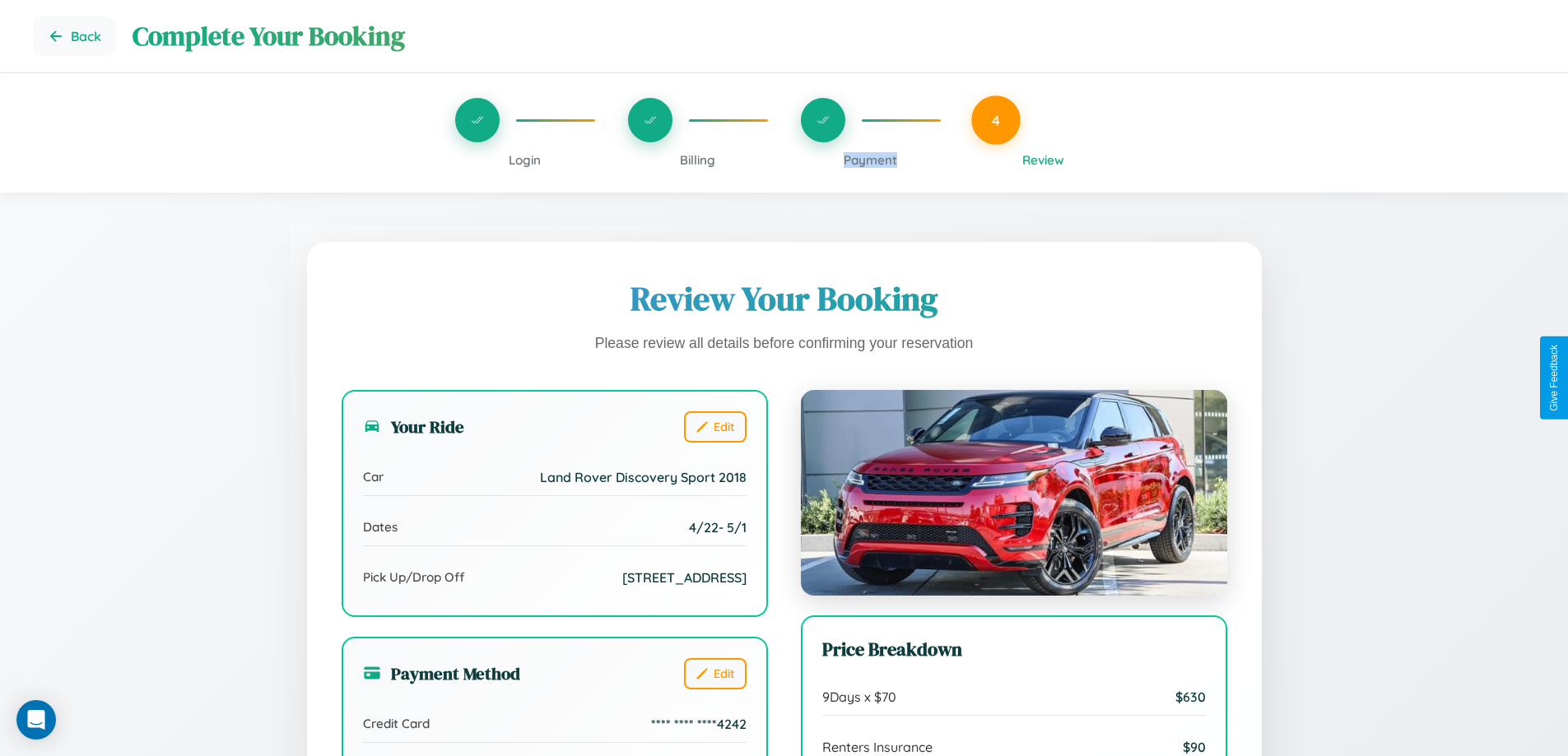
click at [870, 160] on span "Payment" at bounding box center [870, 161] width 54 height 16
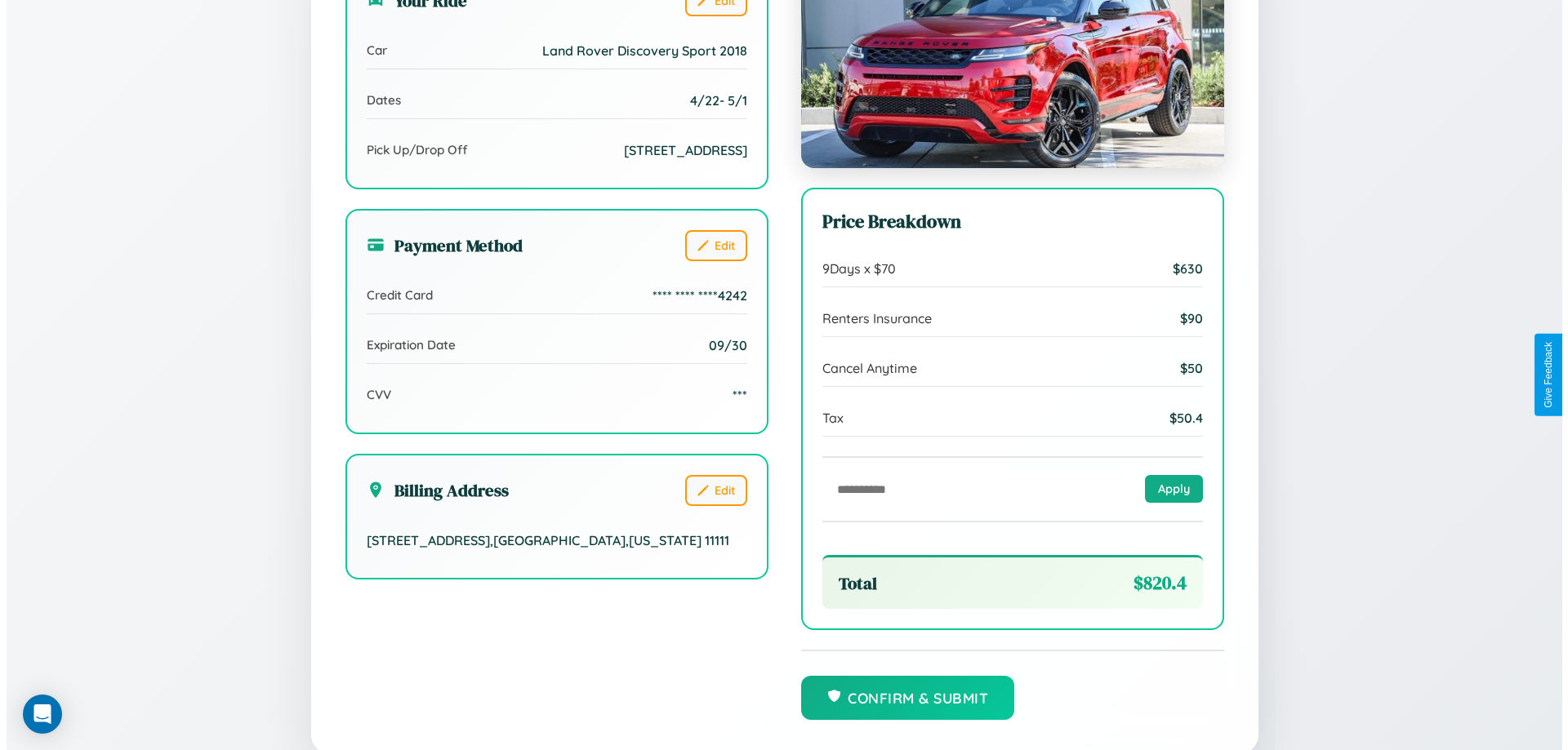
scroll to position [500, 0]
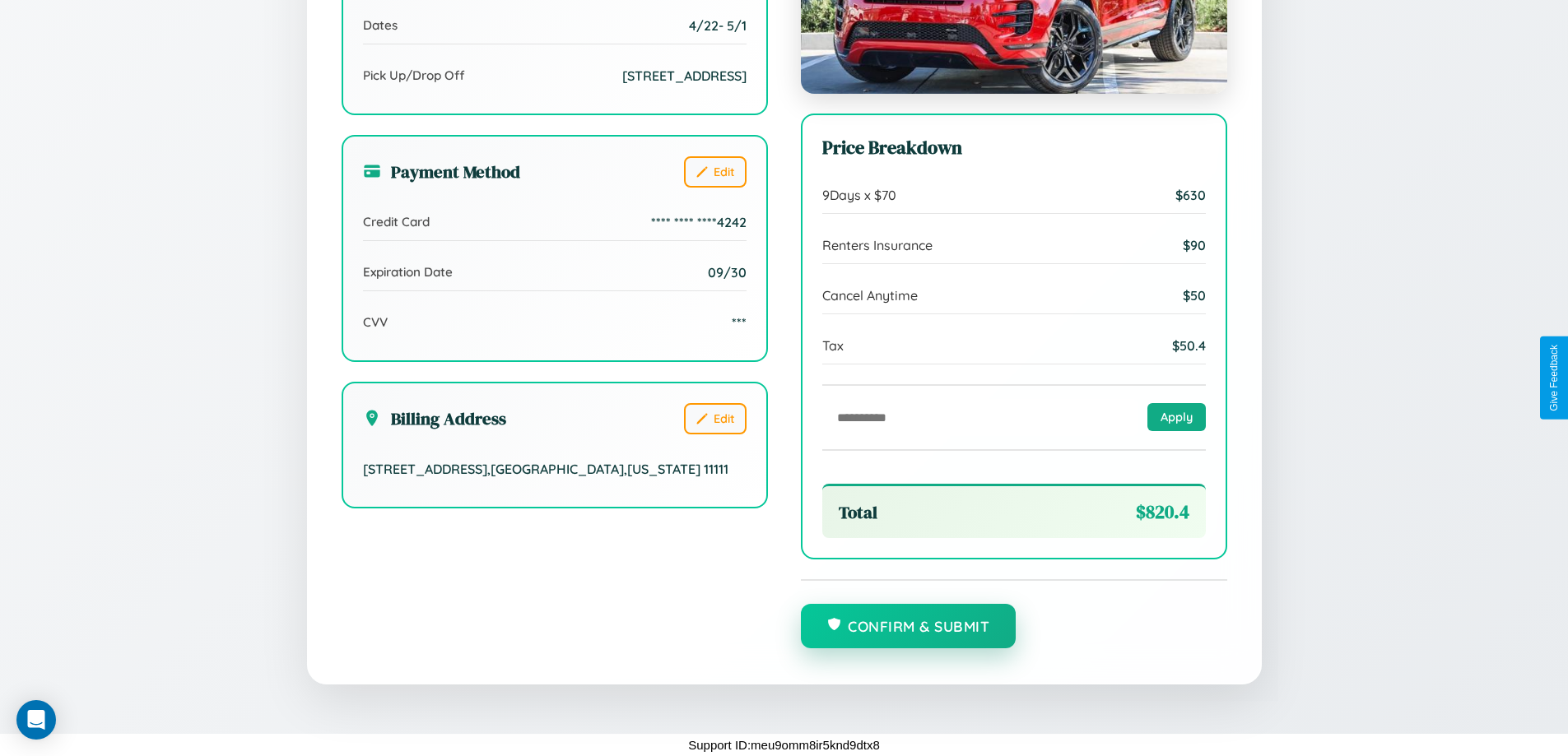
click at [908, 627] on button "Confirm & Submit" at bounding box center [909, 626] width 215 height 44
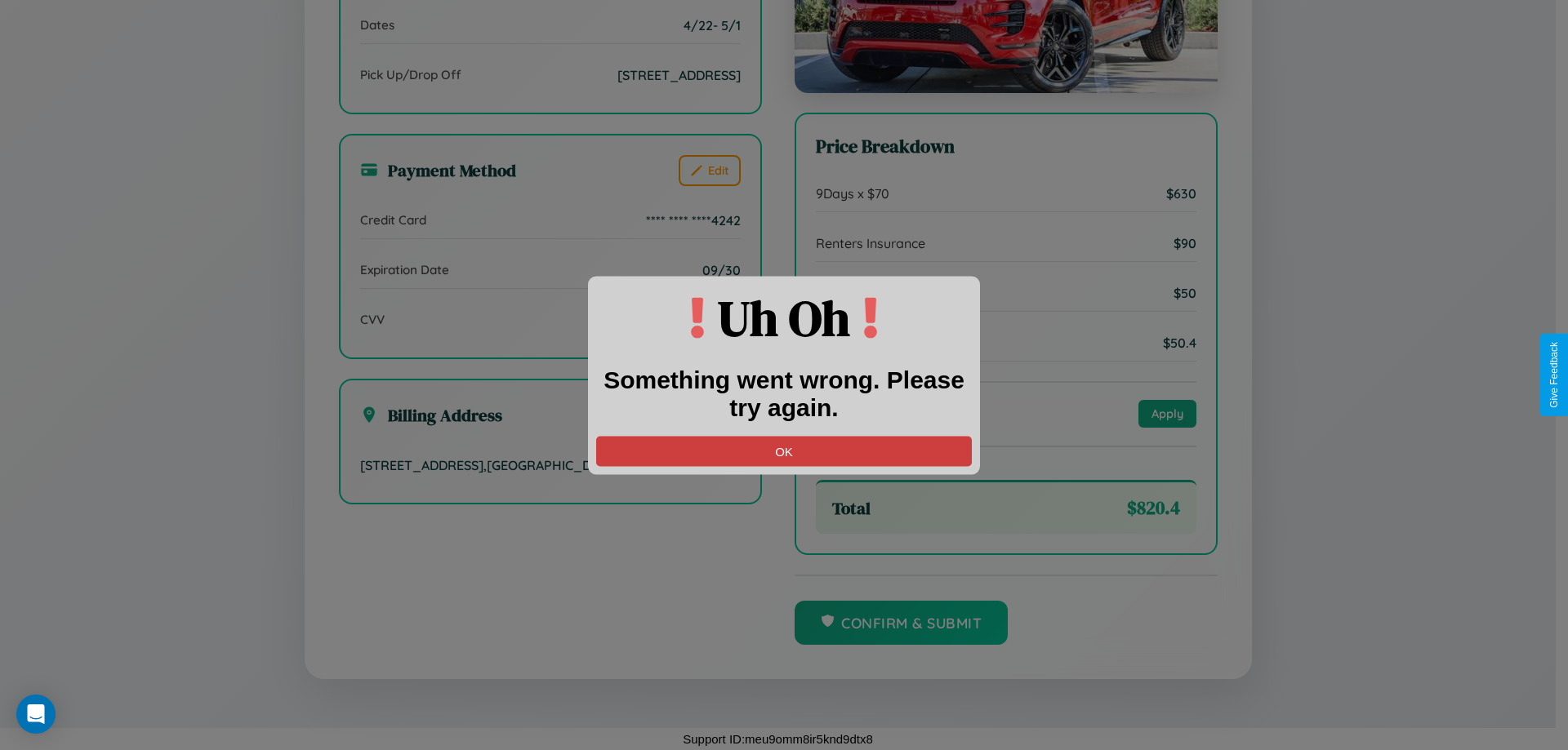
click at [784, 451] on button "OK" at bounding box center [784, 451] width 376 height 31
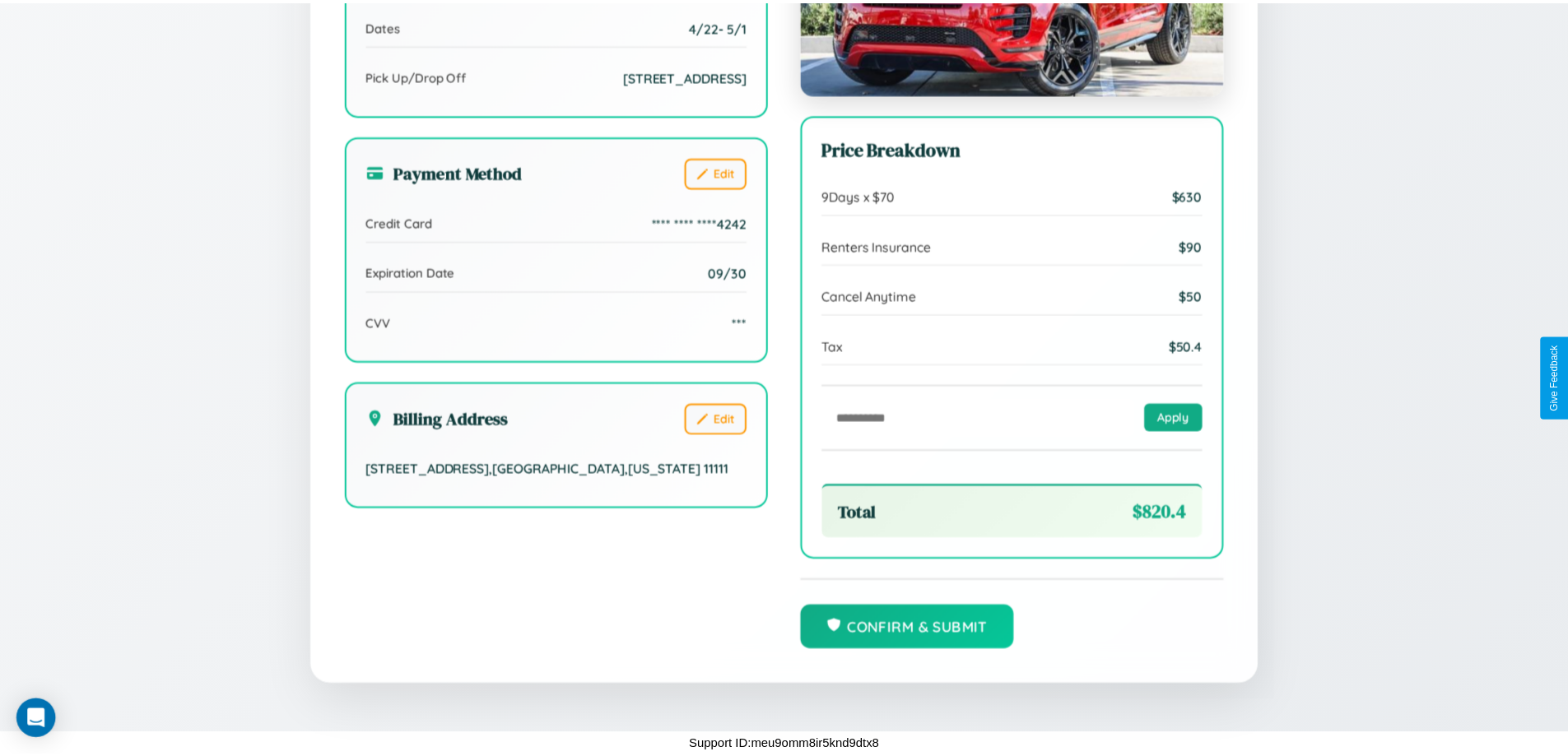
scroll to position [0, 0]
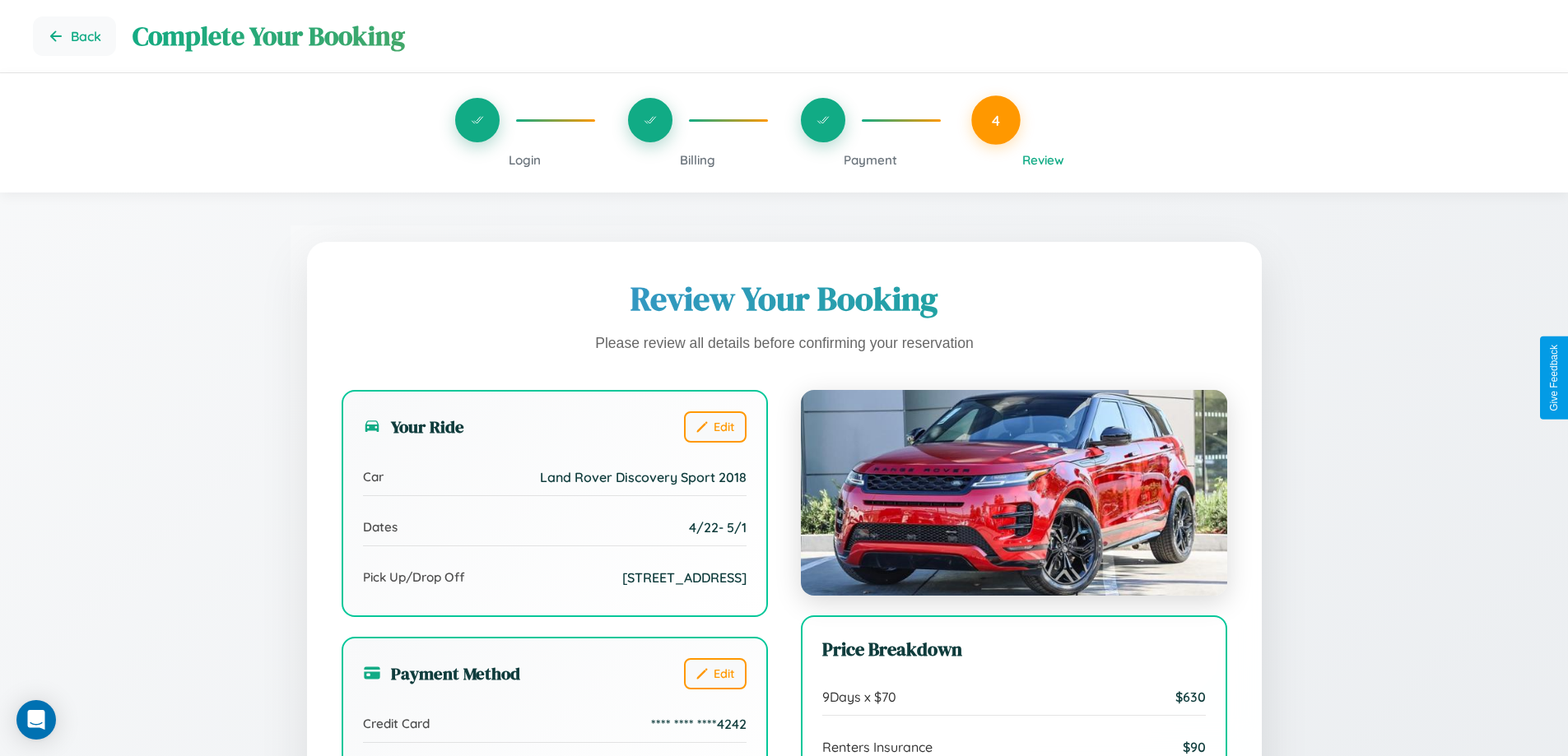
click at [697, 160] on span "Billing" at bounding box center [698, 161] width 35 height 16
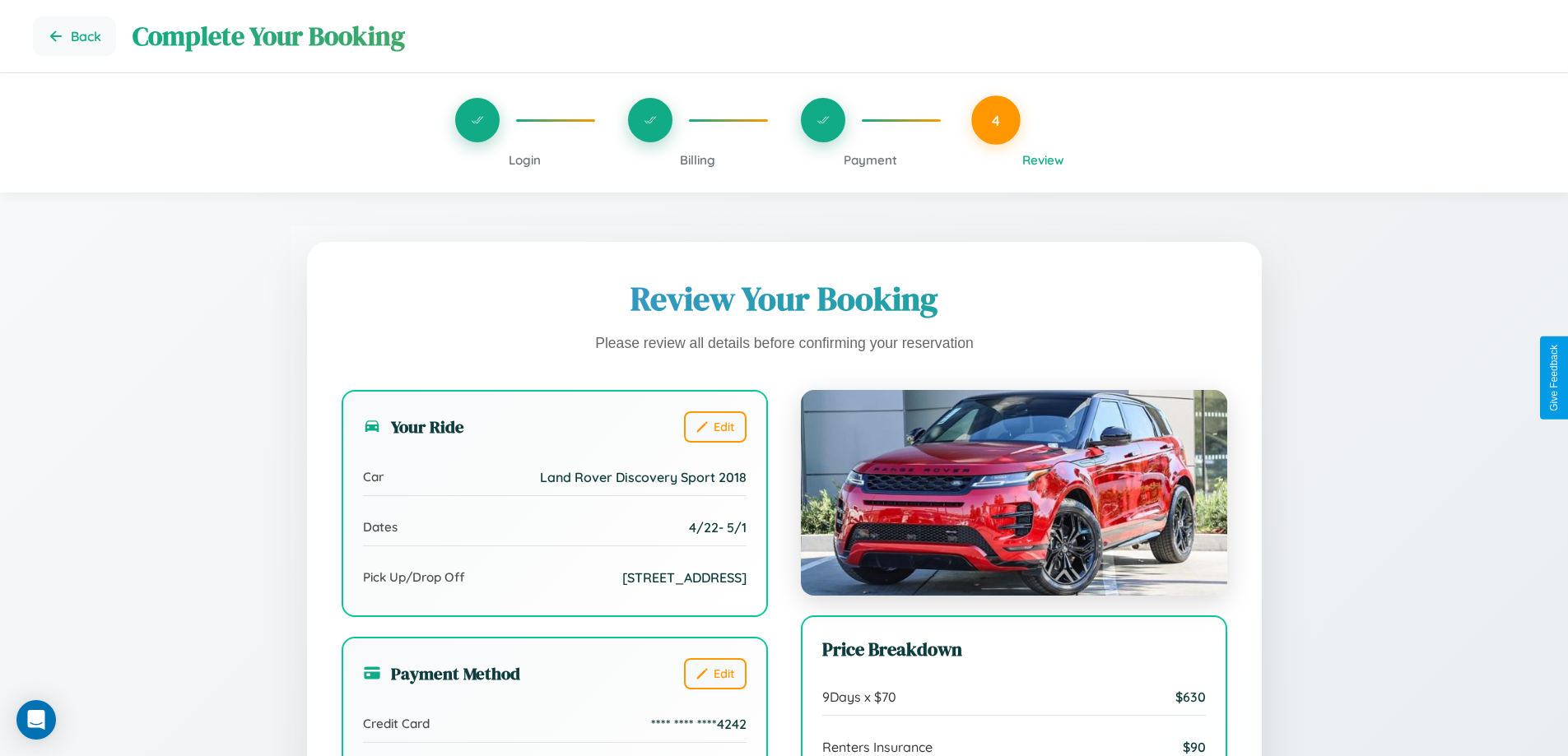
click at [697, 160] on span "Billing" at bounding box center [698, 161] width 35 height 16
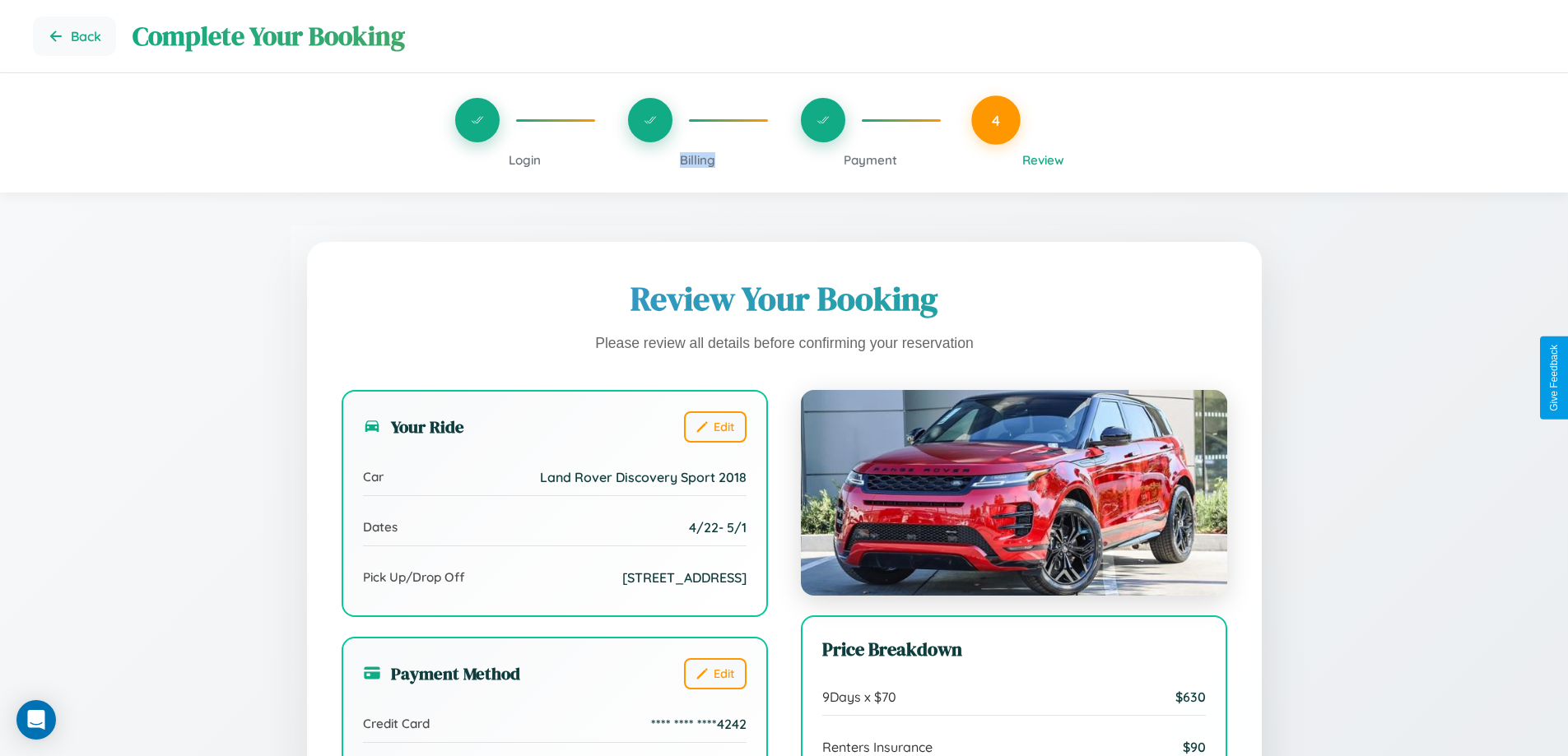
click at [697, 160] on span "Billing" at bounding box center [698, 161] width 35 height 16
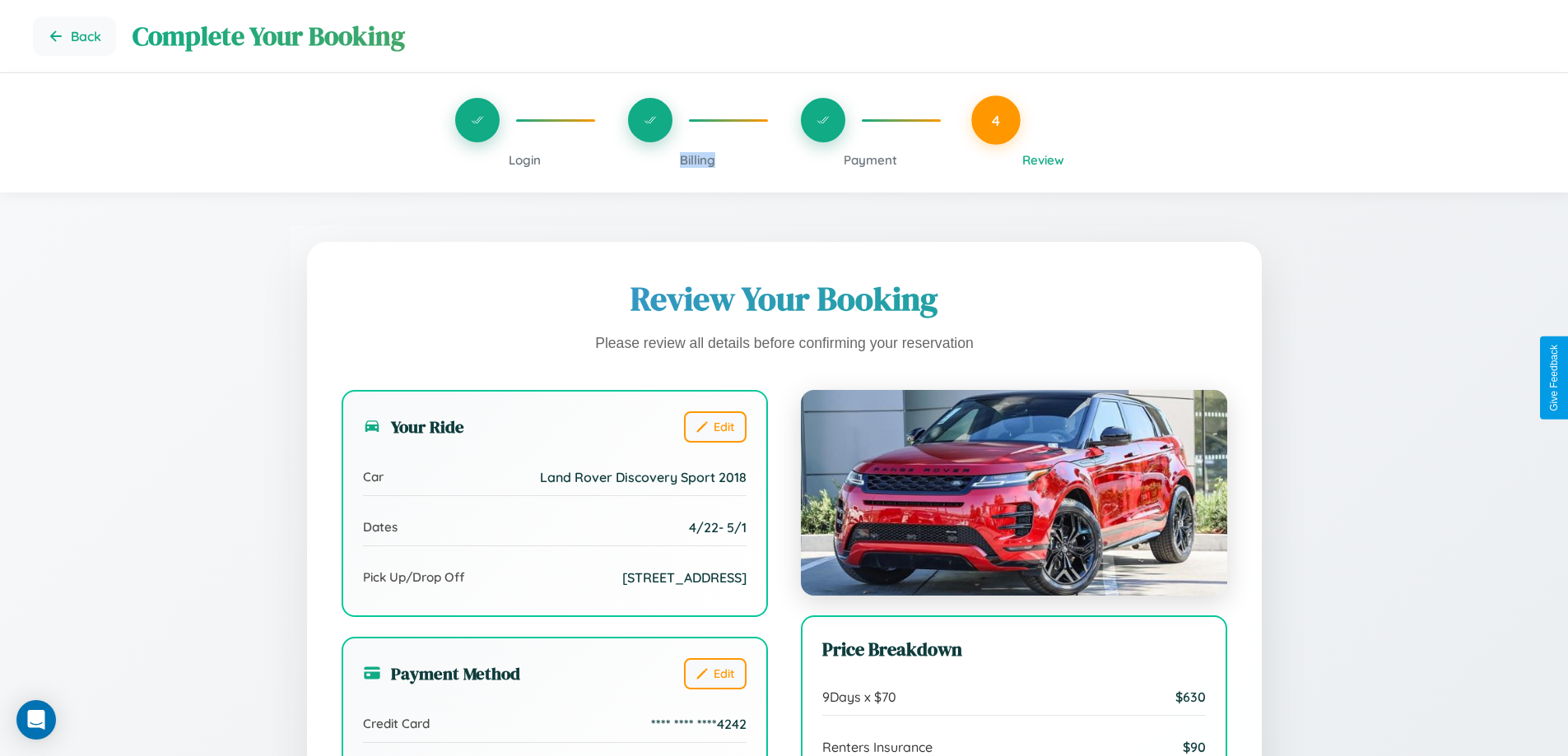
click at [697, 160] on span "Billing" at bounding box center [698, 161] width 35 height 16
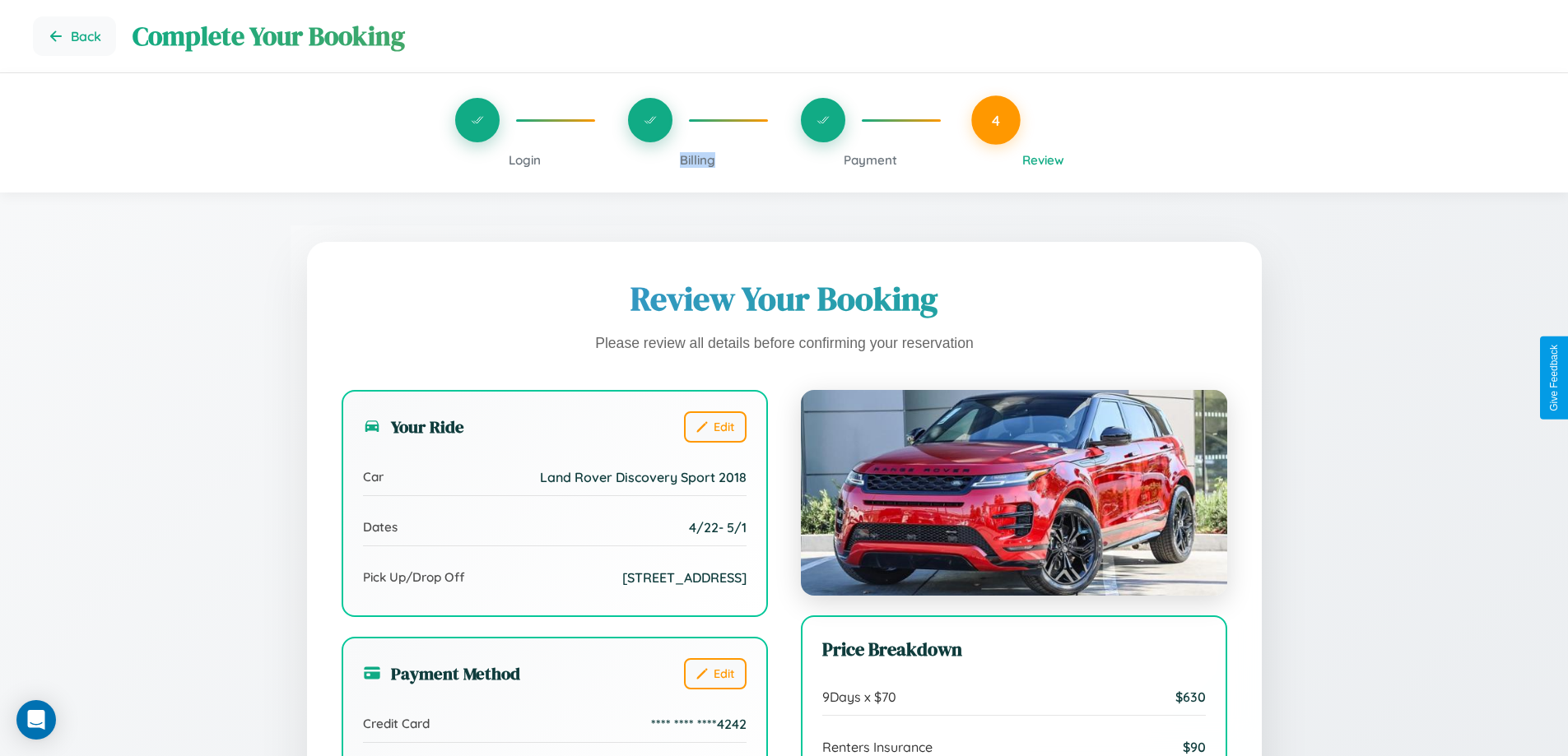
click at [697, 160] on span "Billing" at bounding box center [698, 161] width 35 height 16
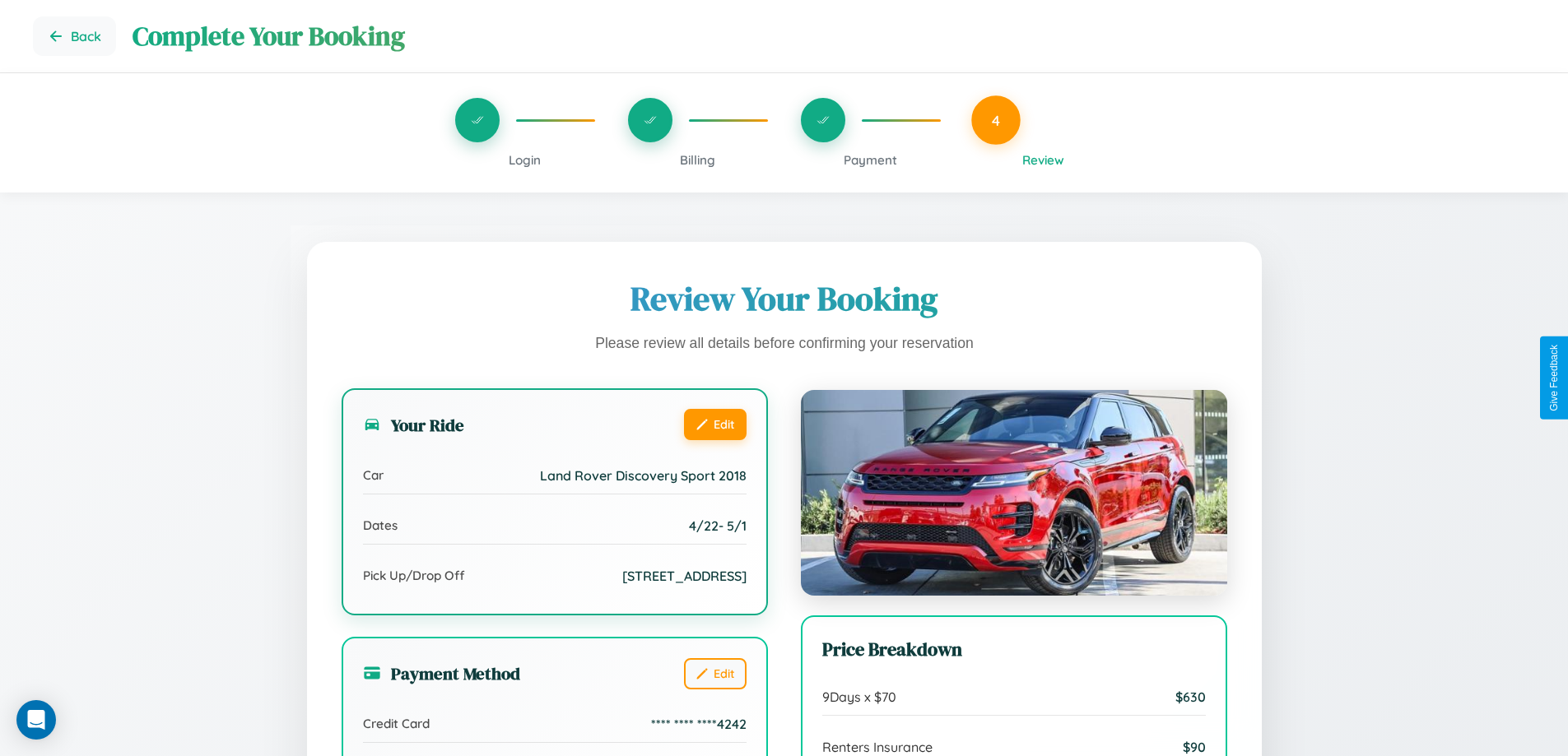
click at [715, 426] on button "Edit" at bounding box center [715, 424] width 63 height 31
click at [715, 424] on button "Edit" at bounding box center [715, 424] width 63 height 31
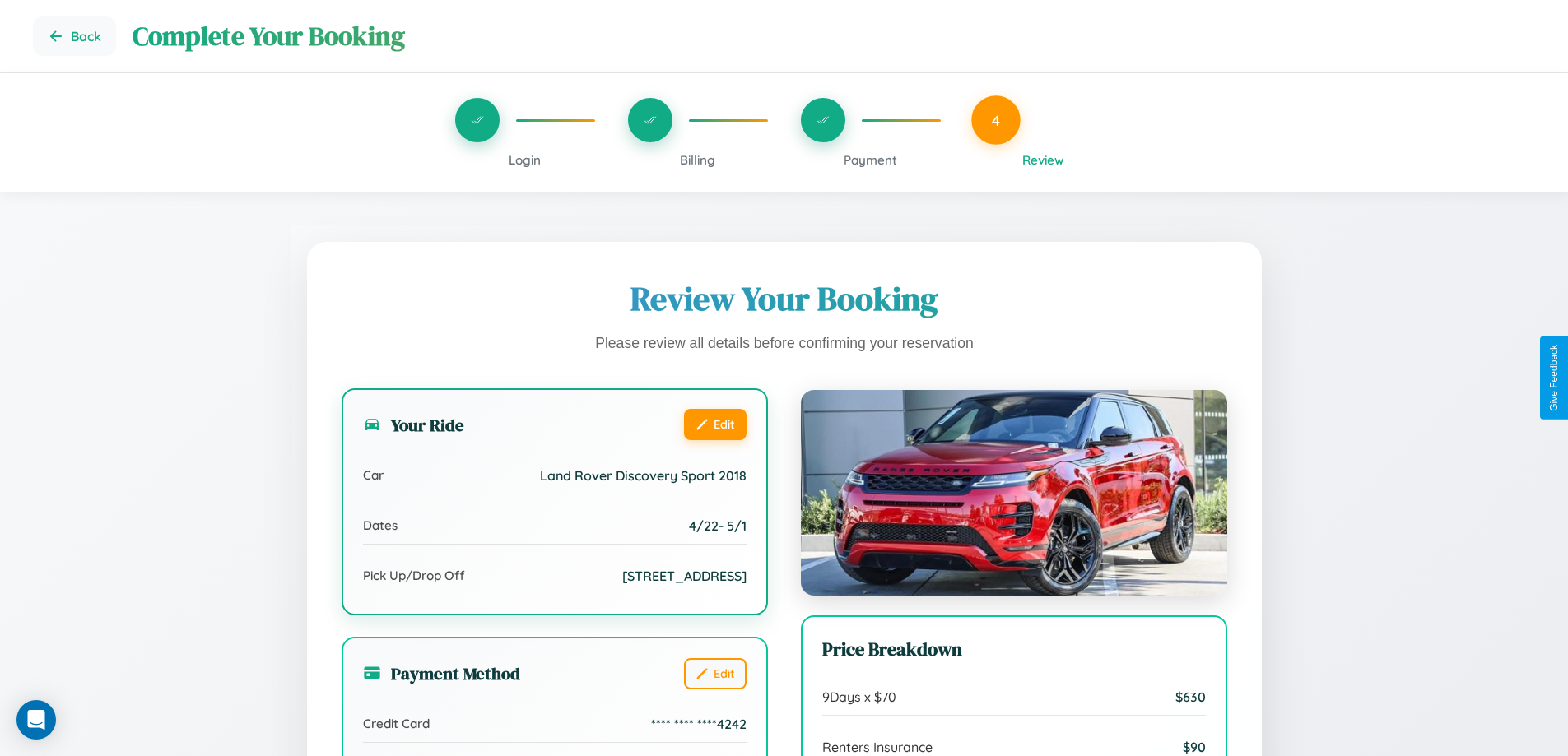
click at [715, 424] on button "Edit" at bounding box center [715, 424] width 63 height 31
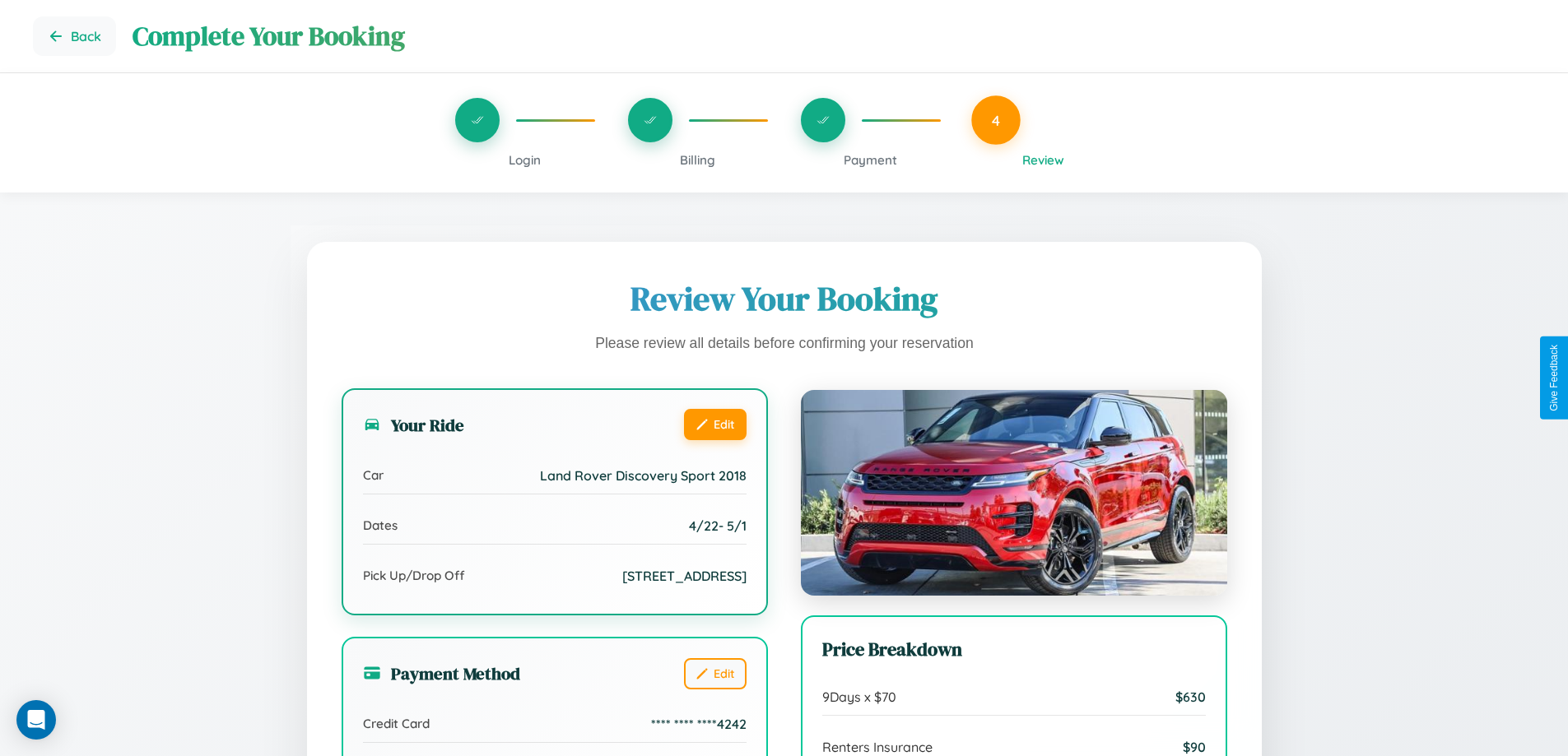
click at [715, 424] on button "Edit" at bounding box center [715, 424] width 63 height 31
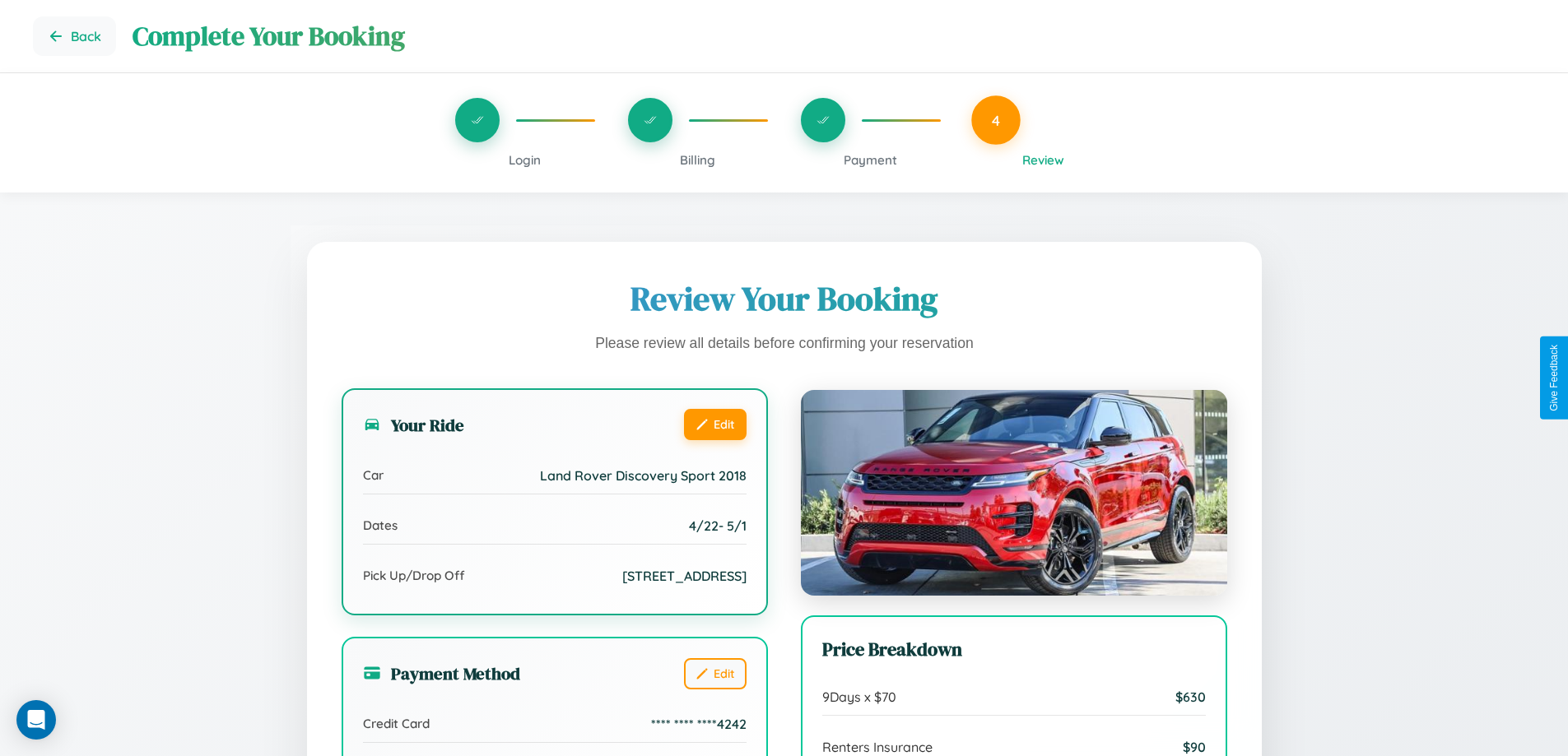
click at [715, 424] on button "Edit" at bounding box center [715, 424] width 63 height 31
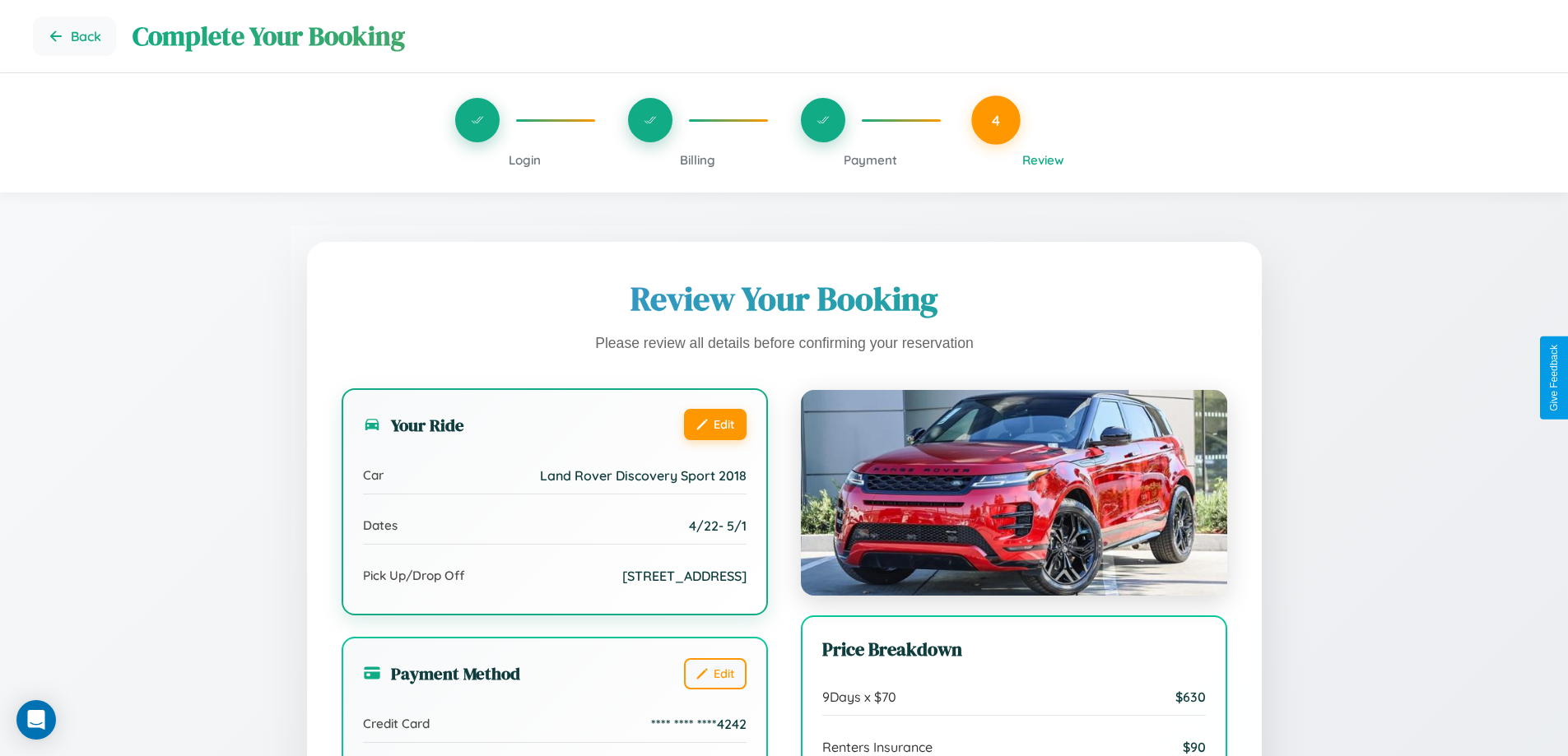
click at [715, 424] on button "Edit" at bounding box center [715, 424] width 63 height 31
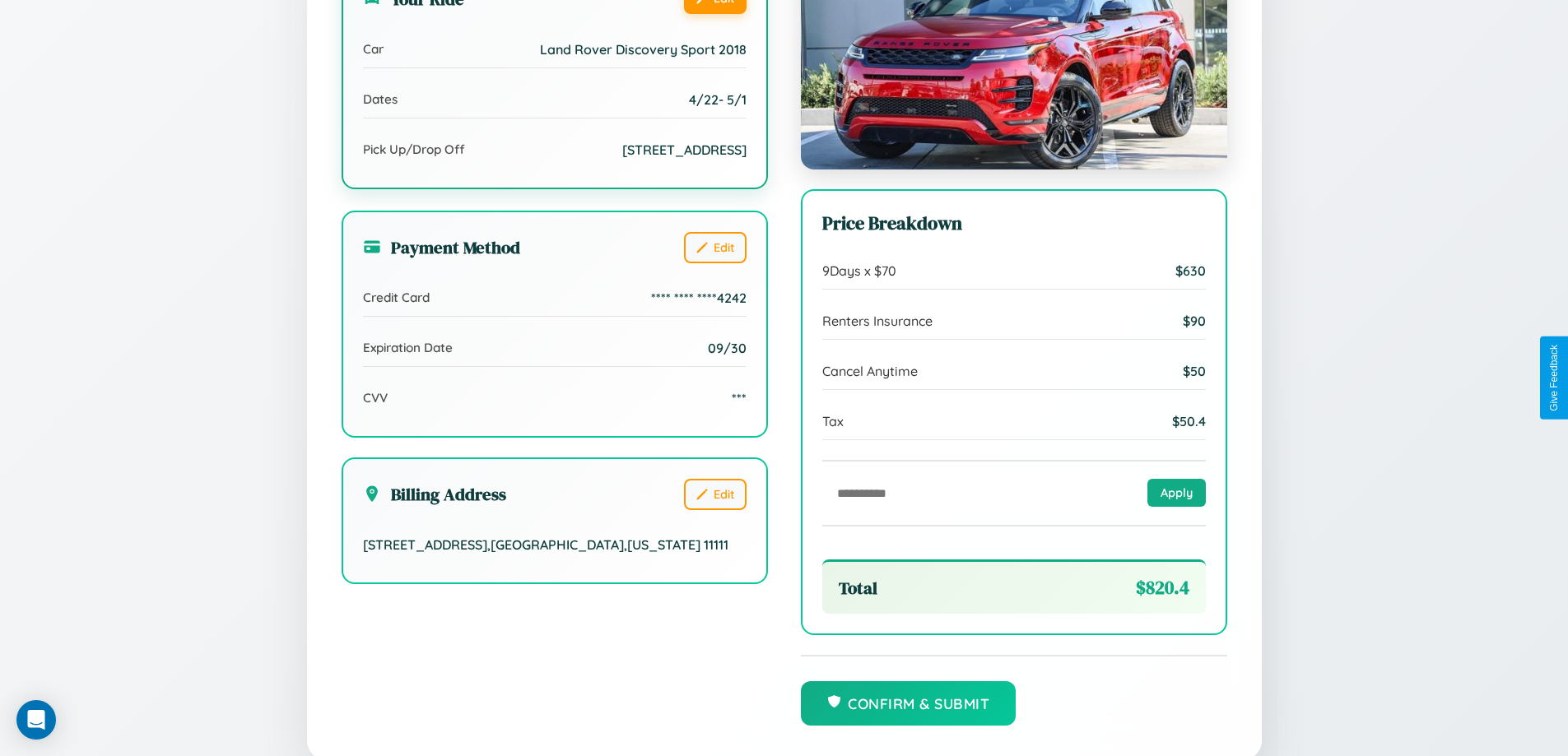
scroll to position [504, 0]
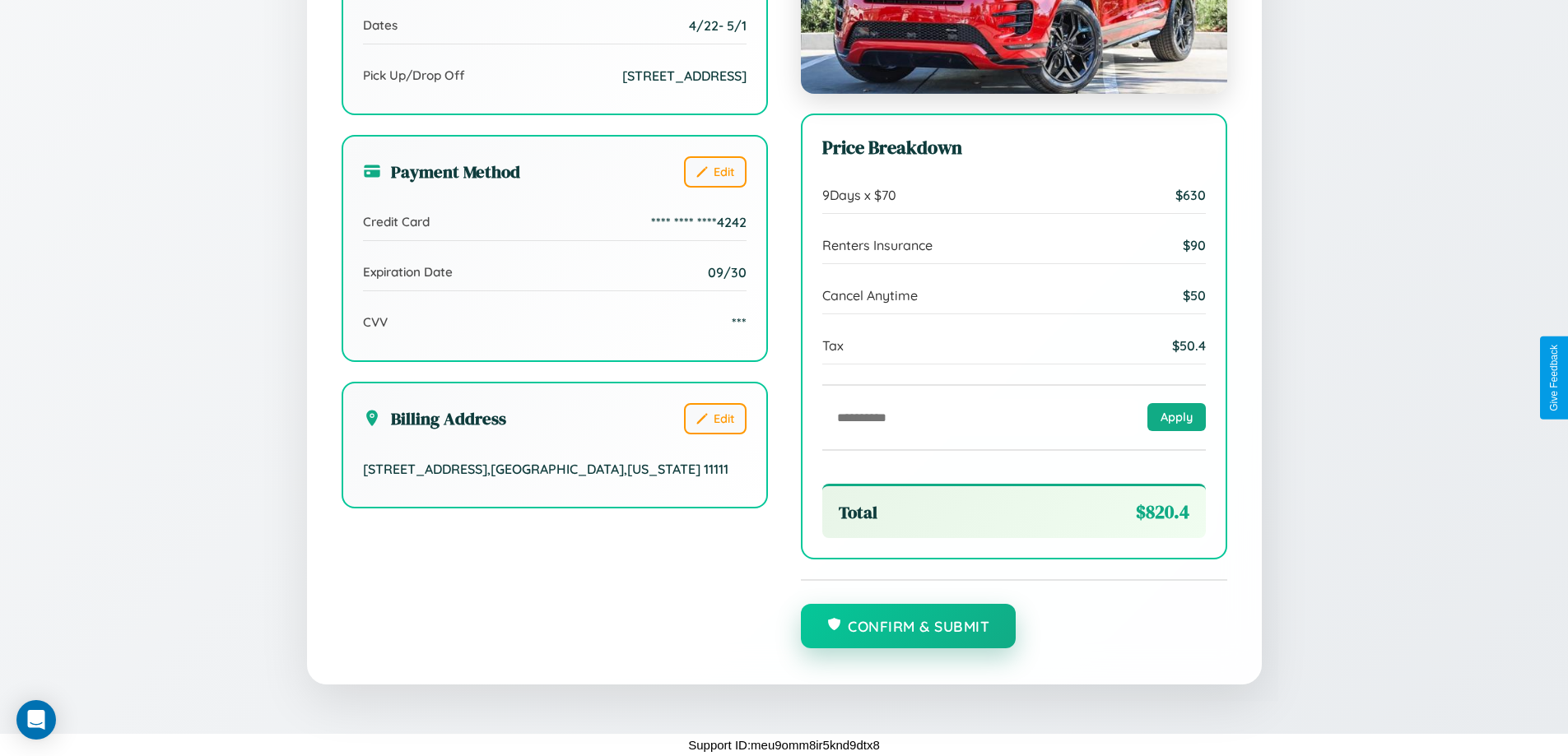
click at [908, 627] on button "Confirm & Submit" at bounding box center [909, 626] width 215 height 44
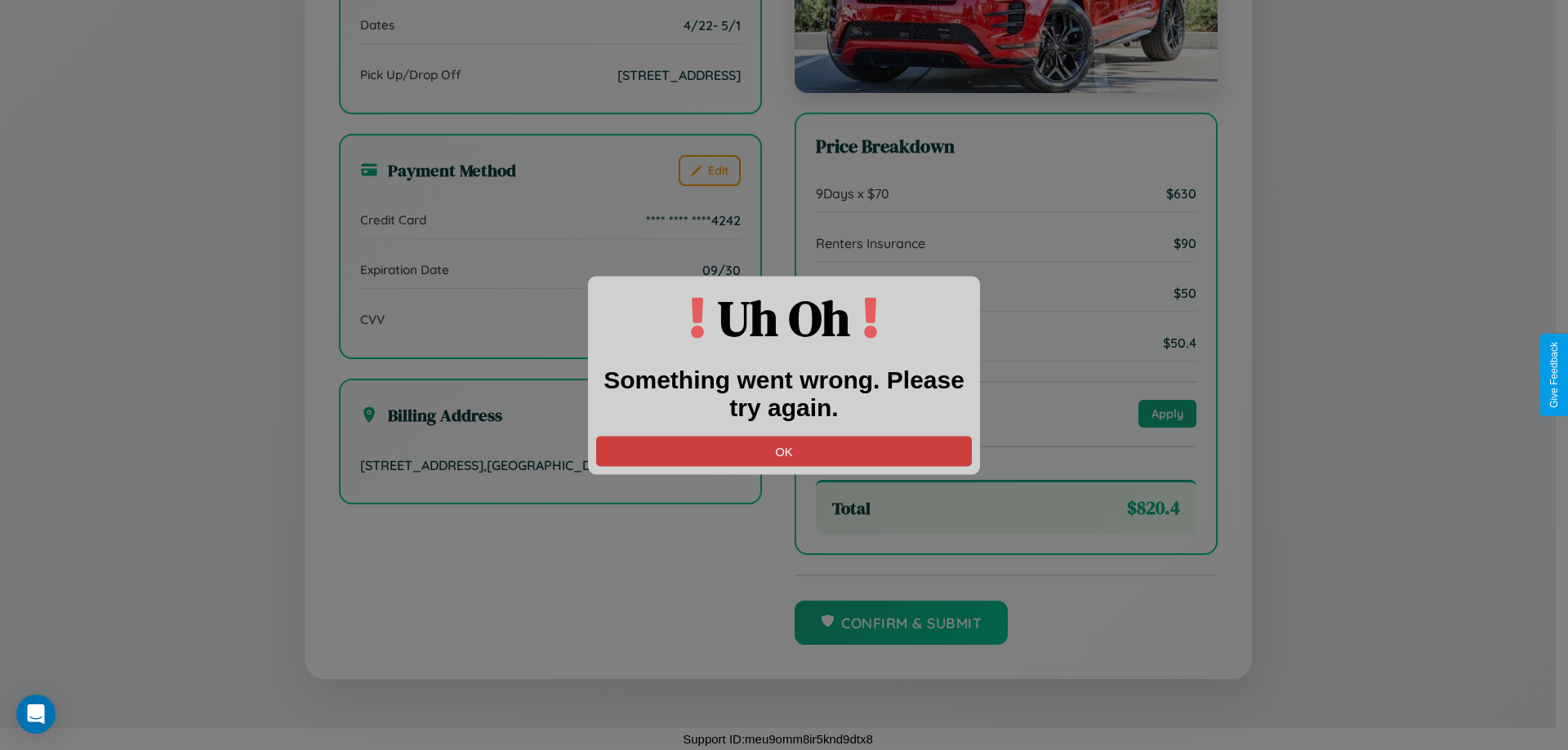
click at [784, 451] on button "OK" at bounding box center [784, 451] width 376 height 31
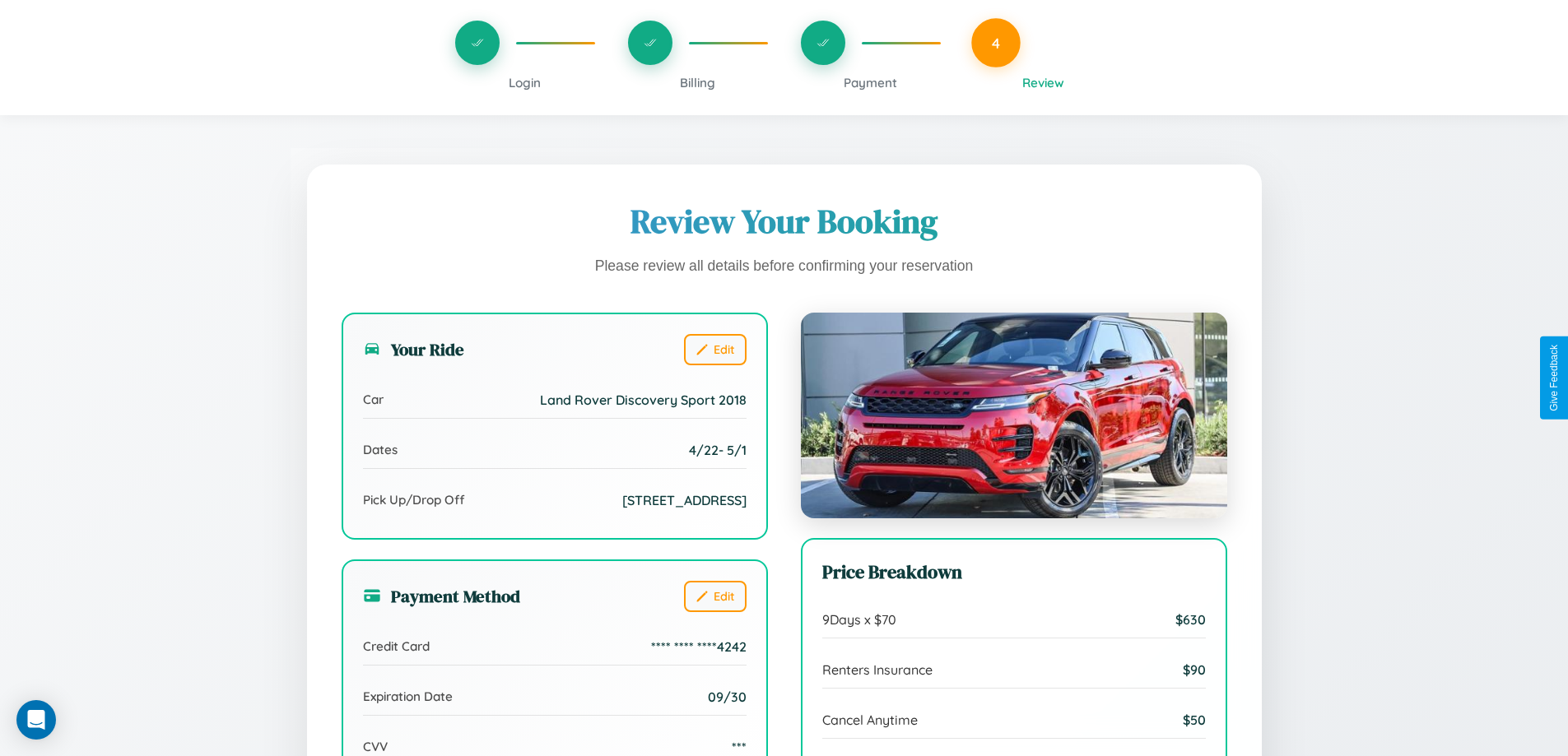
scroll to position [0, 0]
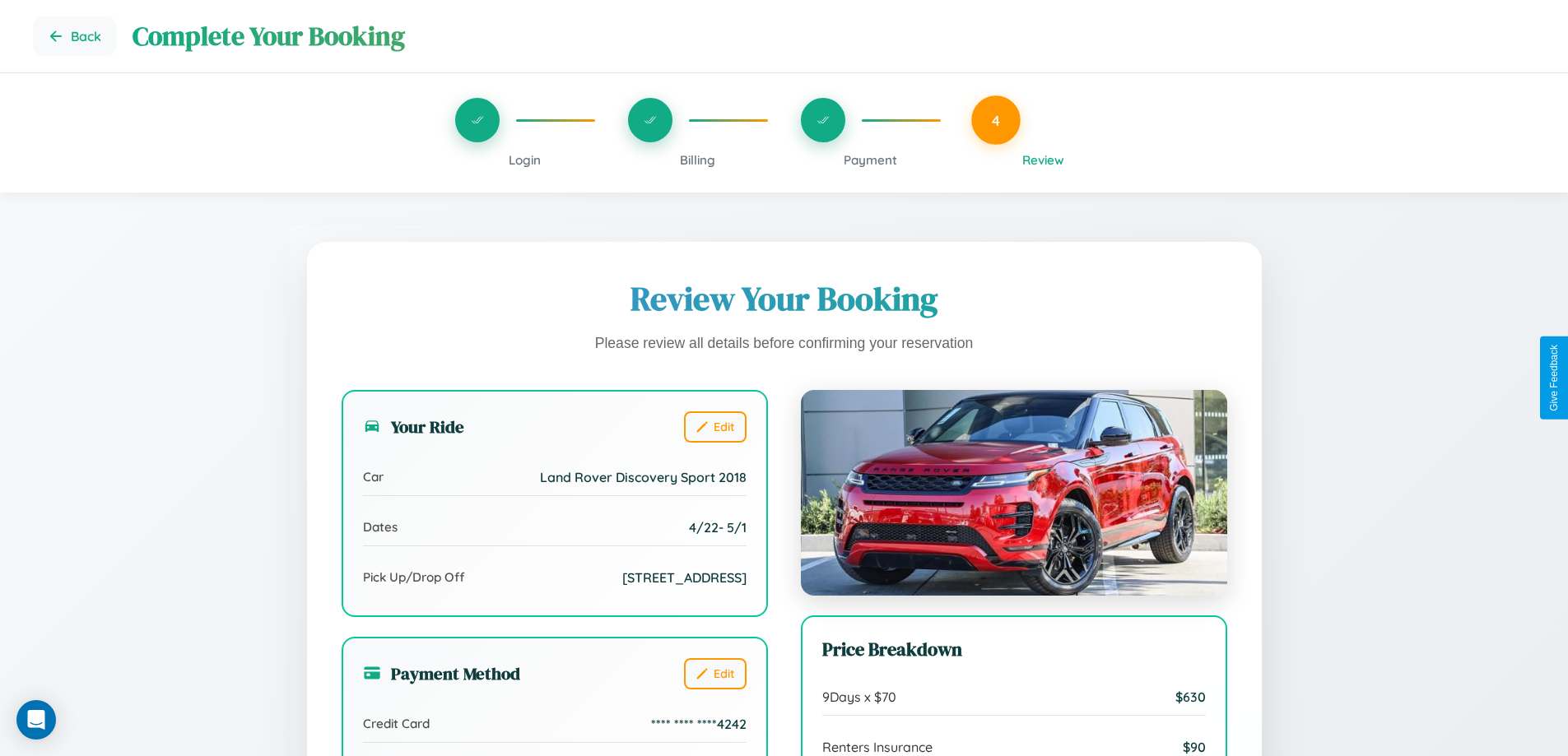
click at [870, 160] on span "Payment" at bounding box center [870, 161] width 54 height 16
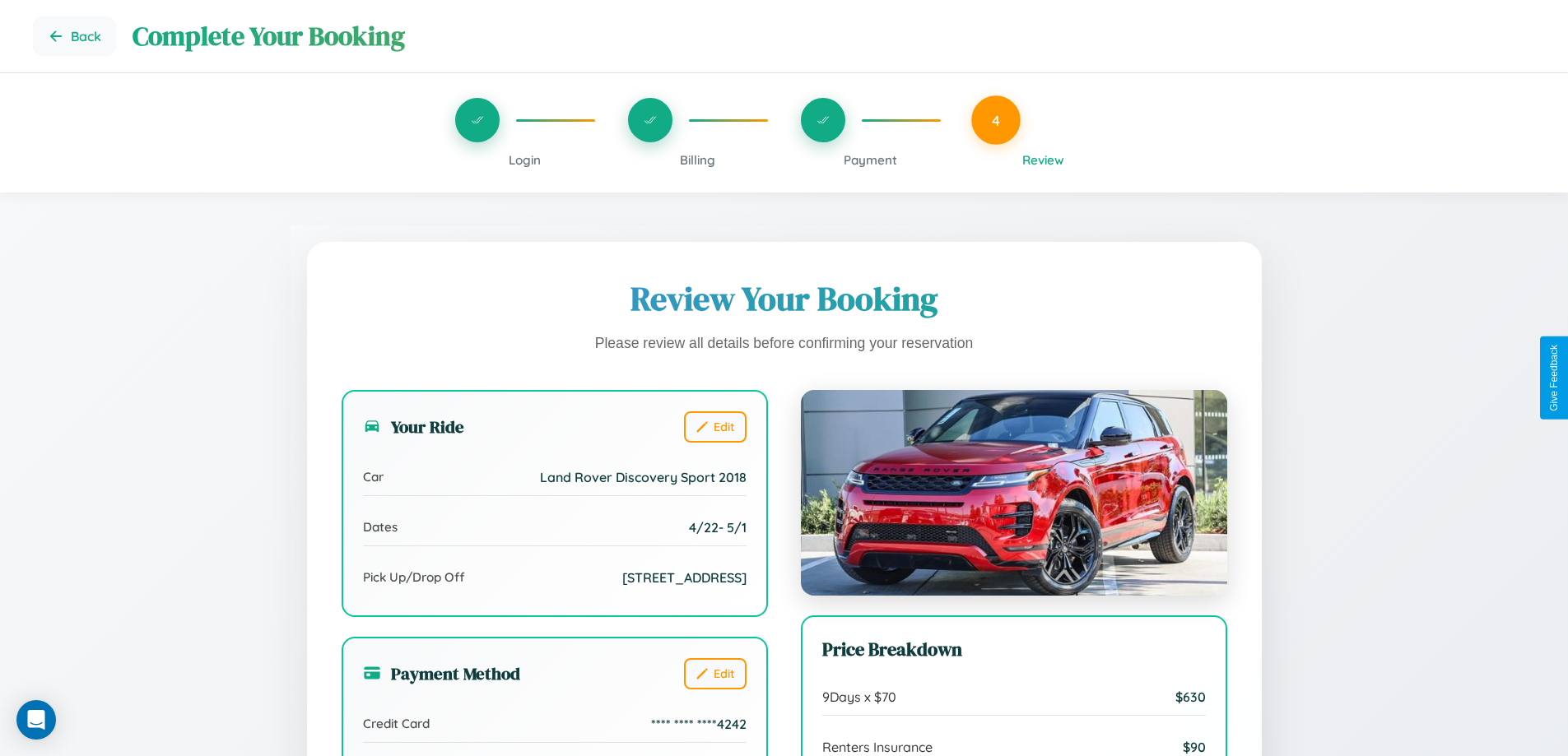
click at [870, 160] on span "Payment" at bounding box center [870, 161] width 54 height 16
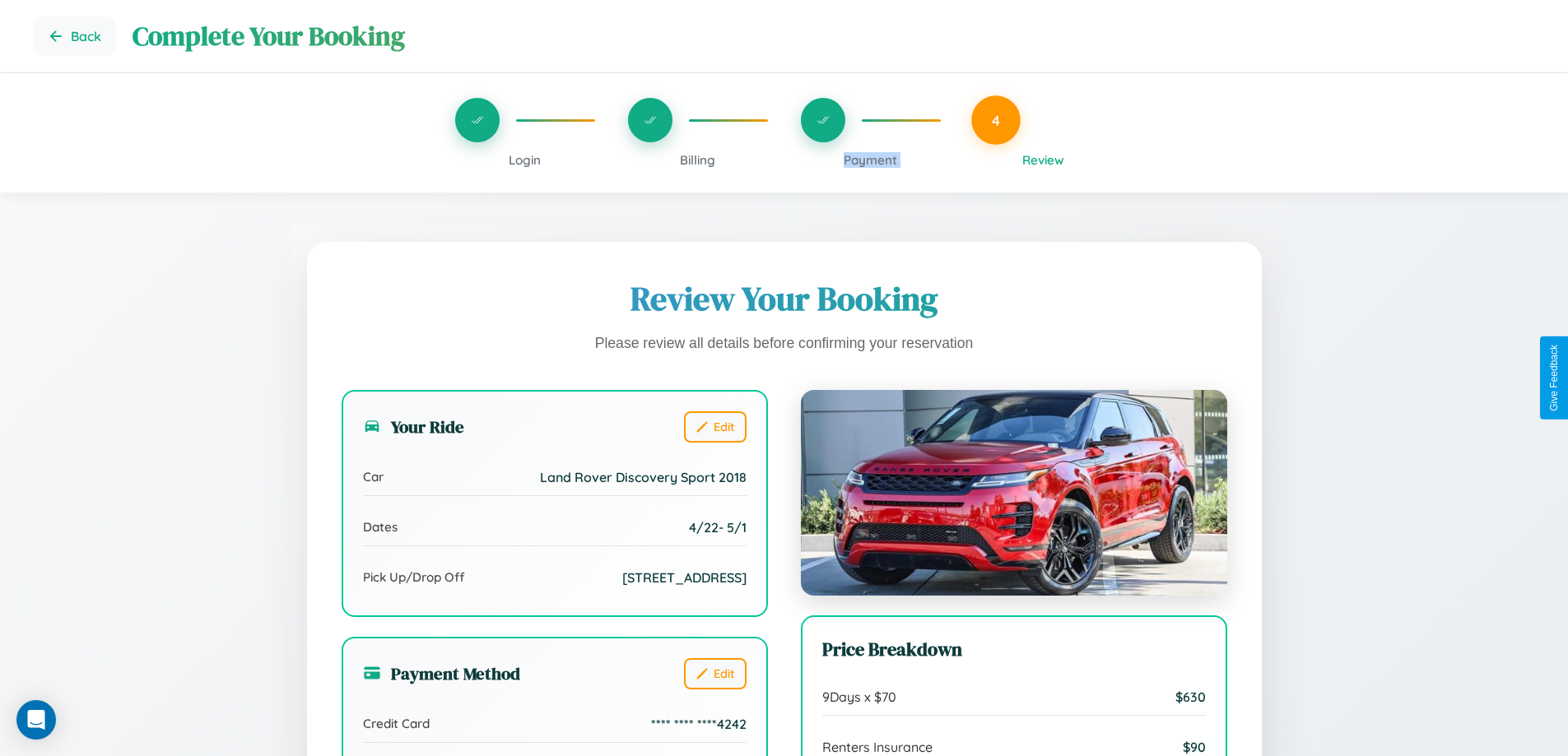
click at [870, 160] on span "Payment" at bounding box center [870, 161] width 54 height 16
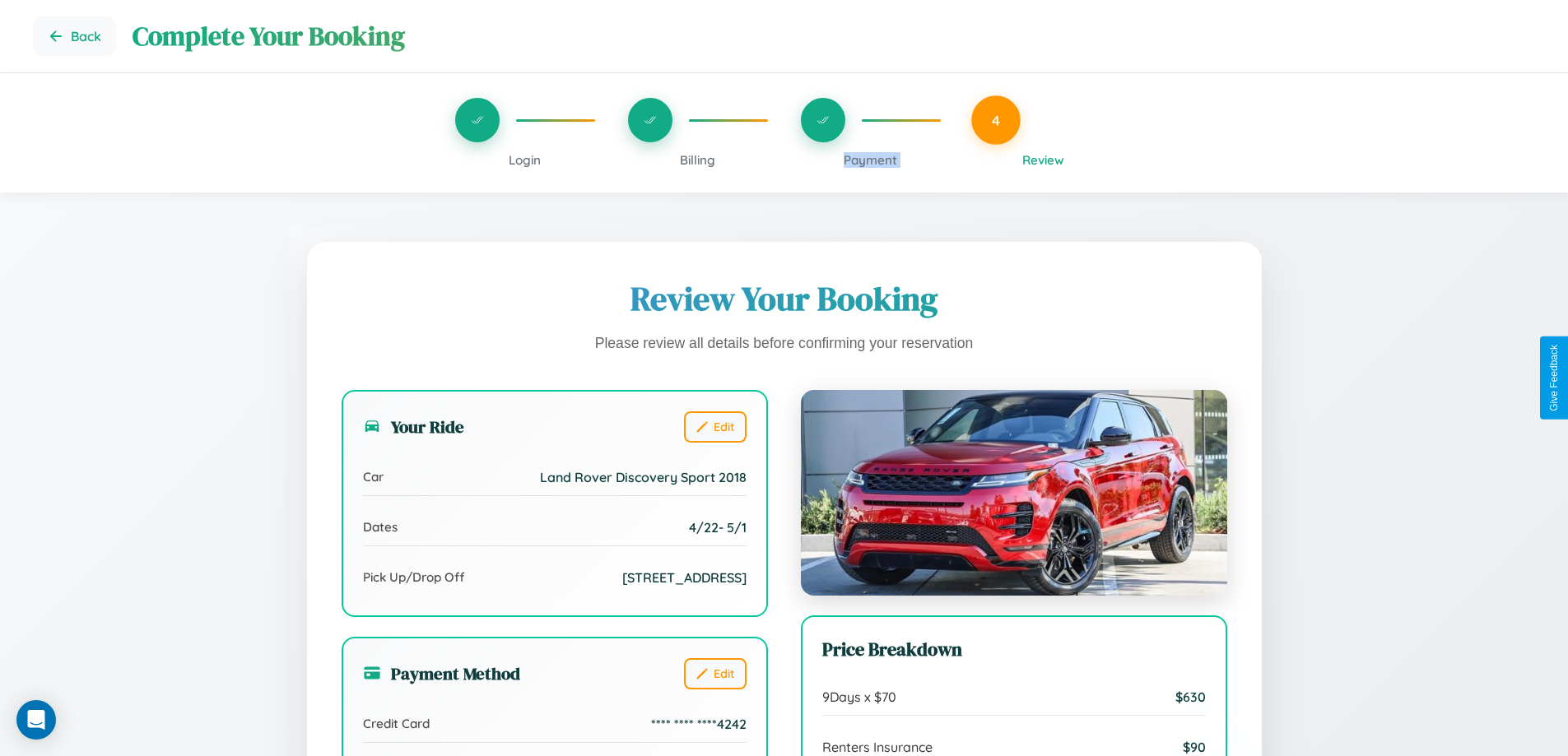
click at [870, 160] on span "Payment" at bounding box center [870, 161] width 54 height 16
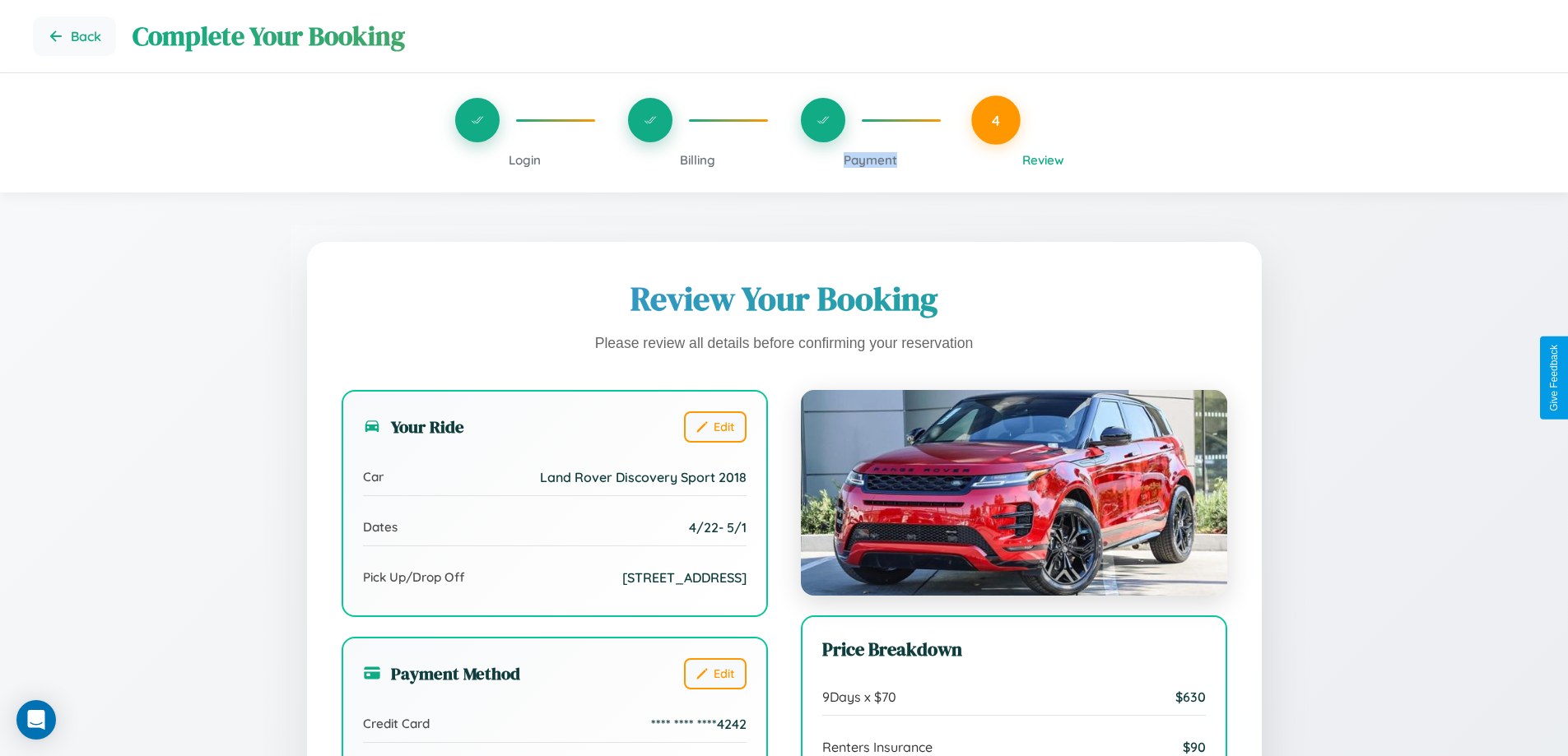
click at [870, 160] on span "Payment" at bounding box center [870, 161] width 54 height 16
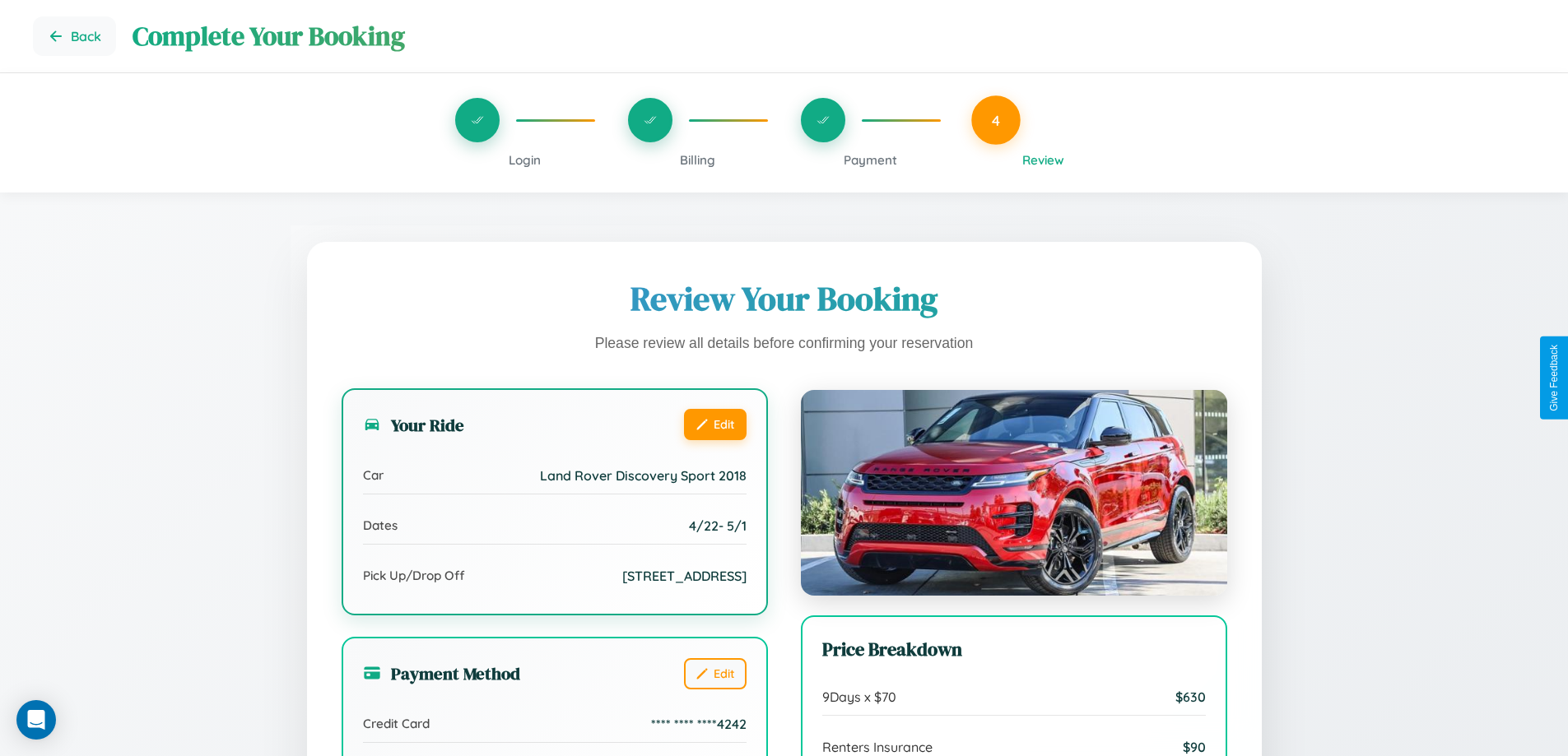
click at [715, 426] on button "Edit" at bounding box center [715, 424] width 63 height 31
click at [715, 424] on button "Edit" at bounding box center [715, 424] width 63 height 31
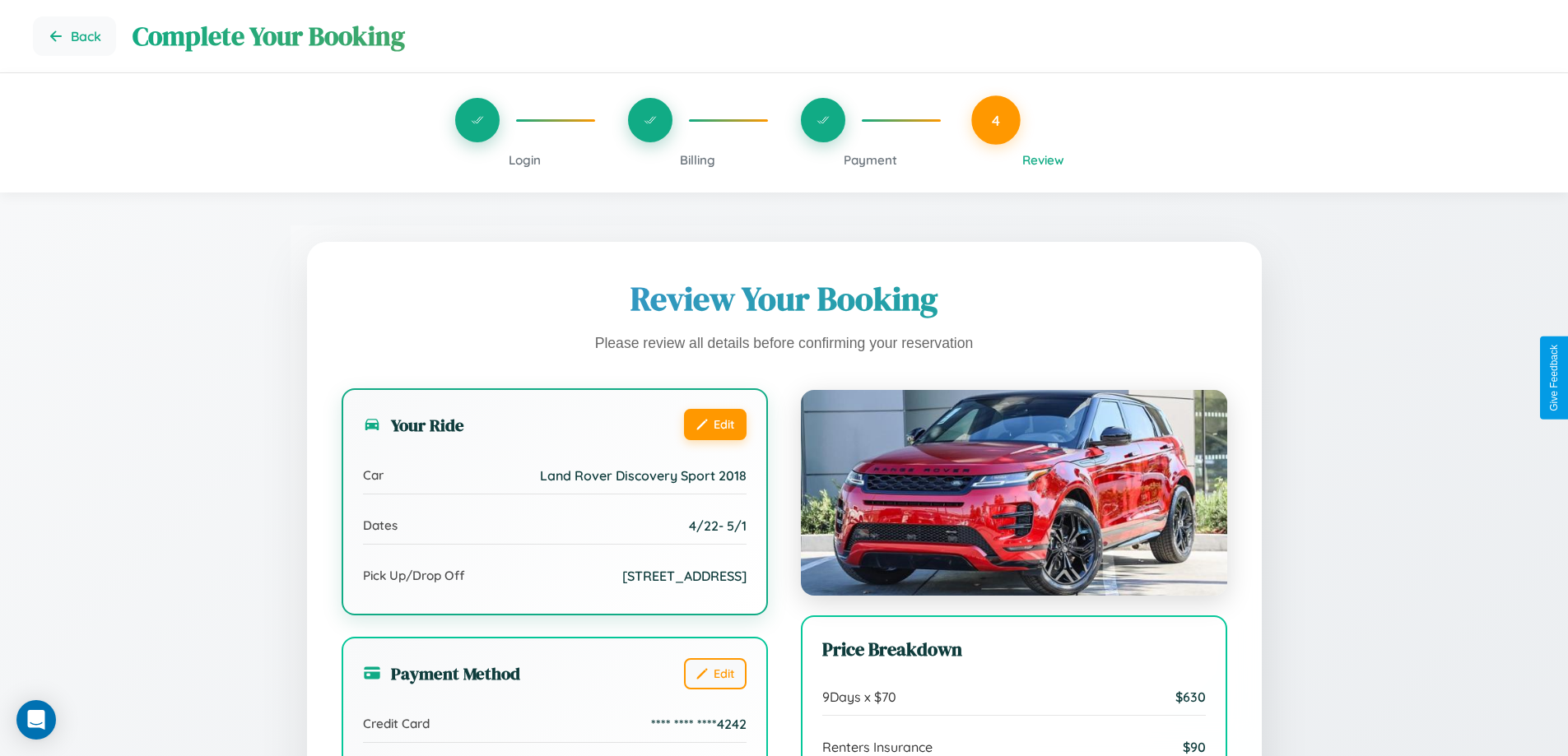
click at [715, 424] on button "Edit" at bounding box center [715, 424] width 63 height 31
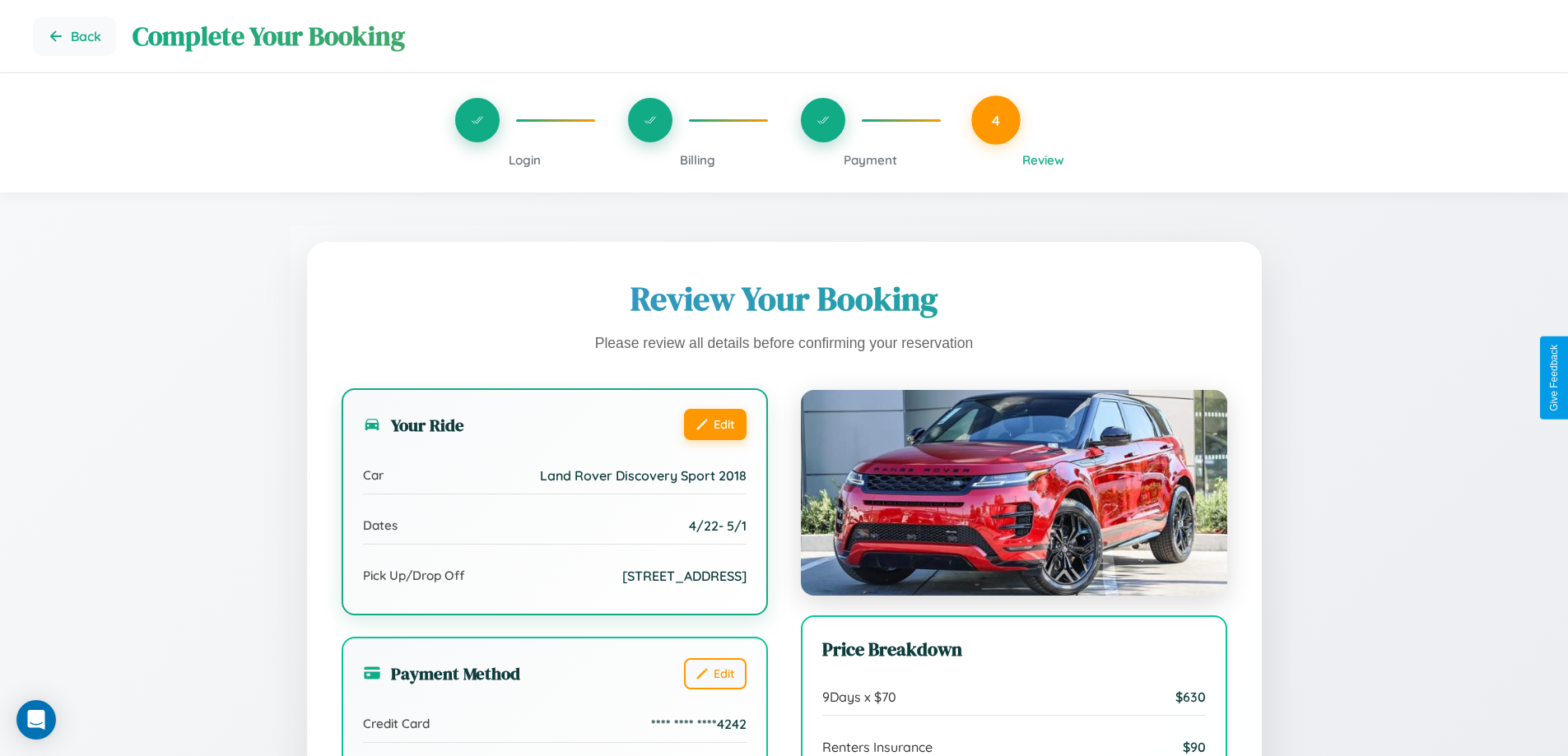
click at [715, 424] on button "Edit" at bounding box center [715, 424] width 63 height 31
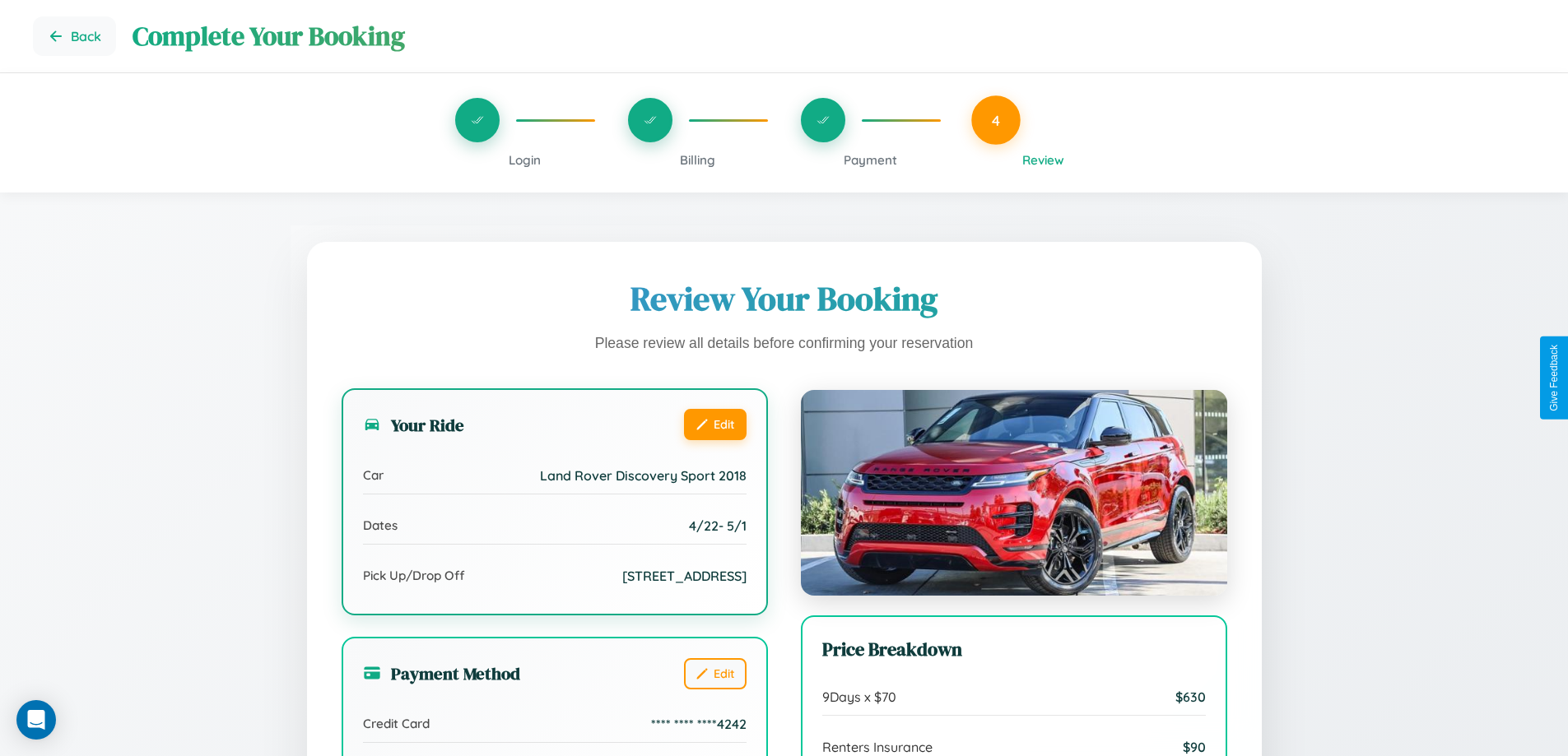
click at [715, 424] on button "Edit" at bounding box center [715, 424] width 63 height 31
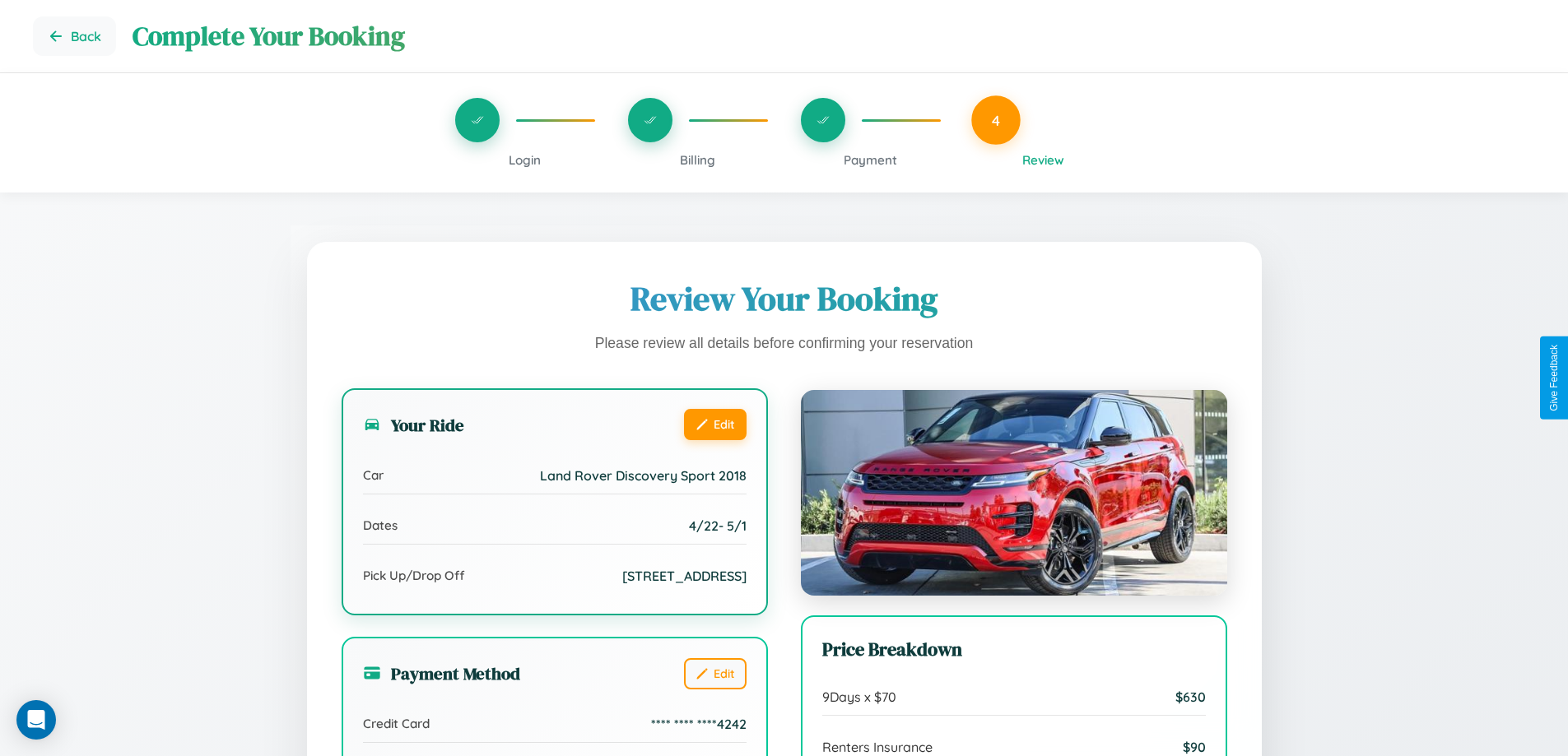
click at [715, 424] on button "Edit" at bounding box center [715, 424] width 63 height 31
